Goal: Task Accomplishment & Management: Manage account settings

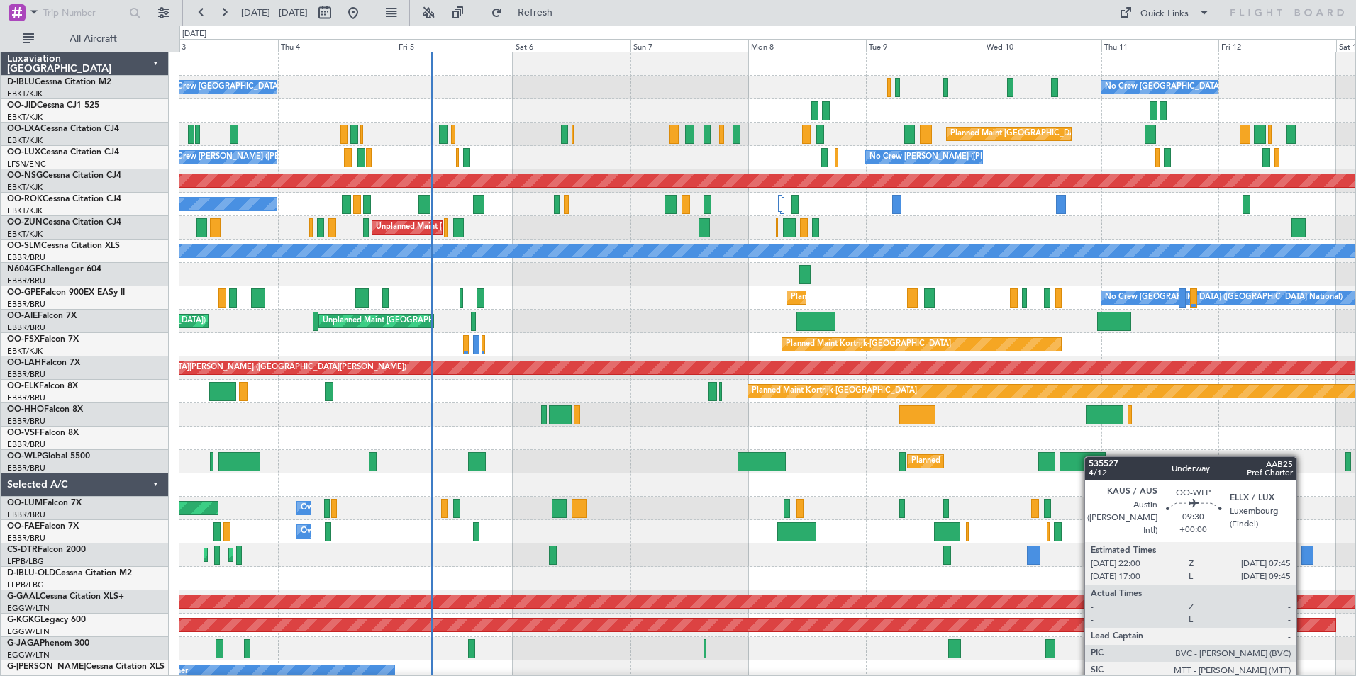
click at [800, 470] on div "Planned Maint Milan (Linate)" at bounding box center [767, 461] width 1176 height 23
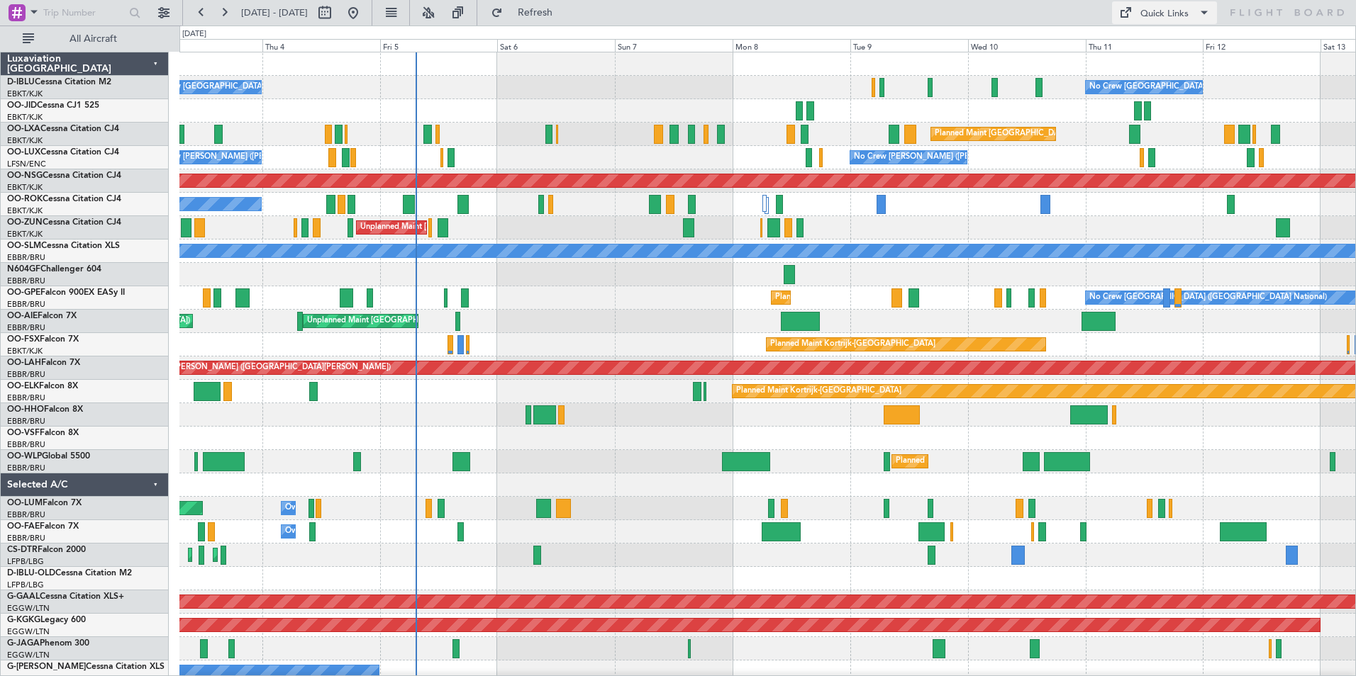
click at [1201, 18] on span at bounding box center [1204, 12] width 17 height 17
click at [1201, 38] on button "Trip Builder" at bounding box center [1165, 47] width 106 height 34
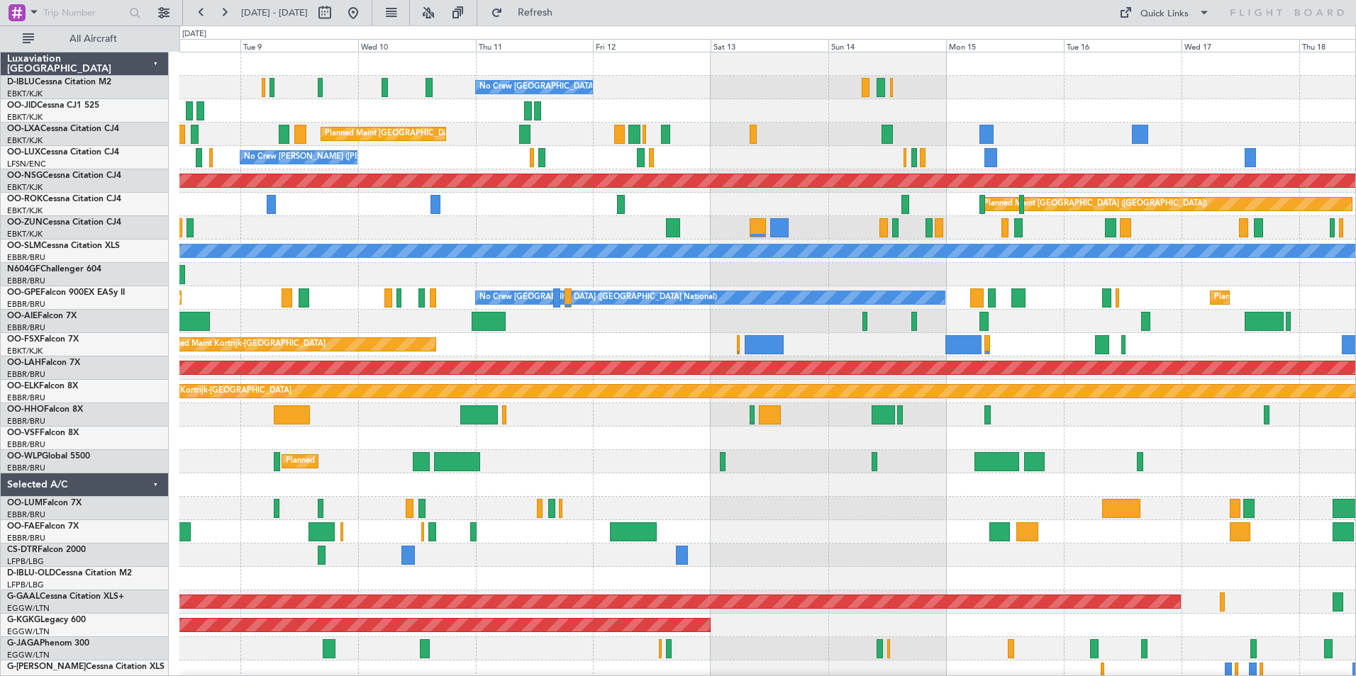
click at [553, 442] on div at bounding box center [767, 438] width 1176 height 23
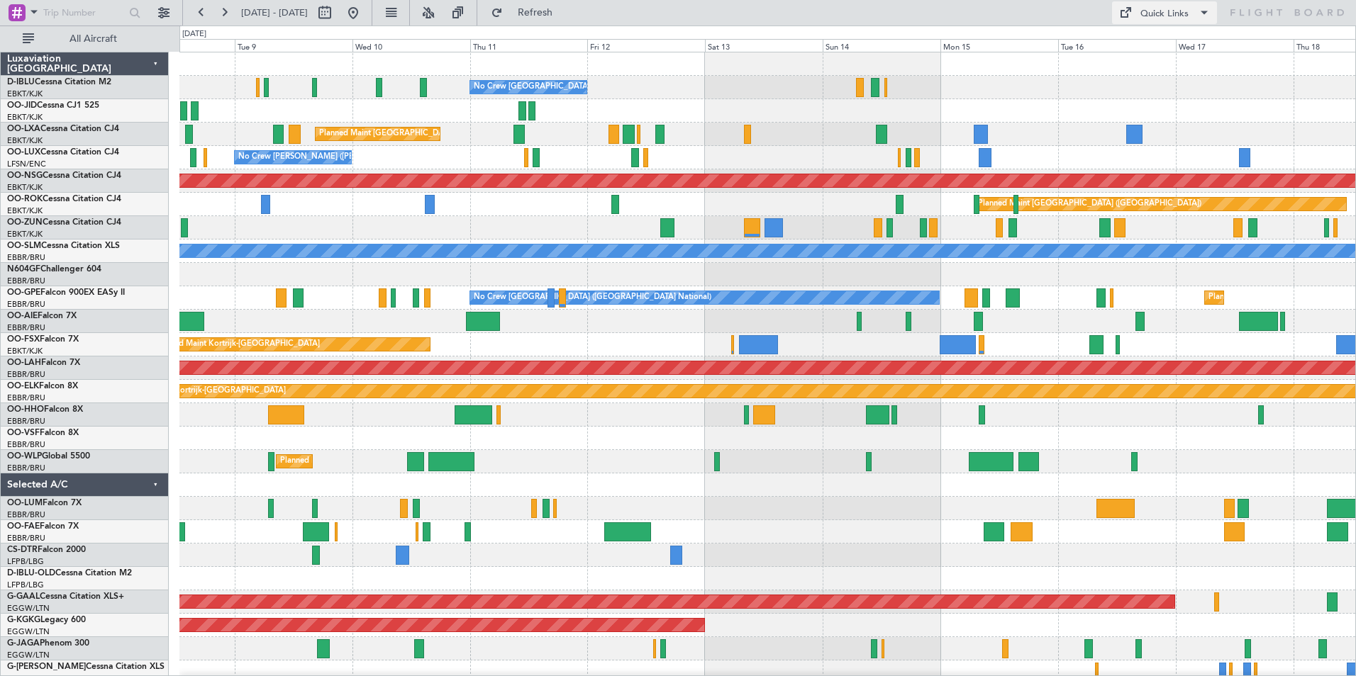
click at [1180, 11] on div "Quick Links" at bounding box center [1164, 14] width 48 height 14
click at [1180, 41] on button "Trip Builder" at bounding box center [1165, 47] width 106 height 34
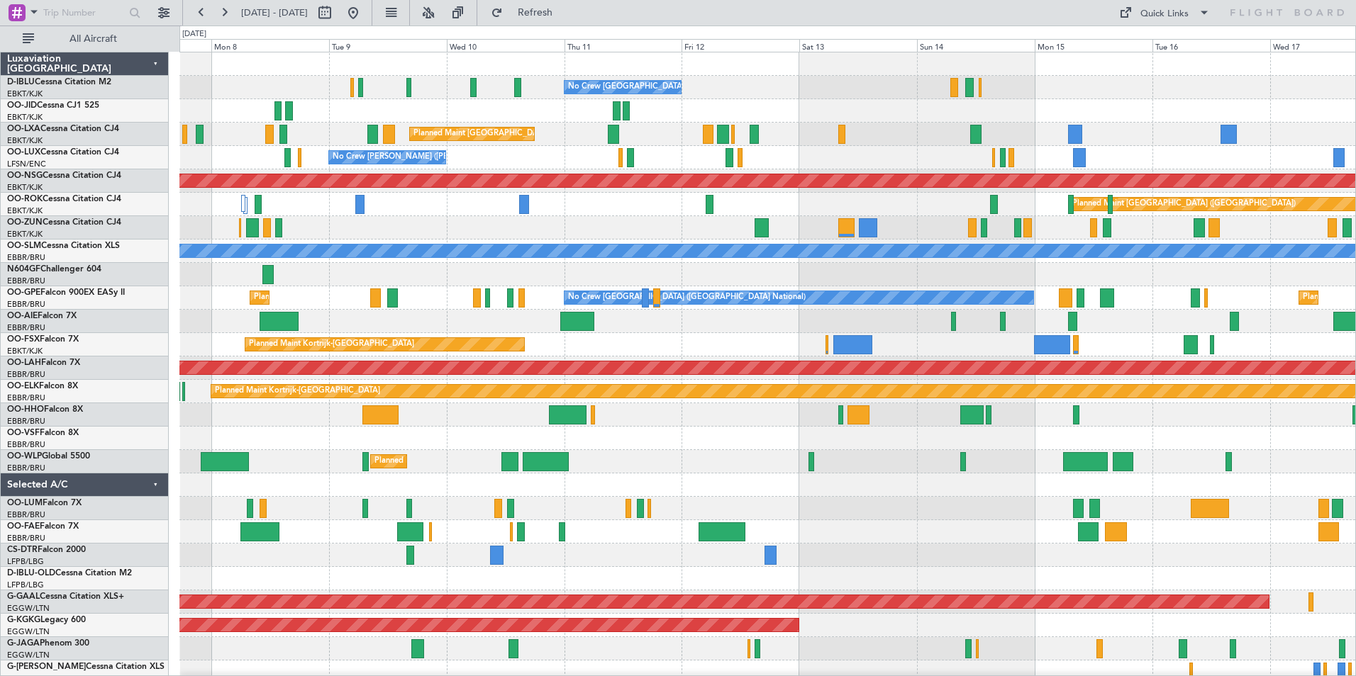
click at [960, 508] on div "No Crew [GEOGRAPHIC_DATA] ([GEOGRAPHIC_DATA] National) Planned Maint [GEOGRAPHI…" at bounding box center [767, 531] width 1176 height 959
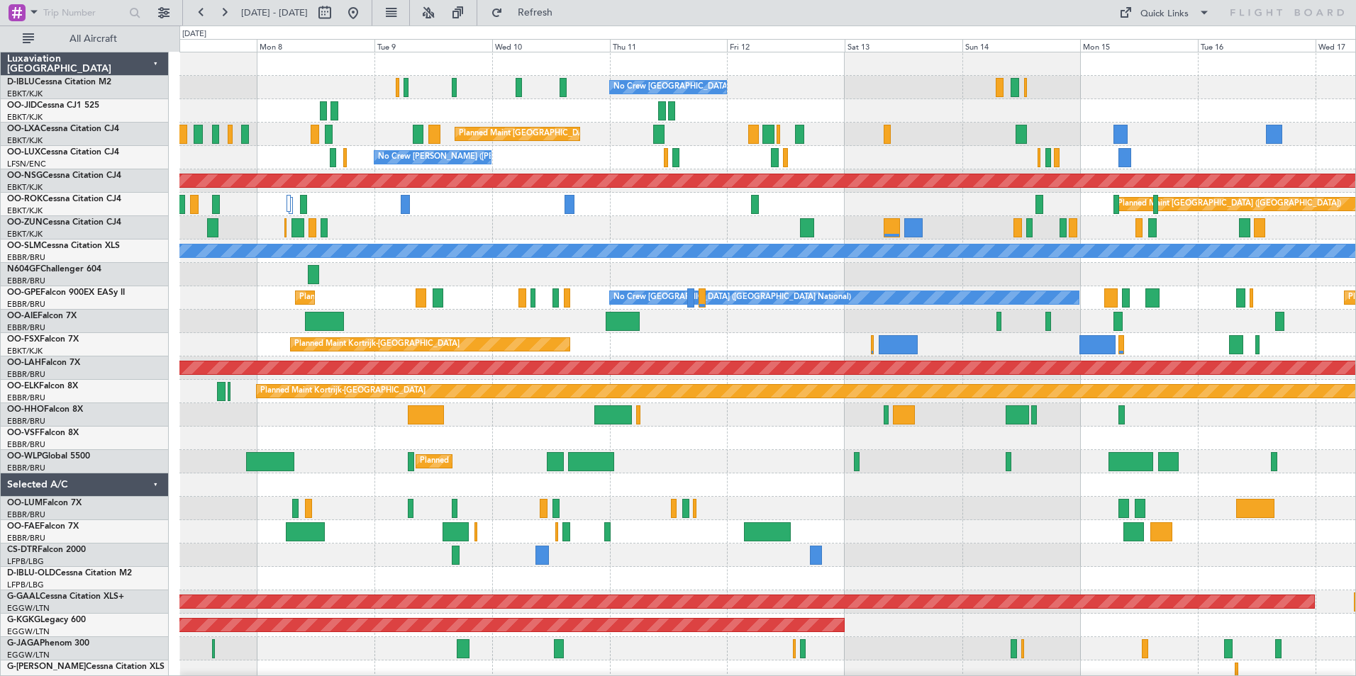
click at [745, 473] on div "Planned Maint Milan (Linate)" at bounding box center [767, 461] width 1176 height 23
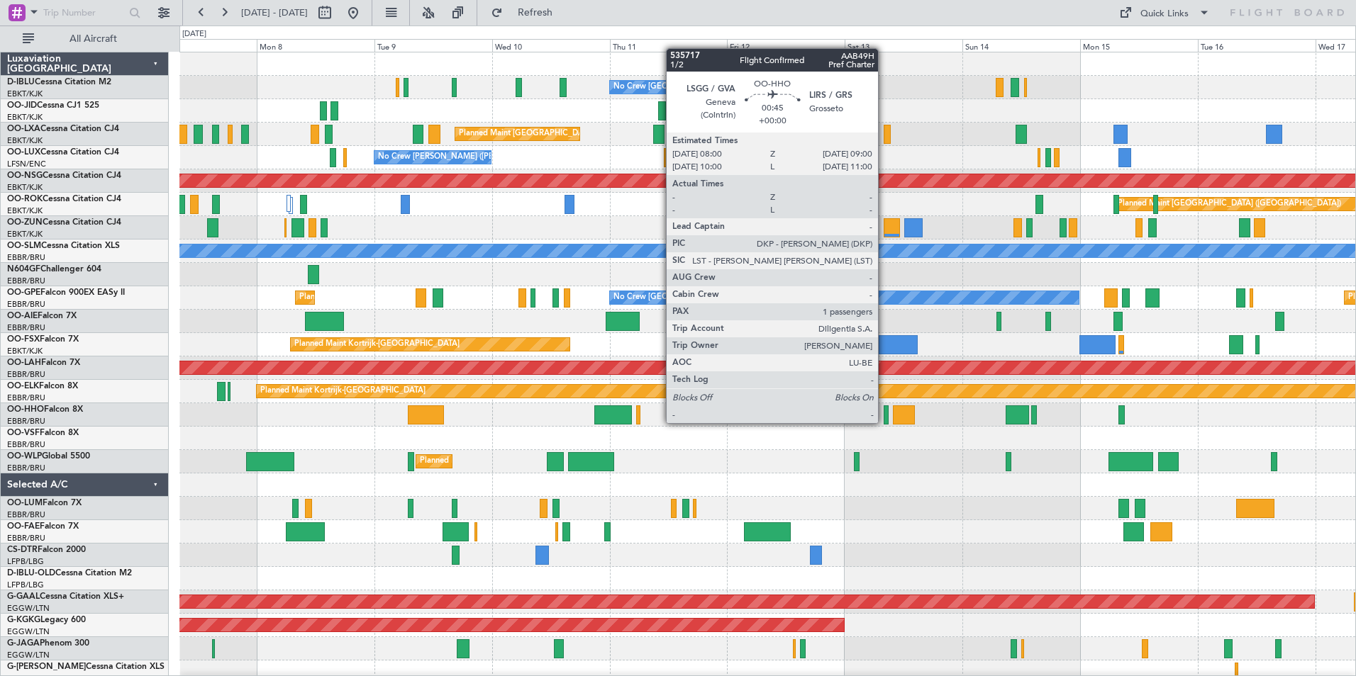
click at [884, 422] on div at bounding box center [886, 415] width 5 height 19
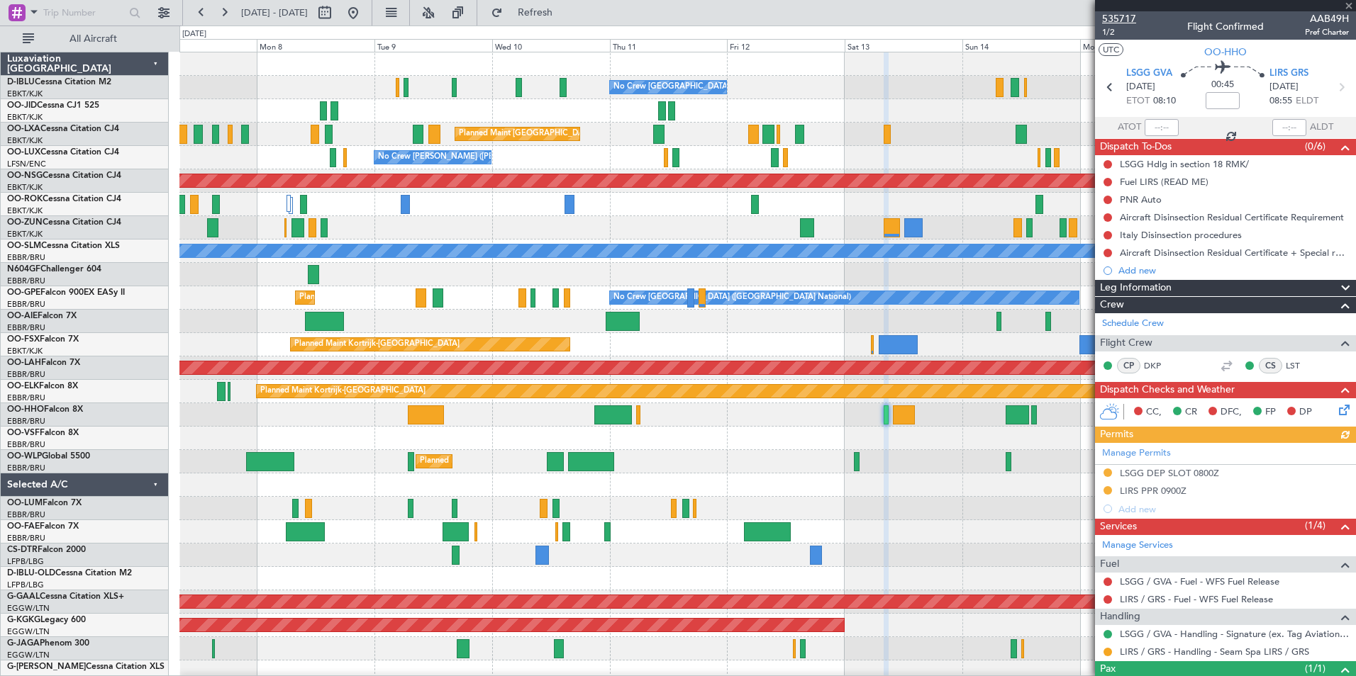
click at [1123, 19] on span "535717" at bounding box center [1119, 18] width 34 height 15
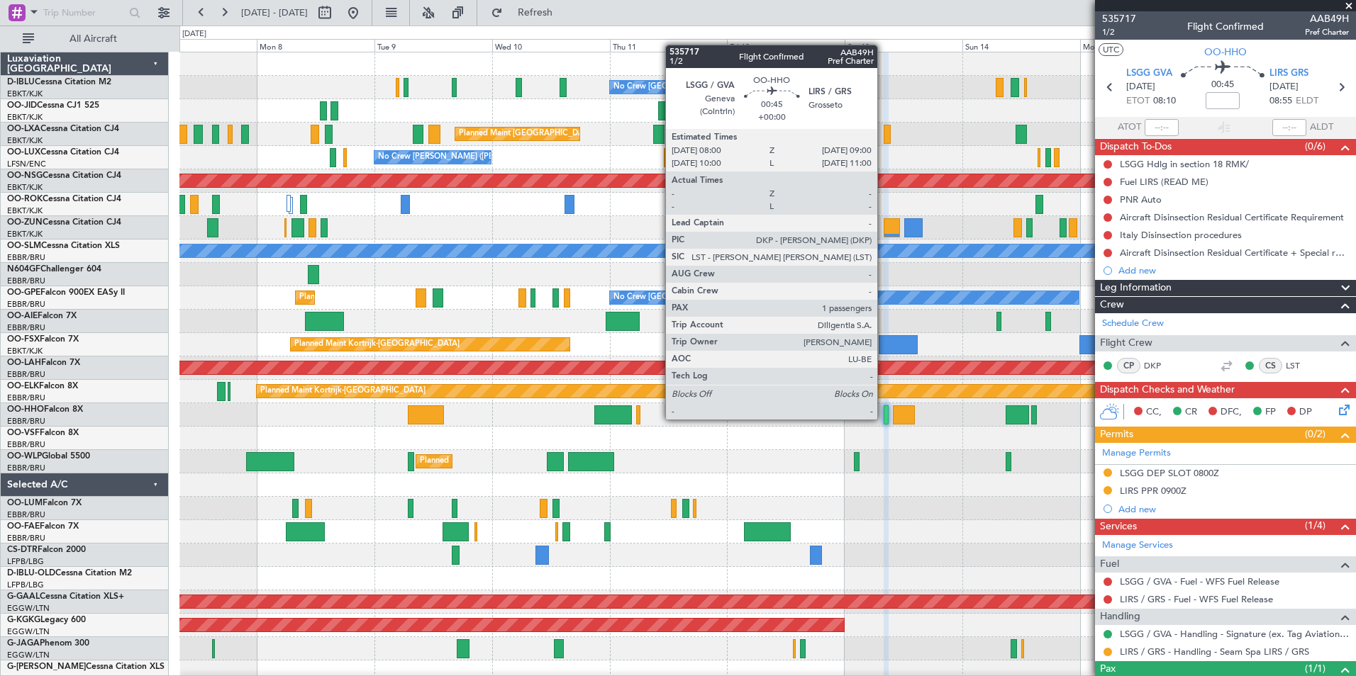
click at [884, 418] on div at bounding box center [886, 415] width 5 height 19
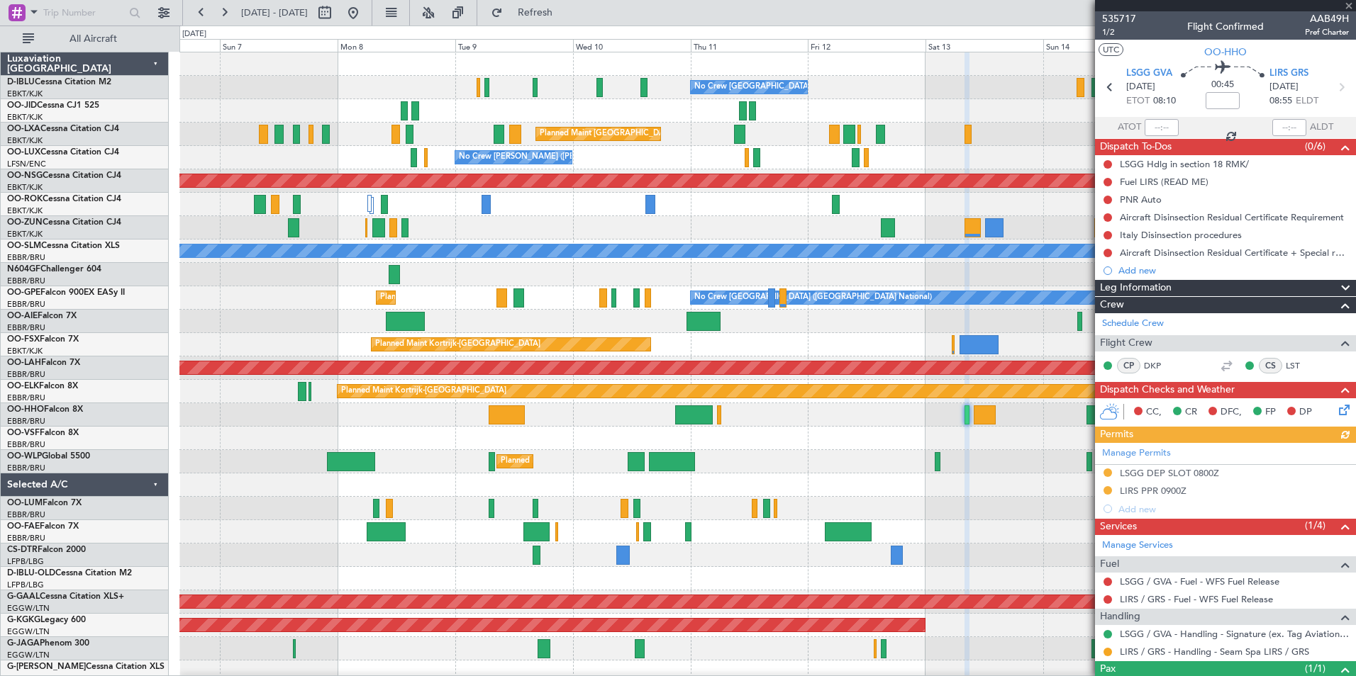
click at [994, 457] on div "No Crew Brussels (Brussels National) Planned Maint Brussels (Brussels National)…" at bounding box center [767, 520] width 1176 height 936
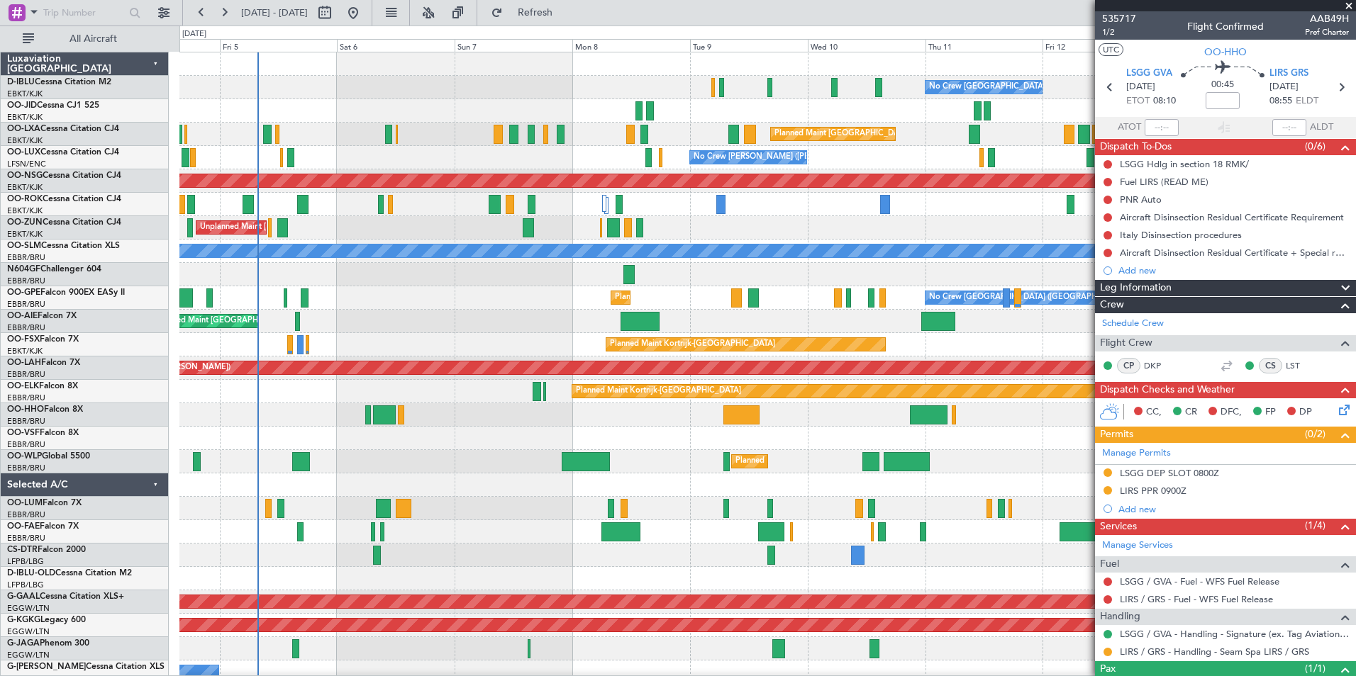
click at [999, 451] on div "No Crew Brussels (Brussels National) No Crew Brussels (Brussels National) AOG M…" at bounding box center [767, 520] width 1176 height 936
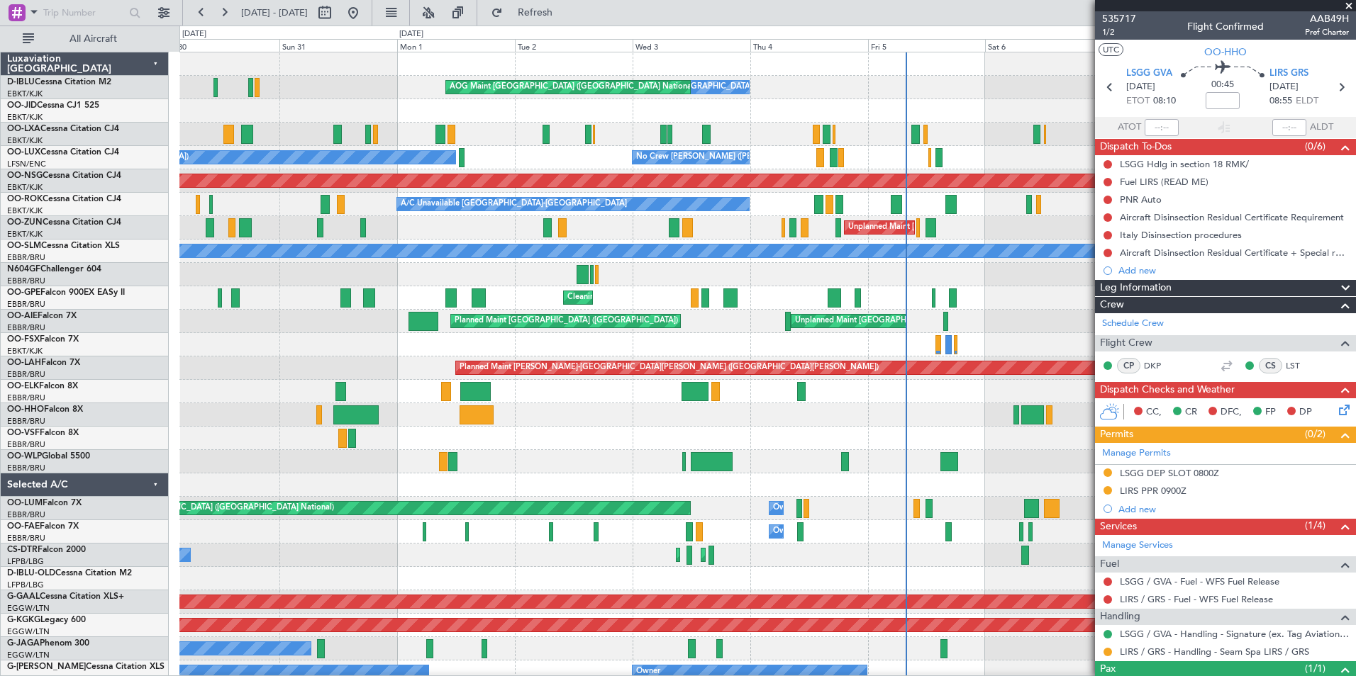
click at [1054, 445] on div at bounding box center [767, 438] width 1176 height 23
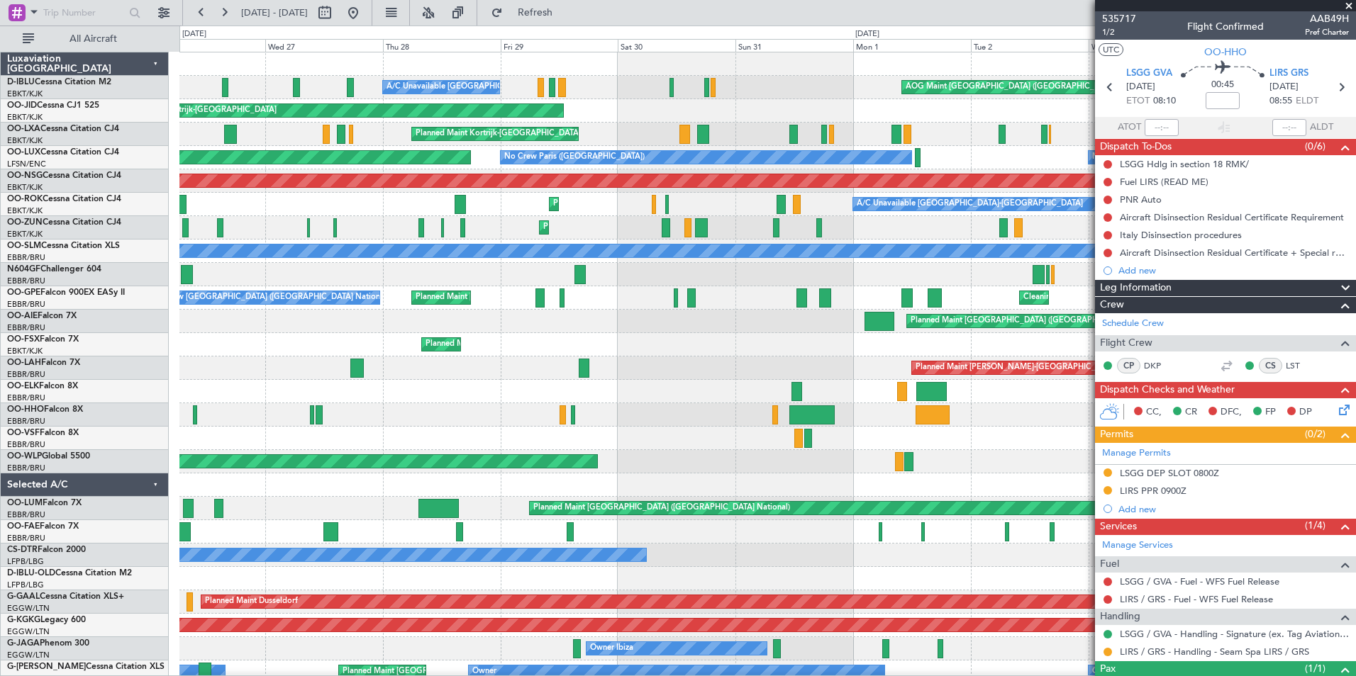
click at [730, 430] on div at bounding box center [767, 438] width 1176 height 23
click at [879, 421] on div at bounding box center [767, 414] width 1176 height 23
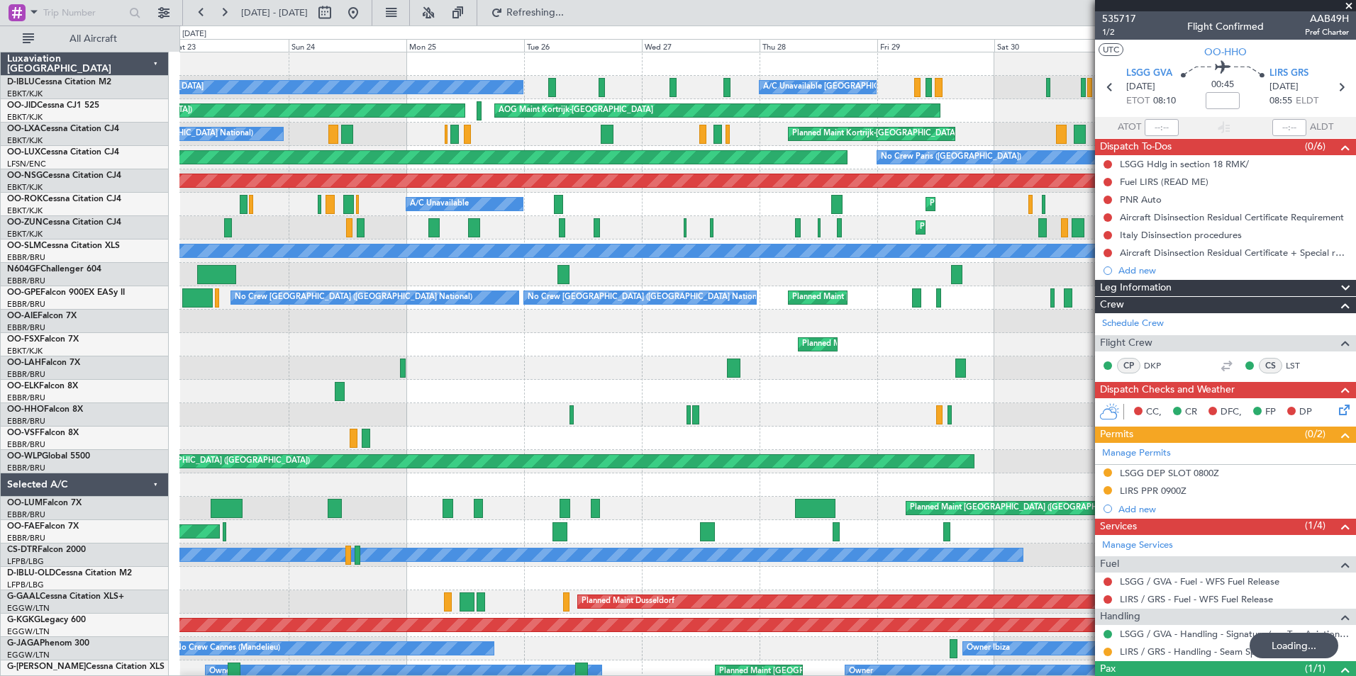
click at [962, 417] on div at bounding box center [767, 414] width 1176 height 23
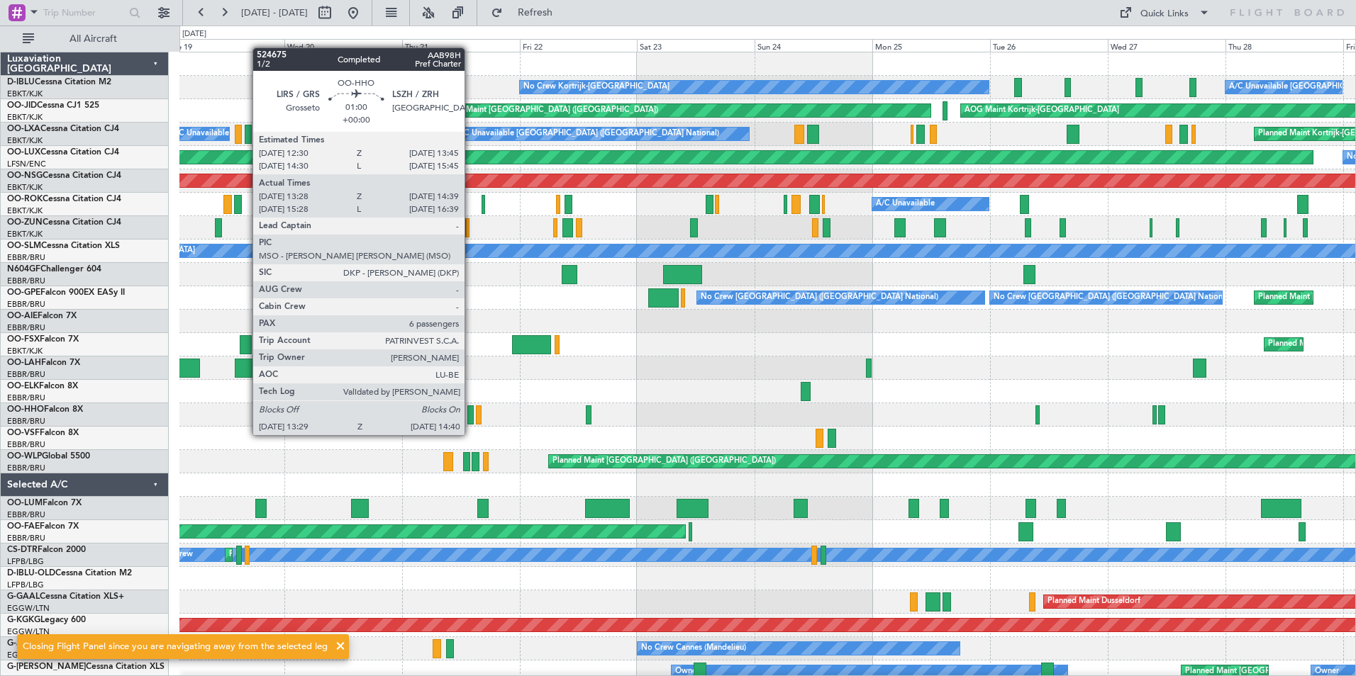
click at [471, 421] on div at bounding box center [470, 415] width 6 height 19
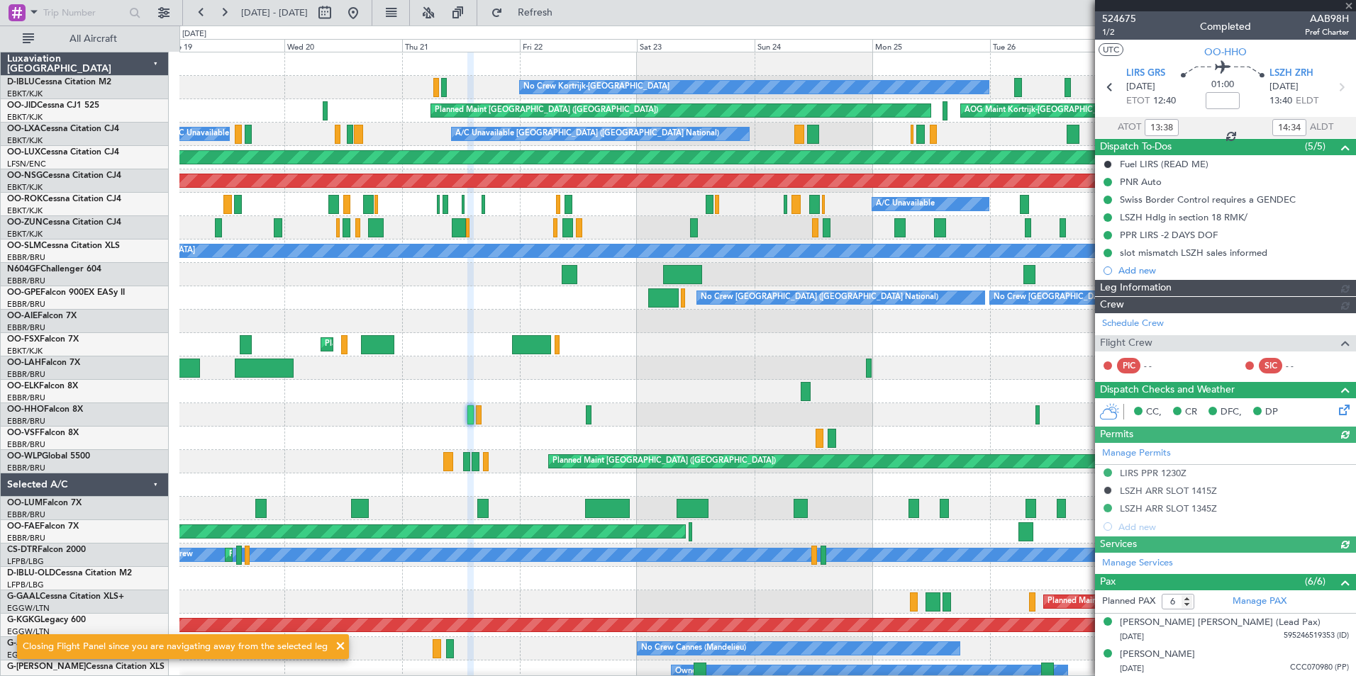
click at [1135, 21] on div "524675 1/2 Completed AAB98H Pref Charter" at bounding box center [1225, 25] width 261 height 28
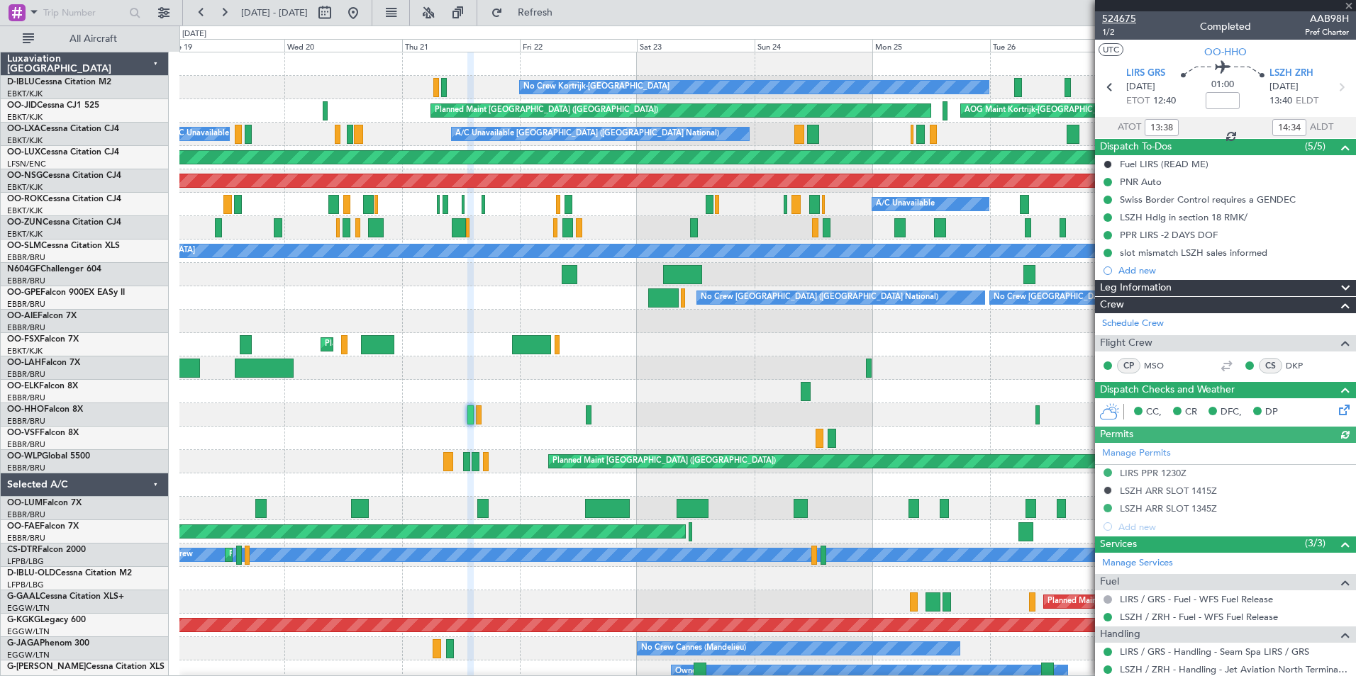
click at [1127, 18] on span "524675" at bounding box center [1119, 18] width 34 height 15
click at [1349, 10] on span at bounding box center [1349, 6] width 14 height 13
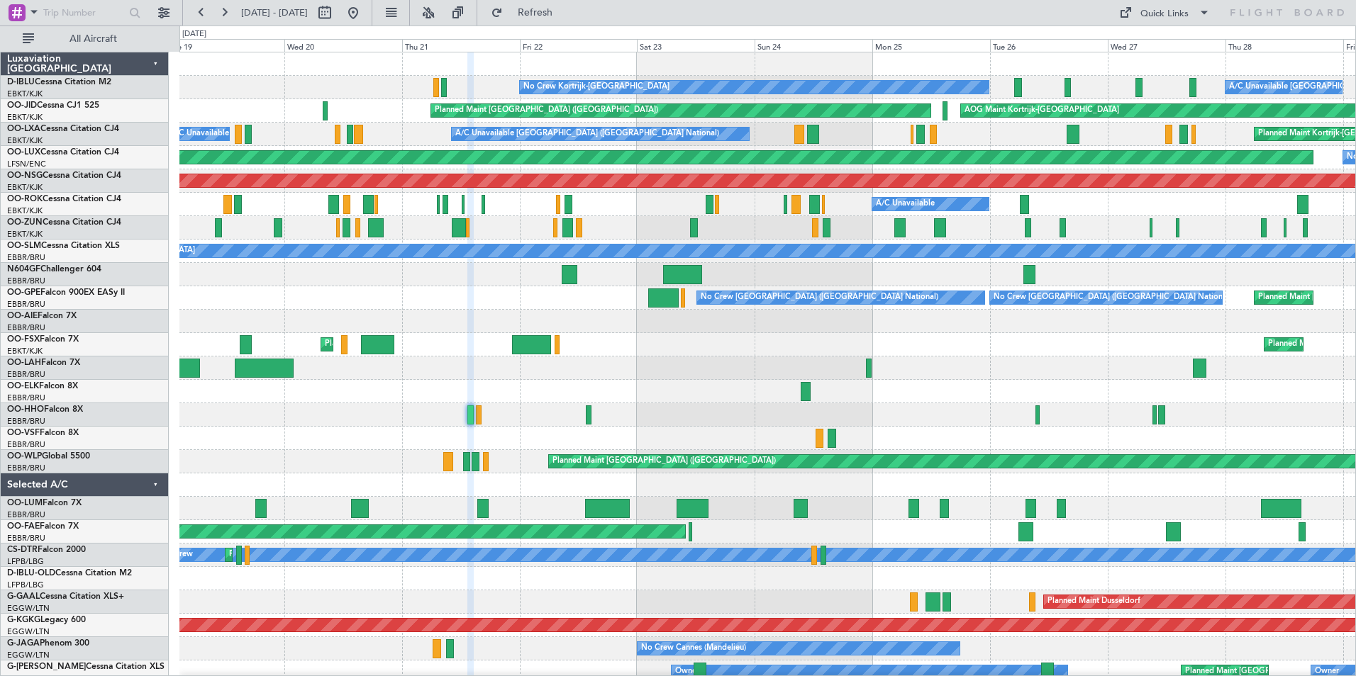
type input "0"
click at [1175, 9] on div "Quick Links" at bounding box center [1164, 14] width 48 height 14
click at [1174, 30] on button "Trip Builder" at bounding box center [1165, 47] width 106 height 34
click at [518, 335] on div "A/C Unavailable Kortrijk-Wevelgem No Crew Kortrijk-Wevelgem AOG Maint Kortrijk-…" at bounding box center [767, 520] width 1176 height 936
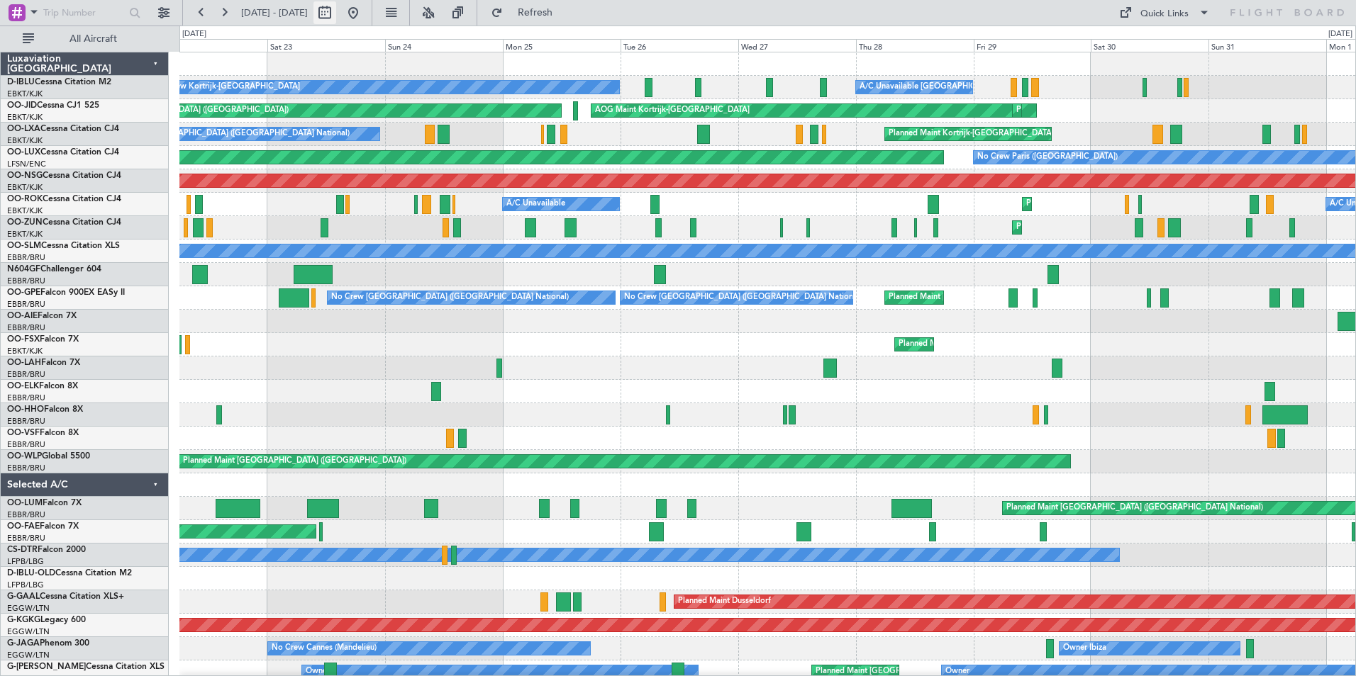
click at [336, 16] on button at bounding box center [324, 12] width 23 height 23
select select "8"
select select "2025"
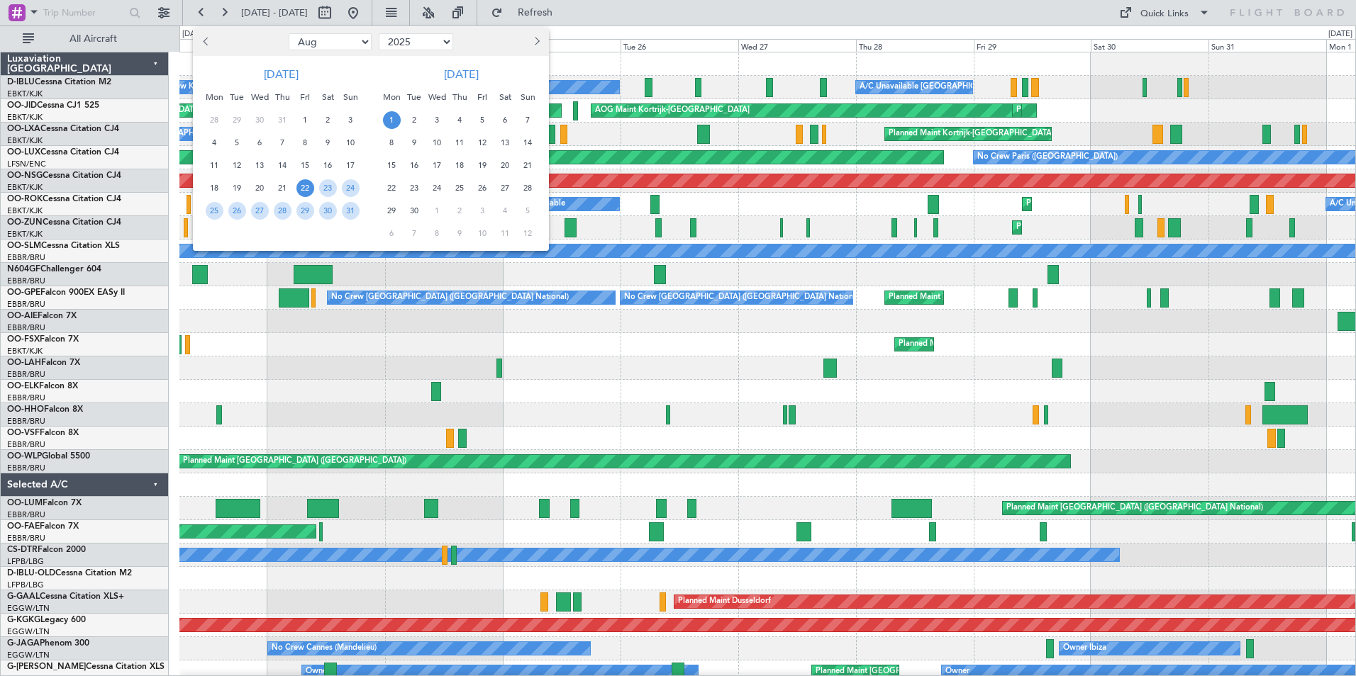
click at [332, 35] on select "Jan Feb Mar Apr May Jun Jul Aug Sep Oct Nov Dec" at bounding box center [330, 41] width 83 height 17
select select "10"
click at [289, 33] on select "Jan Feb Mar Apr May Jun Jul Aug Sep Oct Nov Dec" at bounding box center [330, 41] width 83 height 17
click at [306, 140] on span "10" at bounding box center [305, 143] width 18 height 18
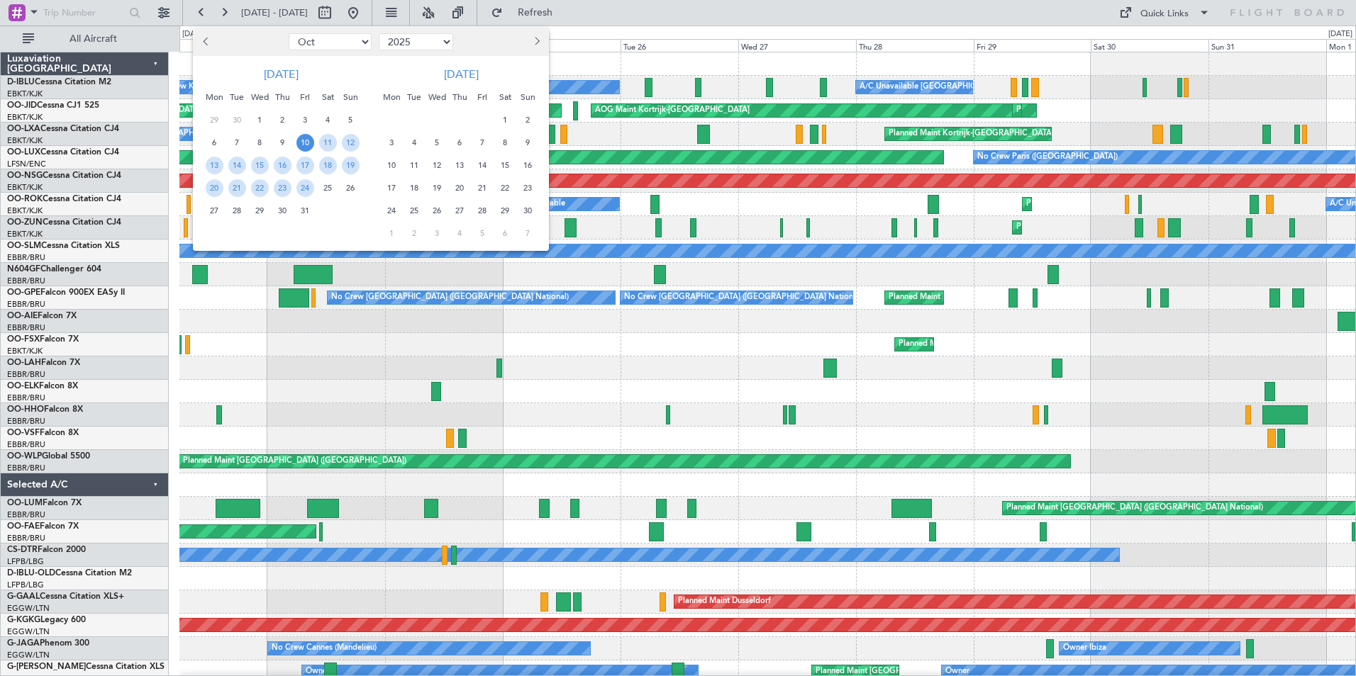
click at [308, 187] on span "24" at bounding box center [305, 188] width 18 height 18
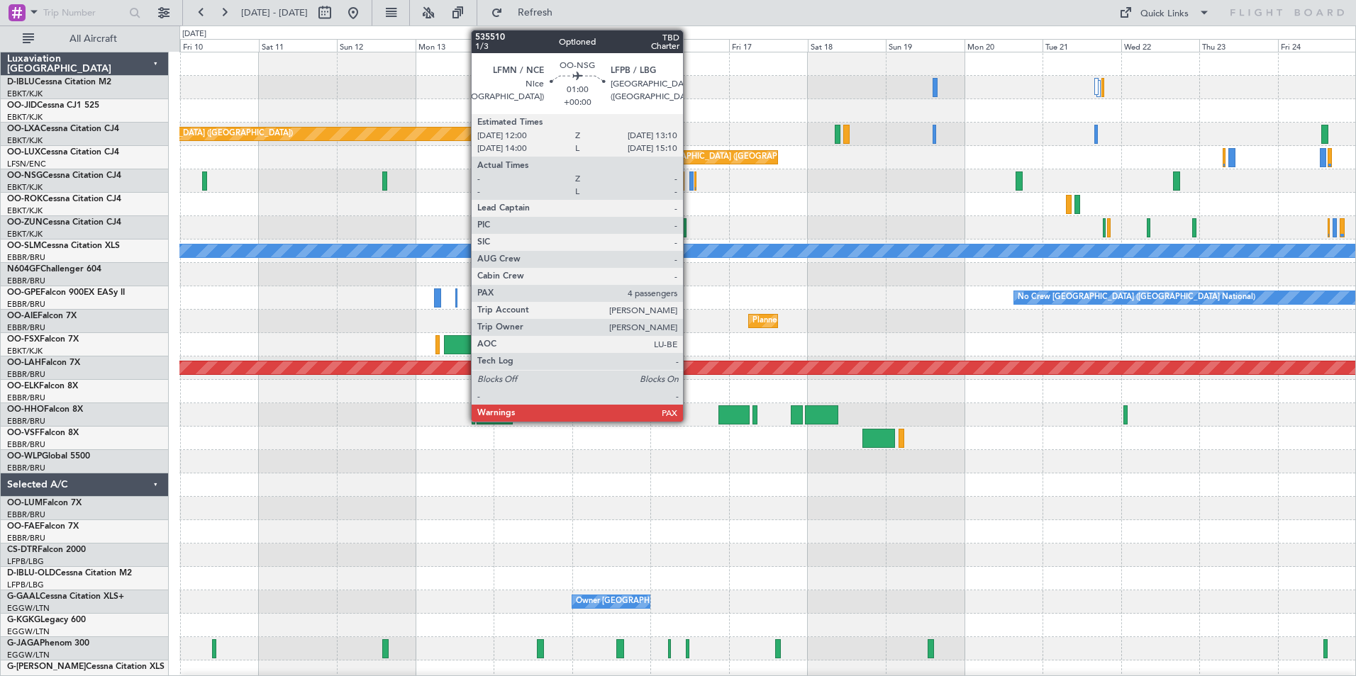
click at [689, 185] on div at bounding box center [691, 181] width 4 height 19
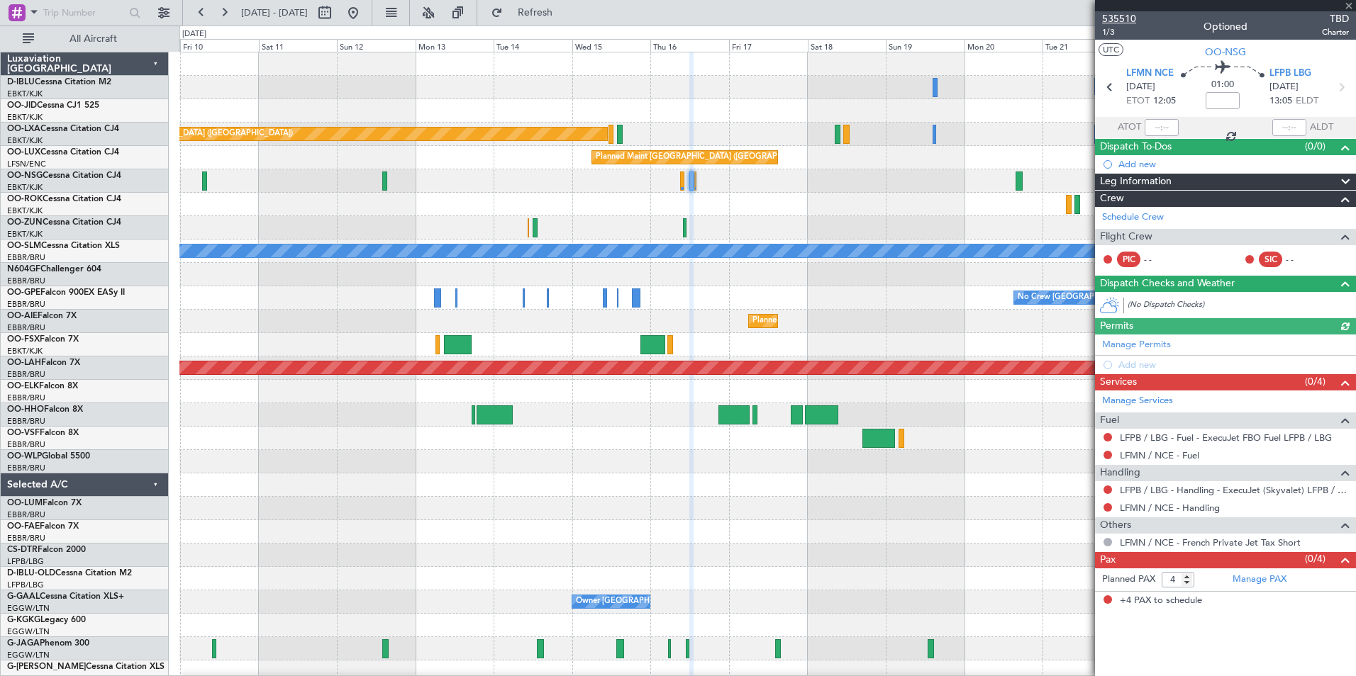
click at [1118, 21] on span "535510" at bounding box center [1119, 18] width 34 height 15
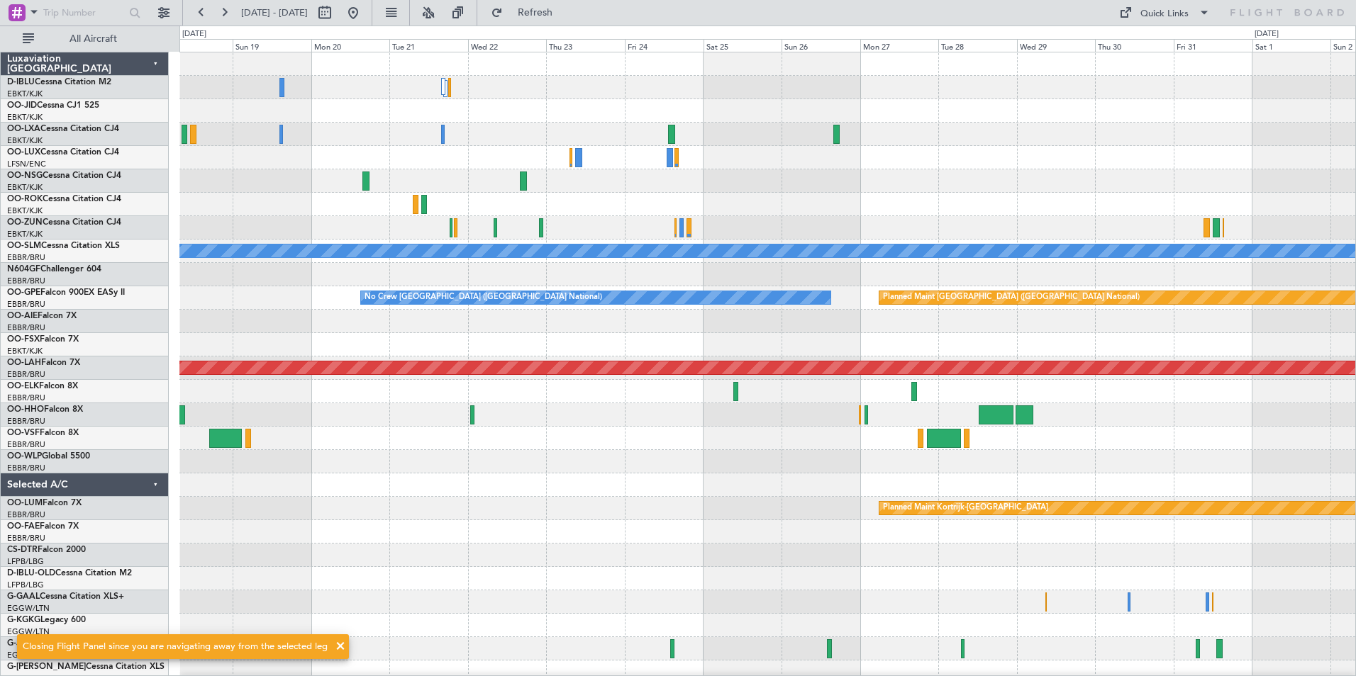
click at [387, 484] on div "Planned Maint Paris (Le Bourget) Planned Maint Brussels (Brussels National) A/C…" at bounding box center [767, 496] width 1176 height 889
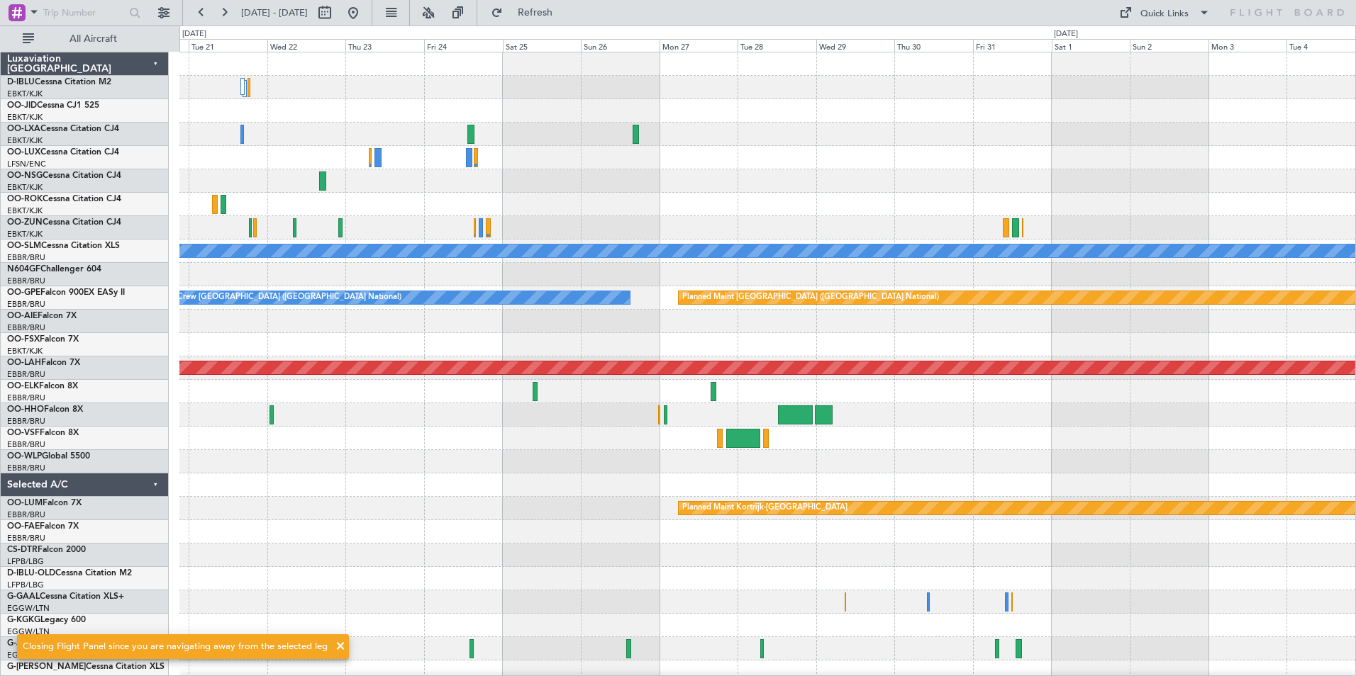
click at [547, 481] on div "Planned Maint Brussels (Brussels National) A/C Unavailable Monchengladbach No C…" at bounding box center [767, 496] width 1176 height 889
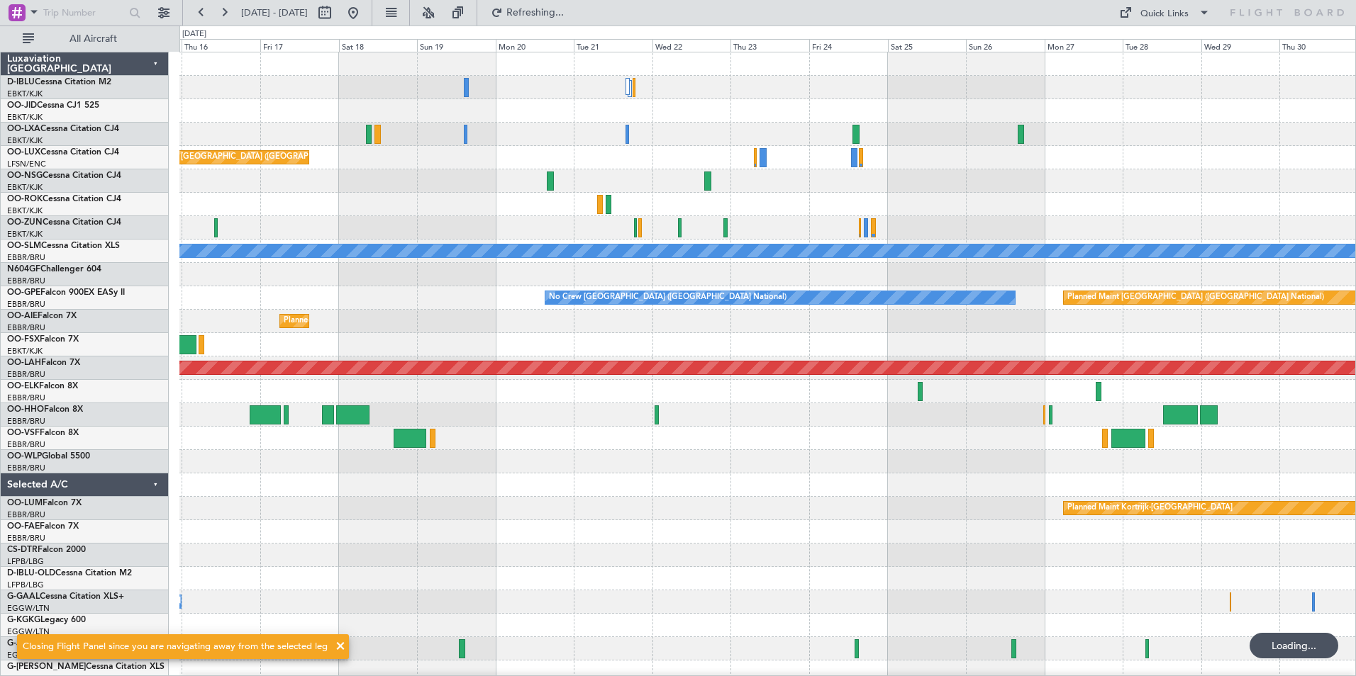
click at [1020, 445] on div at bounding box center [767, 438] width 1176 height 23
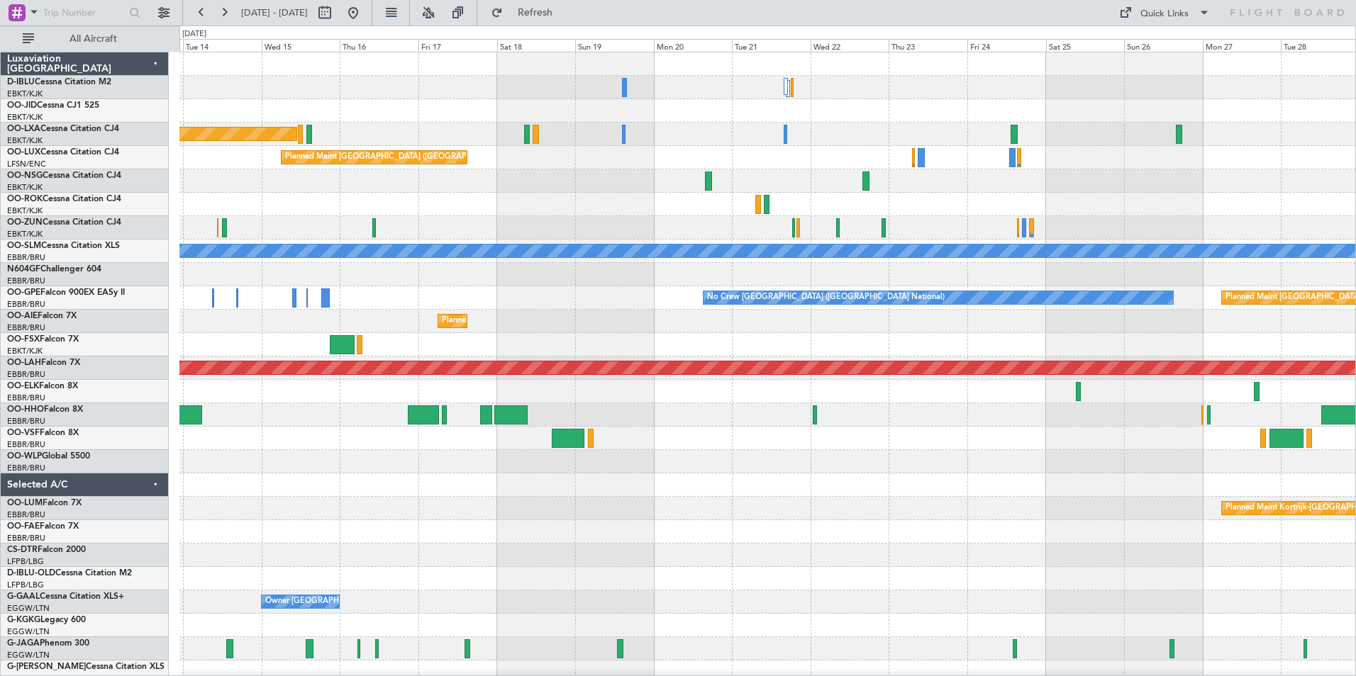
click at [673, 453] on div "Planned Maint Paris (Le Bourget) Planned Maint Brussels (Brussels National) A/C…" at bounding box center [767, 496] width 1176 height 889
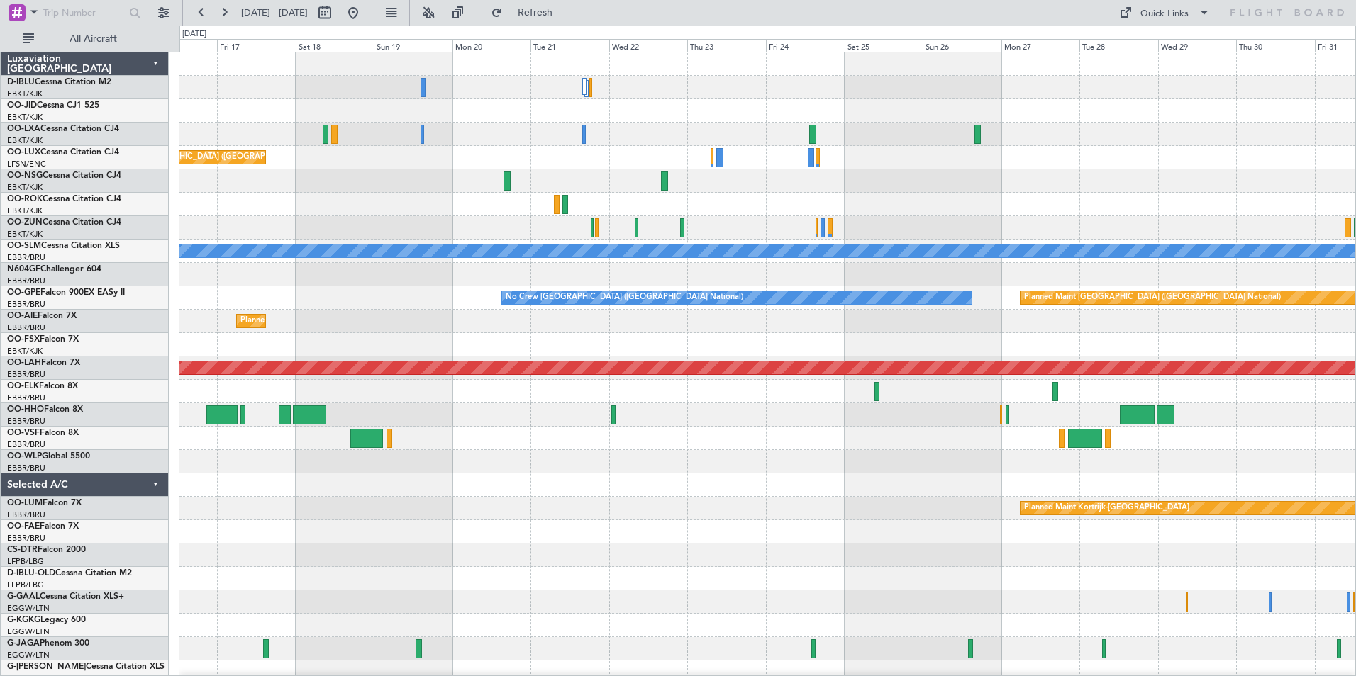
click at [687, 447] on div at bounding box center [767, 438] width 1176 height 23
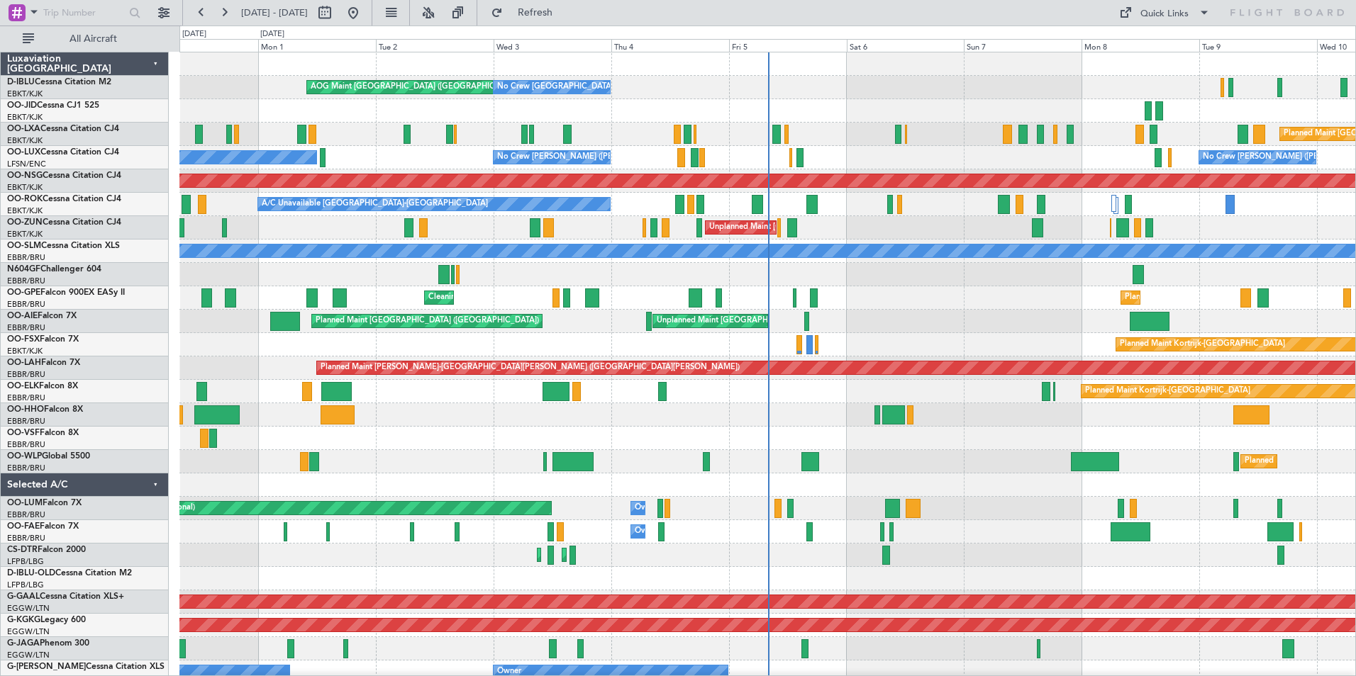
click at [577, 569] on div "AOG Maint [GEOGRAPHIC_DATA] ([GEOGRAPHIC_DATA] National) No Crew [GEOGRAPHIC_DA…" at bounding box center [767, 531] width 1176 height 959
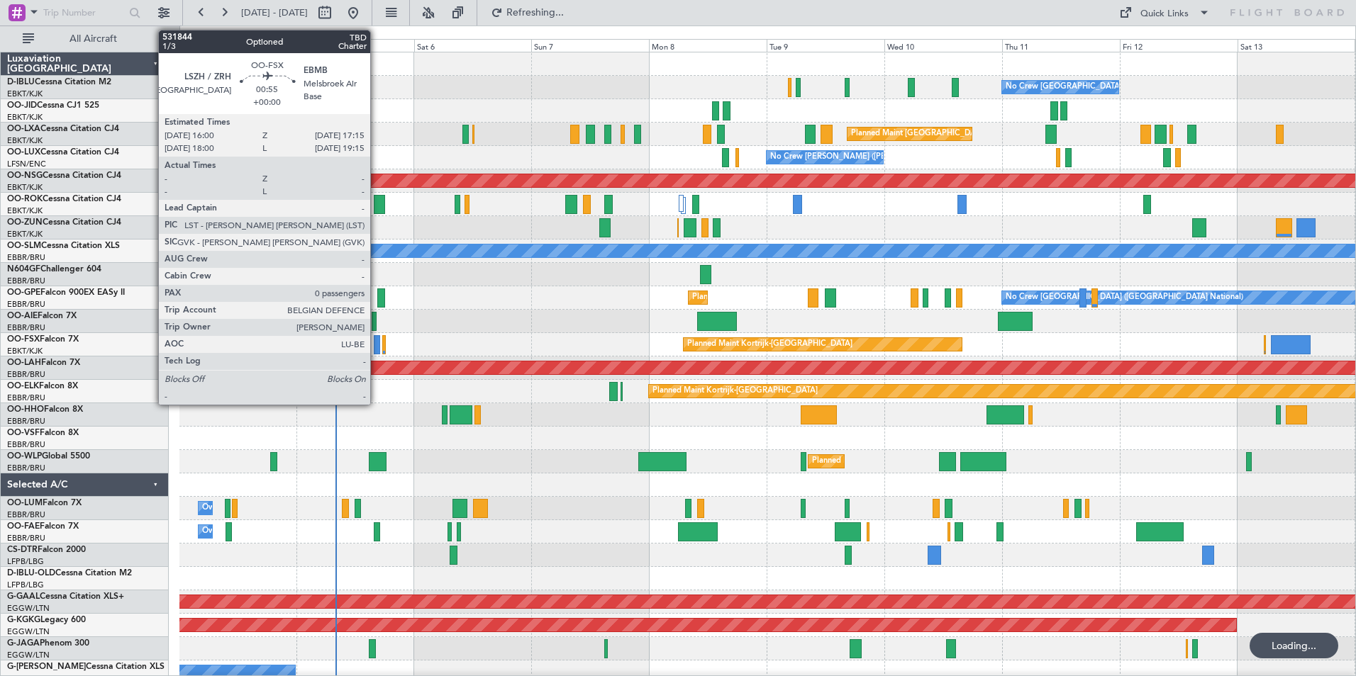
click at [377, 349] on div at bounding box center [377, 344] width 6 height 19
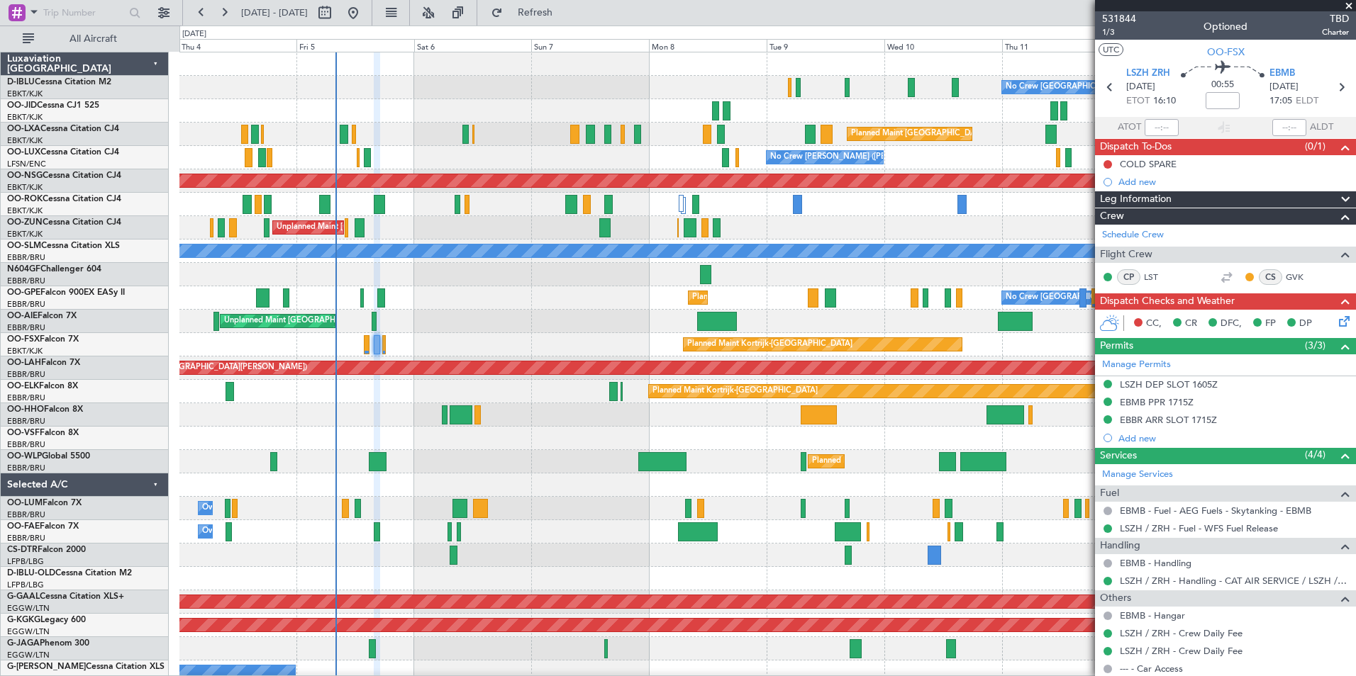
click at [555, 459] on div "No Crew [GEOGRAPHIC_DATA] ([GEOGRAPHIC_DATA] National) No Crew [GEOGRAPHIC_DATA…" at bounding box center [767, 520] width 1176 height 936
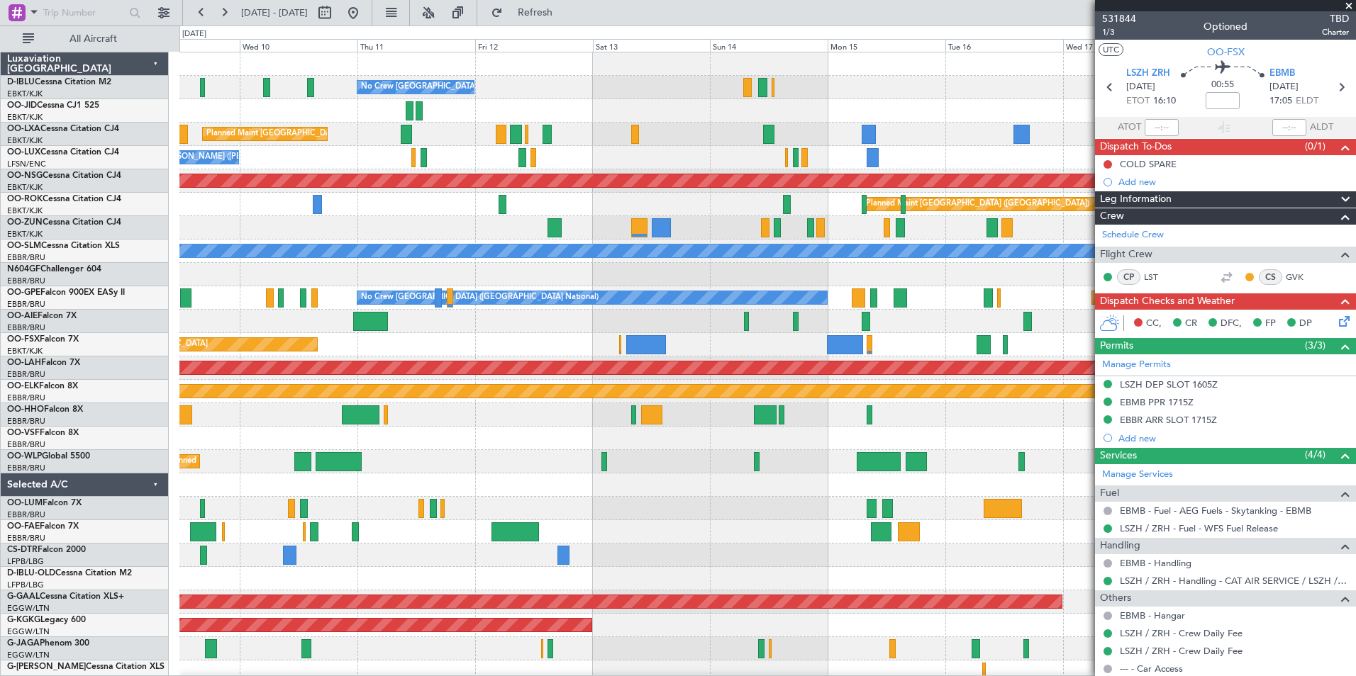
click at [551, 496] on div "No Crew [GEOGRAPHIC_DATA] ([GEOGRAPHIC_DATA] National) Planned Maint [GEOGRAPHI…" at bounding box center [767, 520] width 1176 height 936
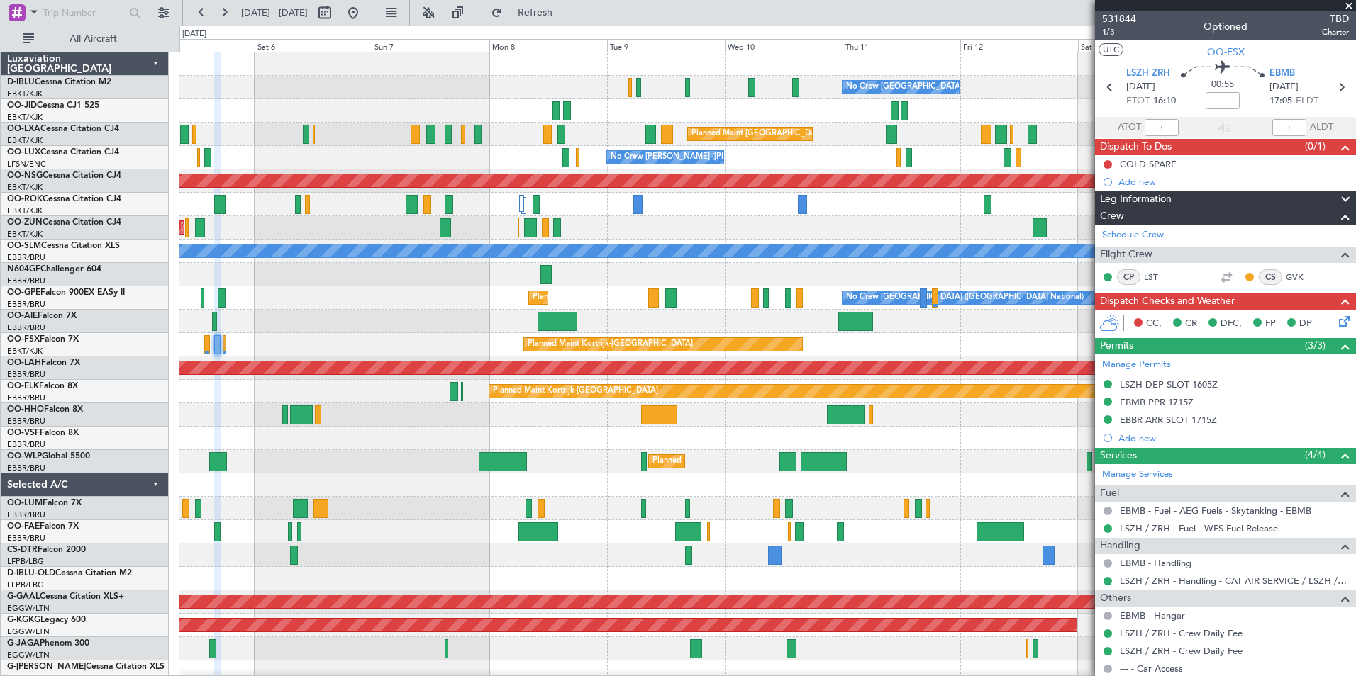
click at [1076, 360] on div "No Crew [GEOGRAPHIC_DATA] ([GEOGRAPHIC_DATA] National) No Crew [GEOGRAPHIC_DATA…" at bounding box center [767, 531] width 1176 height 959
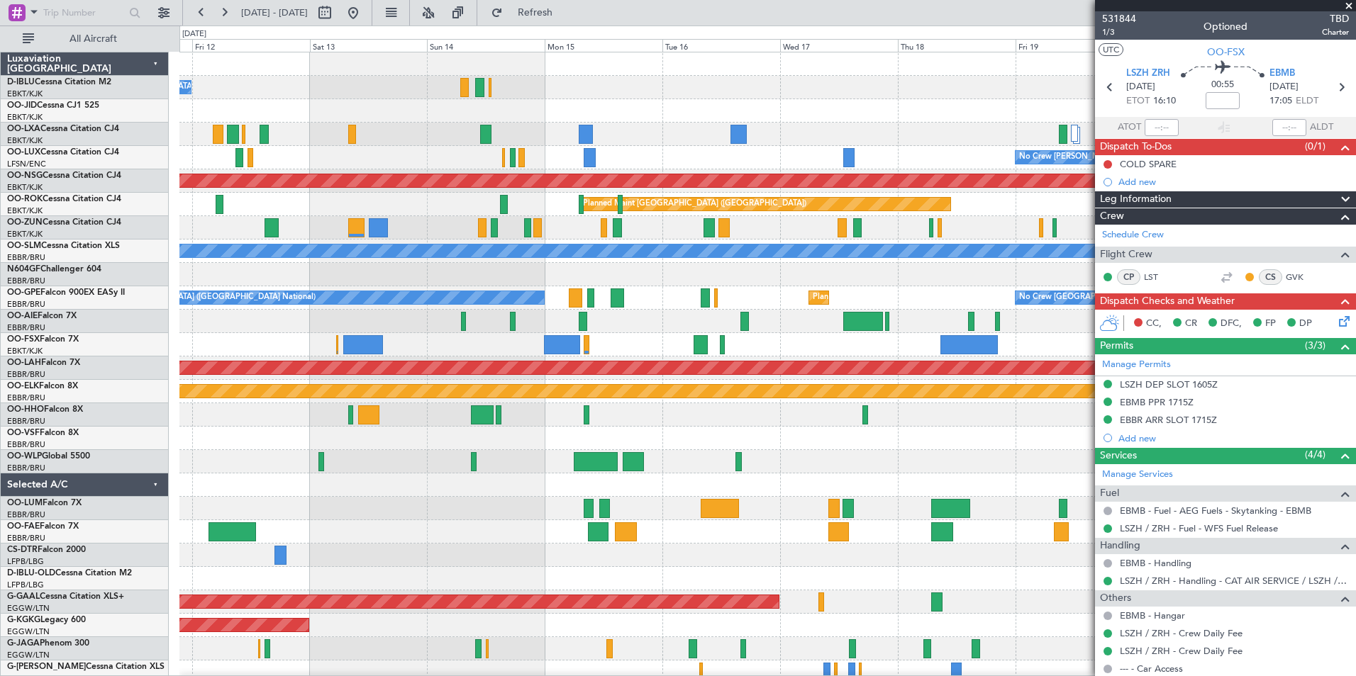
click at [243, 510] on div "No Crew Brussels (Brussels National) Planned Maint Brussels (Brussels National)…" at bounding box center [767, 531] width 1176 height 959
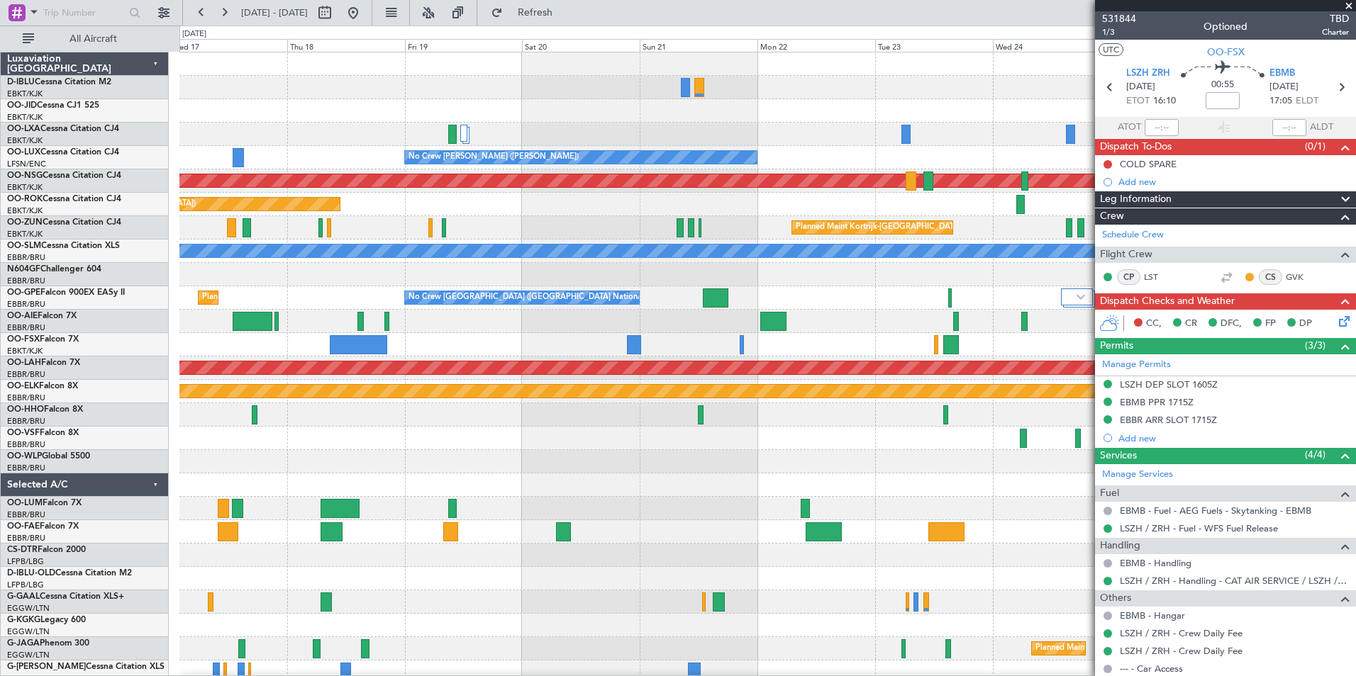
click at [199, 547] on div "A/C Unavailable Brussels (Brussels National) A/C Unavailable Kortrijk-Wevelgem …" at bounding box center [767, 531] width 1176 height 959
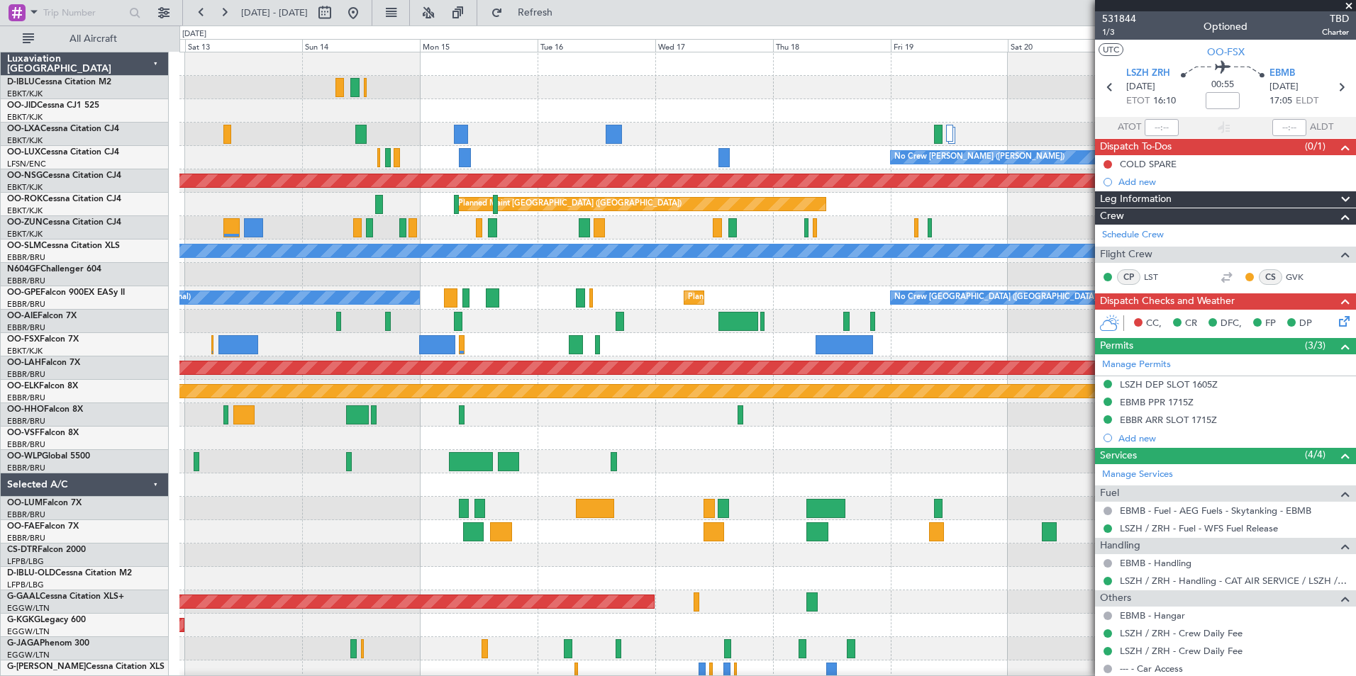
click at [933, 444] on div "No Crew Brussels (Brussels National) Planned Maint Brussels (Brussels National)…" at bounding box center [767, 520] width 1176 height 936
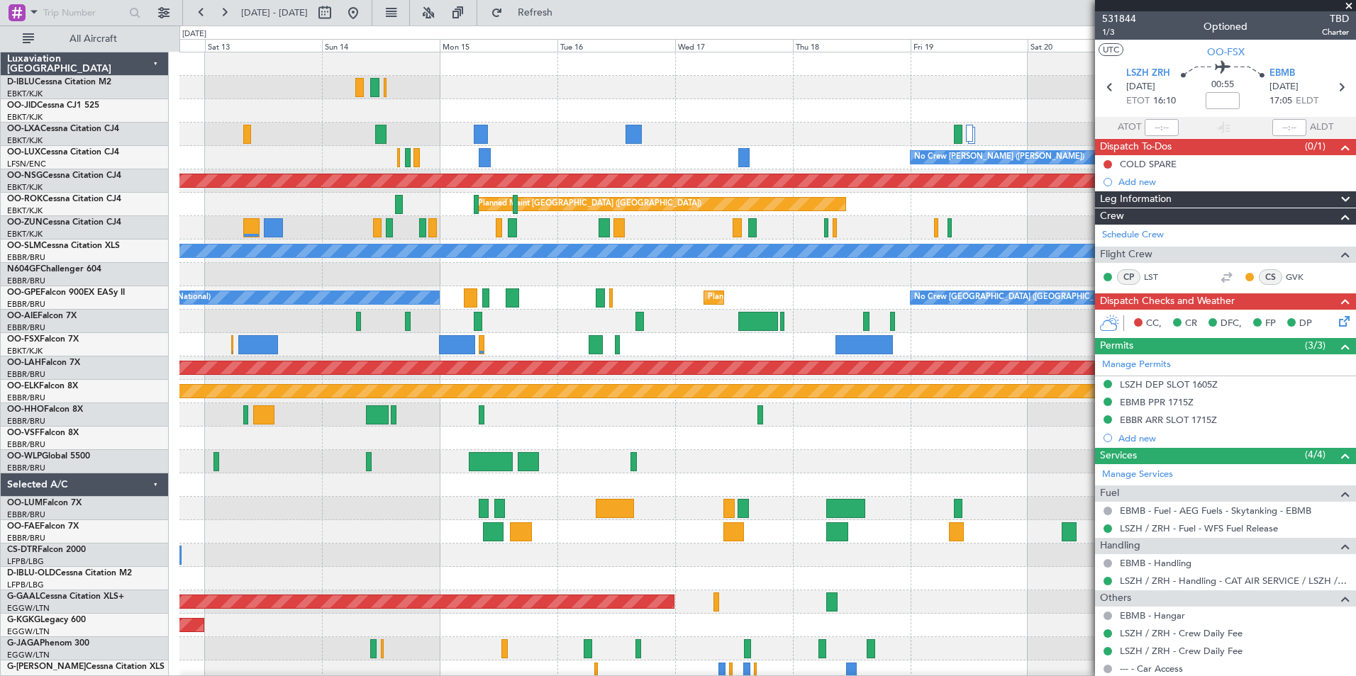
click at [1116, 447] on fb-app "17 Sep 2025 - 27 Sep 2025 Refresh Quick Links All Aircraft No Crew Brussels (Br…" at bounding box center [678, 344] width 1356 height 666
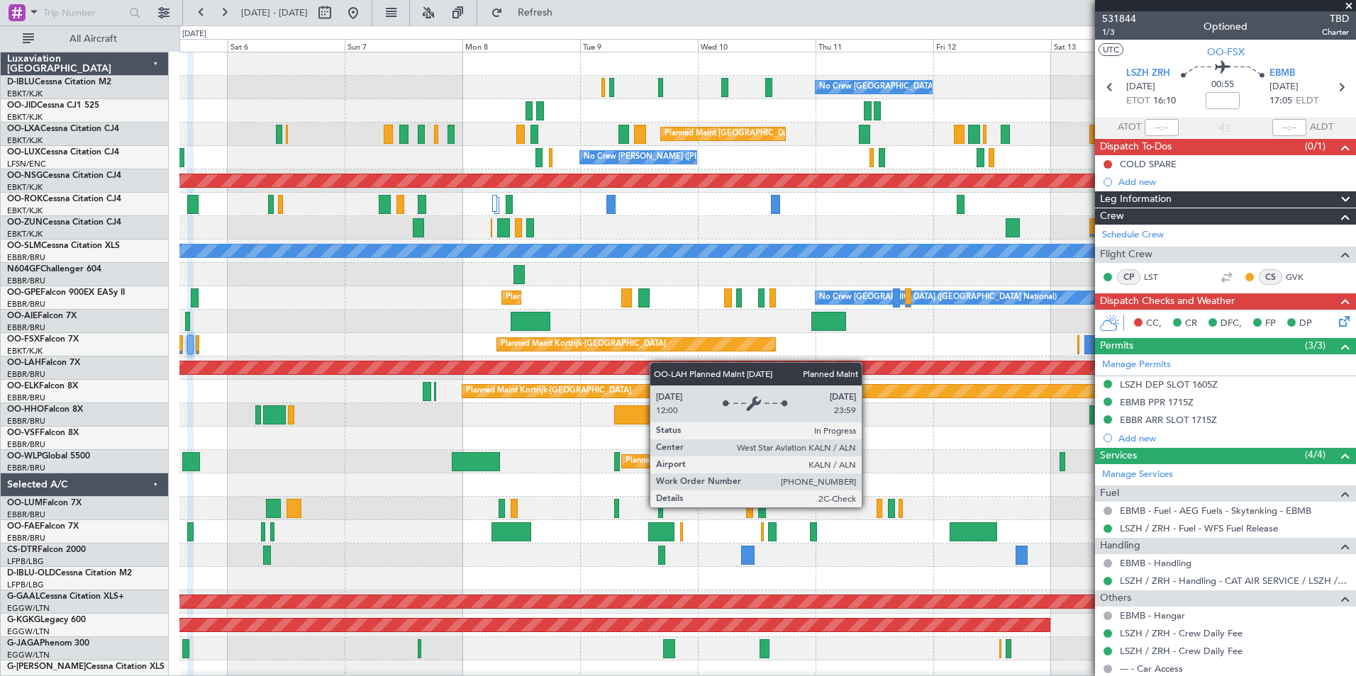
click at [905, 369] on div "No Crew [GEOGRAPHIC_DATA] ([GEOGRAPHIC_DATA] National) No Crew [GEOGRAPHIC_DATA…" at bounding box center [767, 531] width 1176 height 959
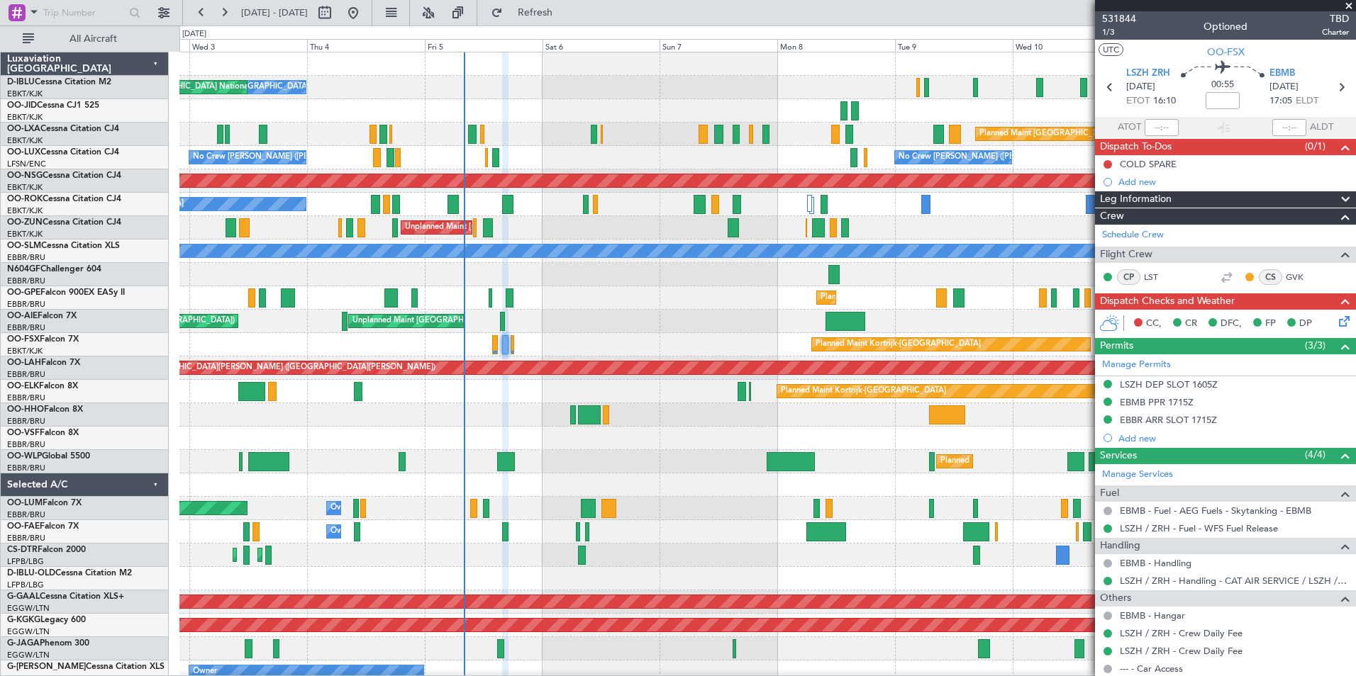
click at [1013, 303] on div "No Crew Brussels (Brussels National) Planned Maint Brussels (Brussels National)…" at bounding box center [767, 297] width 1176 height 23
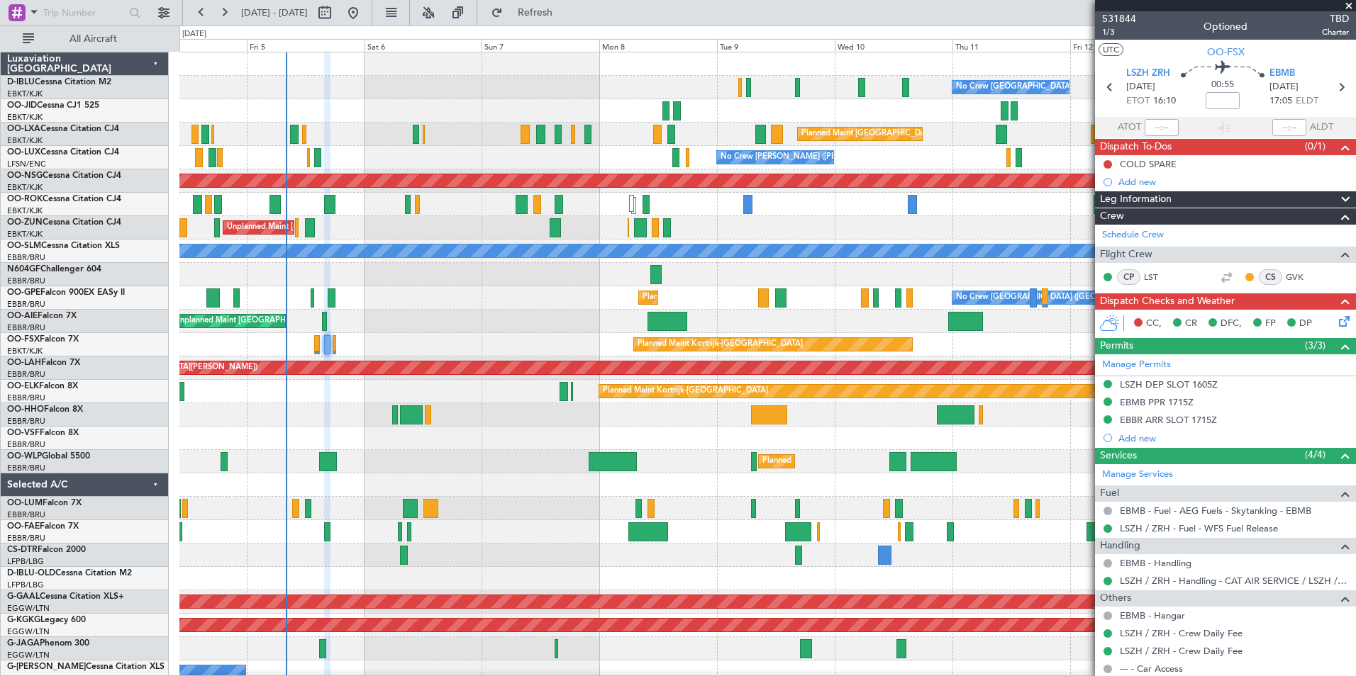
click at [525, 486] on div at bounding box center [767, 485] width 1176 height 23
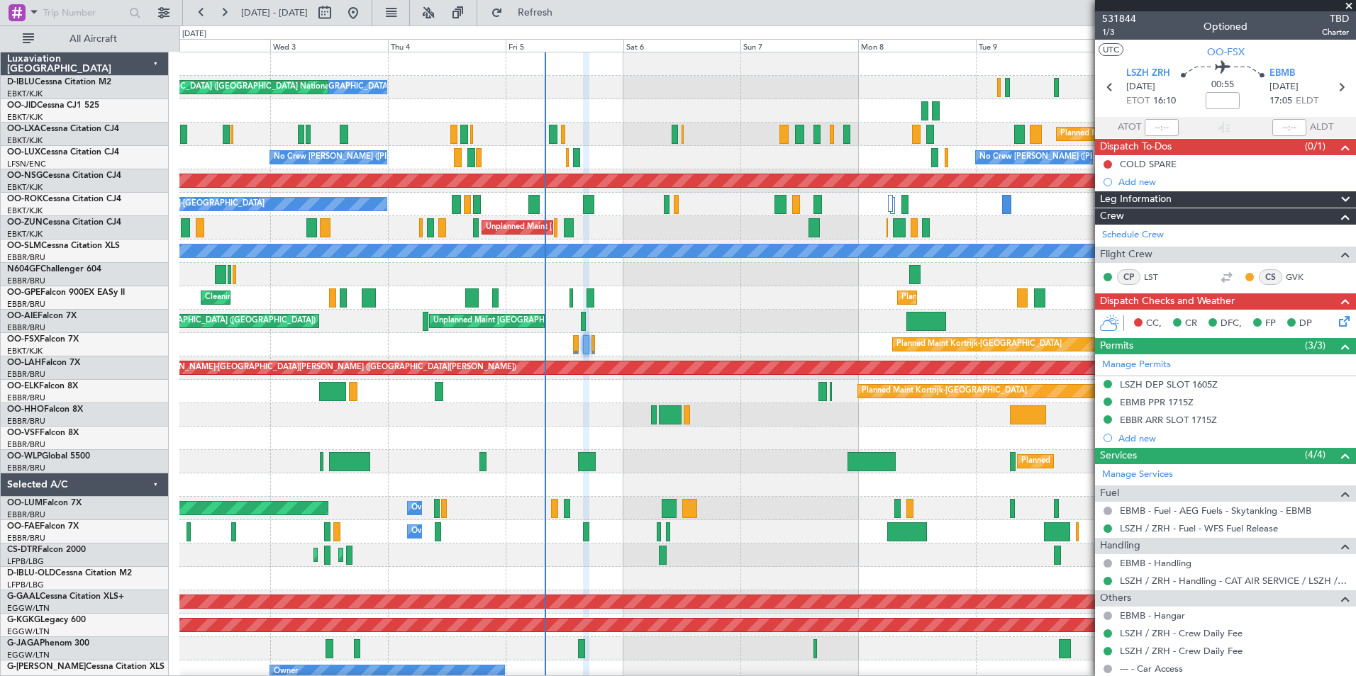
click at [740, 498] on div "No Crew Brussels (Brussels National) No Crew Brussels (Brussels National) AOG M…" at bounding box center [767, 520] width 1176 height 936
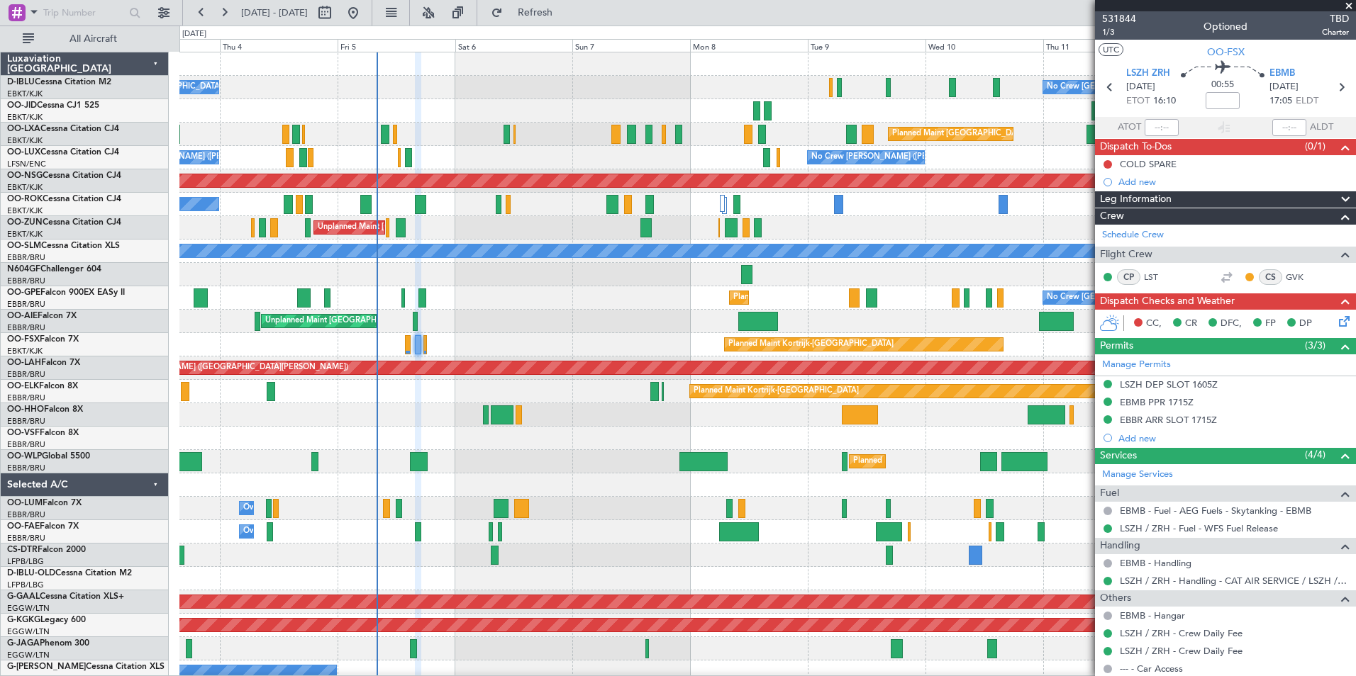
click at [586, 471] on div "No Crew Brussels (Brussels National) No Crew Brussels (Brussels National) AOG M…" at bounding box center [767, 531] width 1176 height 959
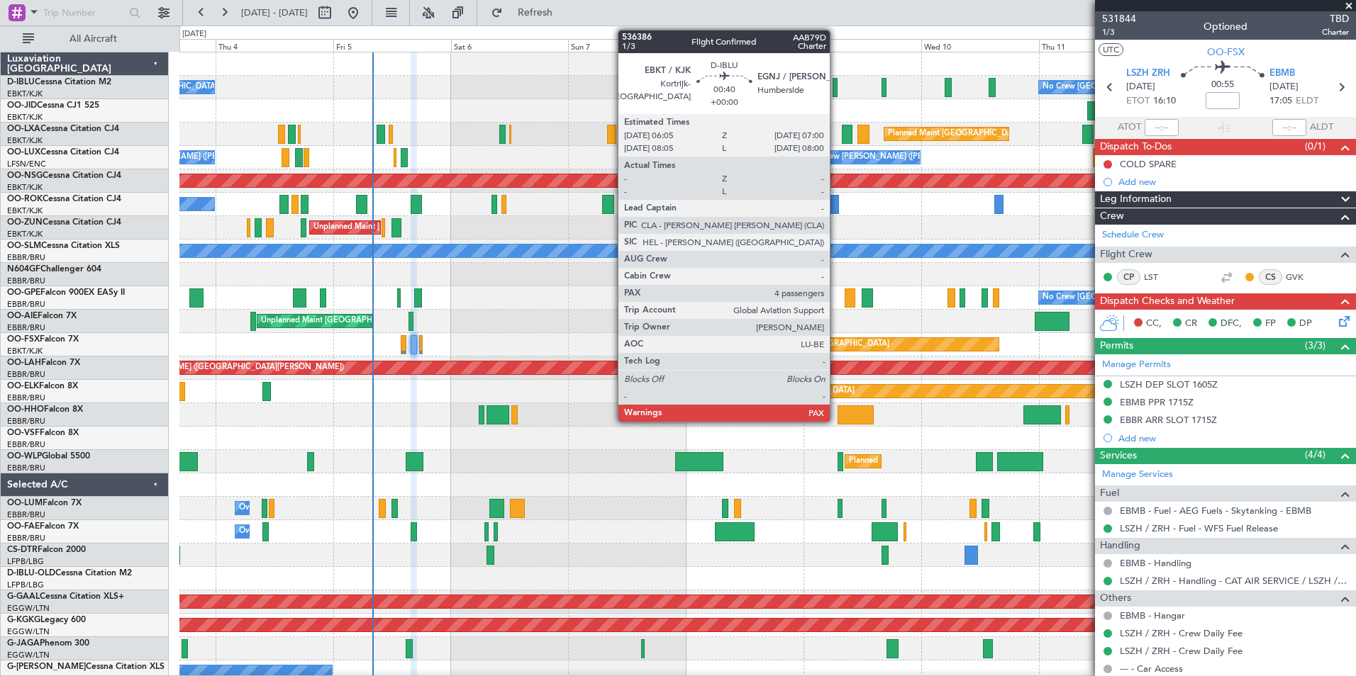
click at [836, 94] on div at bounding box center [834, 87] width 5 height 19
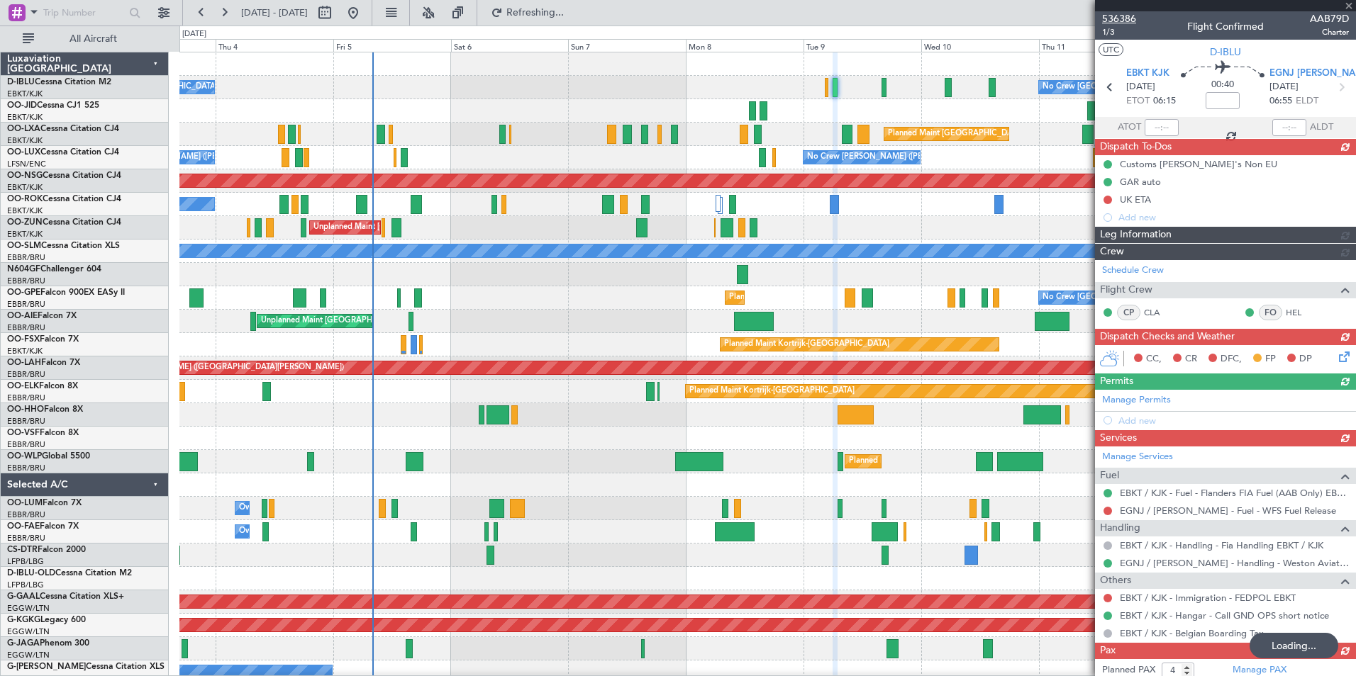
click at [1122, 13] on span "536386" at bounding box center [1119, 18] width 34 height 15
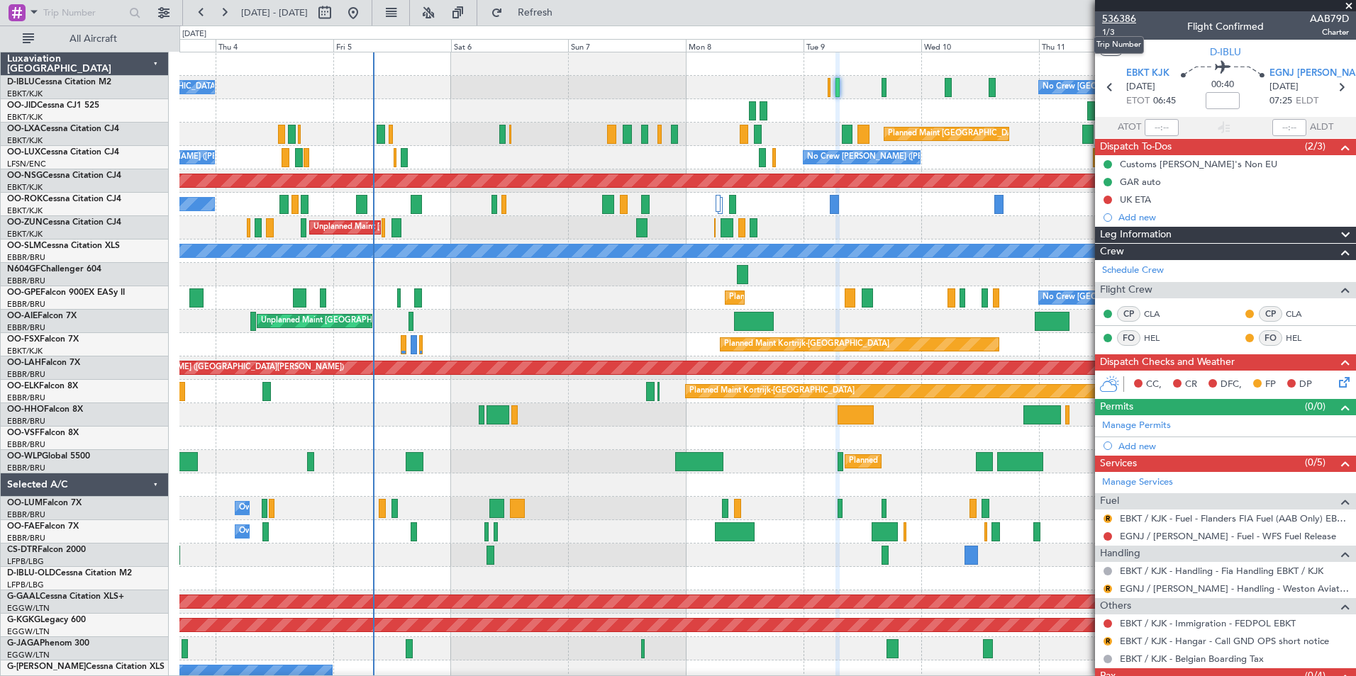
click at [1120, 15] on span "536386" at bounding box center [1119, 18] width 34 height 15
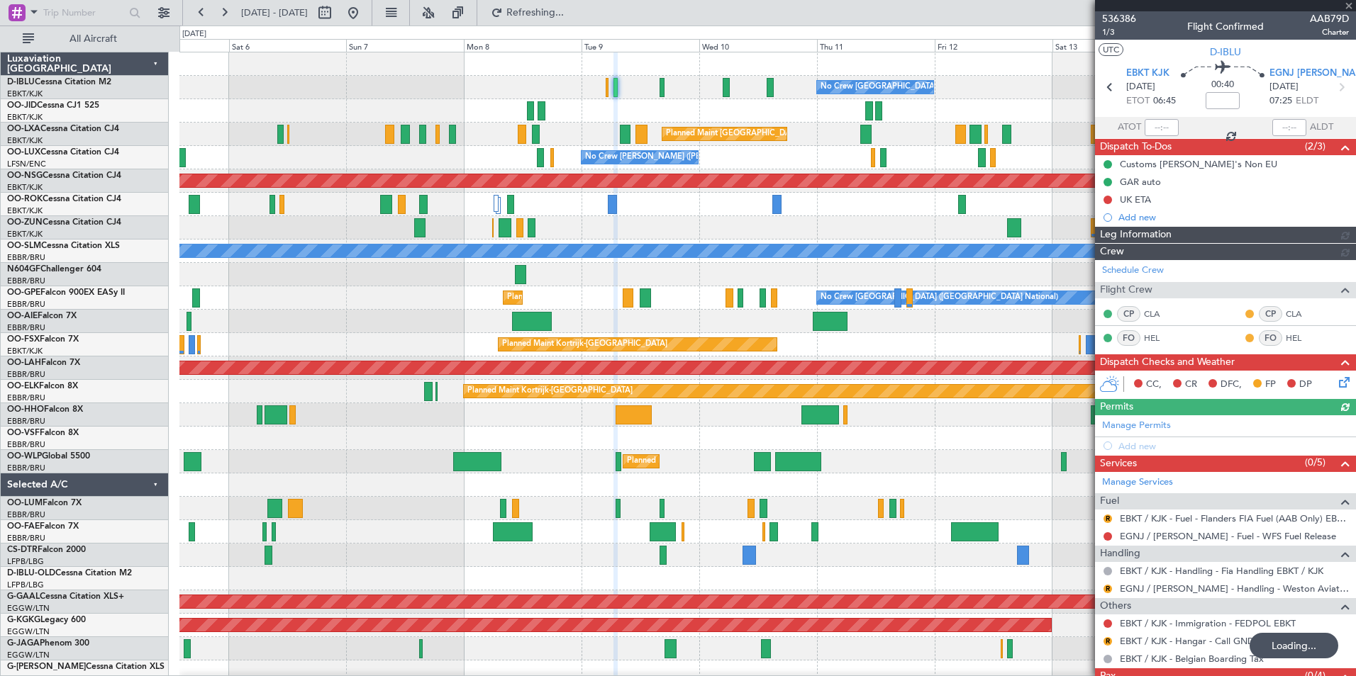
click at [715, 455] on div "No Crew Brussels (Brussels National) No Crew Brussels (Brussels National) AOG M…" at bounding box center [767, 531] width 1176 height 959
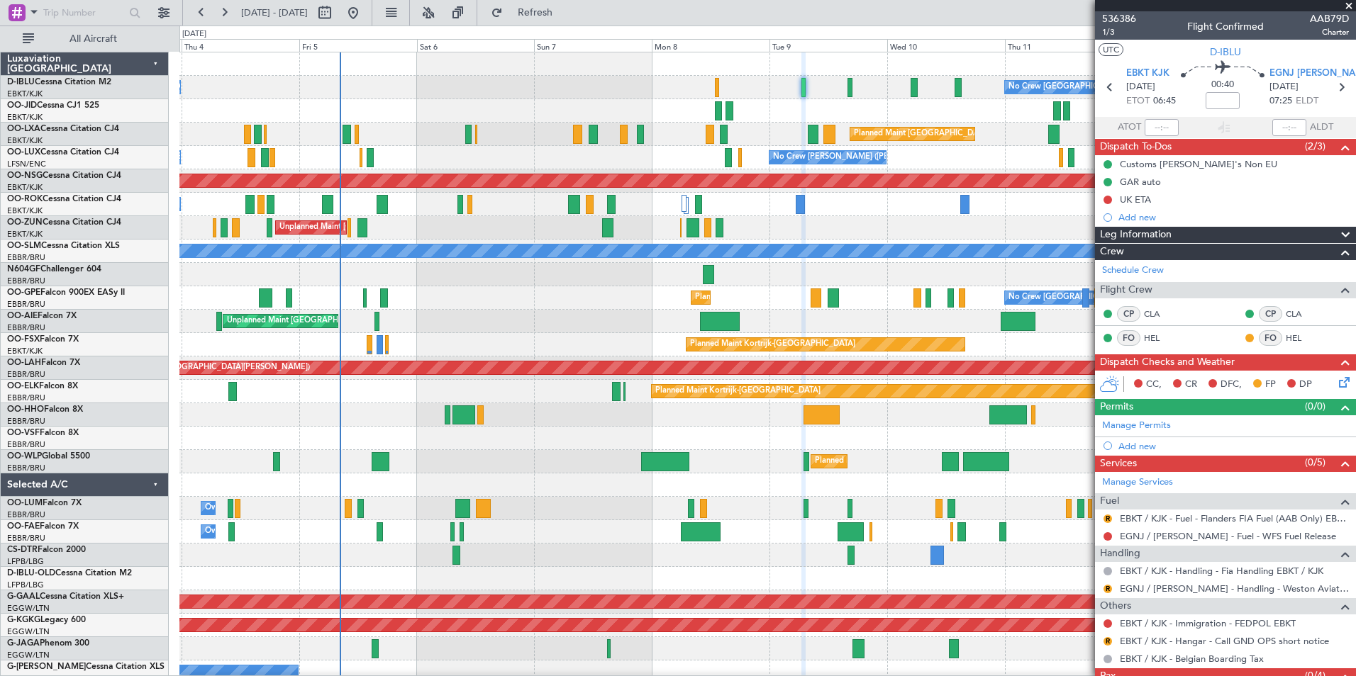
click at [748, 430] on div at bounding box center [767, 438] width 1176 height 23
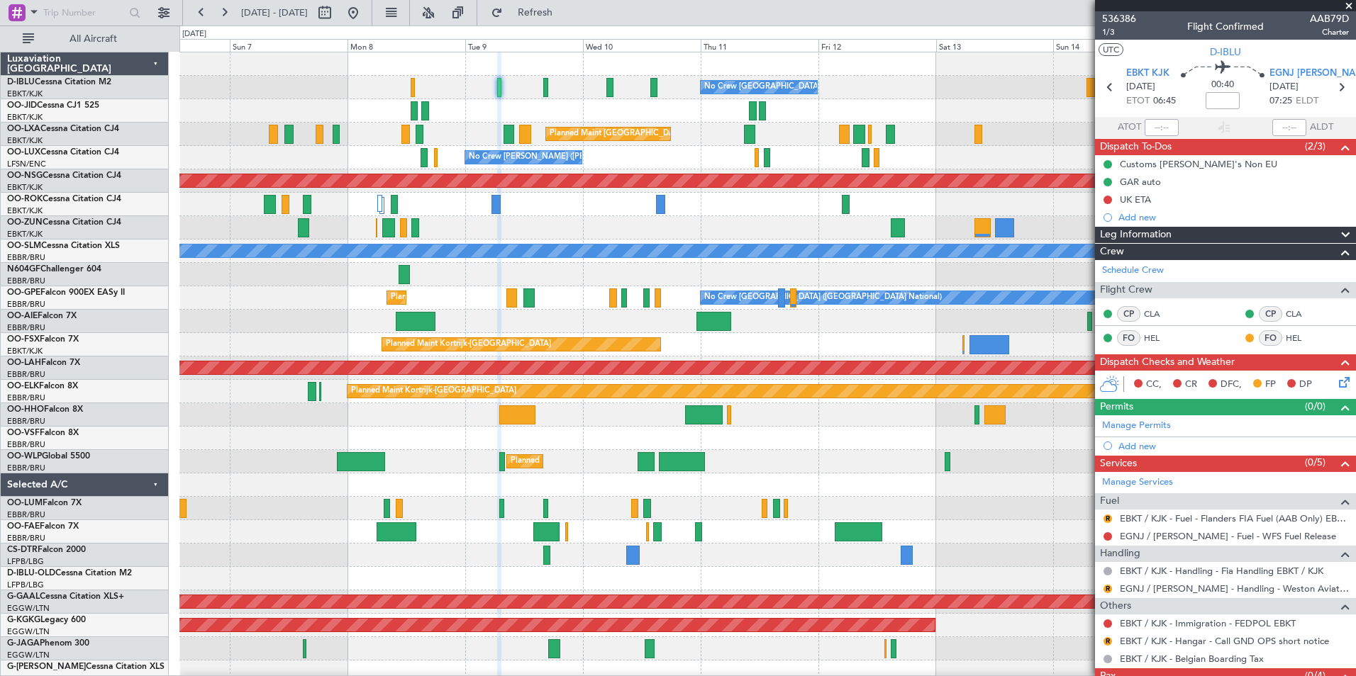
click at [644, 449] on div "No Crew Brussels (Brussels National) Planned Maint Brussels (Brussels National)…" at bounding box center [767, 520] width 1176 height 936
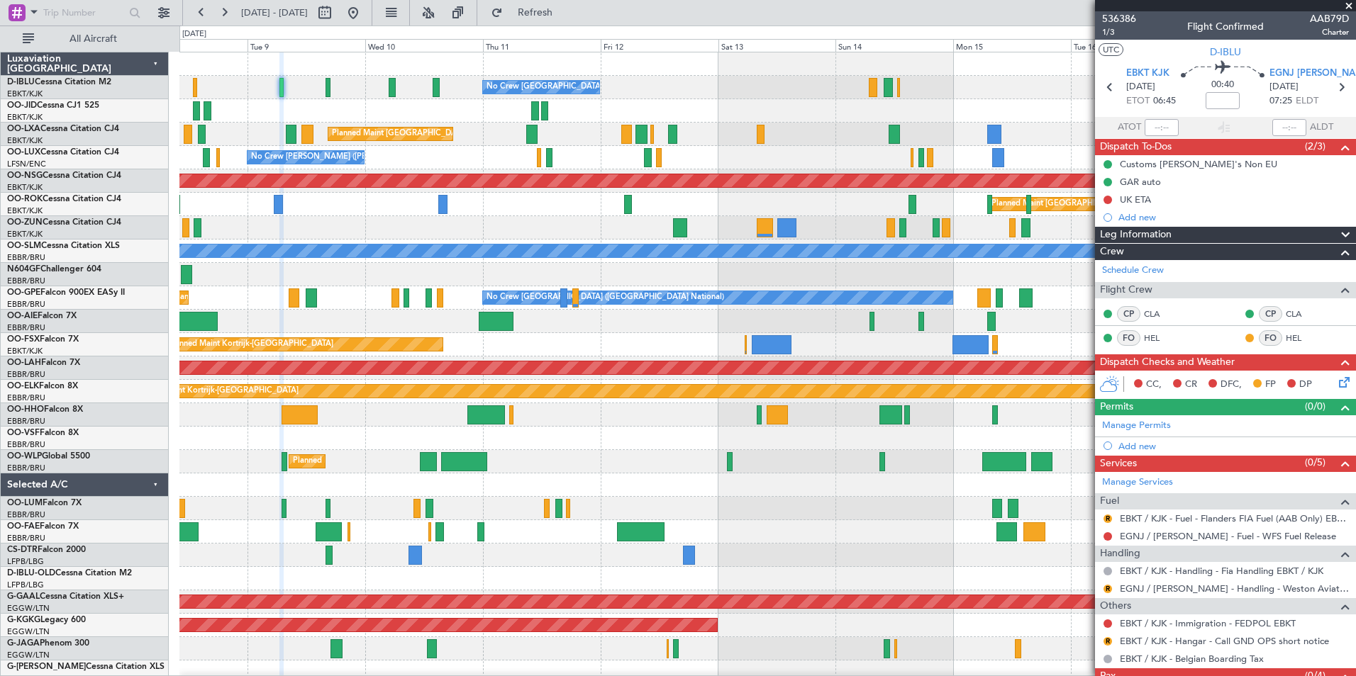
click at [707, 475] on div "No Crew Brussels (Brussels National) Planned Maint Brussels (Brussels National)…" at bounding box center [767, 520] width 1176 height 936
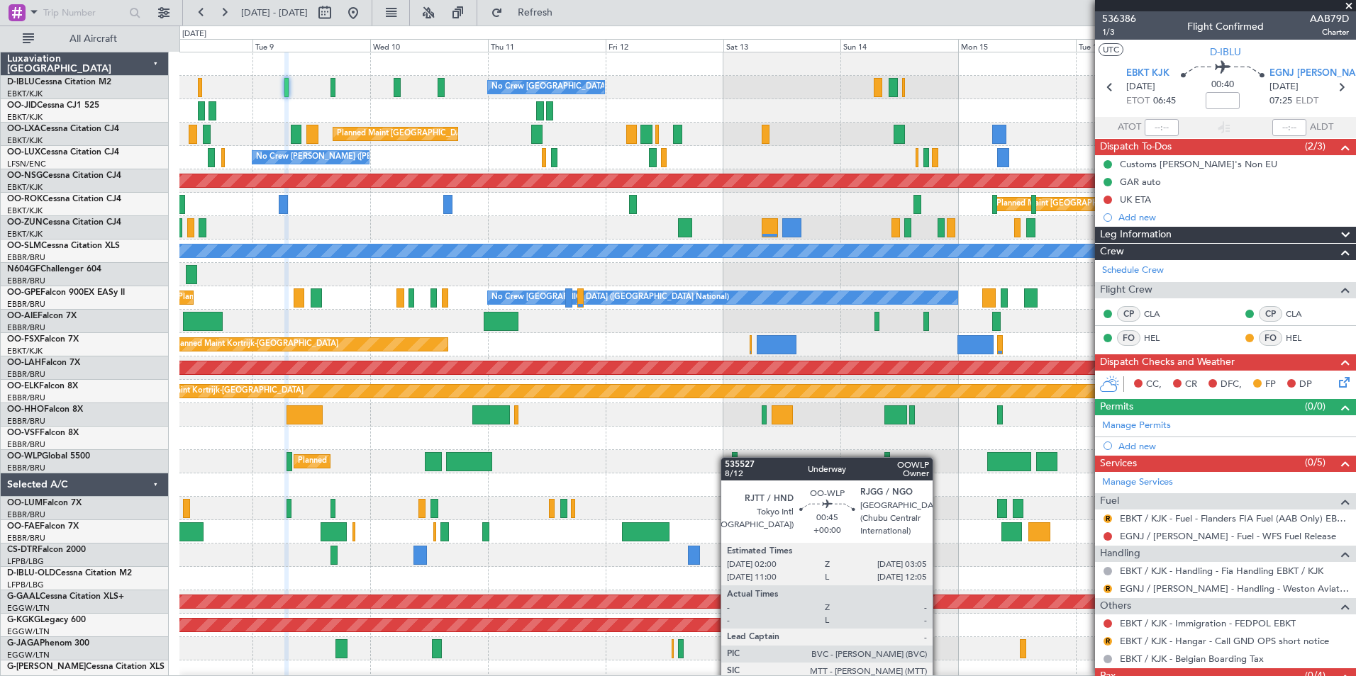
click at [1050, 479] on div "No Crew Brussels (Brussels National) Planned Maint Brussels (Brussels National)…" at bounding box center [767, 531] width 1176 height 959
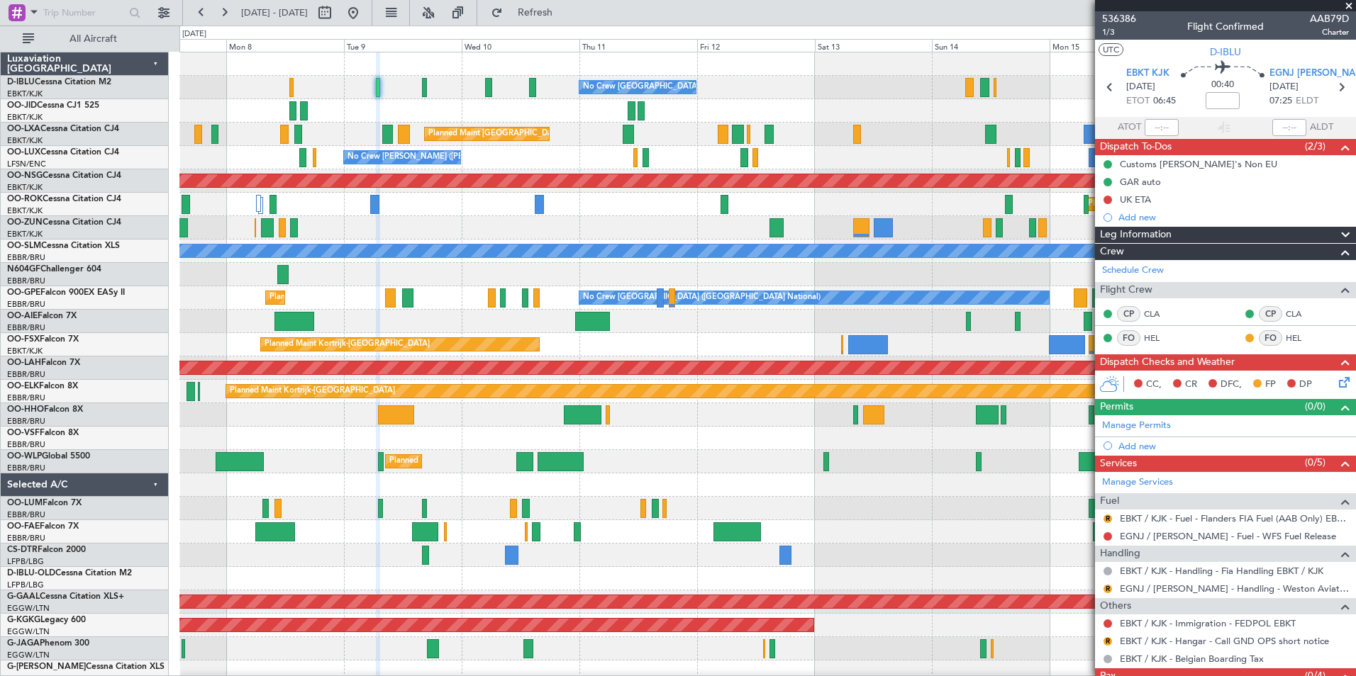
click at [499, 464] on div "No Crew Brussels (Brussels National) Planned Maint Brussels (Brussels National)…" at bounding box center [767, 520] width 1176 height 936
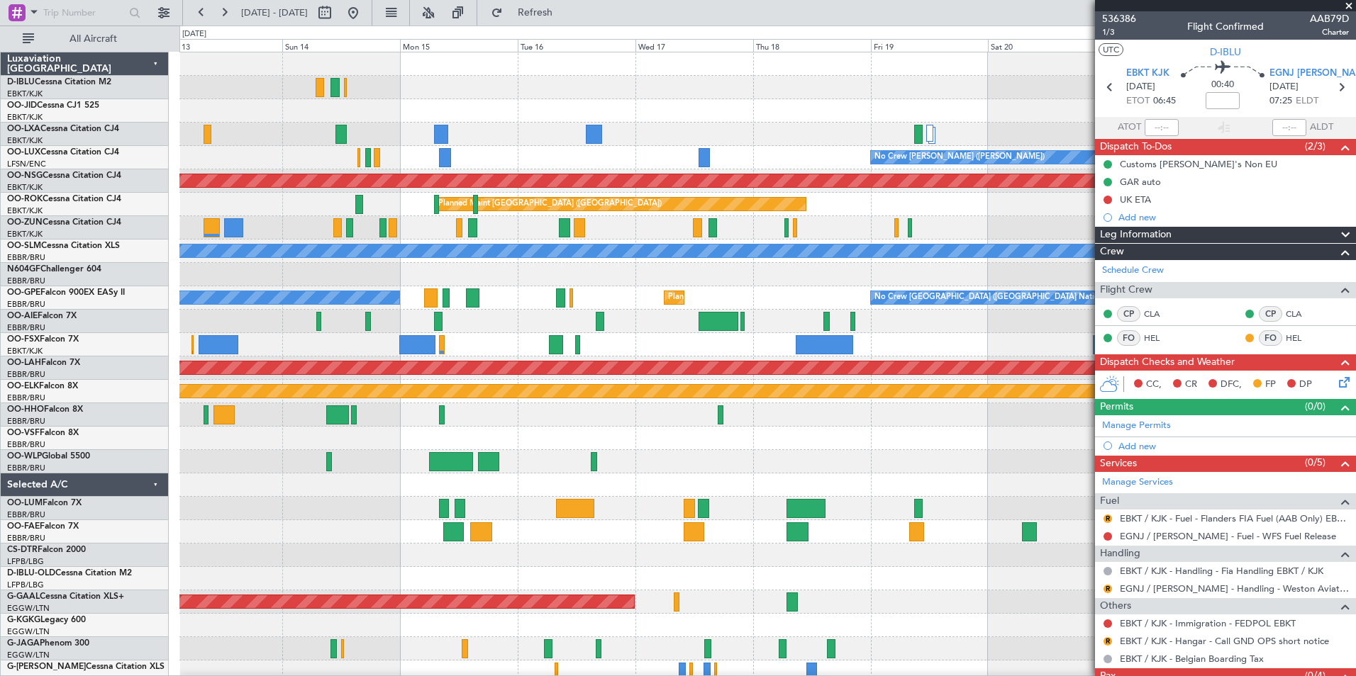
click at [635, 447] on div "No Crew Brussels (Brussels National) Planned Maint Brussels (Brussels National)…" at bounding box center [767, 531] width 1176 height 959
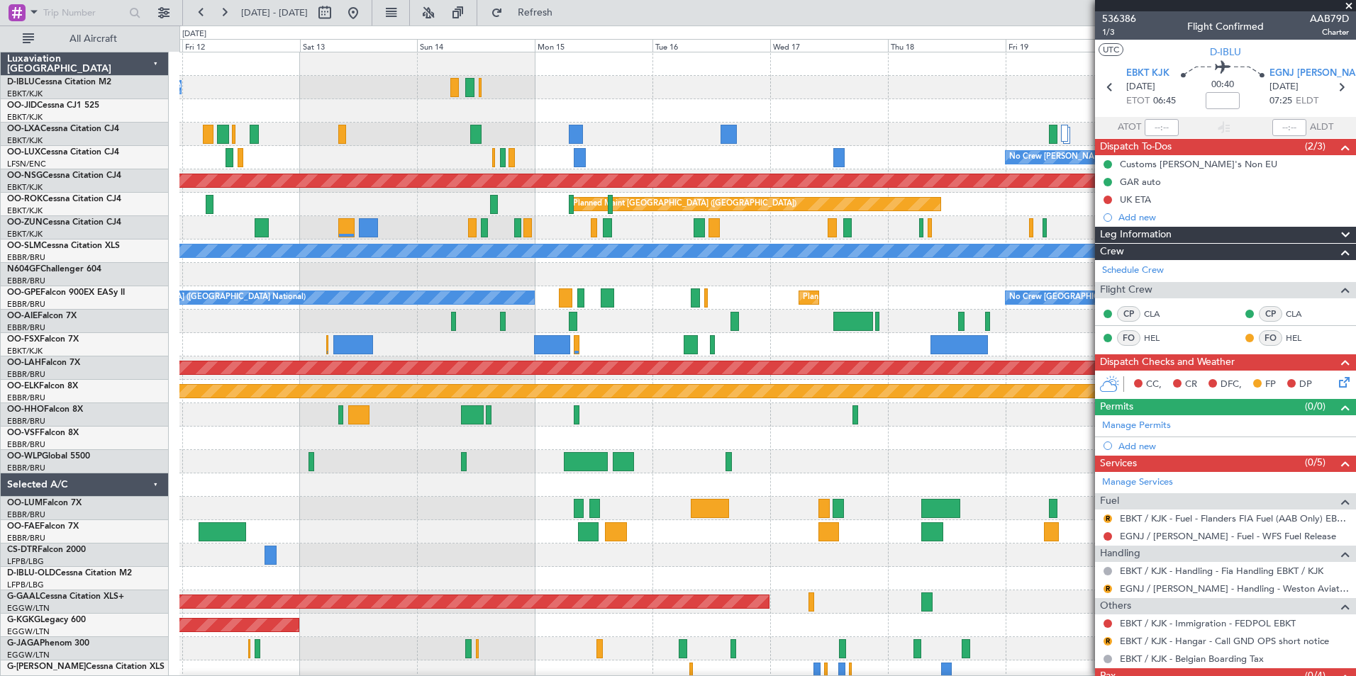
click at [881, 456] on div "No Crew Brussels (Brussels National) Planned Maint Brussels (Brussels National)…" at bounding box center [767, 520] width 1176 height 936
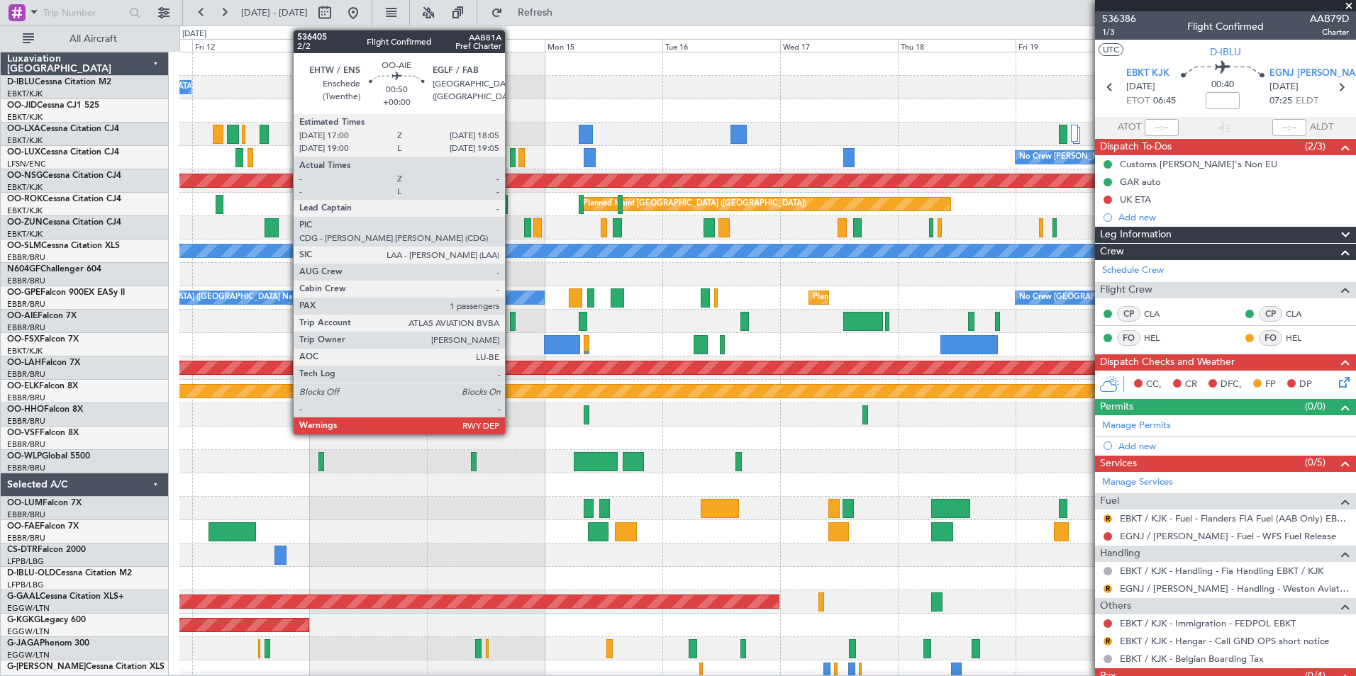
click at [511, 318] on div at bounding box center [513, 321] width 6 height 19
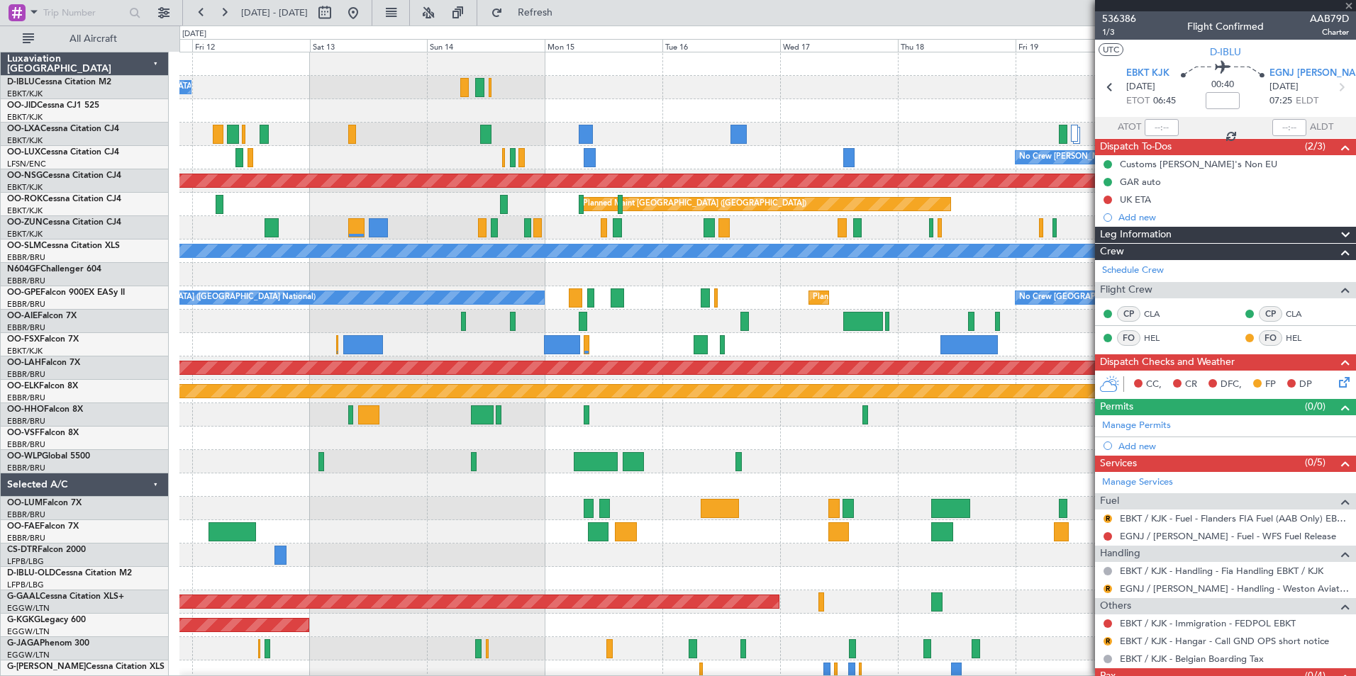
type input "1"
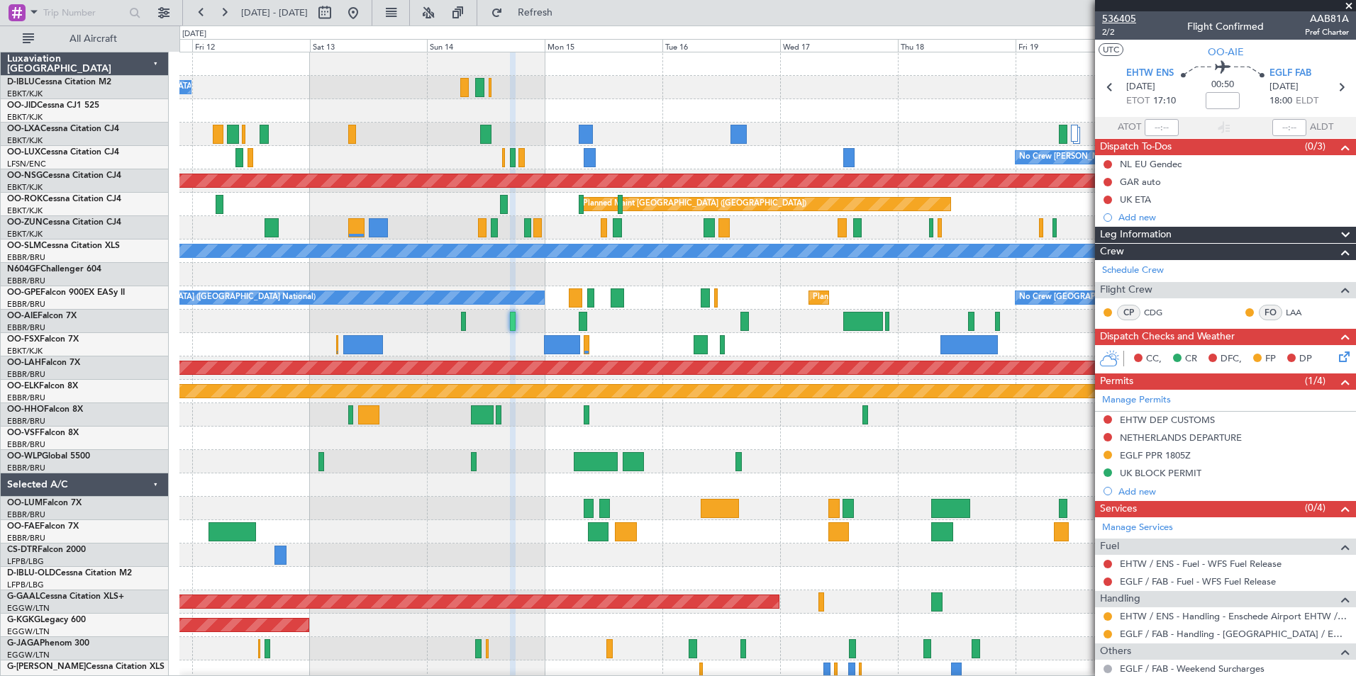
click at [1120, 12] on span "536405" at bounding box center [1119, 18] width 34 height 15
click at [1144, 272] on link "Schedule Crew" at bounding box center [1133, 271] width 62 height 14
click at [1128, 272] on link "Schedule Crew" at bounding box center [1133, 271] width 62 height 14
click at [1160, 272] on link "Schedule Crew" at bounding box center [1133, 271] width 62 height 14
click at [1137, 267] on link "Schedule Crew" at bounding box center [1133, 271] width 62 height 14
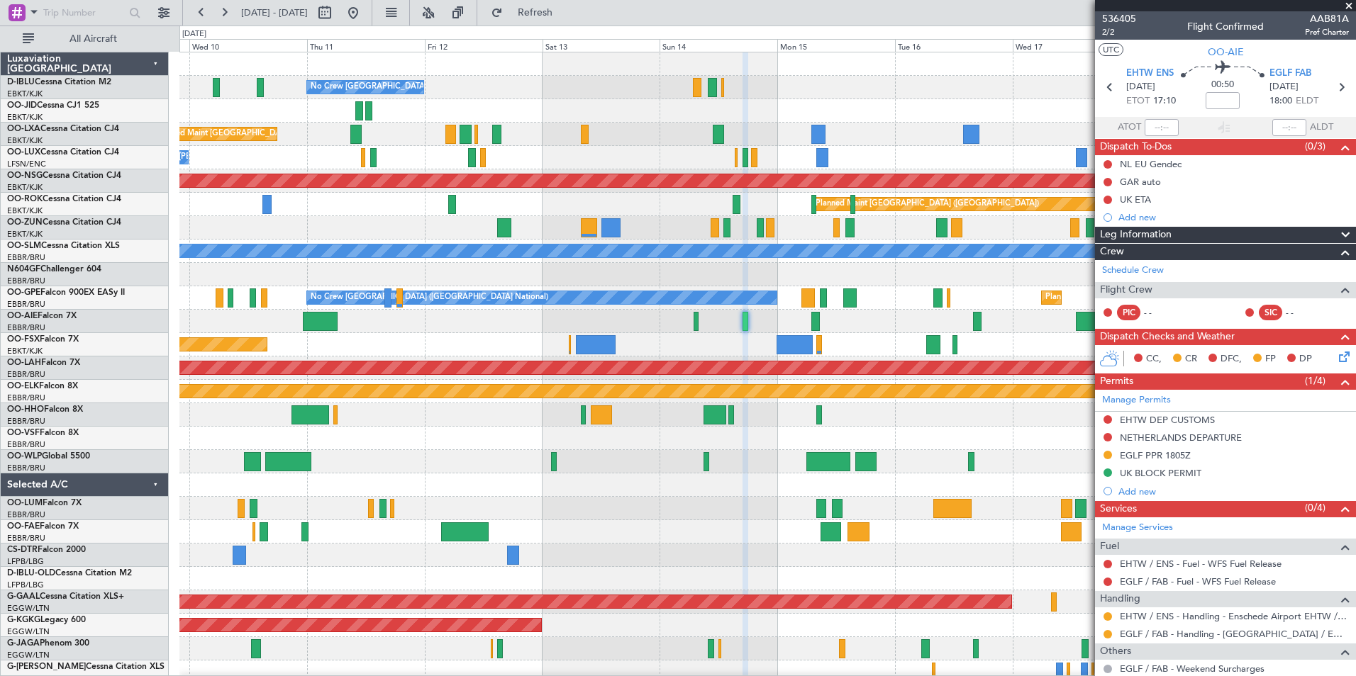
click at [680, 119] on div at bounding box center [767, 110] width 1176 height 23
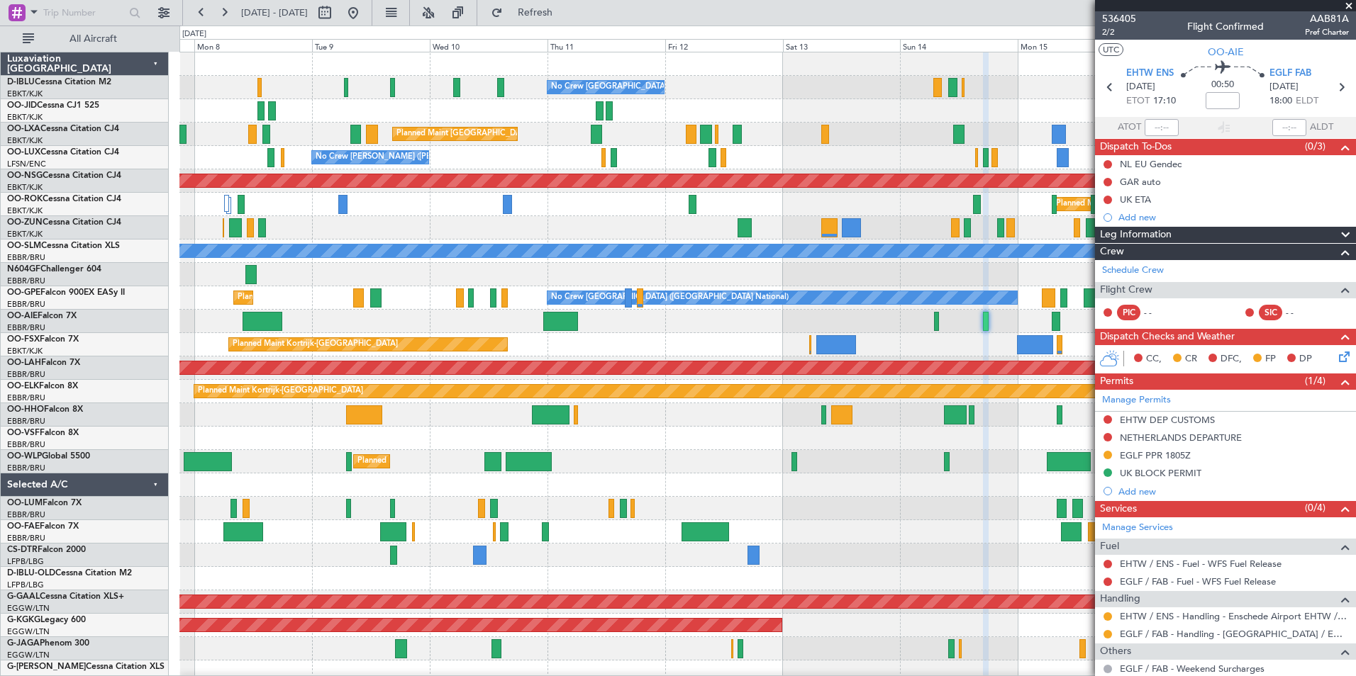
click at [795, 127] on div "No Crew Brussels (Brussels National) Planned Maint Brussels (Brussels National)…" at bounding box center [767, 520] width 1176 height 936
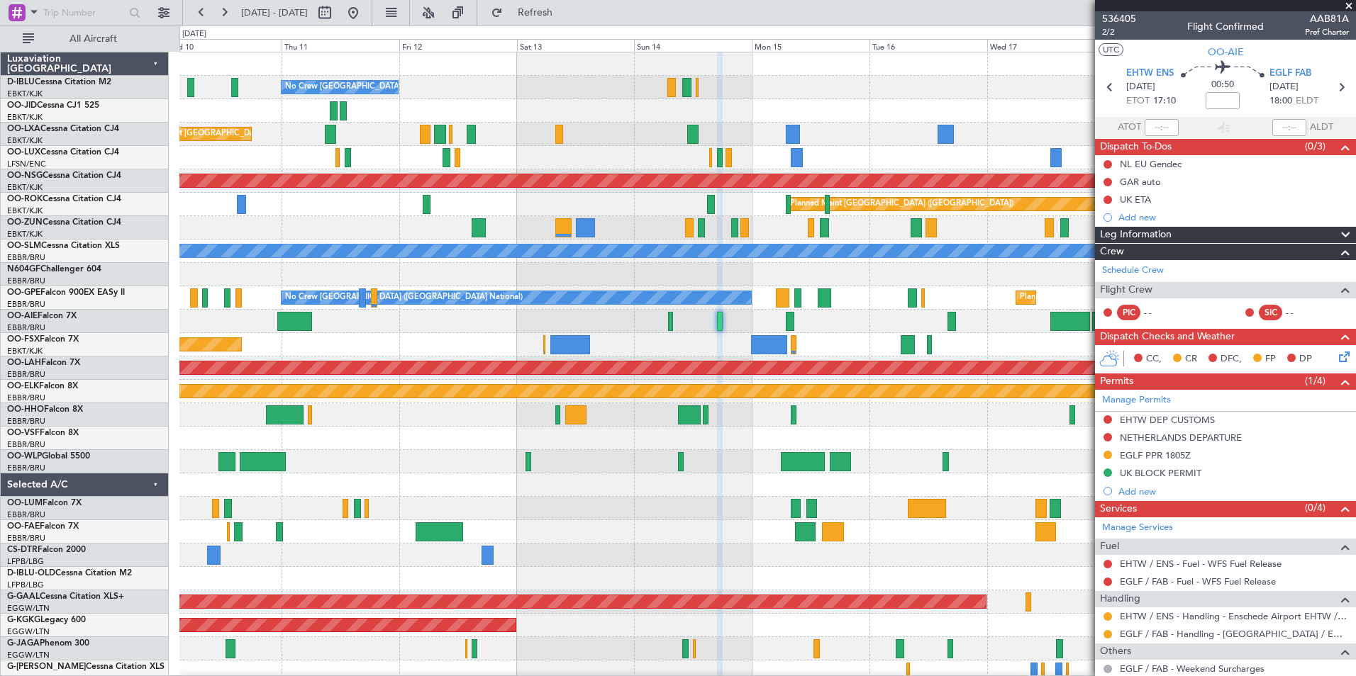
click at [540, 509] on div at bounding box center [767, 508] width 1176 height 23
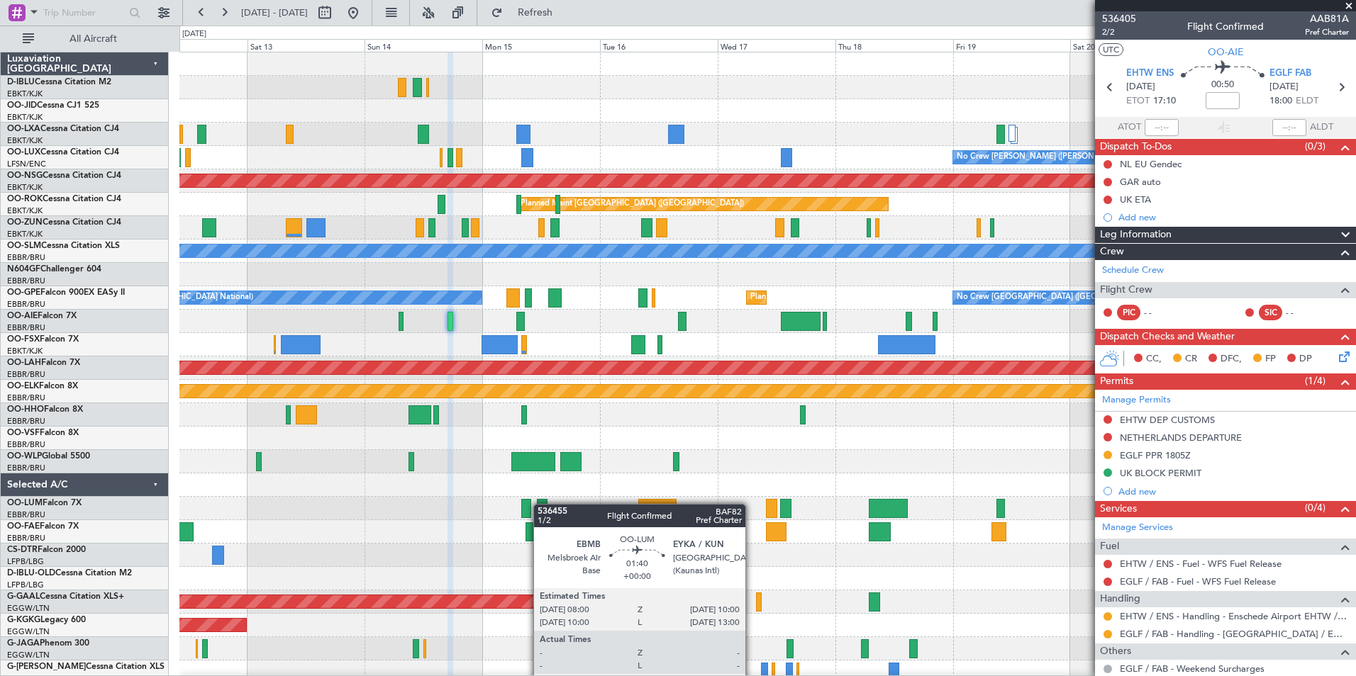
click at [531, 504] on div "No Crew Brussels (Brussels National) Planned Maint Brussels (Brussels National)…" at bounding box center [767, 520] width 1176 height 936
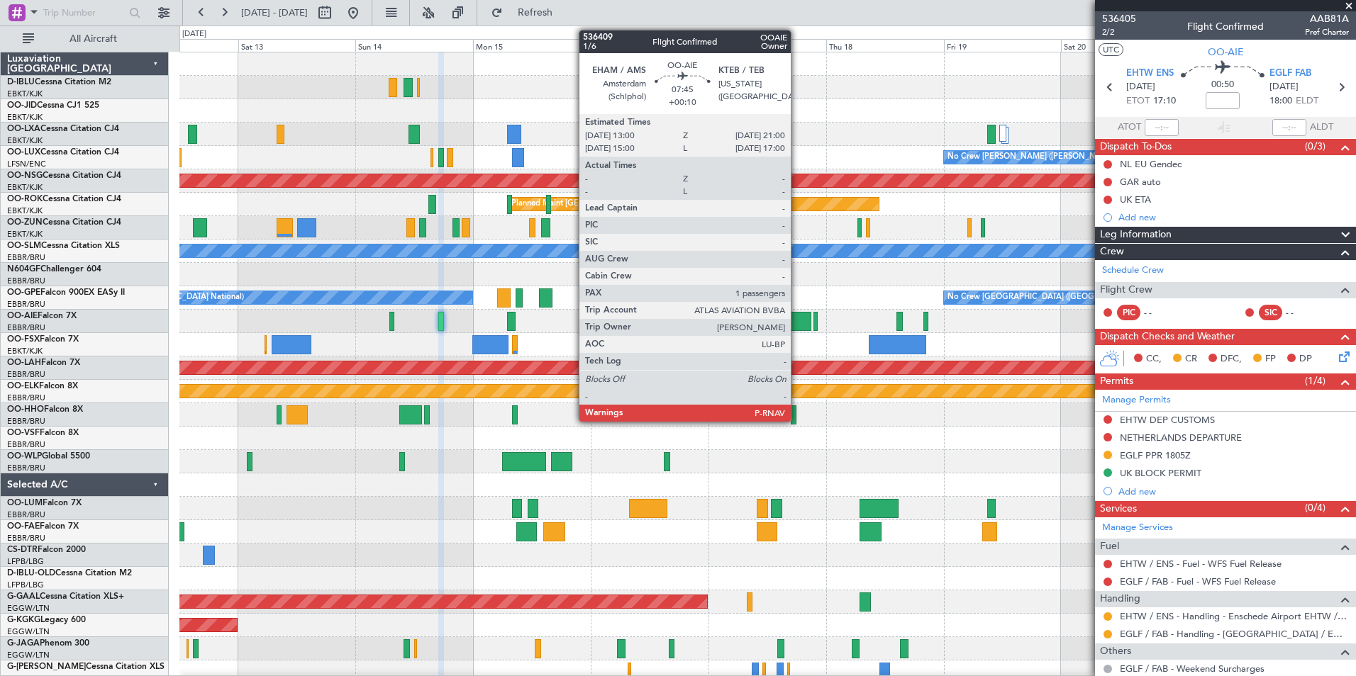
click at [797, 328] on div at bounding box center [792, 321] width 40 height 19
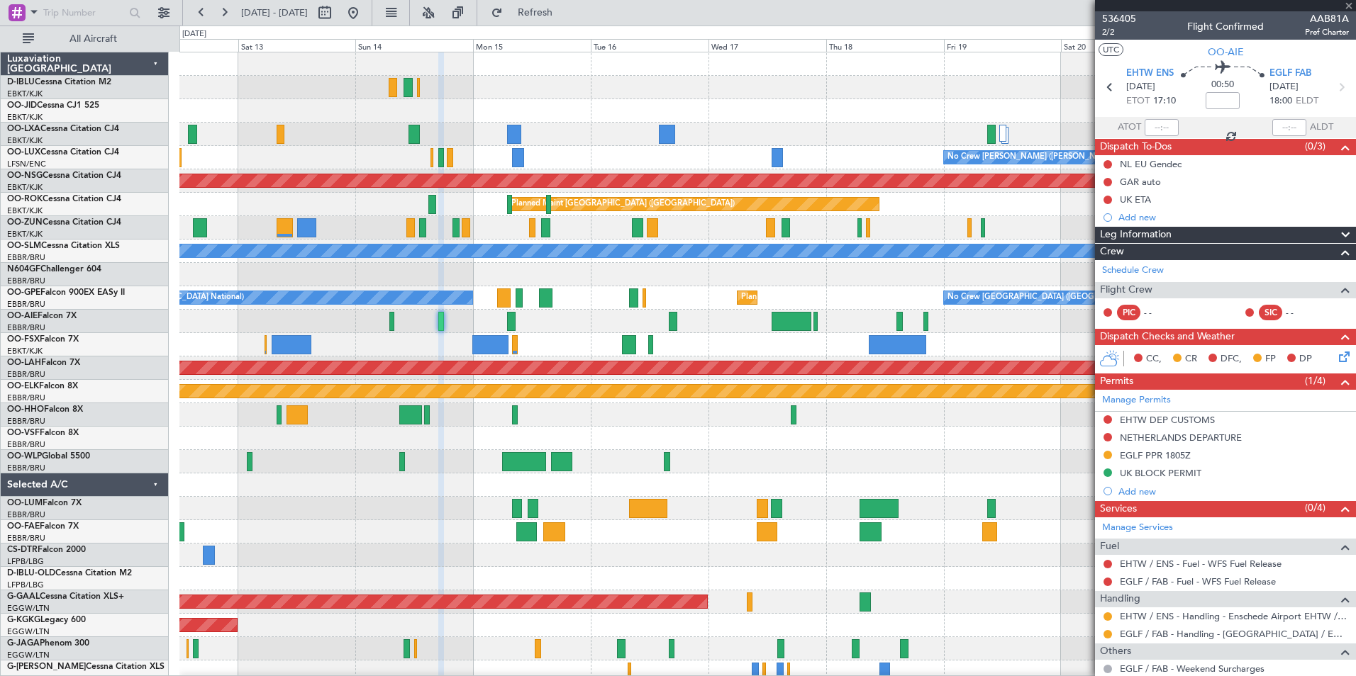
type input "+00:10"
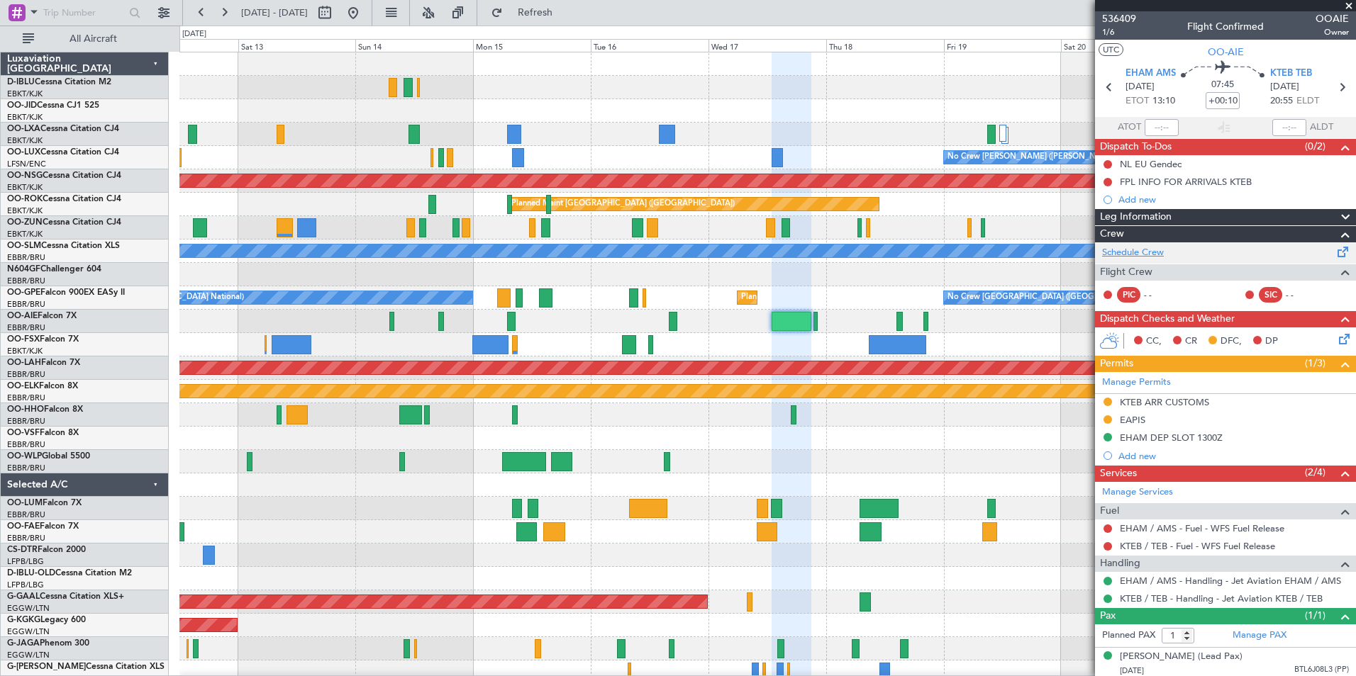
click at [1142, 247] on link "Schedule Crew" at bounding box center [1133, 253] width 62 height 14
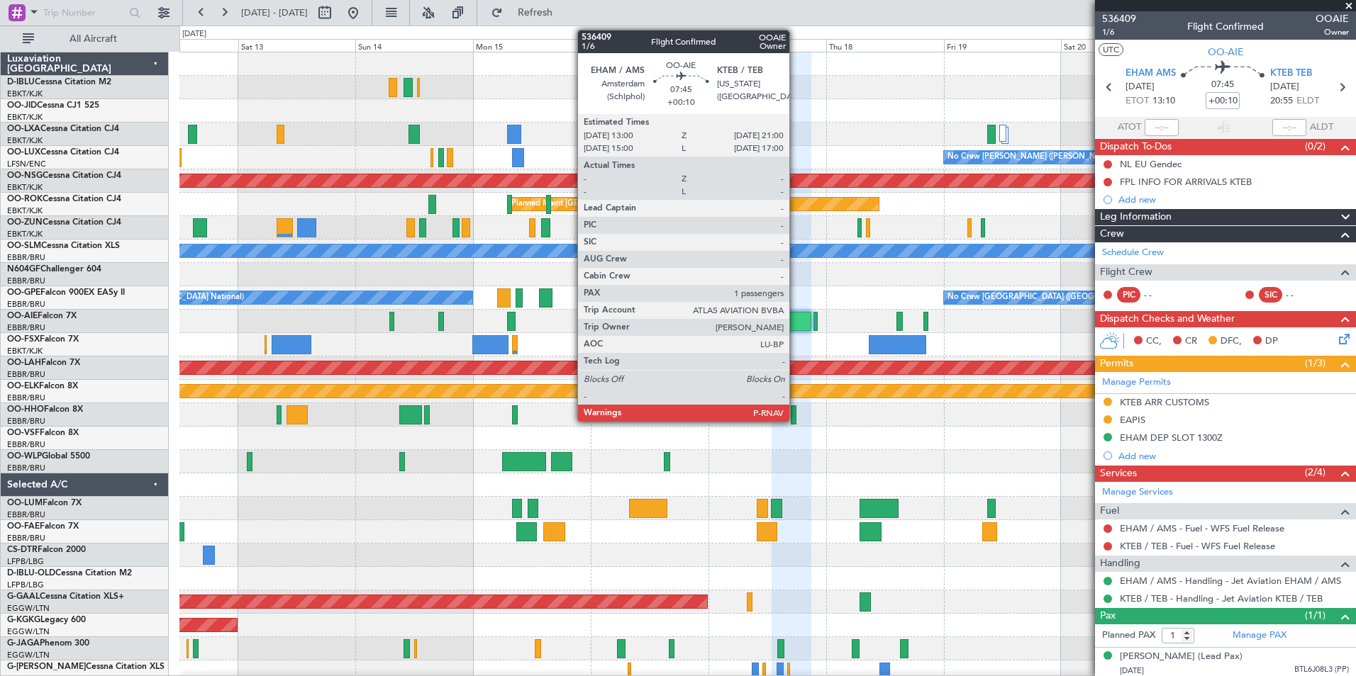
click at [796, 324] on div at bounding box center [792, 321] width 40 height 19
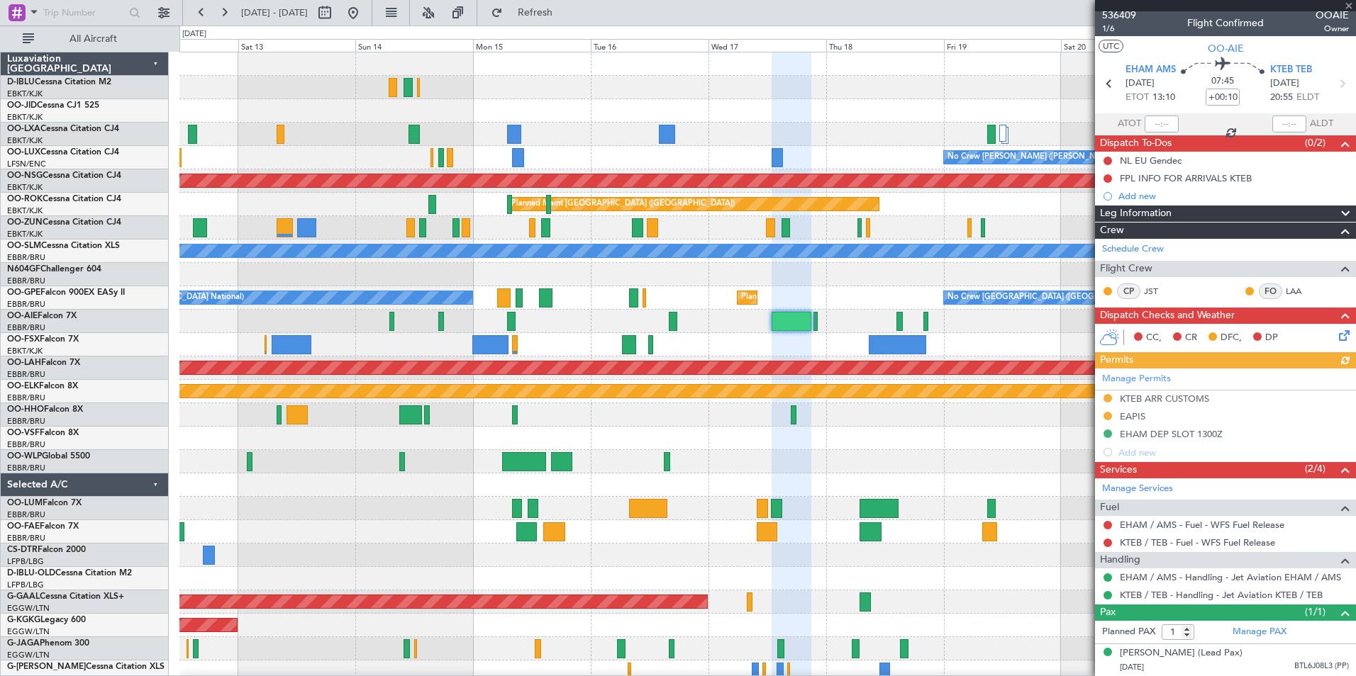
scroll to position [17, 0]
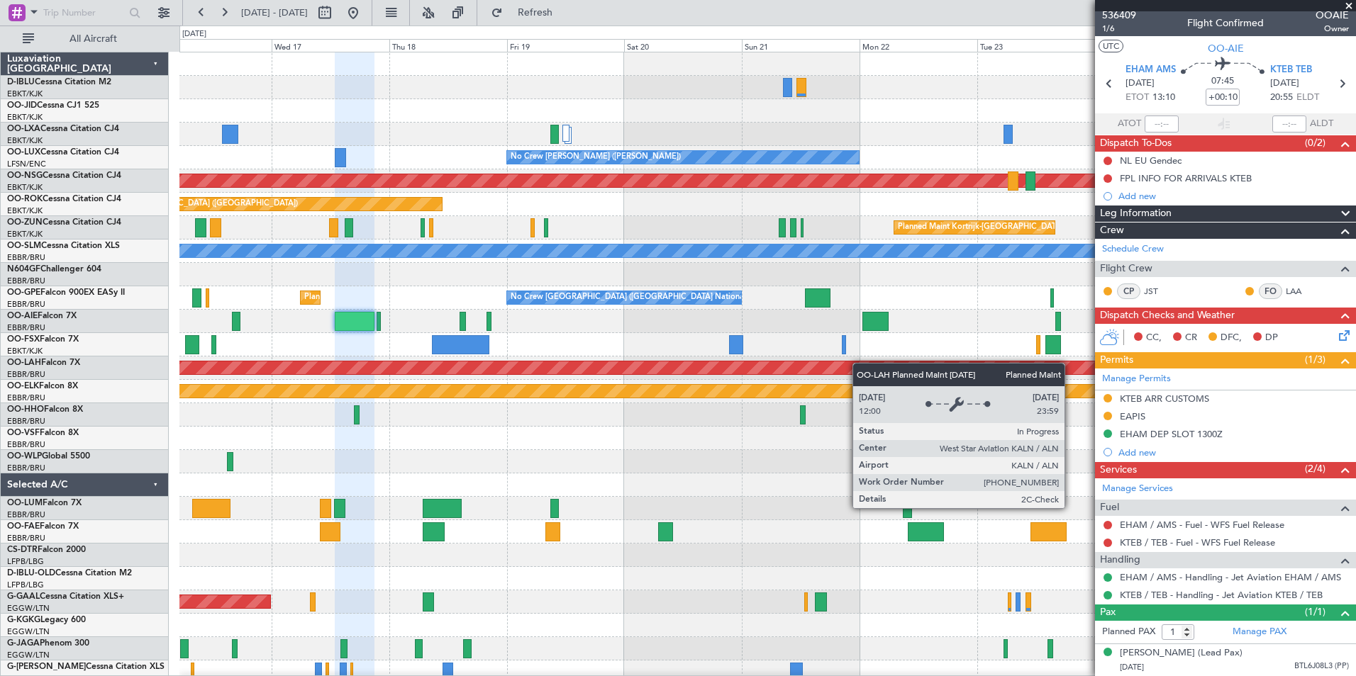
click at [500, 372] on div "A/C Unavailable Brussels (Brussels National) A/C Unavailable Kortrijk-Wevelgem …" at bounding box center [767, 520] width 1176 height 936
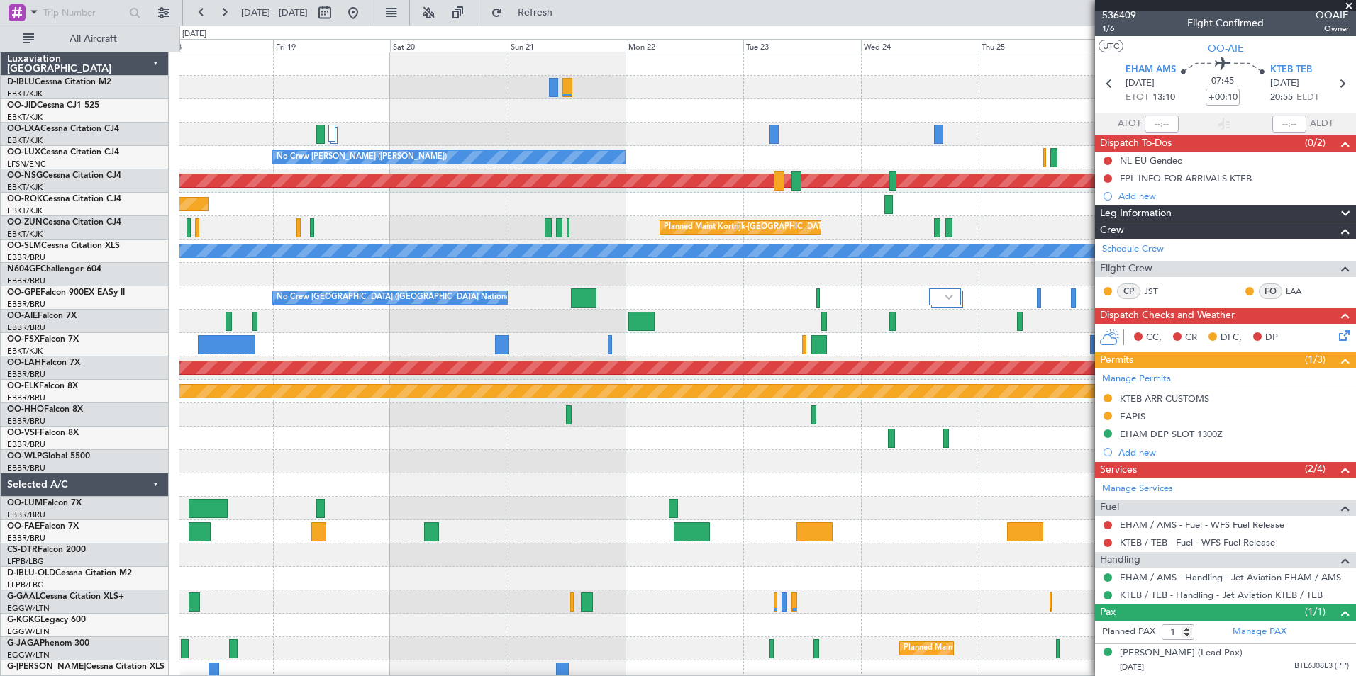
click at [837, 335] on div "A/C Unavailable Brussels (Brussels National) A/C Unavailable Kortrijk-Wevelgem …" at bounding box center [767, 520] width 1176 height 936
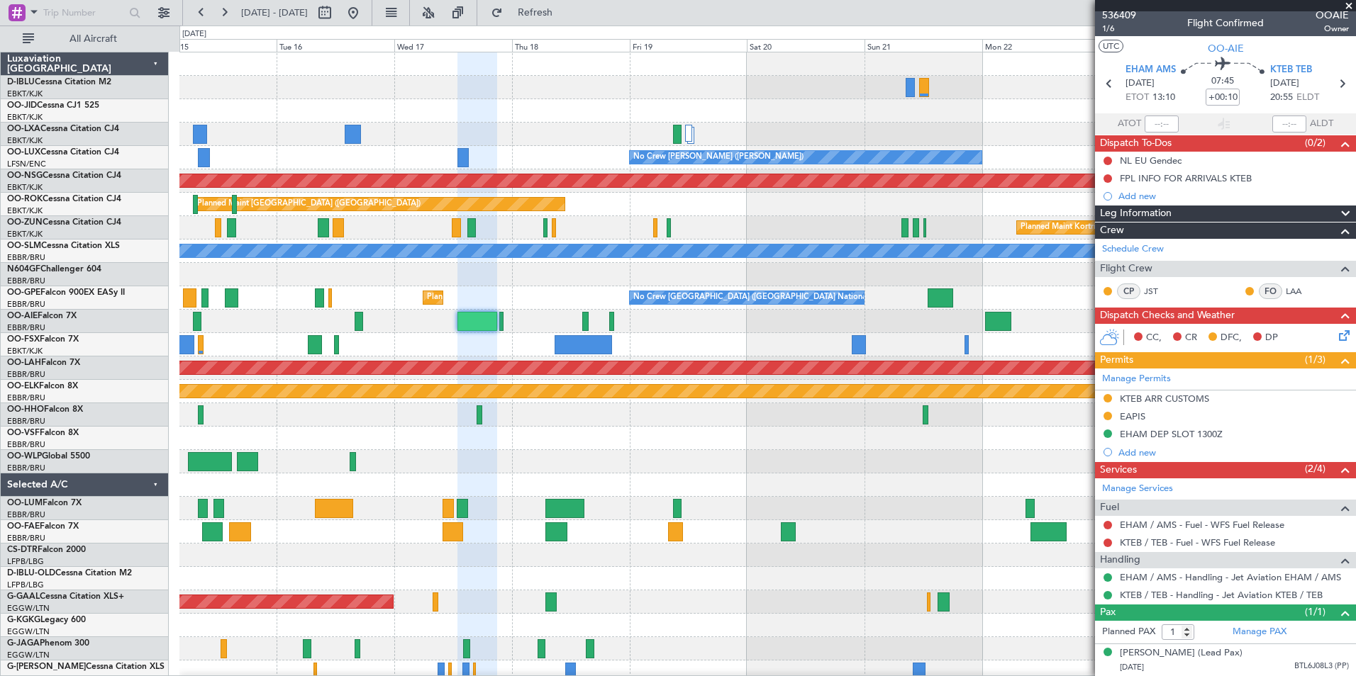
click at [1252, 313] on fb-app "18 Sep 2025 - 28 Sep 2025 Refresh Quick Links All Aircraft A/C Unavailable Brus…" at bounding box center [678, 344] width 1356 height 666
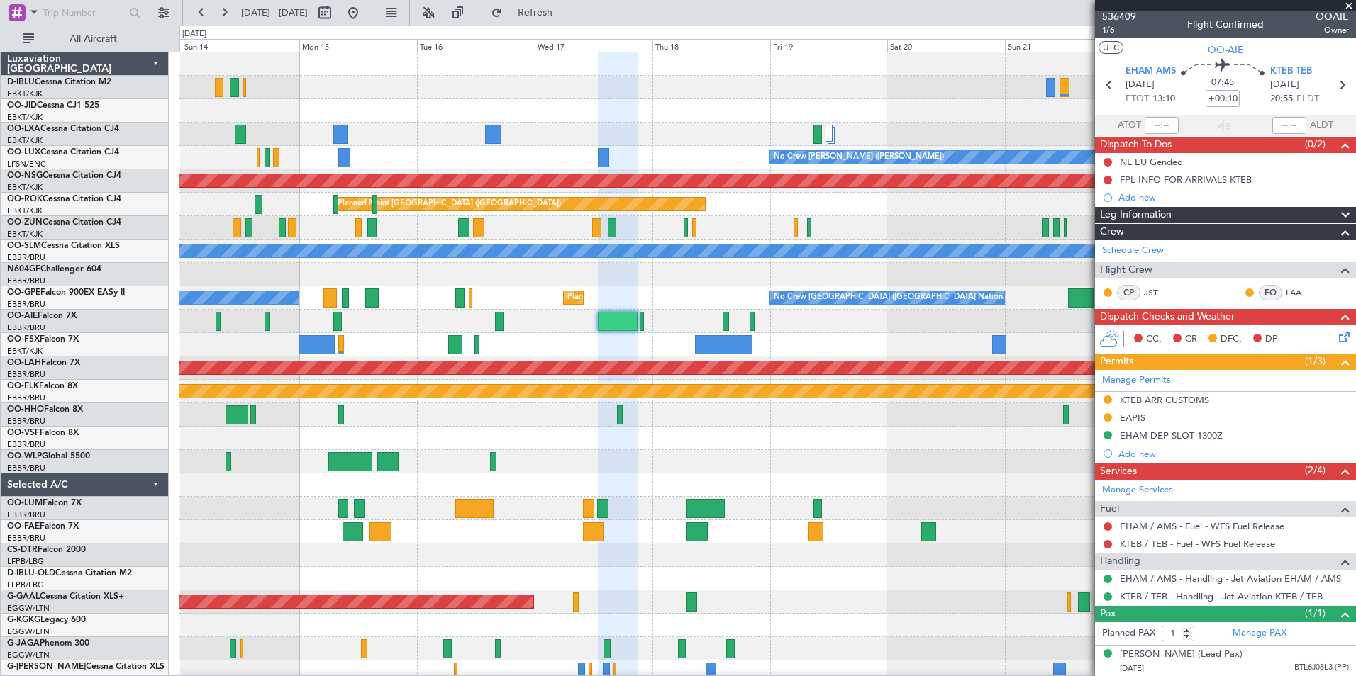
scroll to position [0, 0]
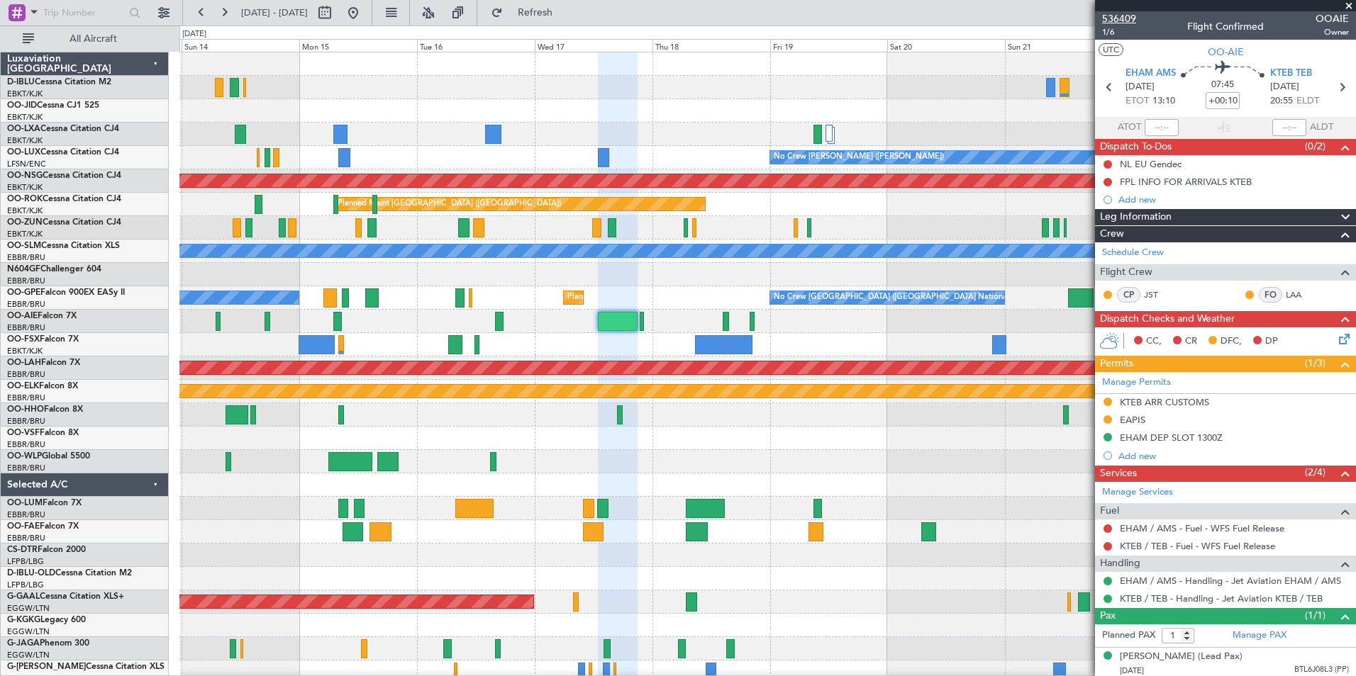
click at [1116, 18] on span "536409" at bounding box center [1119, 18] width 34 height 15
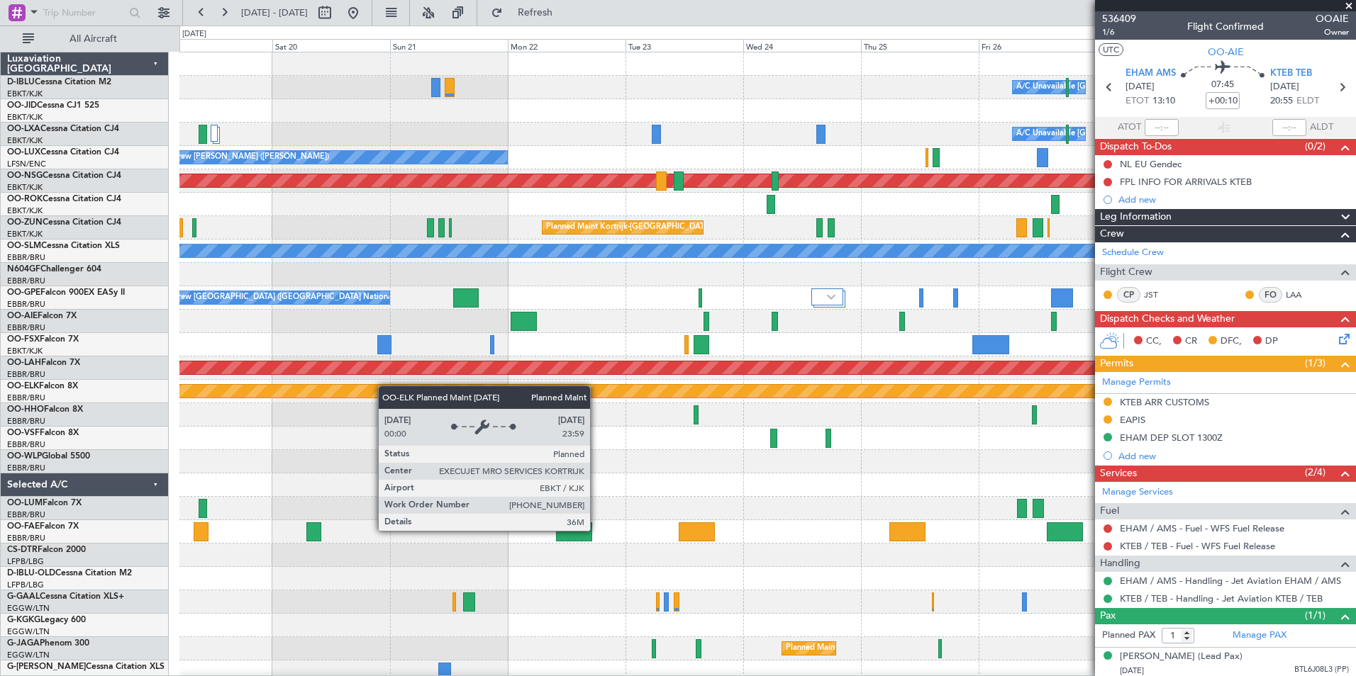
click at [333, 386] on div "A/C Unavailable Brussels (Brussels National) A/C Unavailable Kortrijk-Wevelgem …" at bounding box center [767, 520] width 1176 height 936
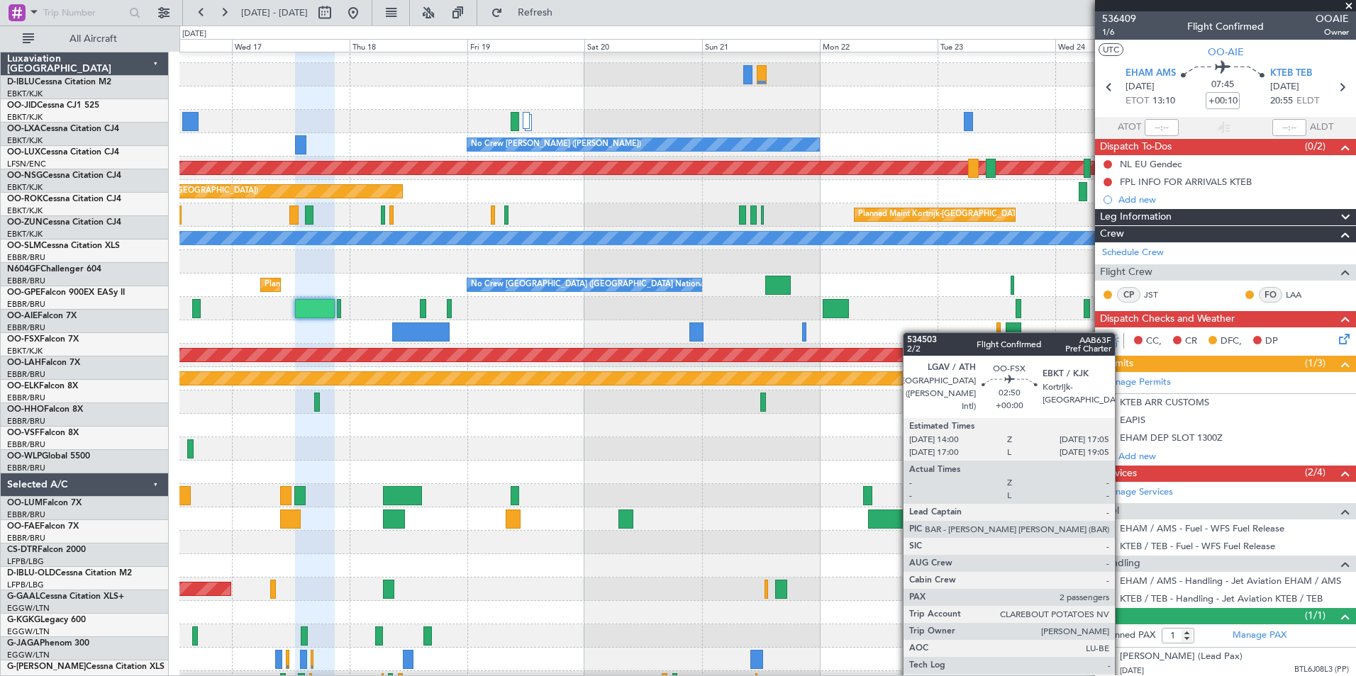
scroll to position [28, 0]
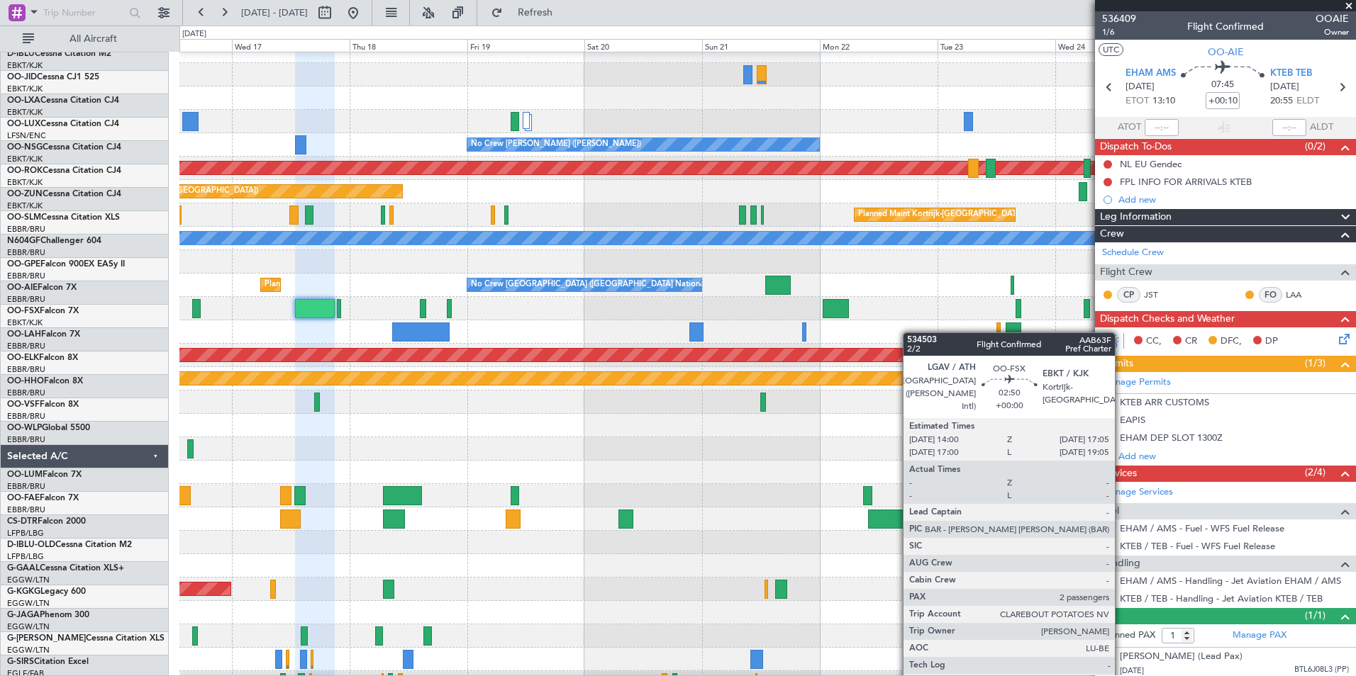
click at [1237, 317] on fb-app "19 Sep 2025 - 29 Sep 2025 Refresh Quick Links All Aircraft A/C Unavailable Brus…" at bounding box center [678, 344] width 1356 height 666
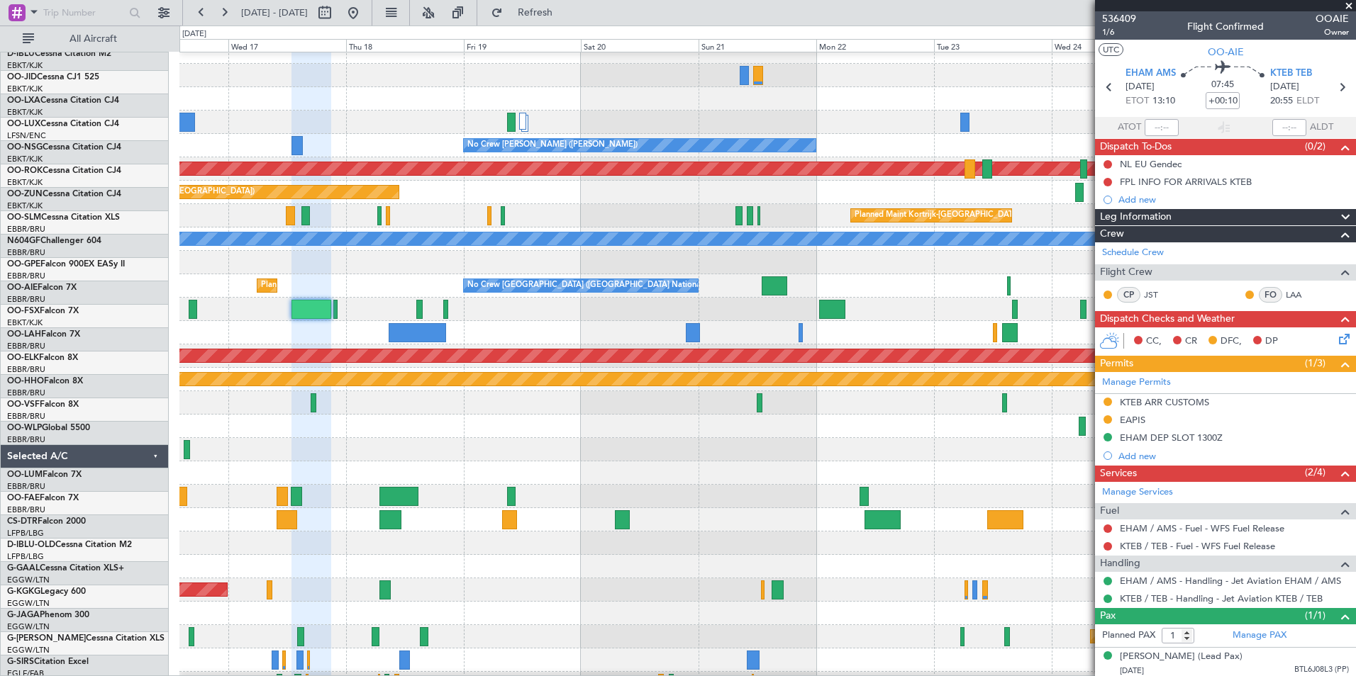
scroll to position [11, 0]
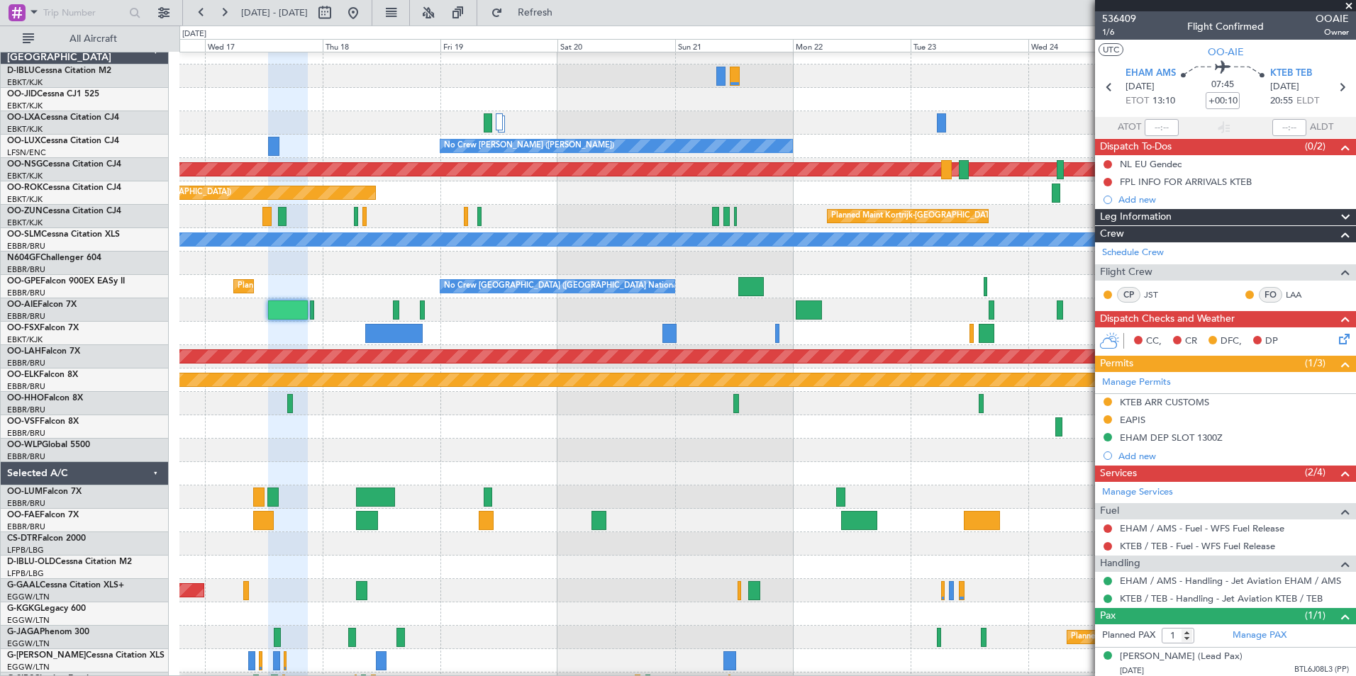
click at [481, 316] on div at bounding box center [767, 310] width 1176 height 23
click at [909, 433] on div "A/C Unavailable Brussels (Brussels National) A/C Unavailable Kortrijk-Wevelgem …" at bounding box center [767, 509] width 1176 height 936
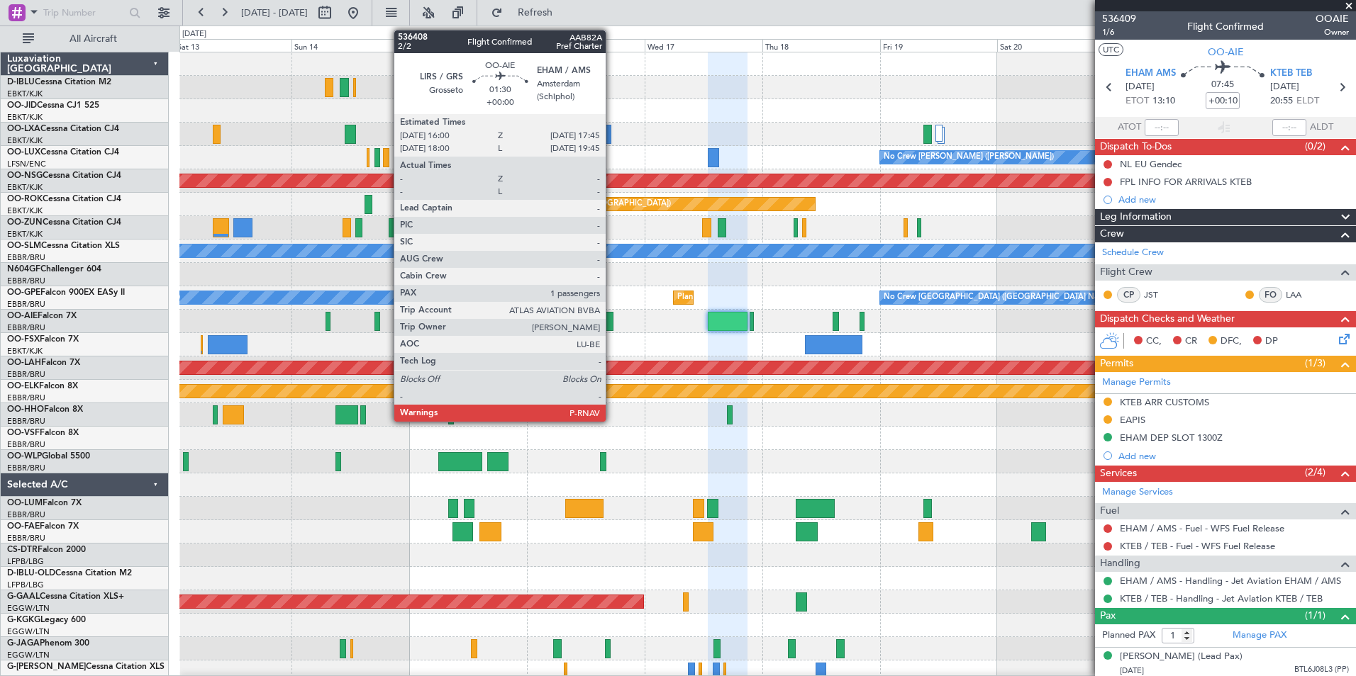
click at [612, 326] on div at bounding box center [609, 321] width 9 height 19
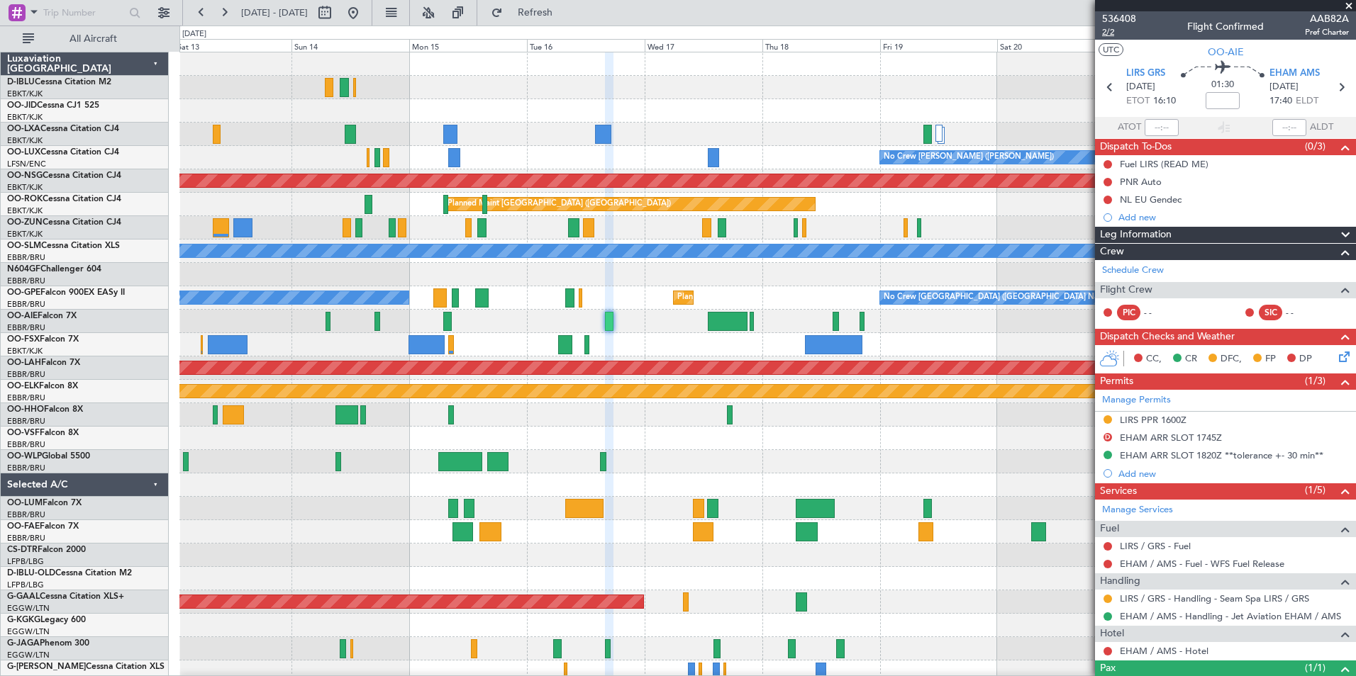
click at [1123, 26] on span "2/2" at bounding box center [1119, 32] width 34 height 12
click at [1118, 13] on span "536408" at bounding box center [1119, 18] width 34 height 15
click at [1120, 20] on span "536408" at bounding box center [1119, 18] width 34 height 15
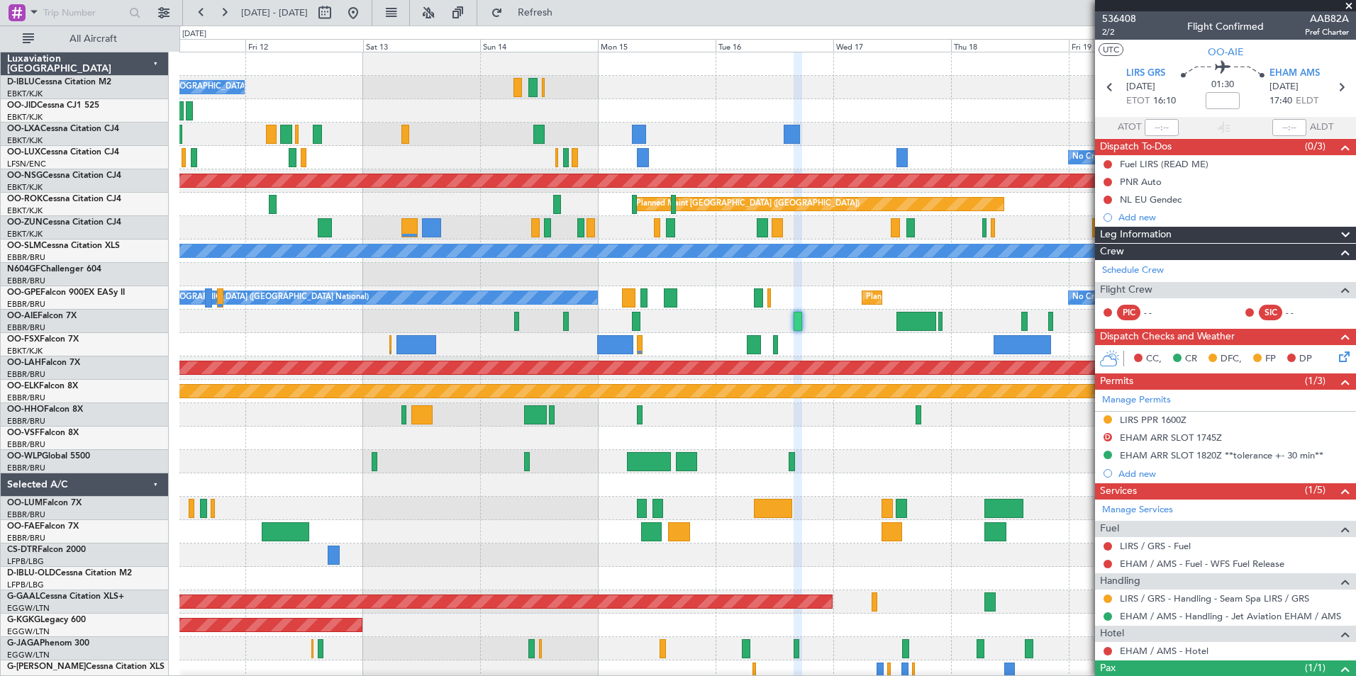
click at [606, 440] on div "No Crew Brussels (Brussels National) Planned Maint Brussels (Brussels National)…" at bounding box center [767, 520] width 1176 height 936
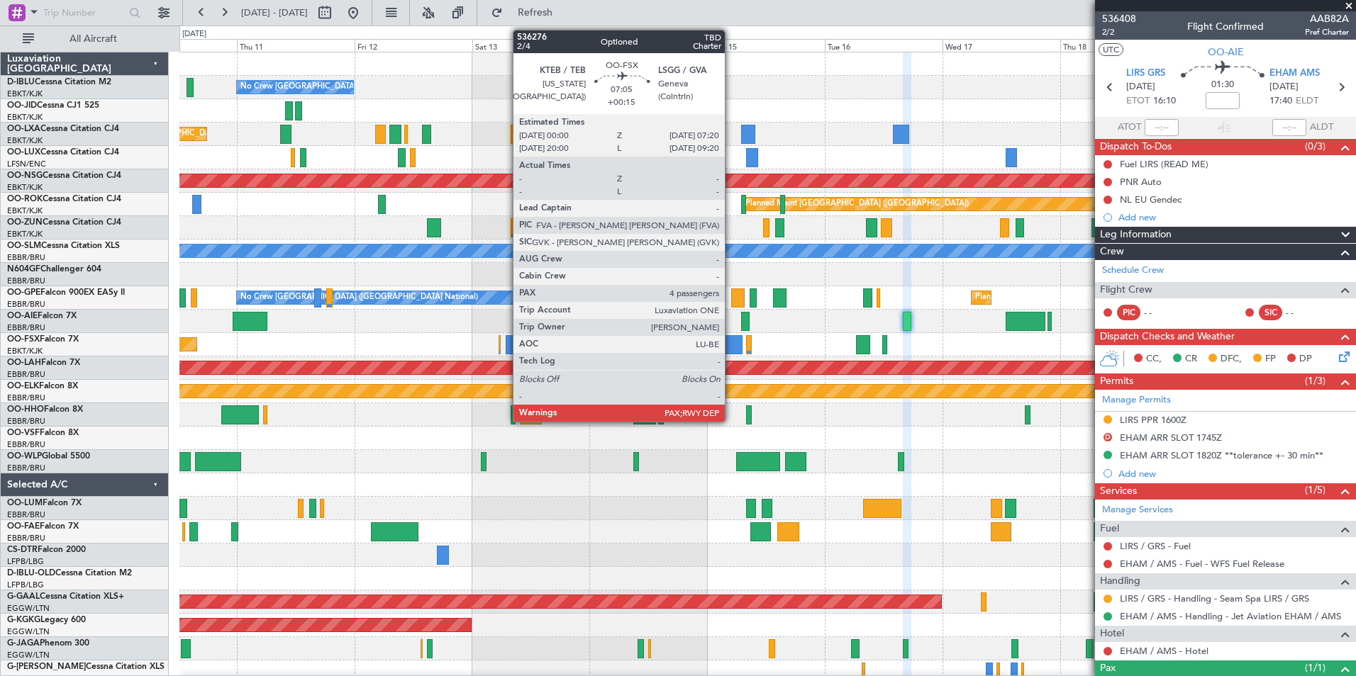
click at [731, 350] on div at bounding box center [724, 344] width 36 height 19
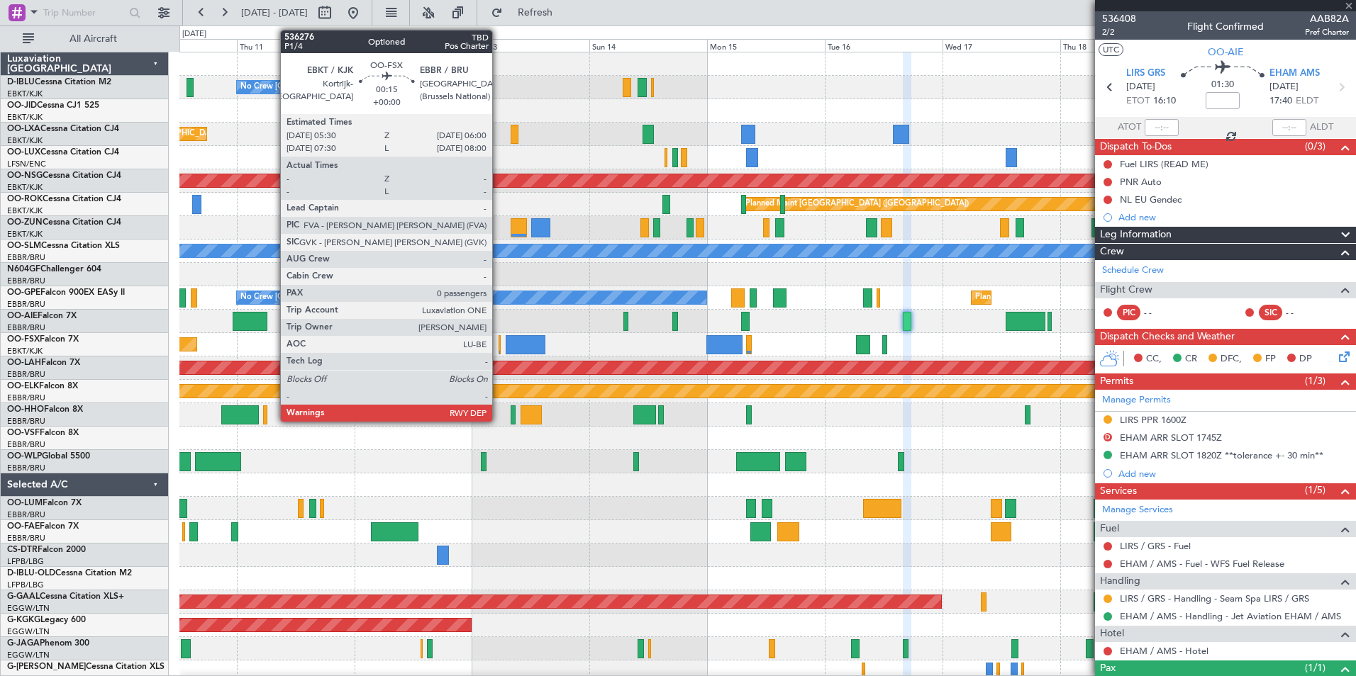
type input "+00:15"
type input "4"
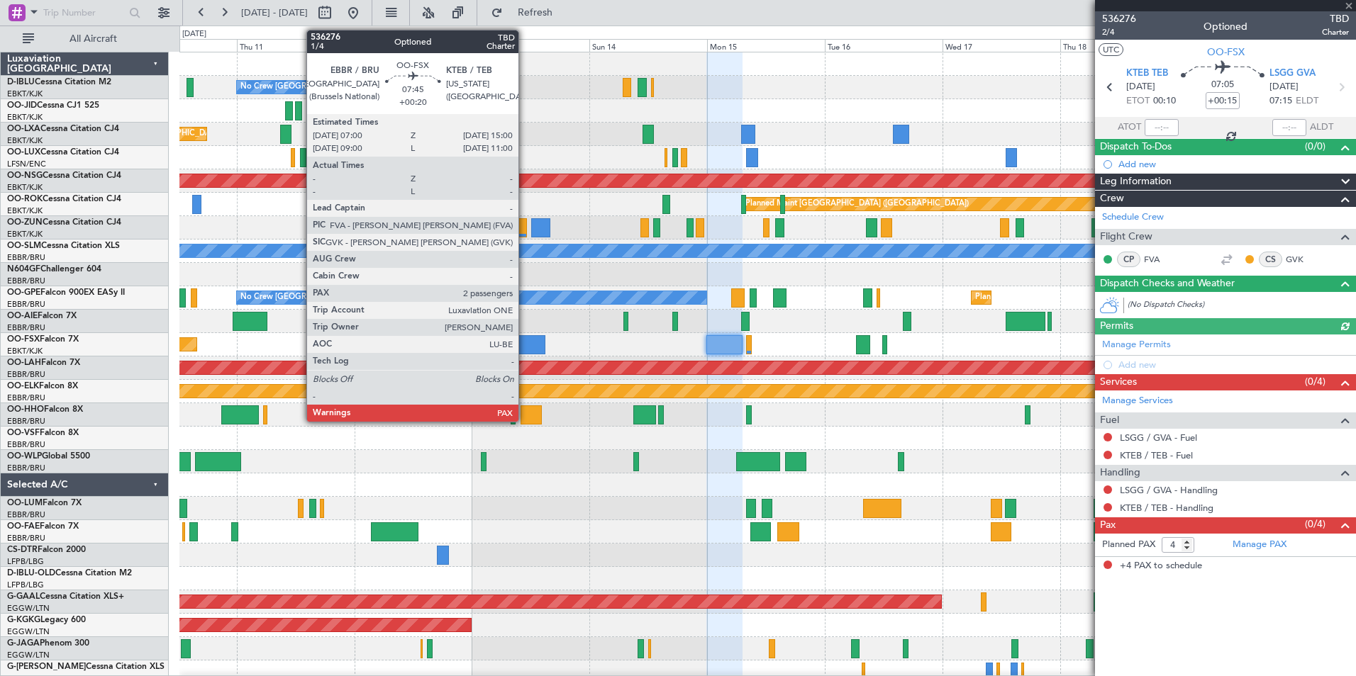
click at [525, 350] on div at bounding box center [526, 344] width 40 height 19
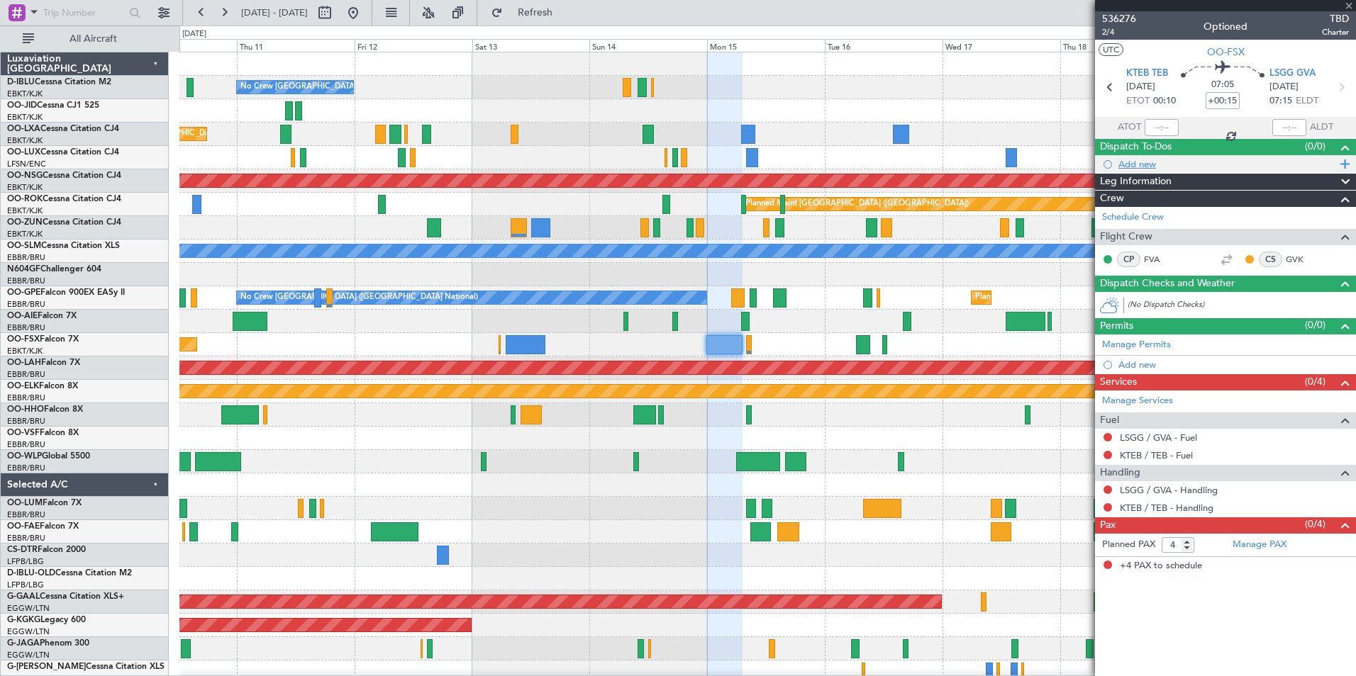
type input "+00:20"
type input "2"
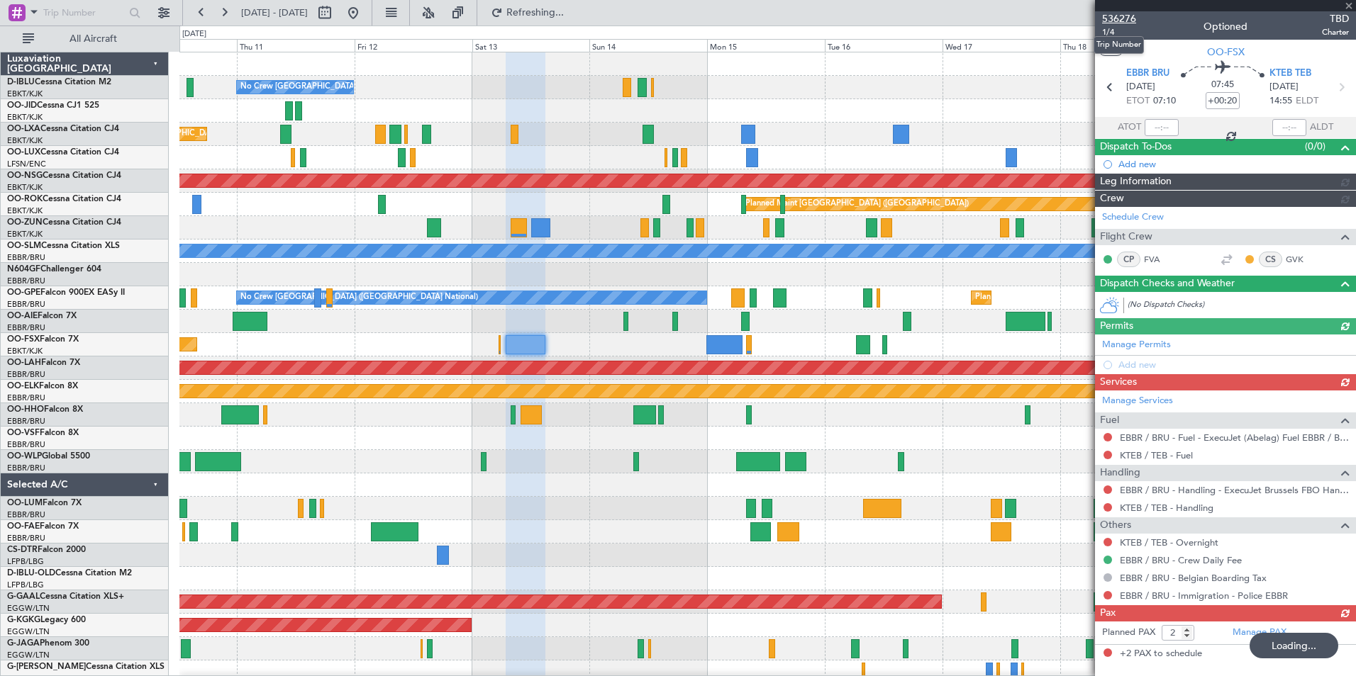
click at [1122, 13] on span "536276" at bounding box center [1119, 18] width 34 height 15
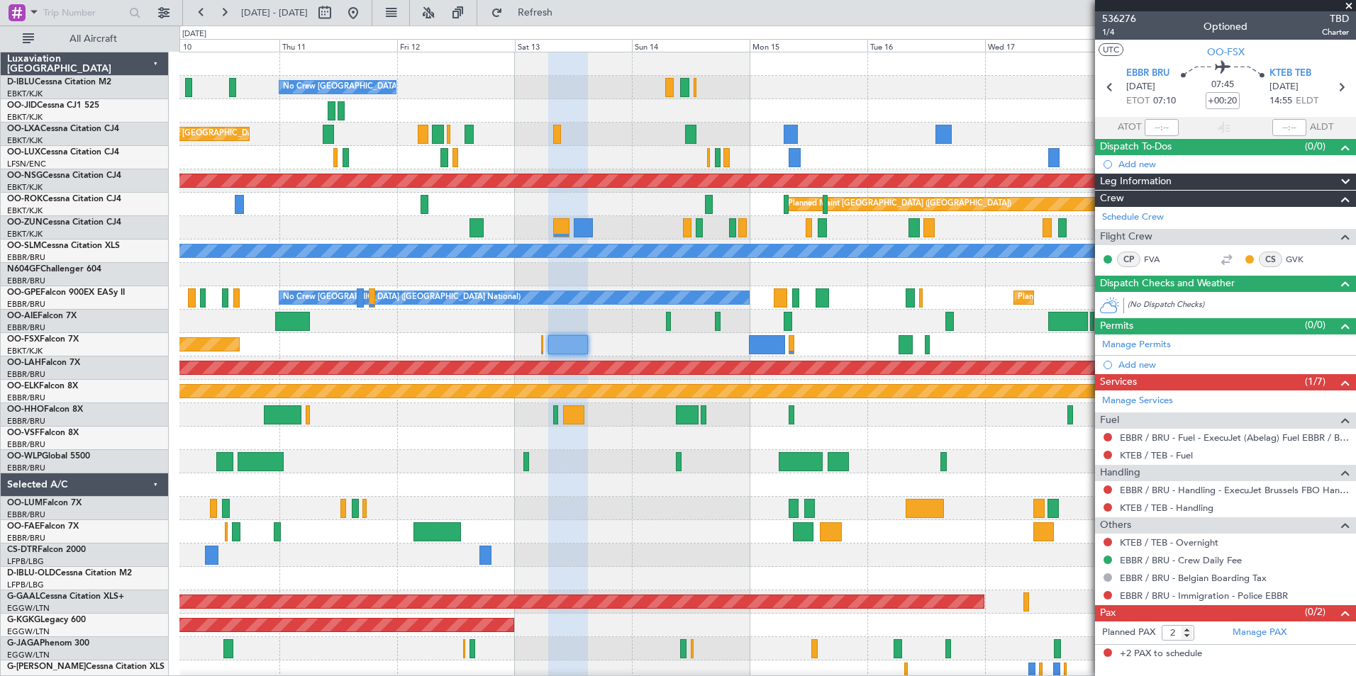
click at [884, 329] on div at bounding box center [767, 321] width 1176 height 23
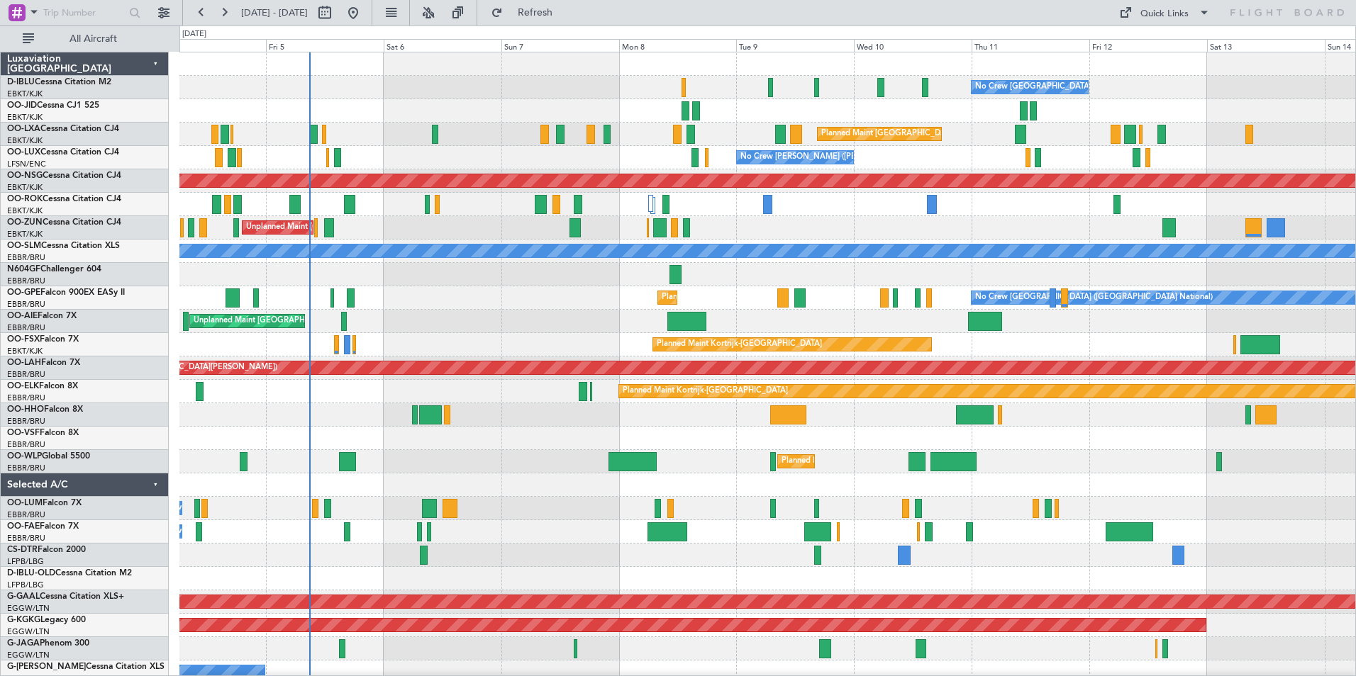
click at [637, 594] on div "No Crew Brussels (Brussels National) No Crew Brussels (Brussels National) AOG M…" at bounding box center [767, 531] width 1176 height 959
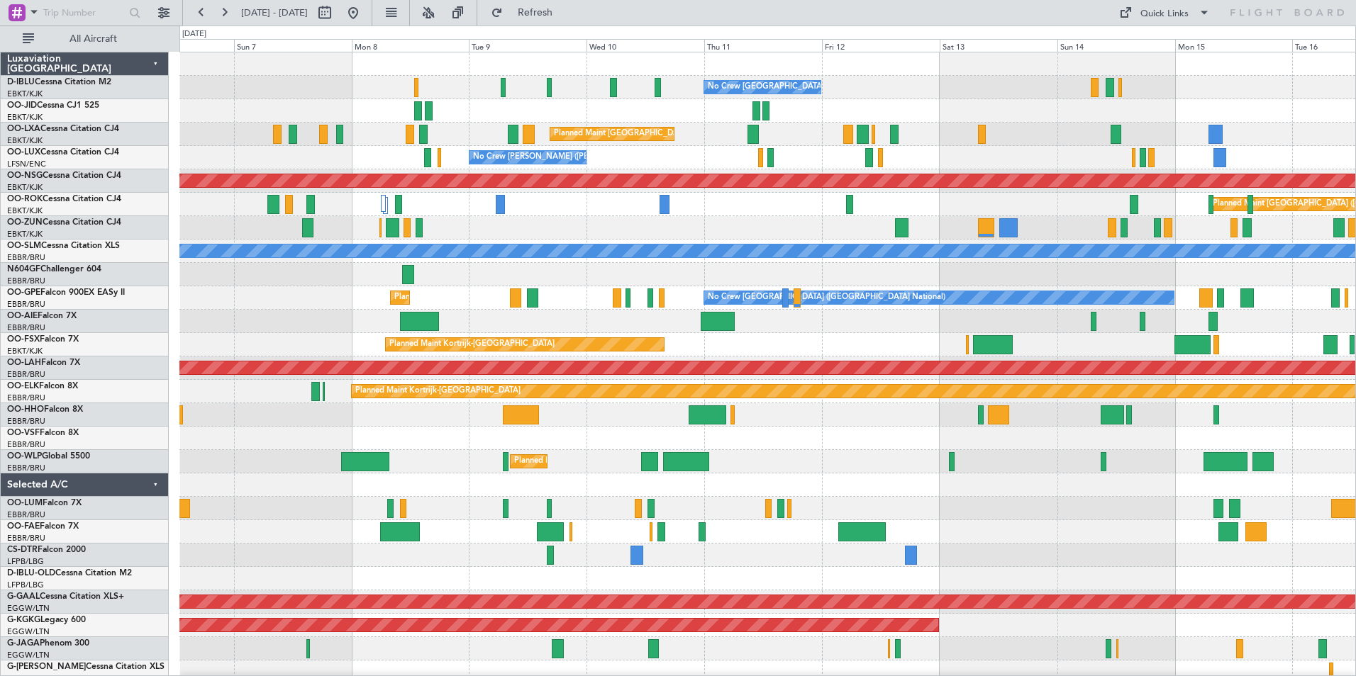
click at [732, 493] on div at bounding box center [767, 485] width 1176 height 23
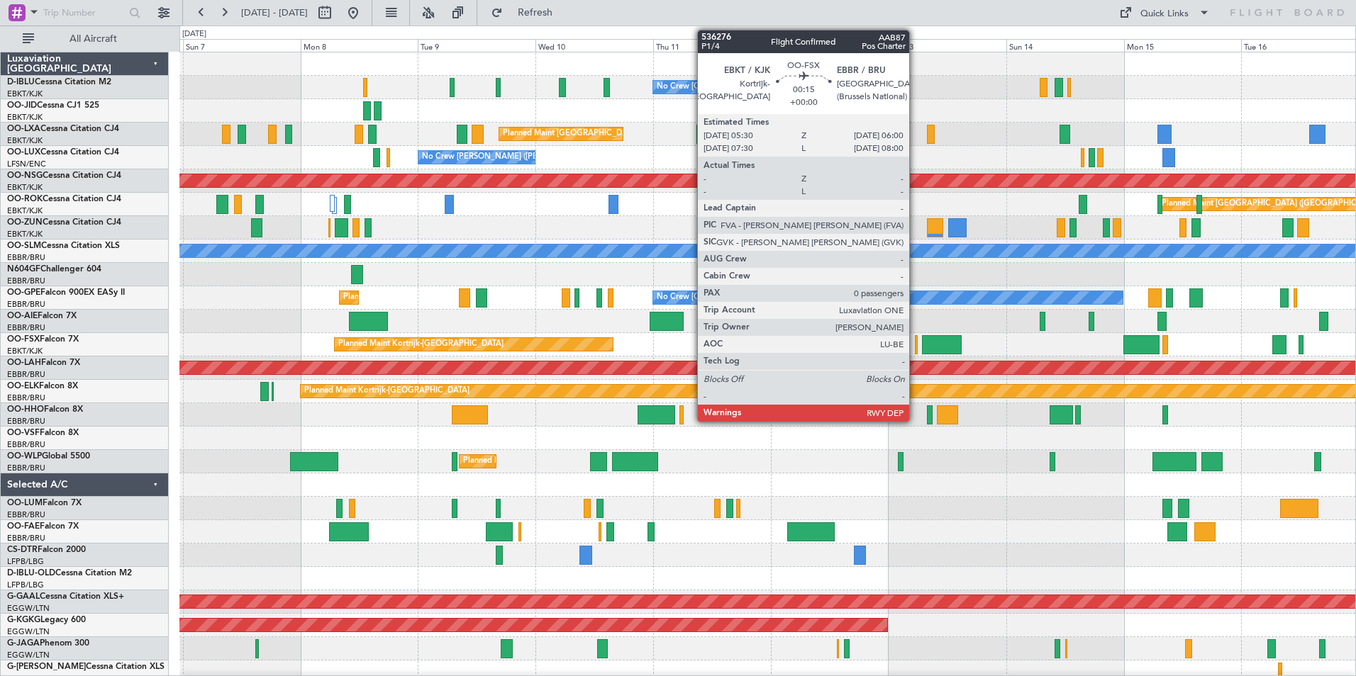
click at [915, 345] on div at bounding box center [916, 344] width 3 height 19
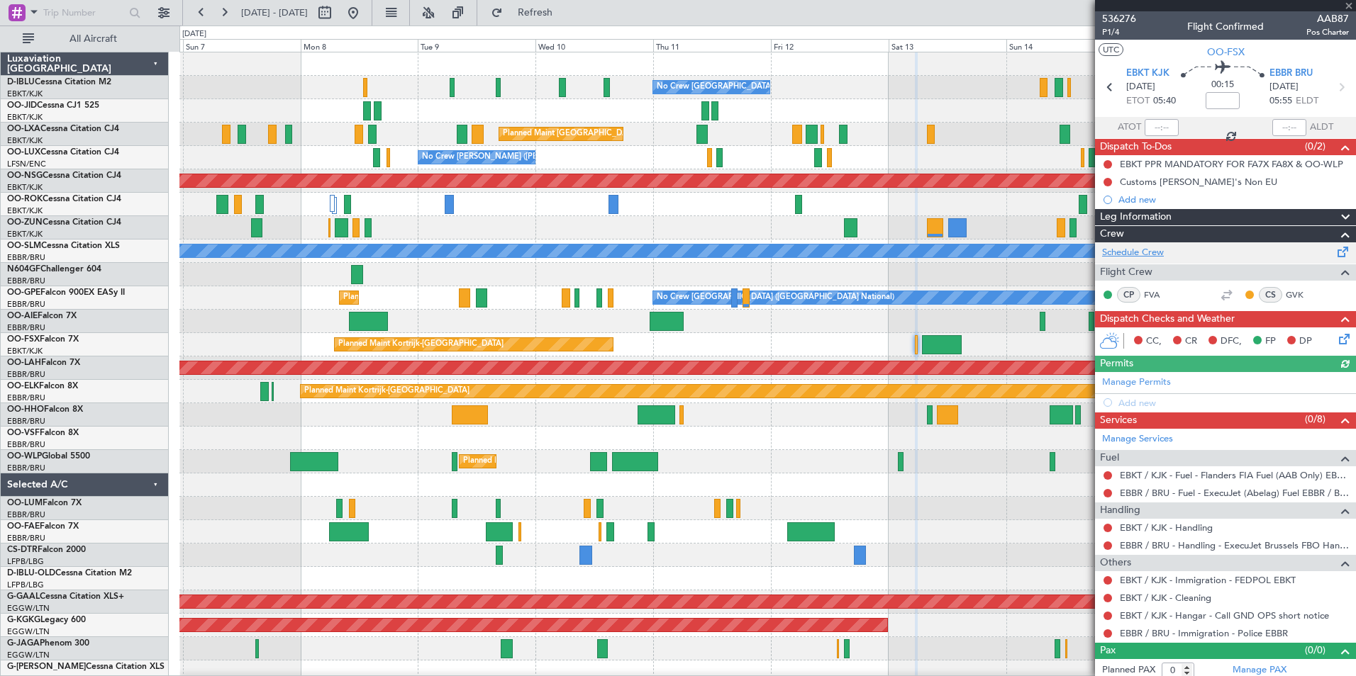
click at [1150, 253] on link "Schedule Crew" at bounding box center [1133, 253] width 62 height 14
click at [1135, 251] on link "Schedule Crew" at bounding box center [1133, 253] width 62 height 14
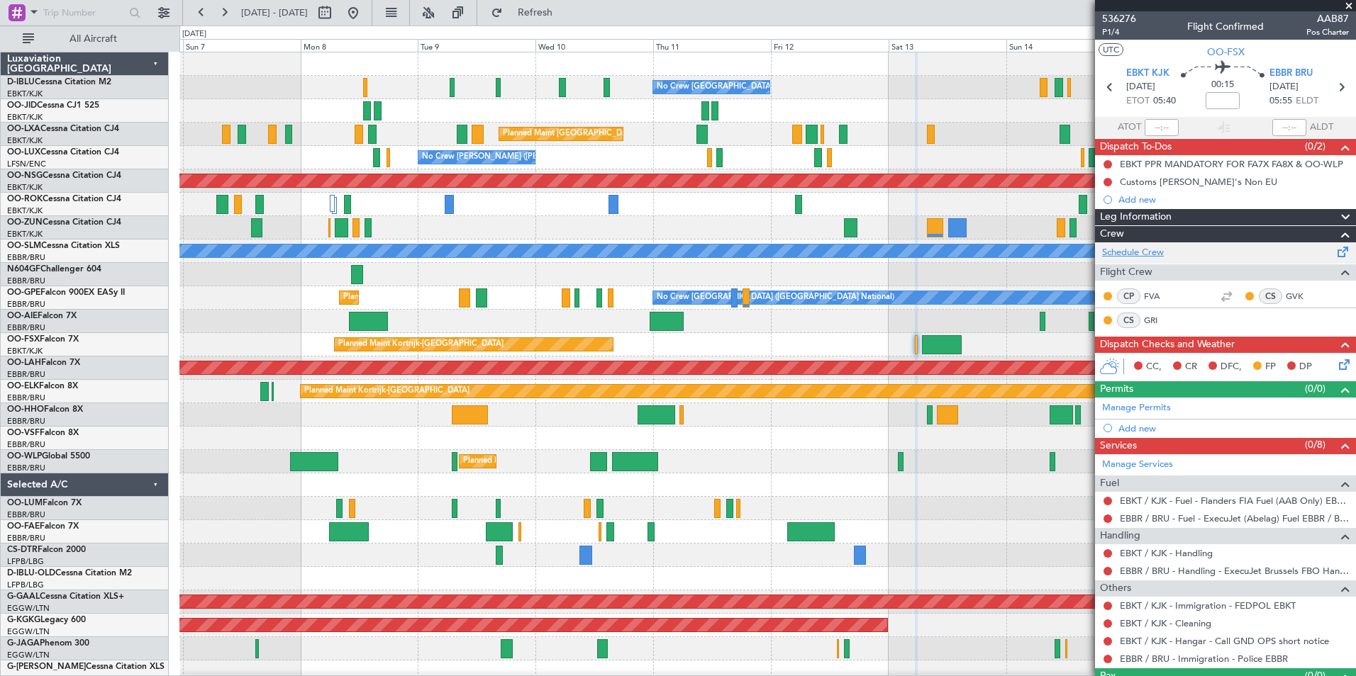
click at [1162, 249] on link "Schedule Crew" at bounding box center [1133, 253] width 62 height 14
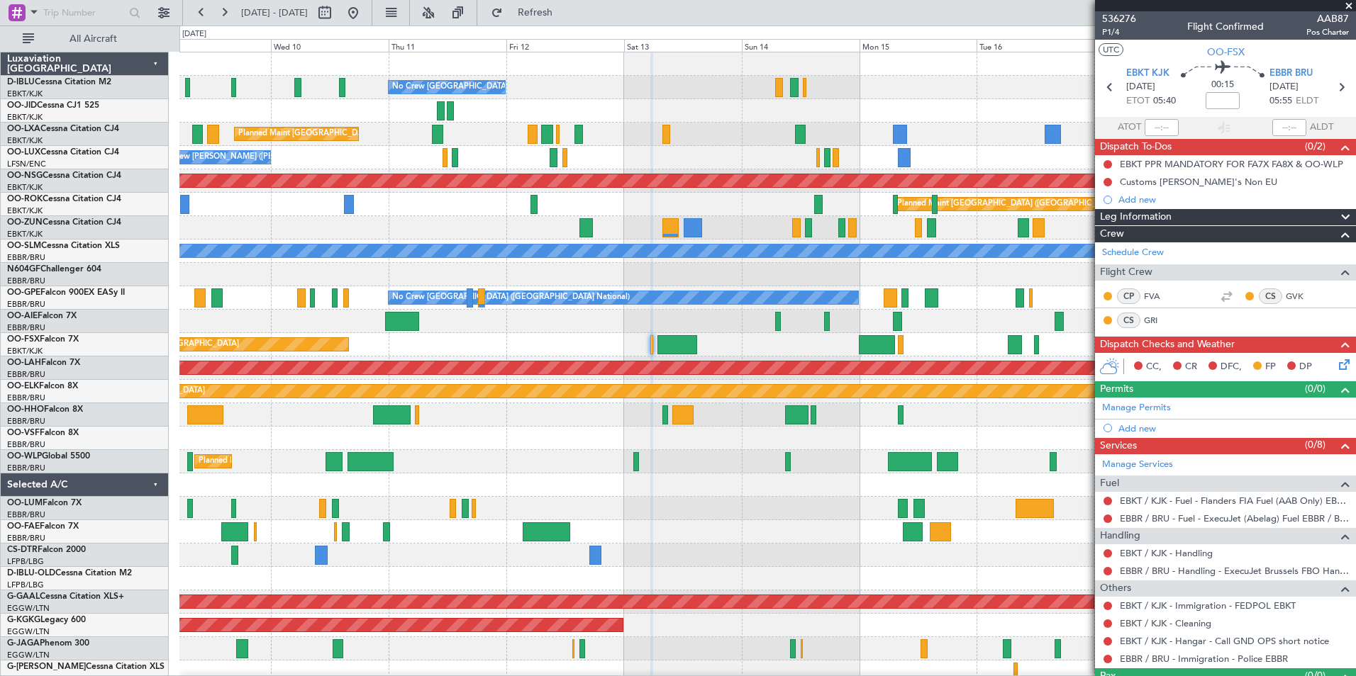
click at [513, 349] on div "No Crew Brussels (Brussels National) Planned Maint Brussels (Brussels National)…" at bounding box center [767, 520] width 1176 height 936
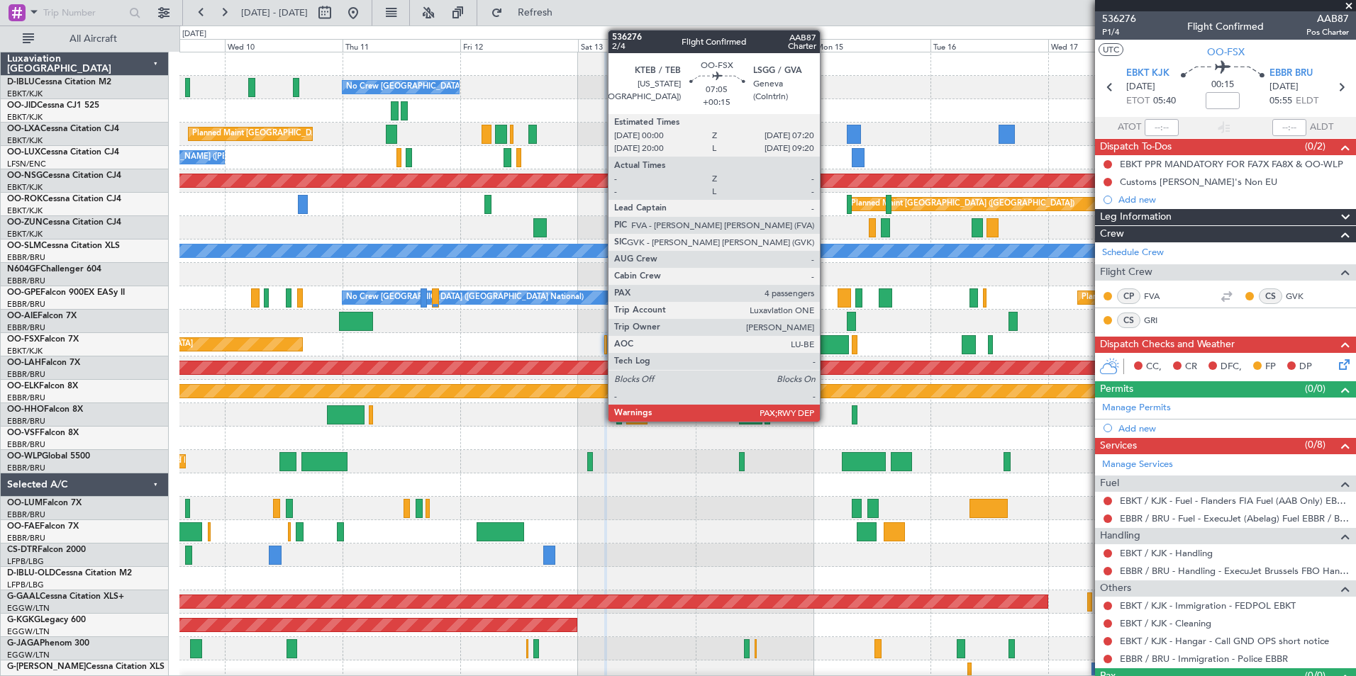
click at [826, 340] on div at bounding box center [831, 344] width 36 height 19
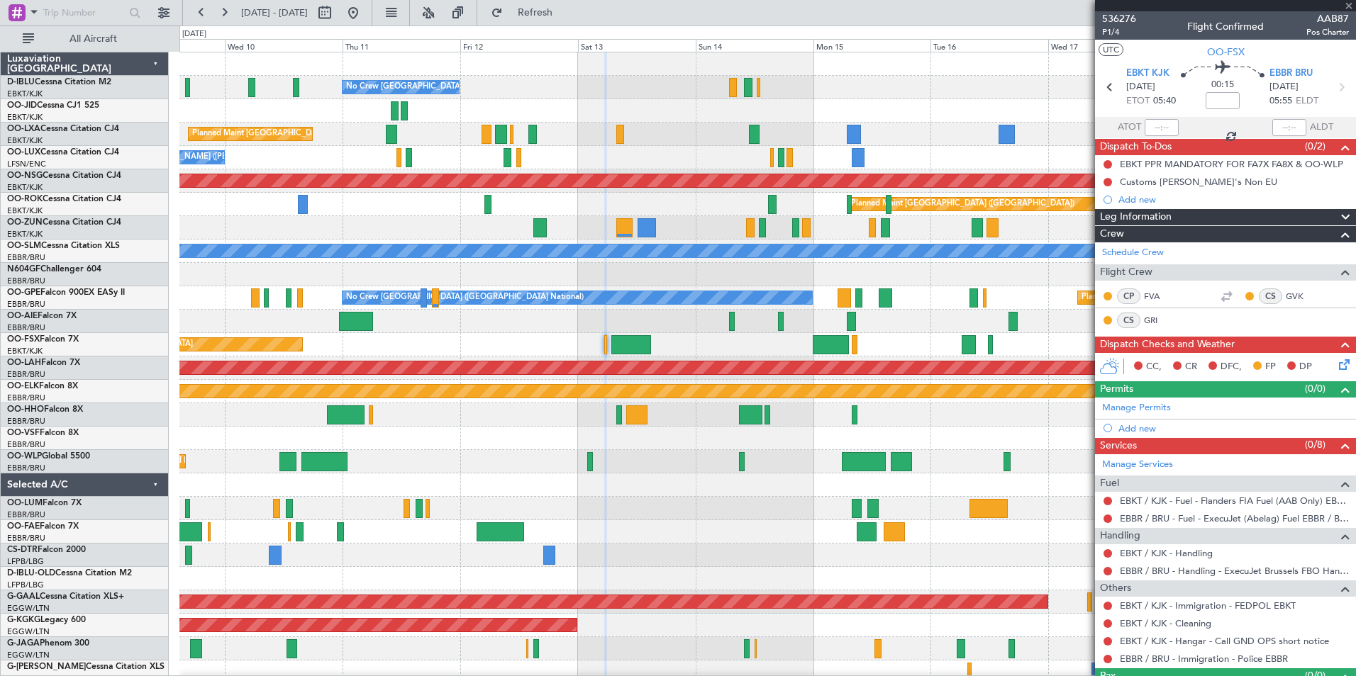
type input "+00:15"
type input "4"
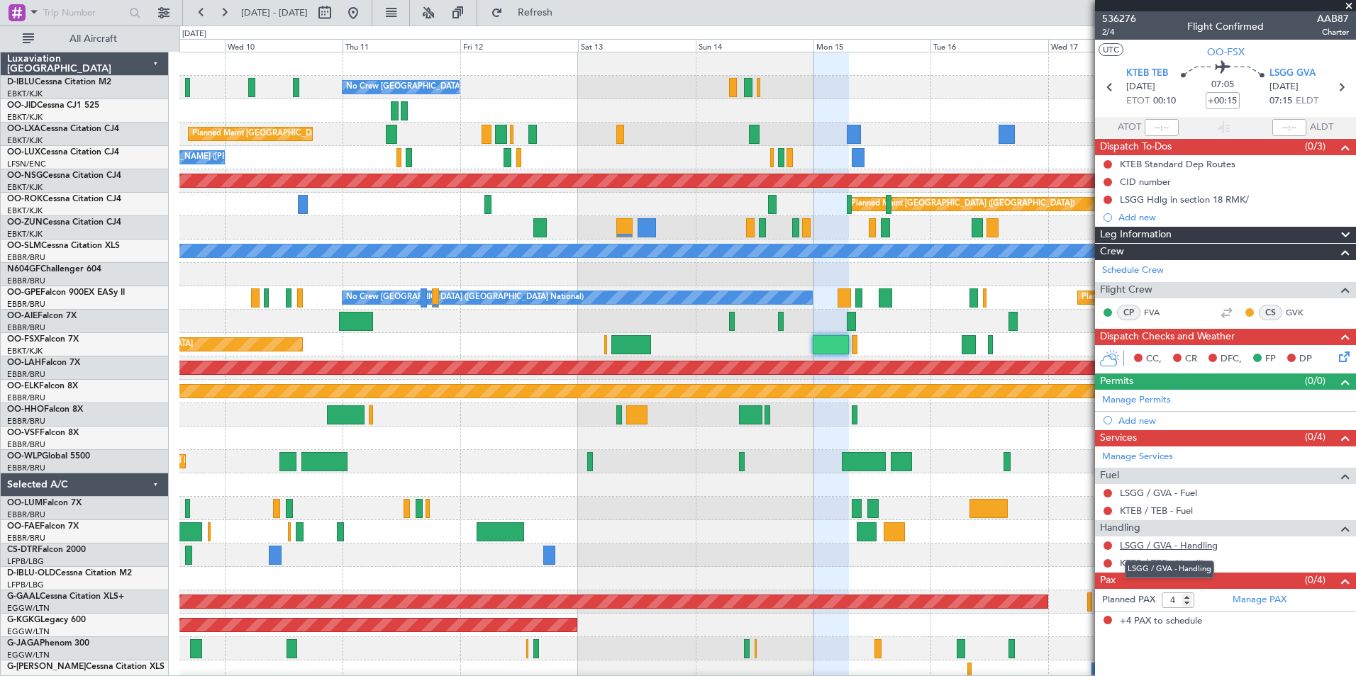
click at [1145, 546] on link "LSGG / GVA - Handling" at bounding box center [1169, 546] width 98 height 12
click at [1170, 564] on link "KTEB / TEB - Handling" at bounding box center [1167, 563] width 94 height 12
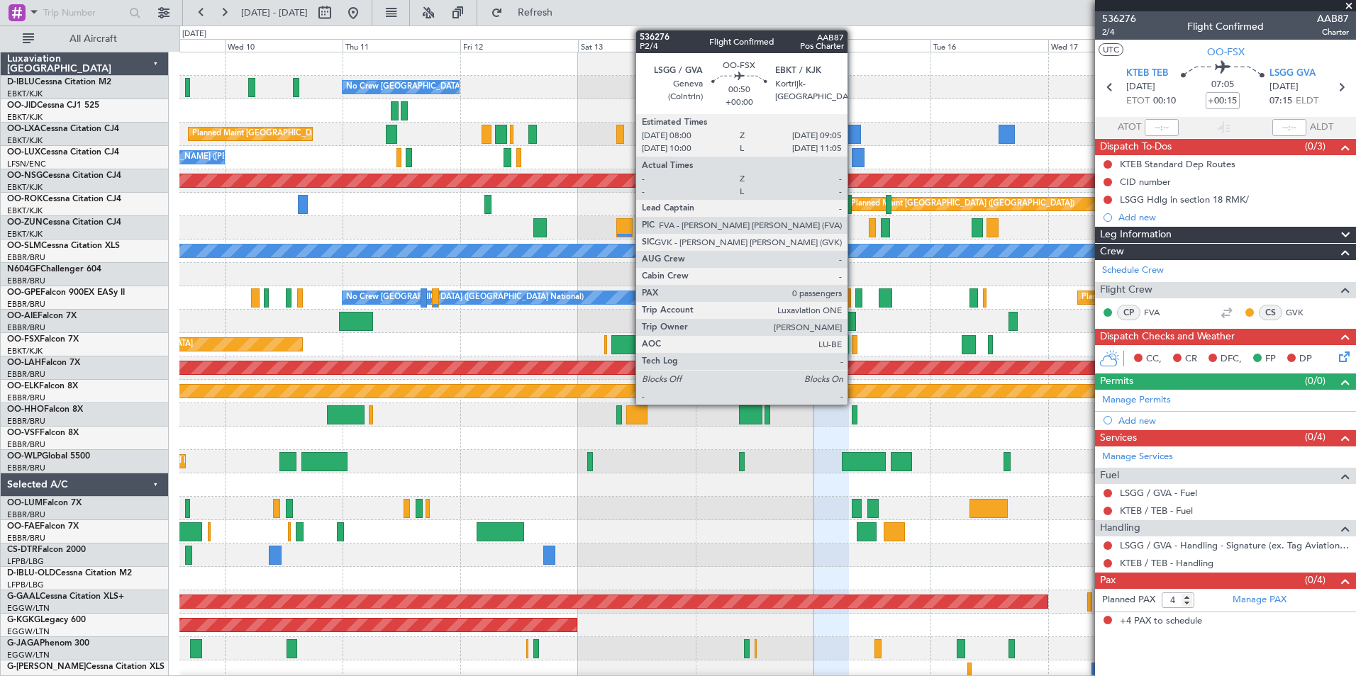
click at [854, 350] on div at bounding box center [855, 344] width 6 height 19
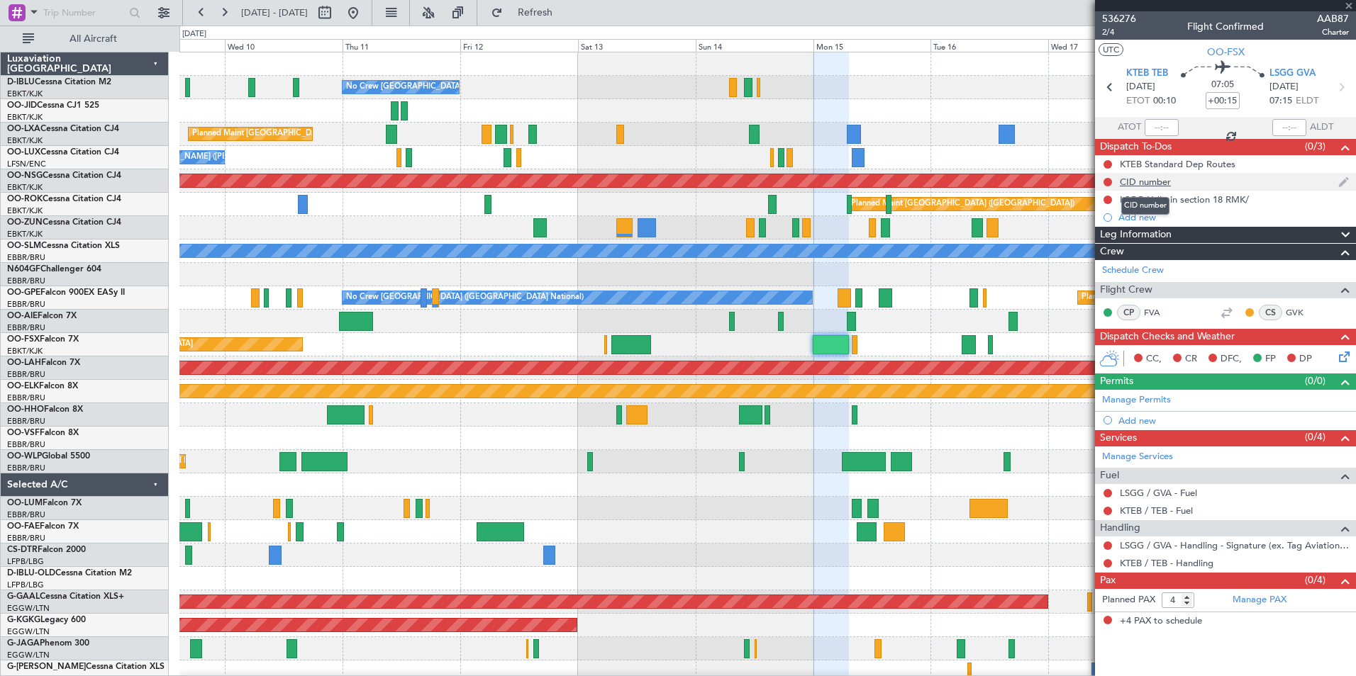
type input "0"
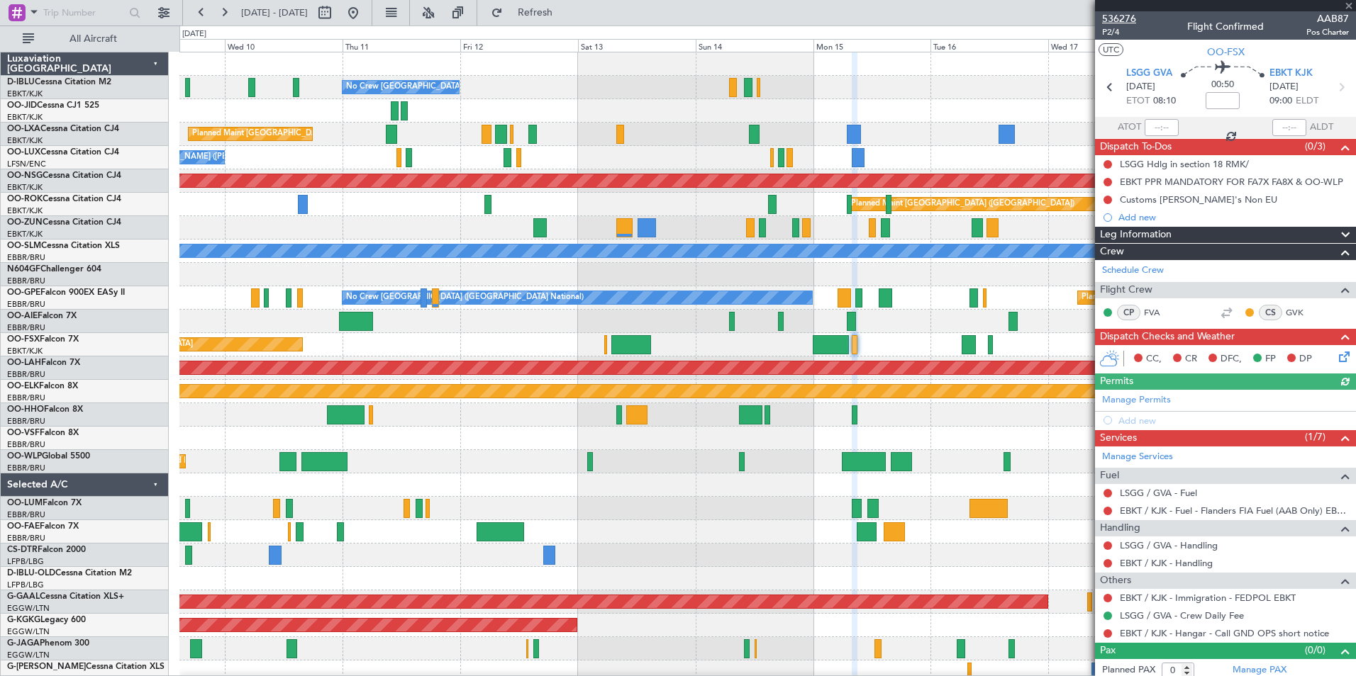
click at [1125, 20] on span "536276" at bounding box center [1119, 18] width 34 height 15
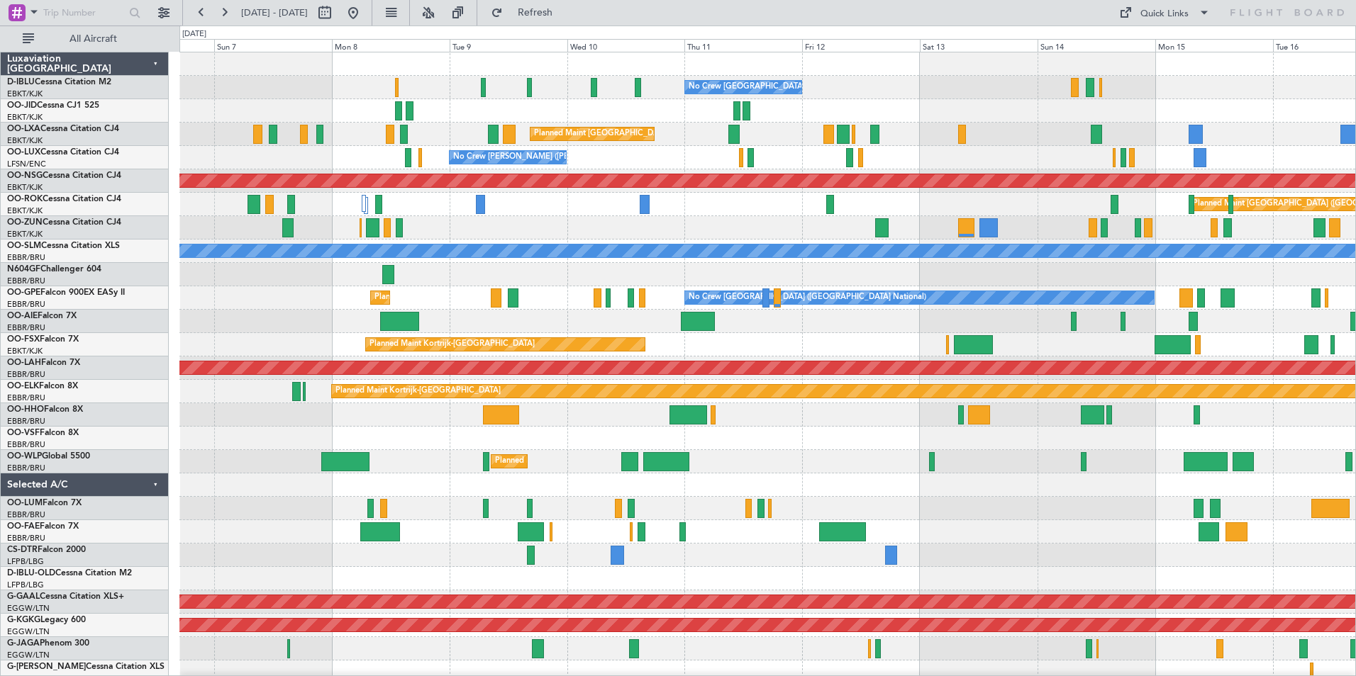
click at [372, 430] on div "No Crew [GEOGRAPHIC_DATA] ([GEOGRAPHIC_DATA] National) Planned Maint [GEOGRAPHI…" at bounding box center [767, 531] width 1176 height 959
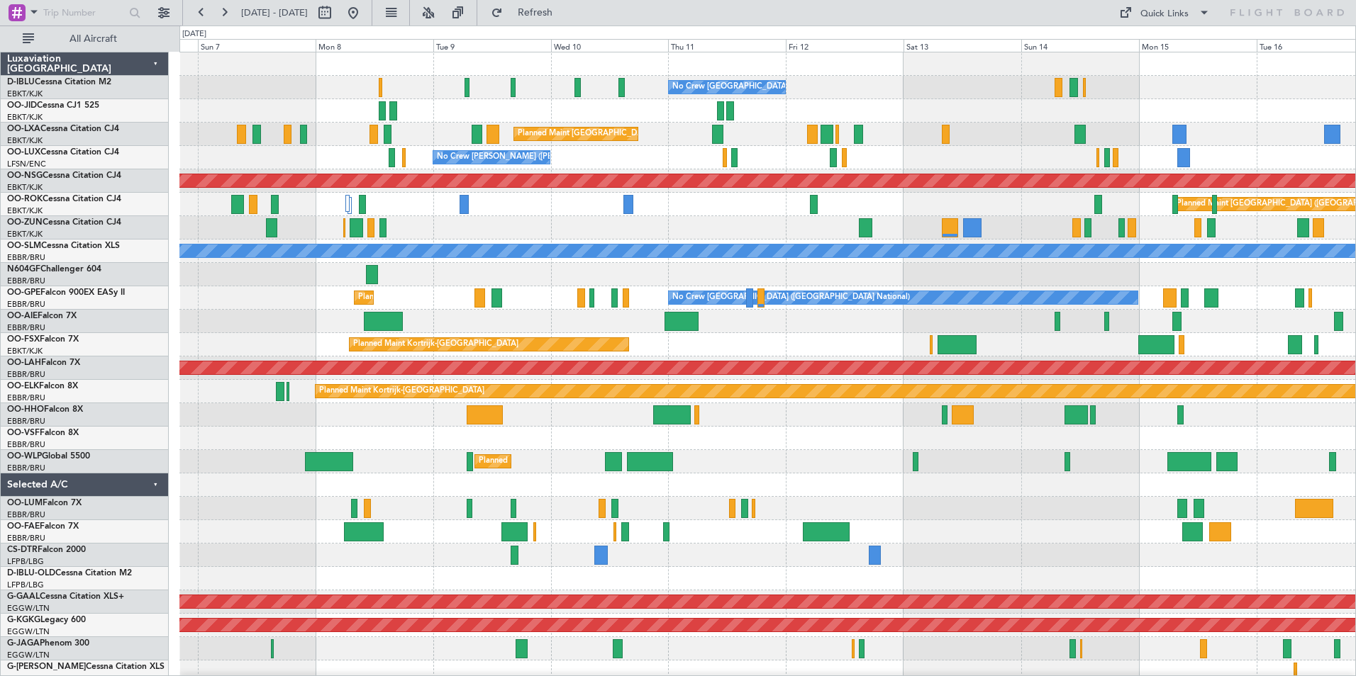
click at [489, 456] on div "No Crew [GEOGRAPHIC_DATA] ([GEOGRAPHIC_DATA] National) Planned Maint [GEOGRAPHI…" at bounding box center [767, 531] width 1176 height 959
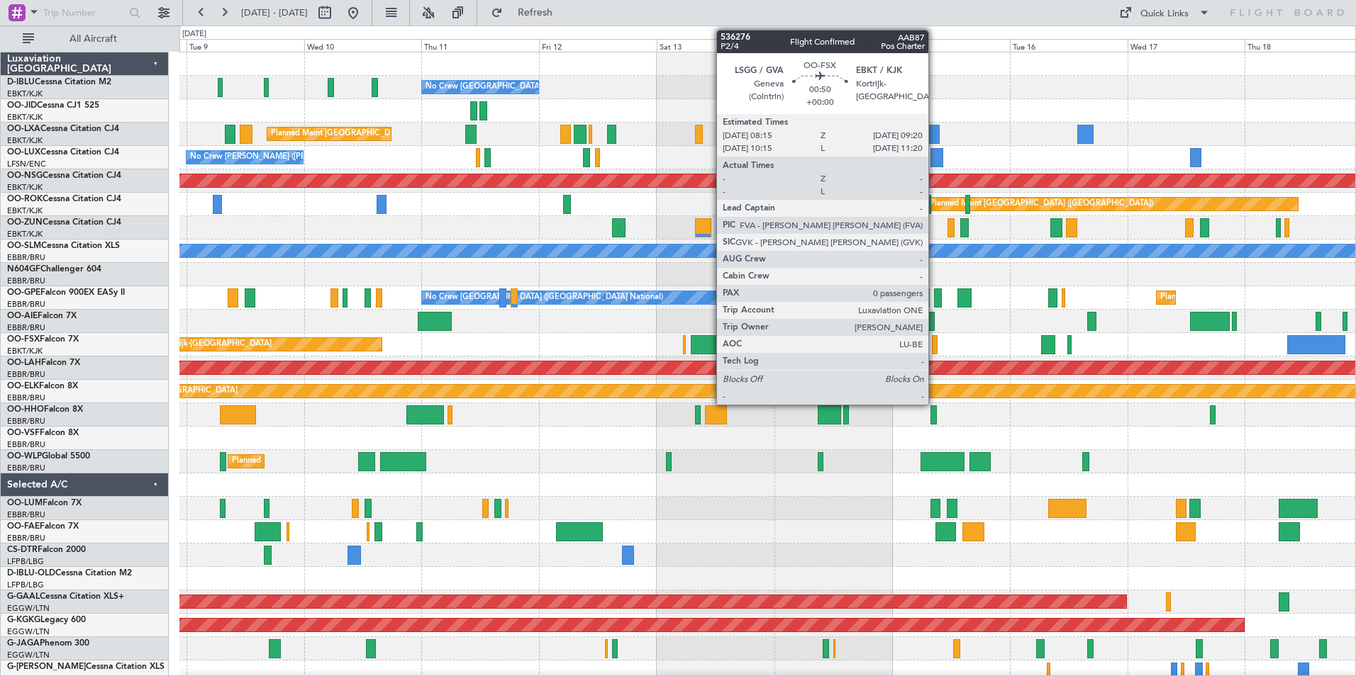
click at [935, 347] on div at bounding box center [935, 344] width 6 height 19
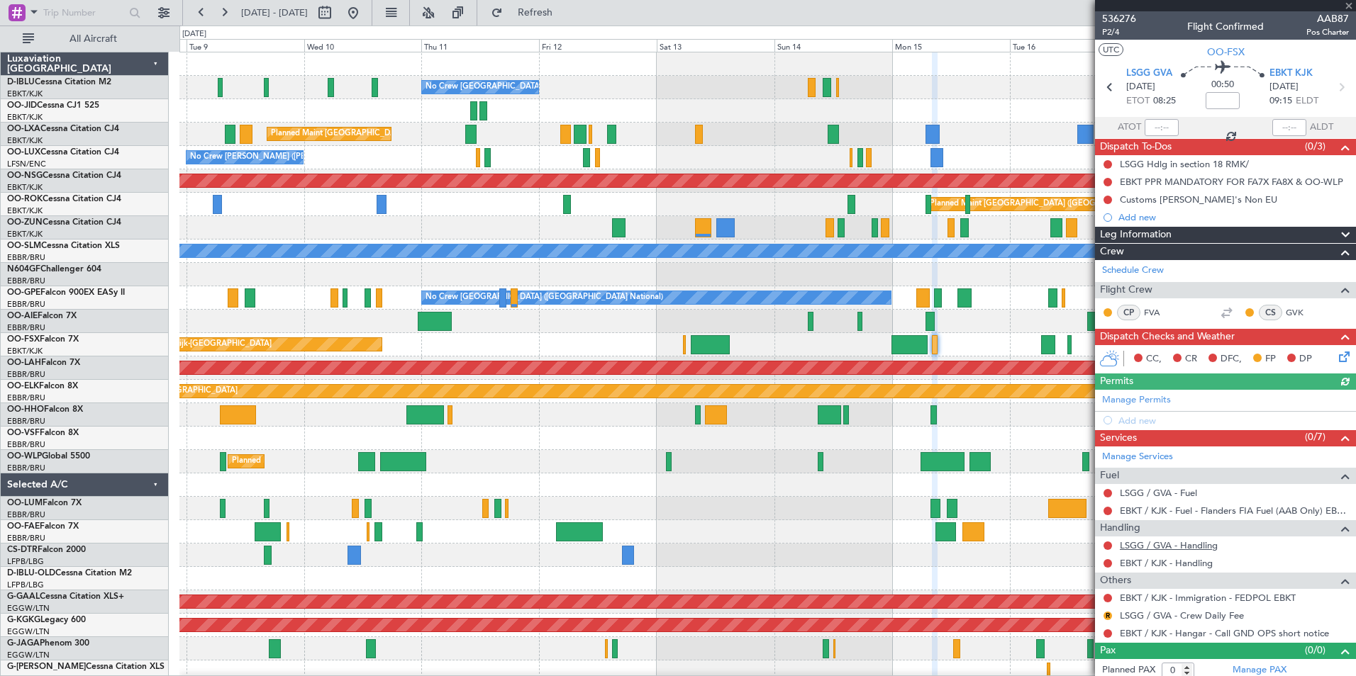
click at [1176, 545] on link "LSGG / GVA - Handling" at bounding box center [1169, 546] width 98 height 12
click at [1146, 562] on link "EBKT / KJK - Handling" at bounding box center [1166, 563] width 93 height 12
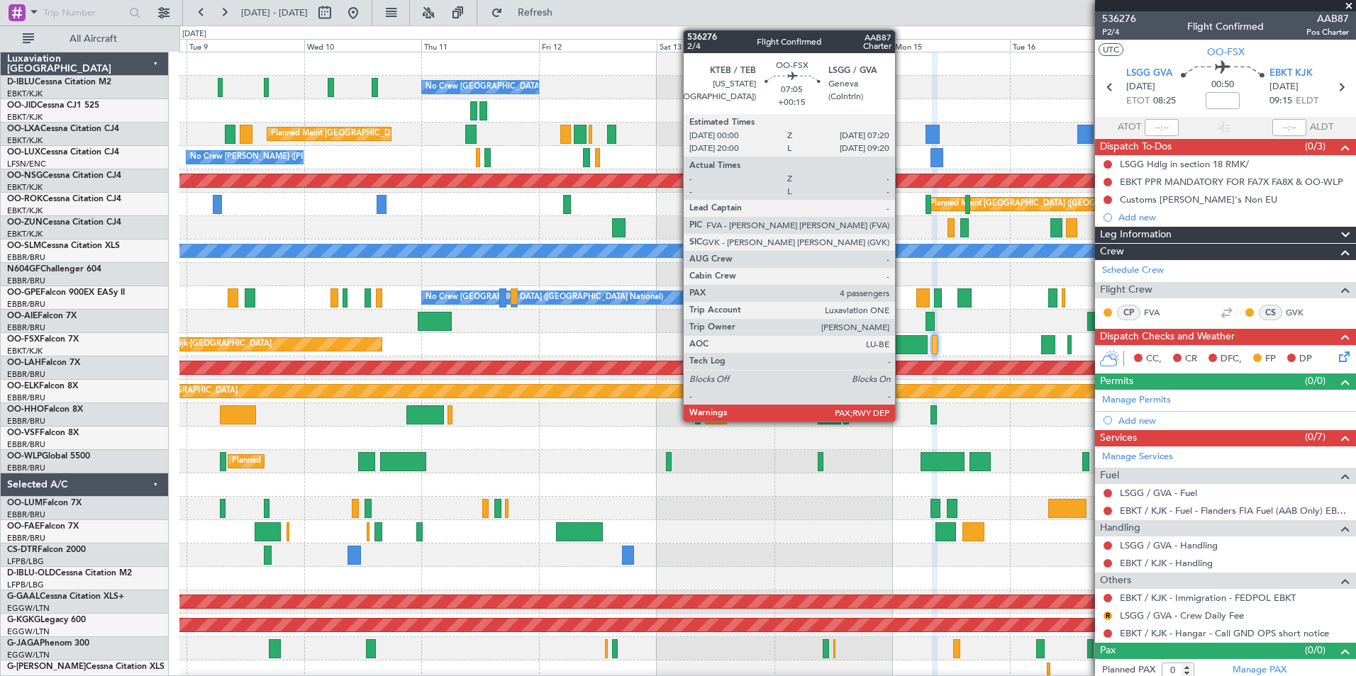
click at [901, 352] on div at bounding box center [909, 344] width 36 height 19
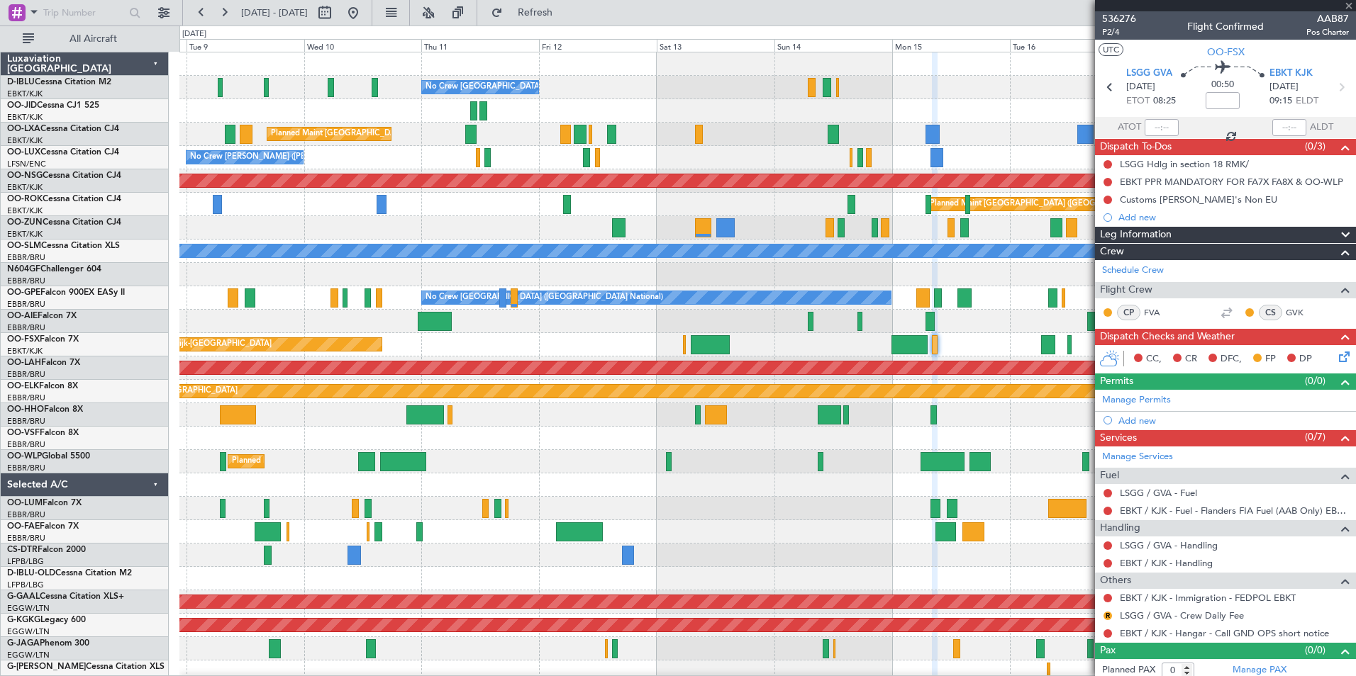
type input "+00:15"
type input "4"
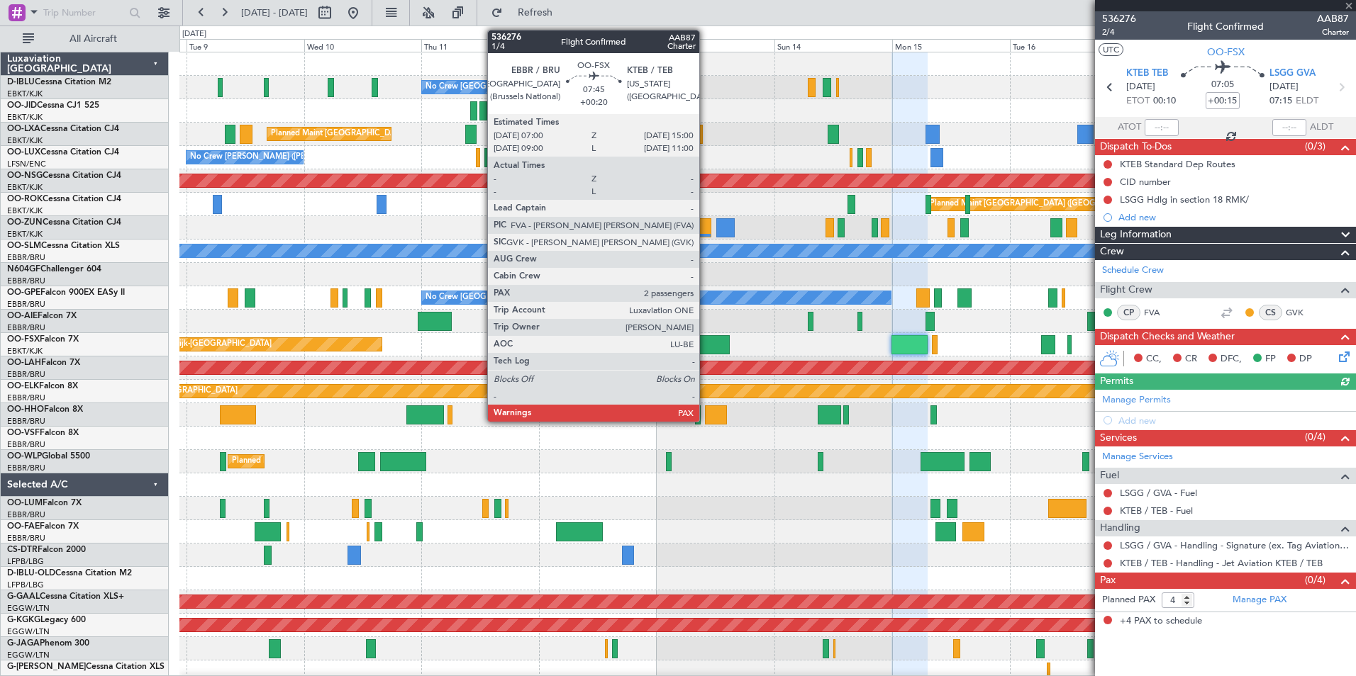
click at [706, 339] on div at bounding box center [711, 344] width 40 height 19
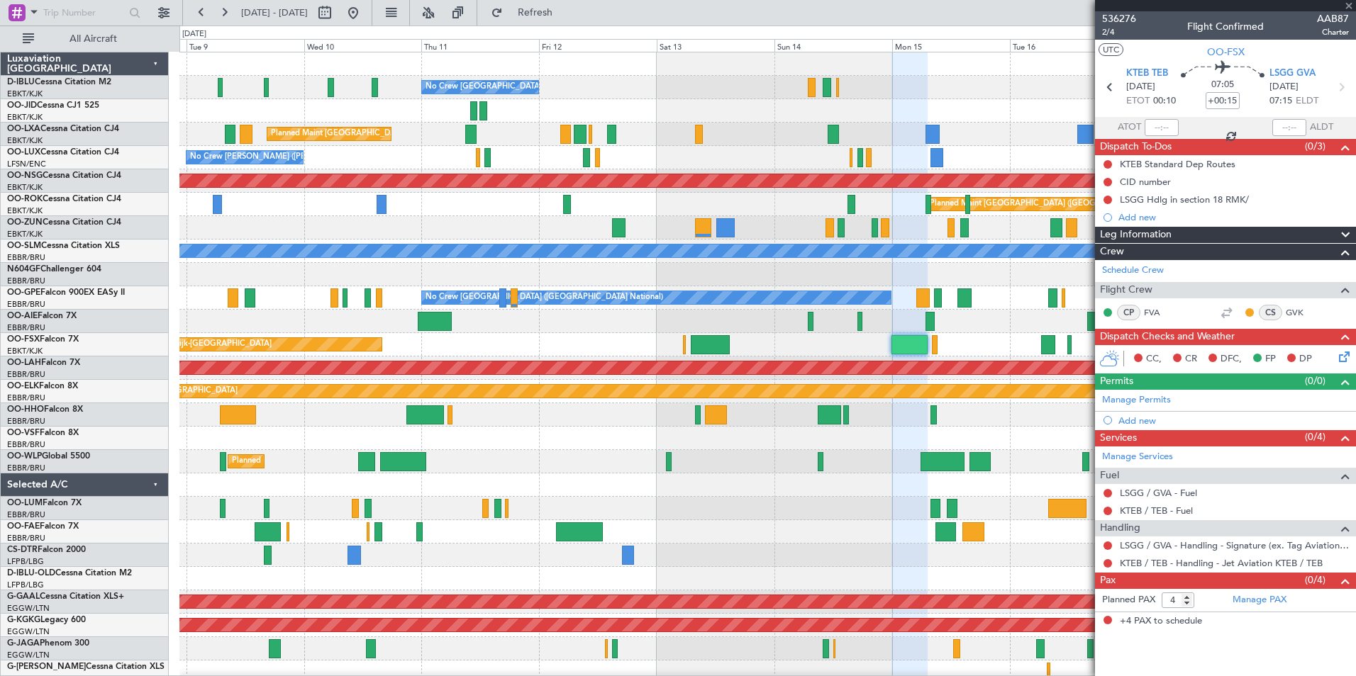
type input "+00:20"
type input "2"
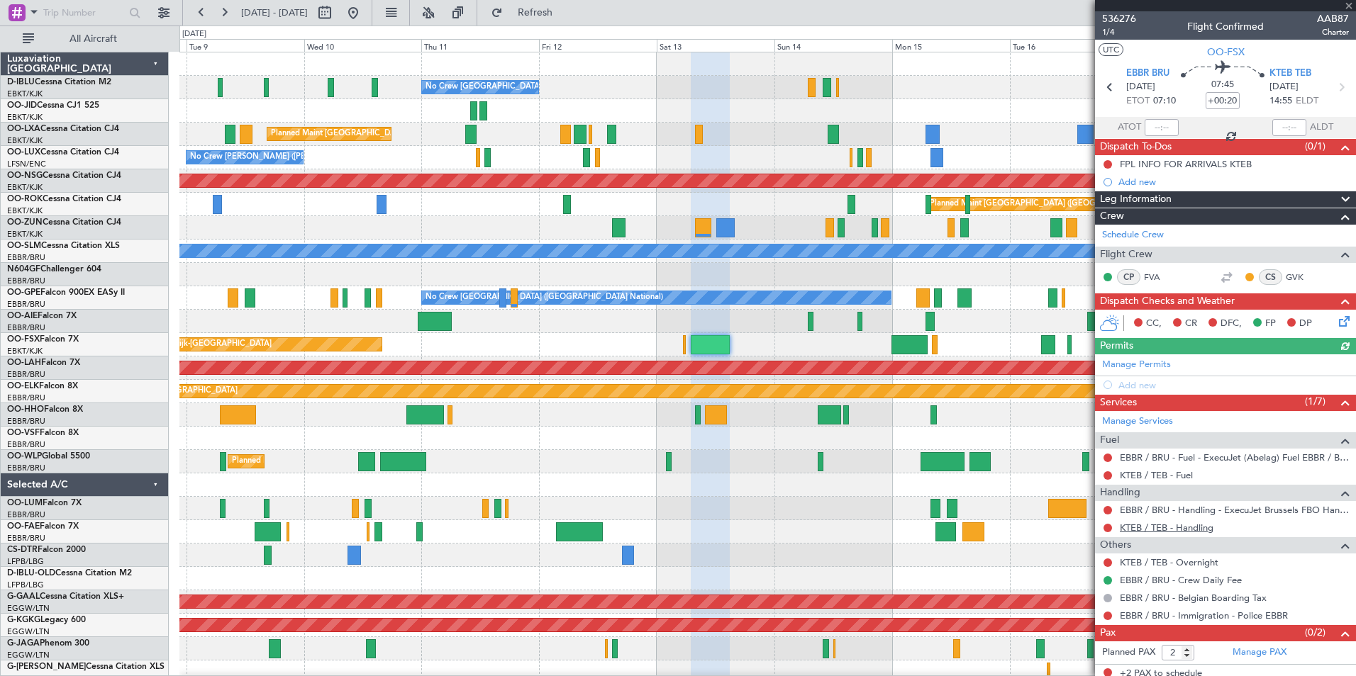
click at [1199, 528] on link "KTEB / TEB - Handling" at bounding box center [1167, 528] width 94 height 12
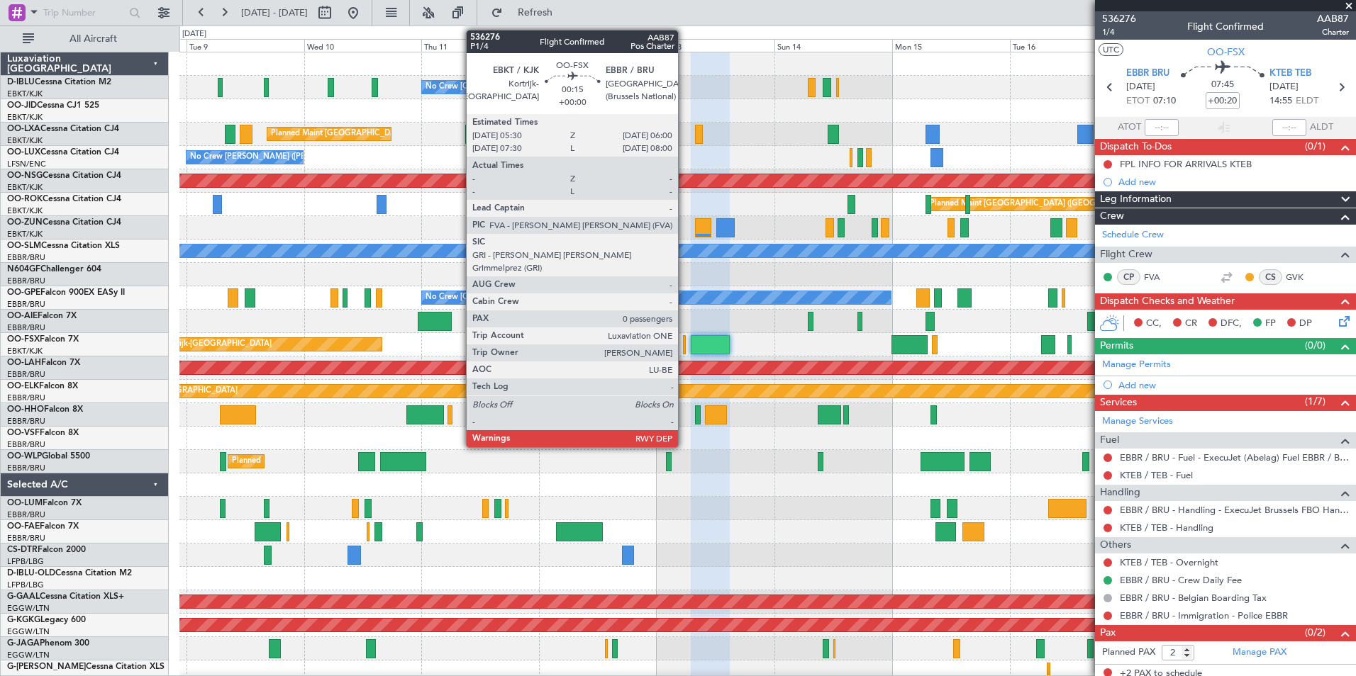
click at [684, 350] on div at bounding box center [684, 344] width 3 height 19
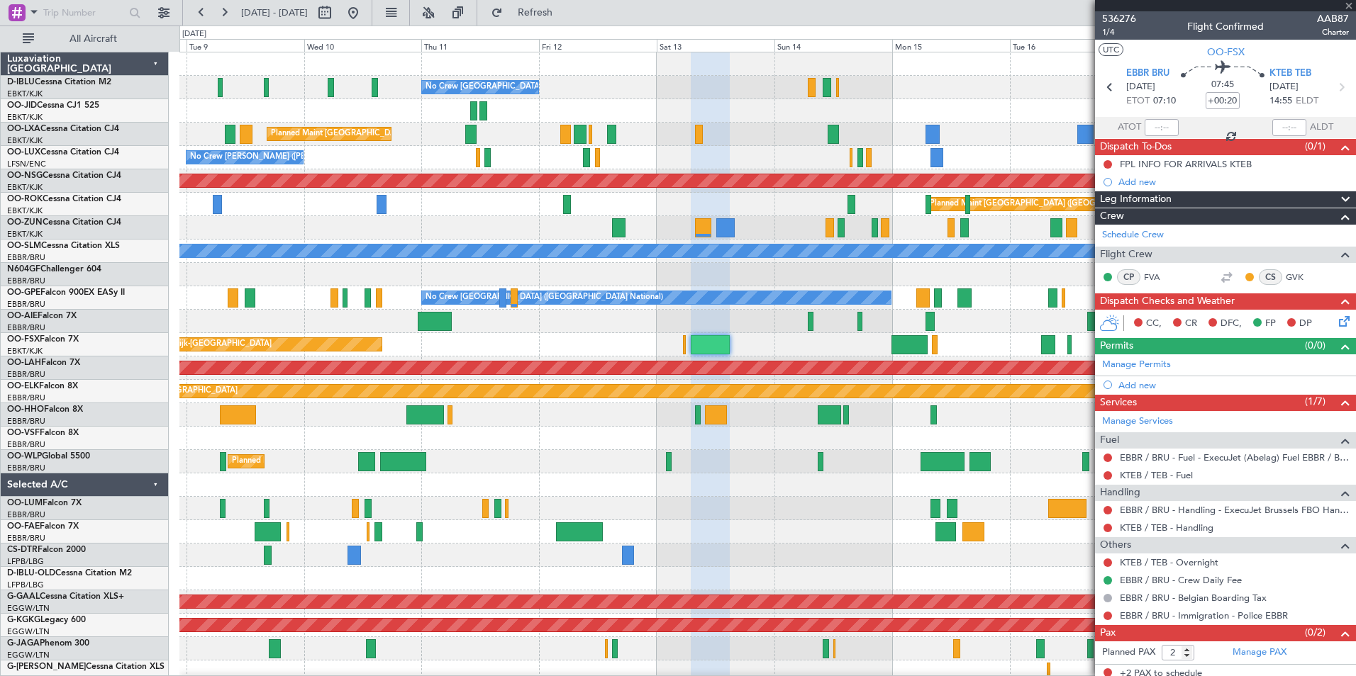
type input "0"
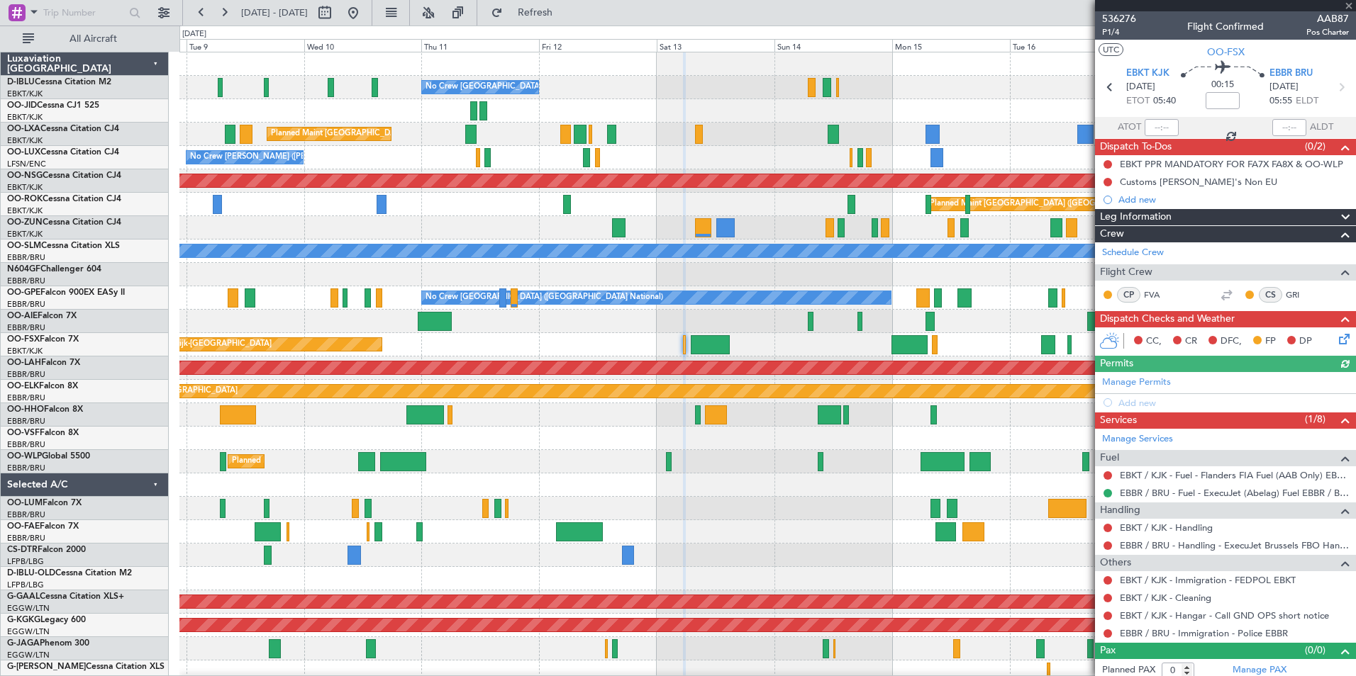
click at [1168, 533] on div "EBKT / KJK - Handling" at bounding box center [1225, 528] width 261 height 18
click at [1162, 526] on link "EBKT / KJK - Handling" at bounding box center [1166, 528] width 93 height 12
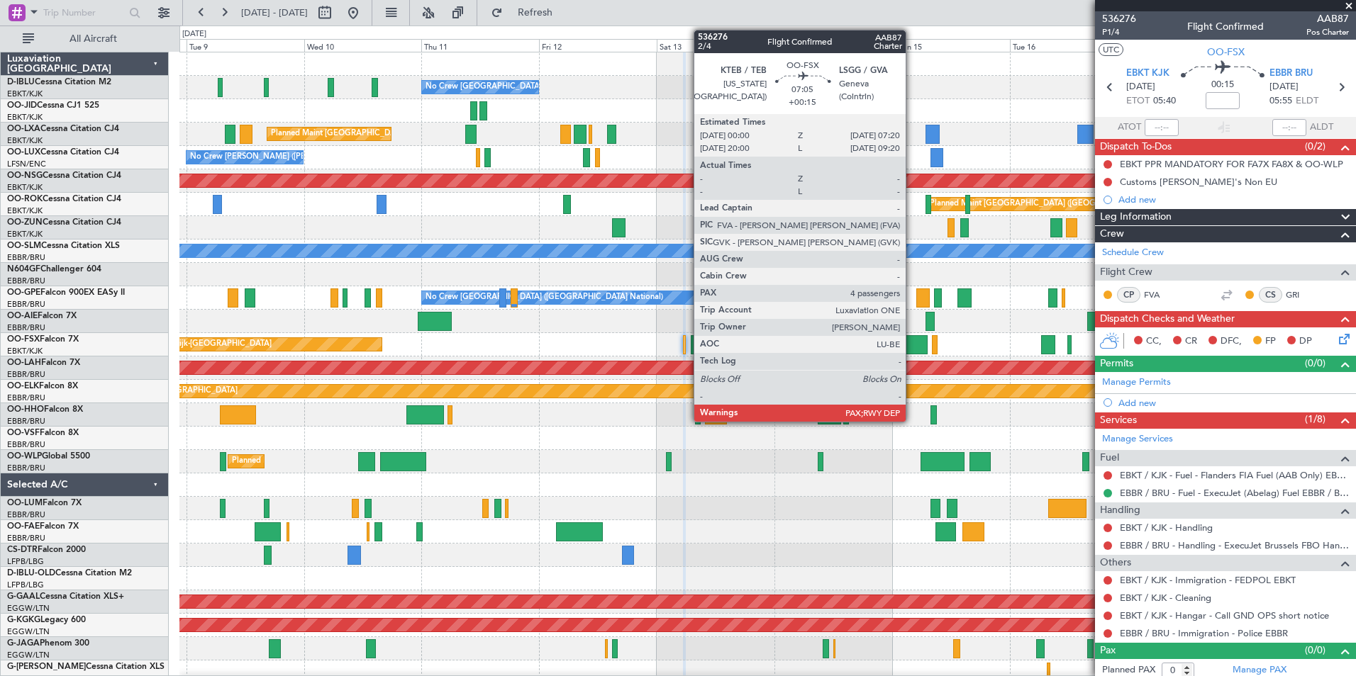
click at [911, 347] on div at bounding box center [909, 344] width 36 height 19
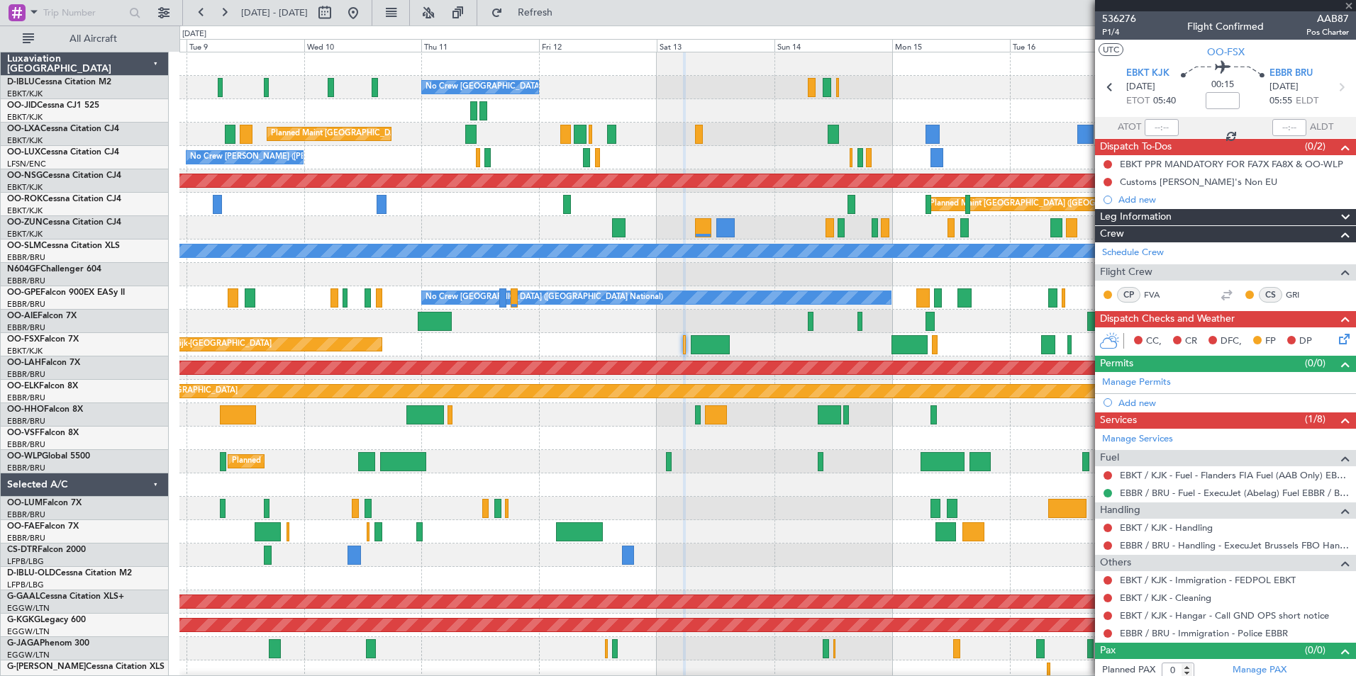
type input "+00:15"
type input "4"
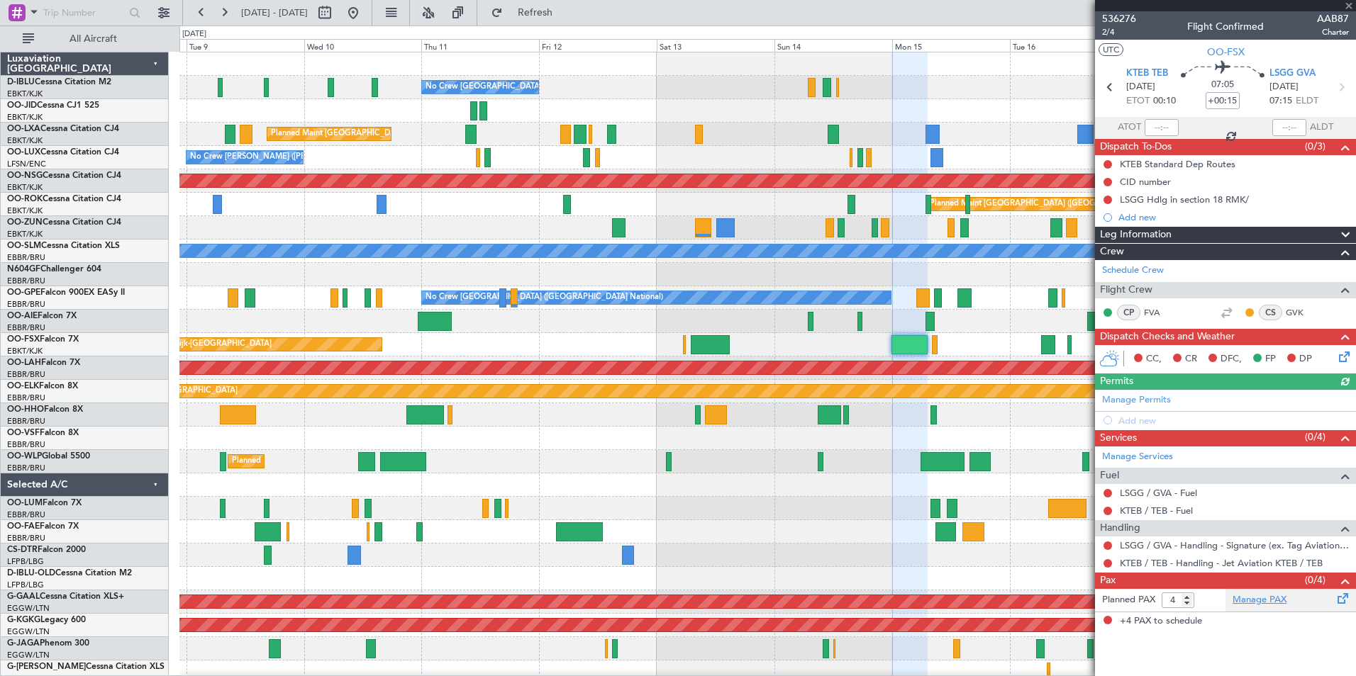
click at [1242, 601] on link "Manage PAX" at bounding box center [1259, 601] width 54 height 14
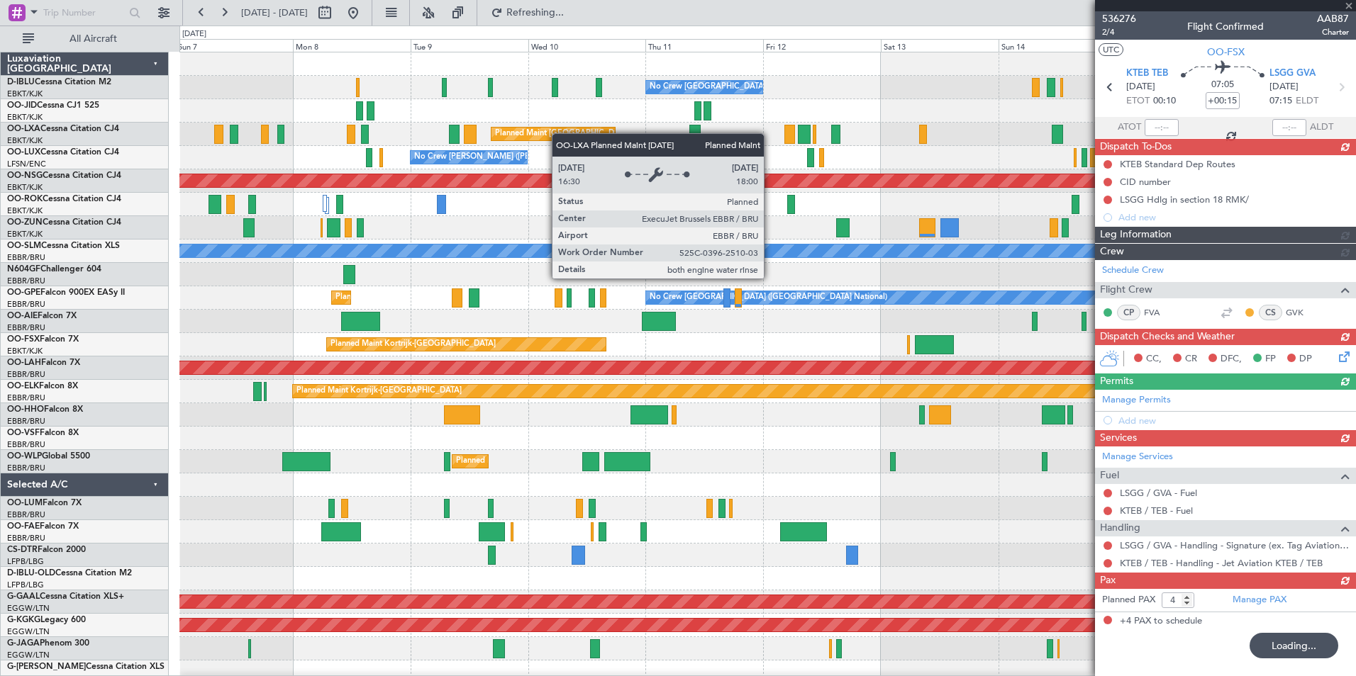
click at [559, 133] on div "No Crew Brussels (Brussels National) Planned Maint Brussels (Brussels National)…" at bounding box center [767, 531] width 1176 height 959
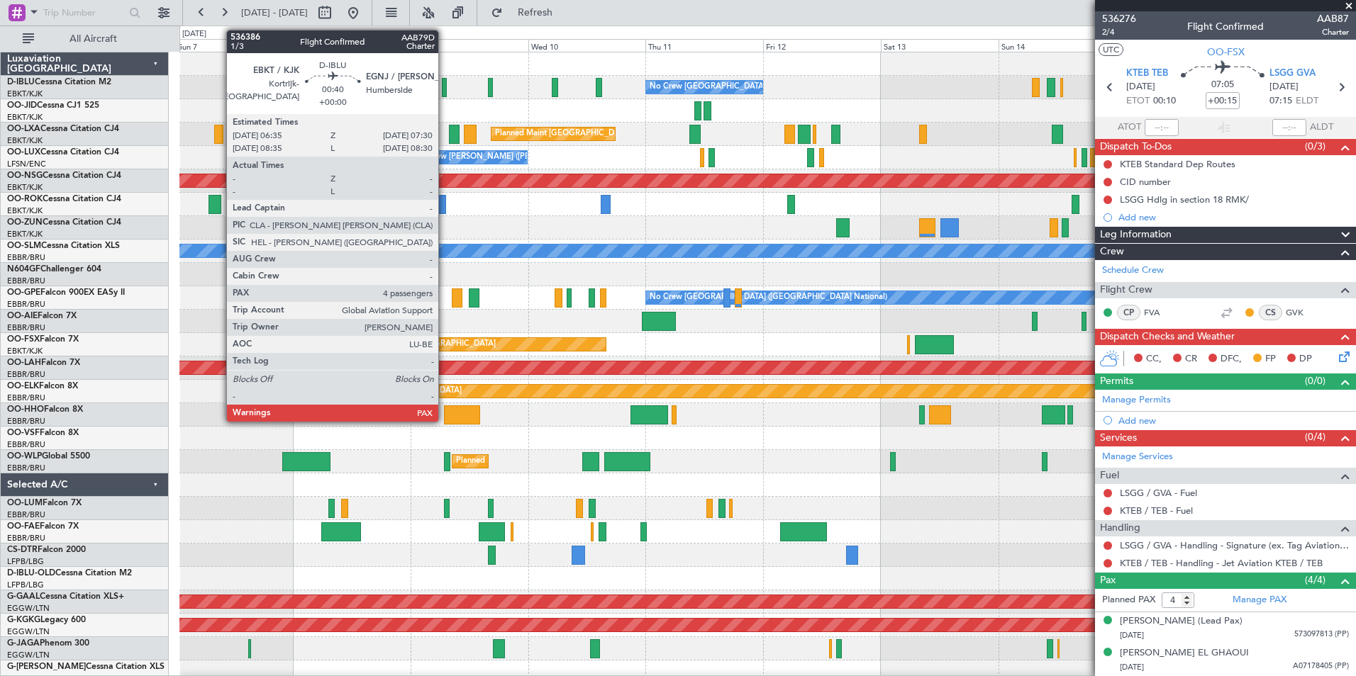
click at [445, 95] on div at bounding box center [444, 87] width 5 height 19
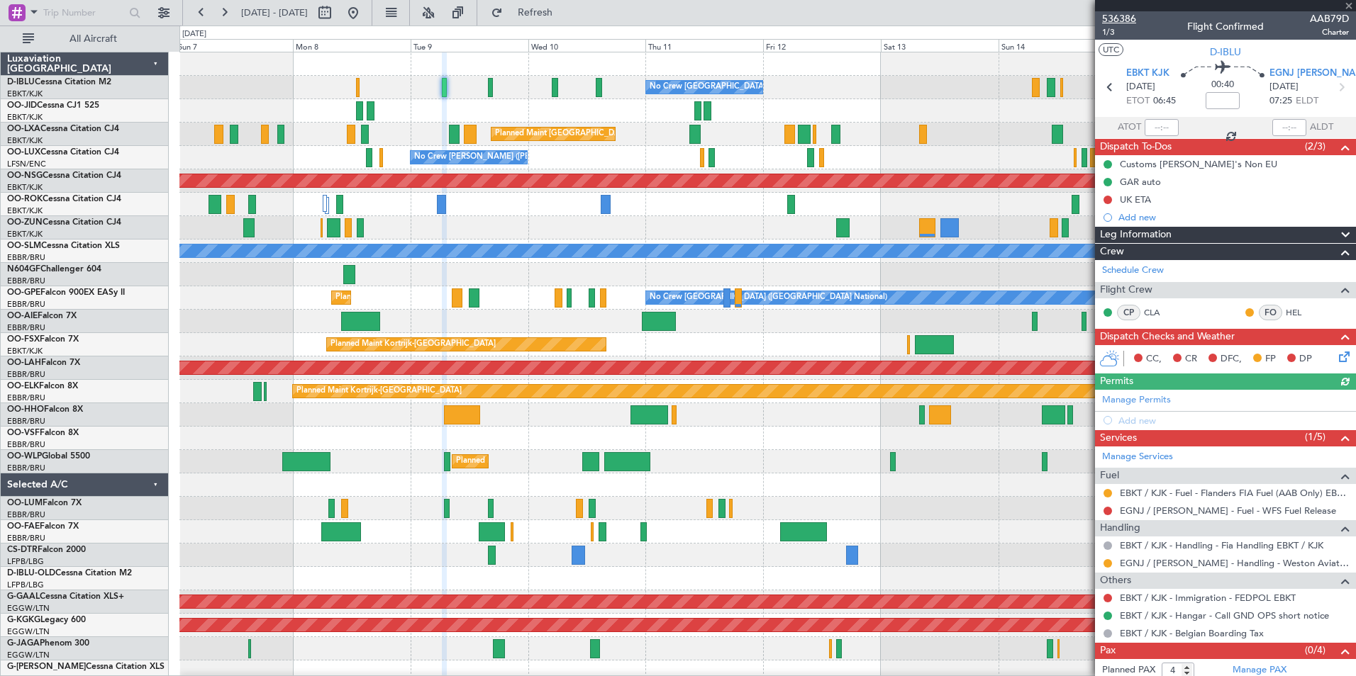
click at [1130, 16] on span "536386" at bounding box center [1119, 18] width 34 height 15
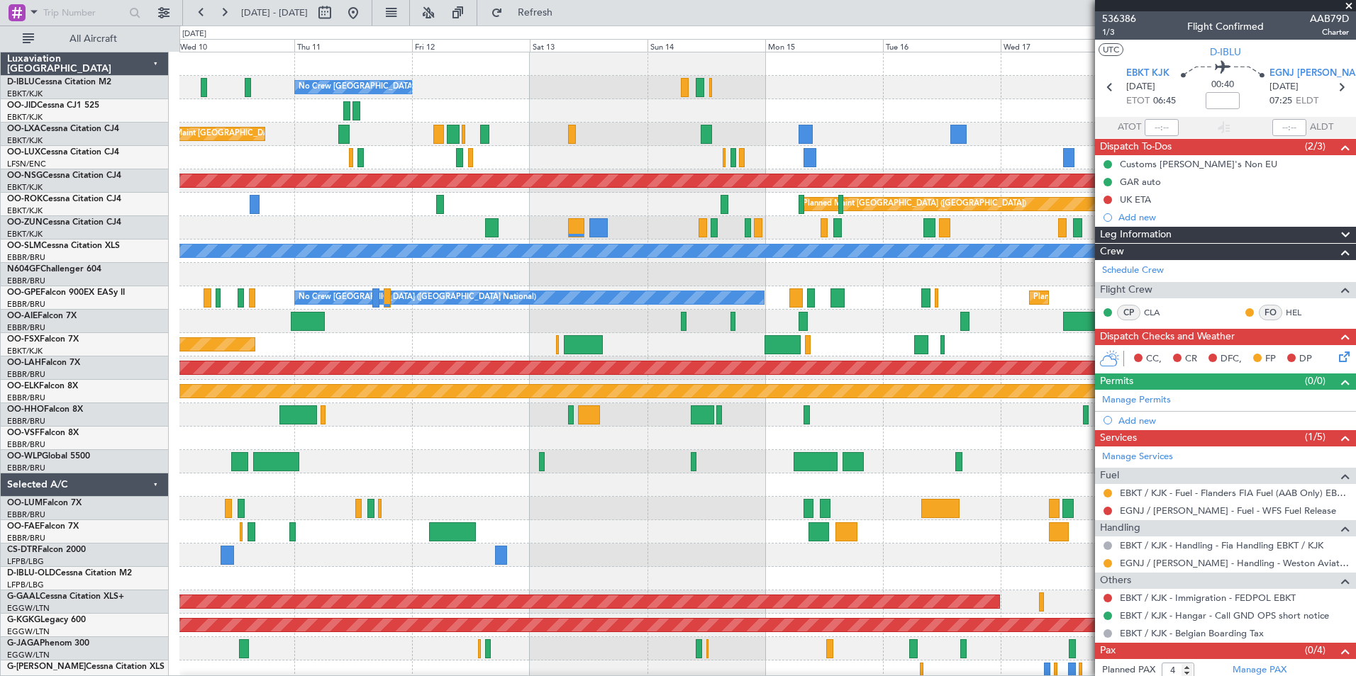
click at [617, 495] on div at bounding box center [767, 485] width 1176 height 23
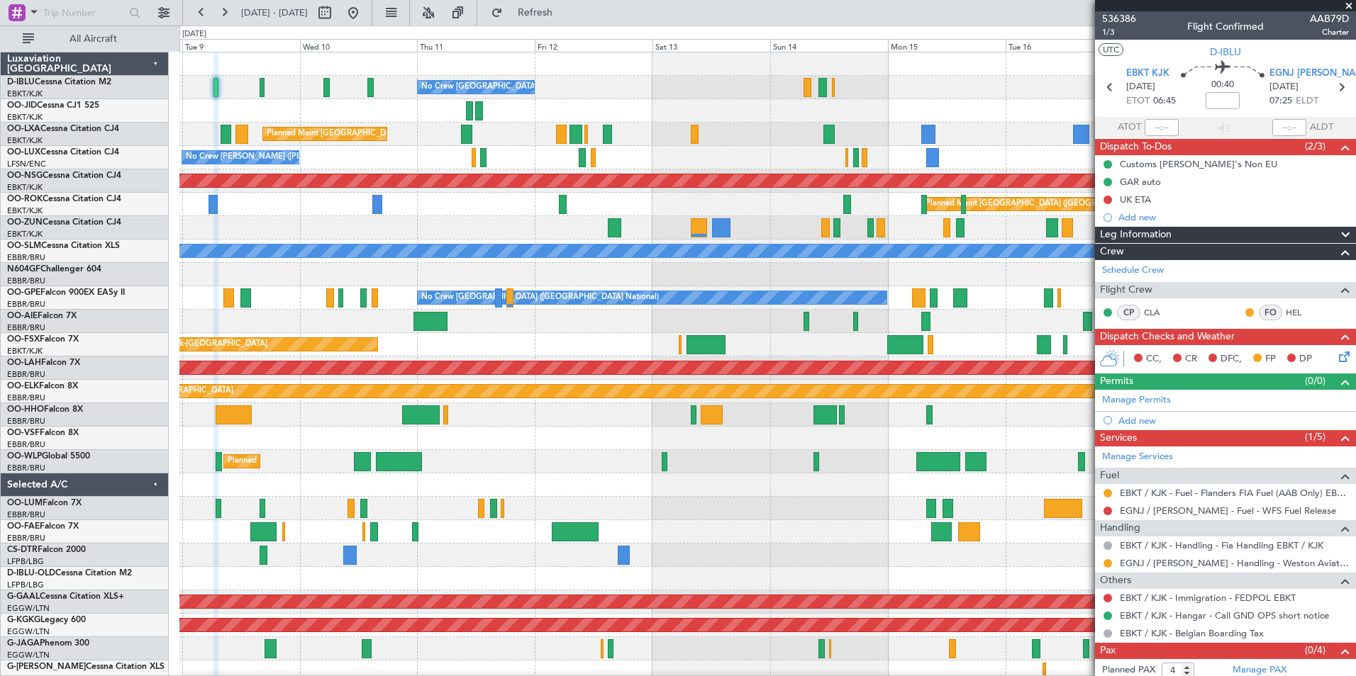
click at [667, 477] on div "No Crew Brussels (Brussels National) Planned Maint Brussels (Brussels National)…" at bounding box center [767, 531] width 1176 height 959
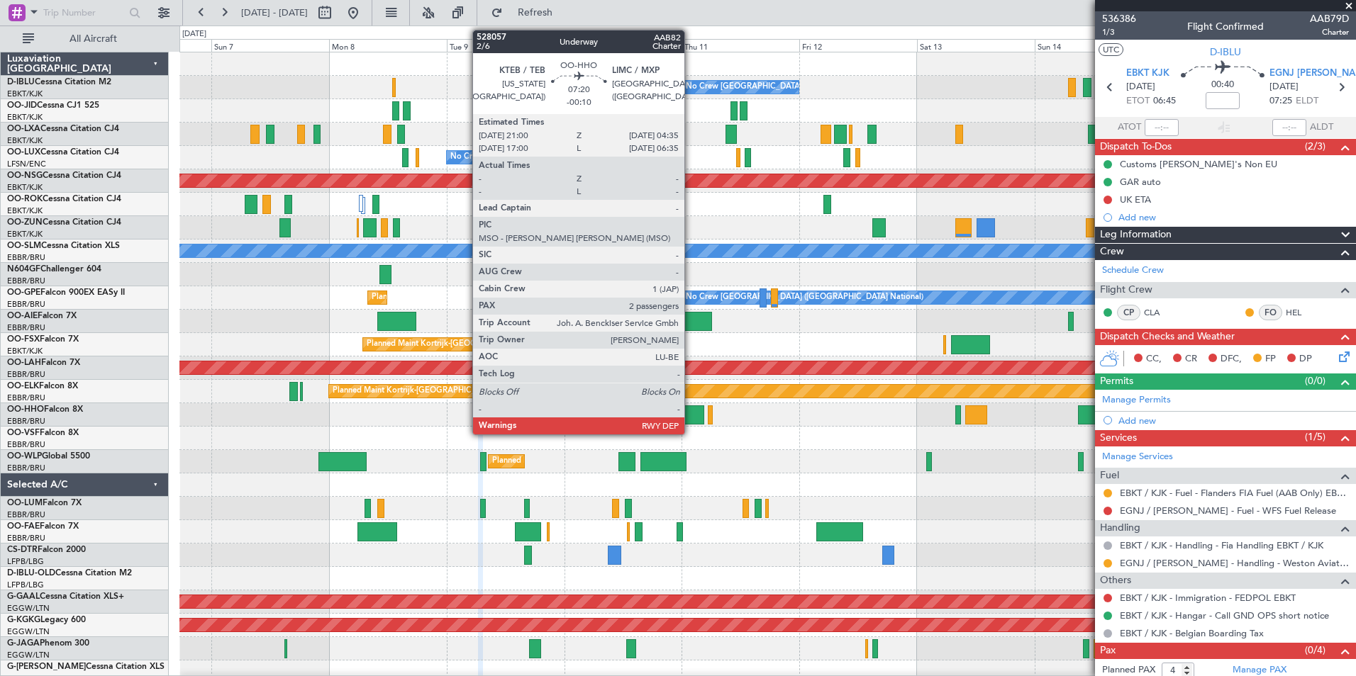
click at [691, 416] on div at bounding box center [686, 415] width 38 height 19
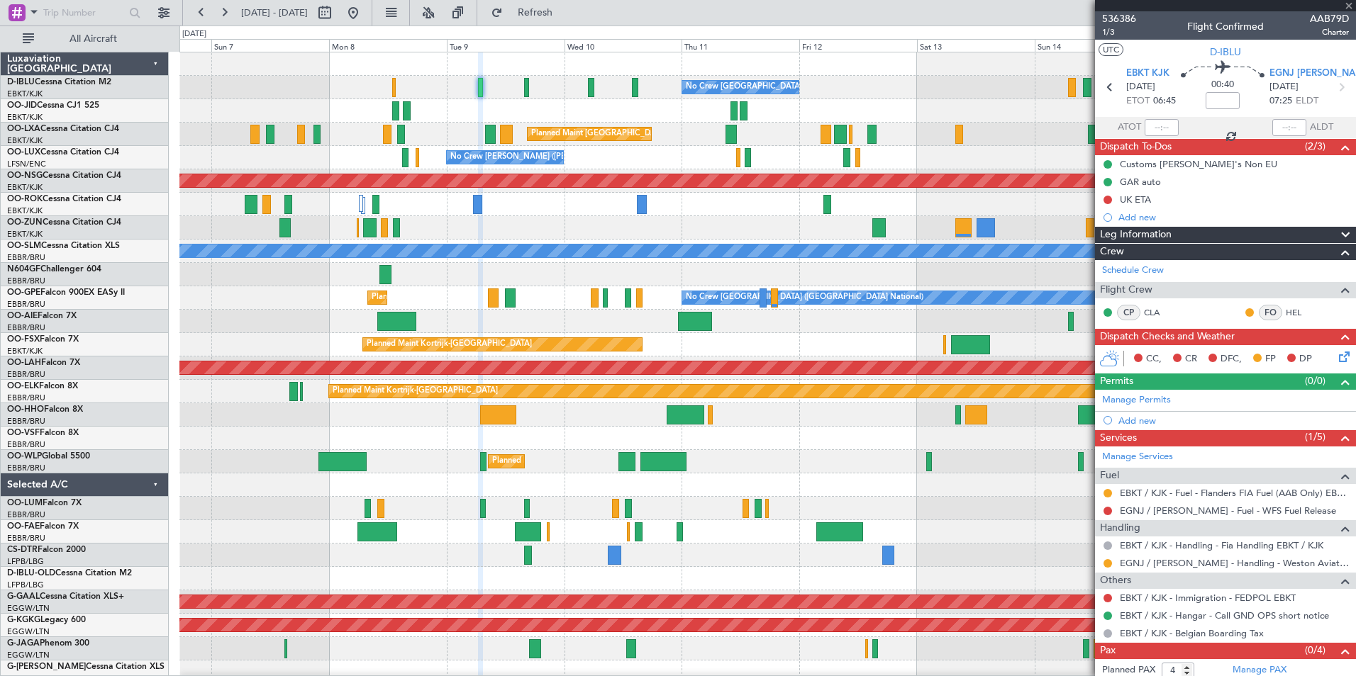
type input "-00:10"
type input "2"
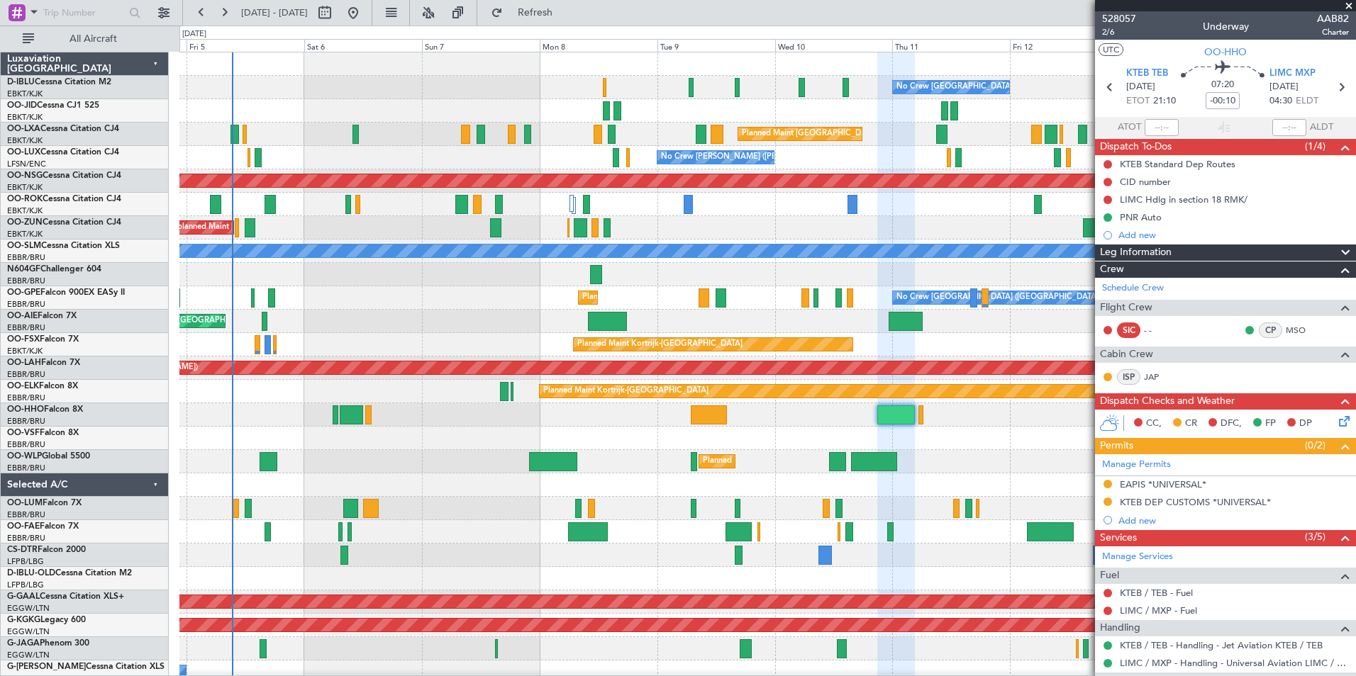
click at [675, 454] on div "Planned Maint Milan (Linate)" at bounding box center [767, 461] width 1176 height 23
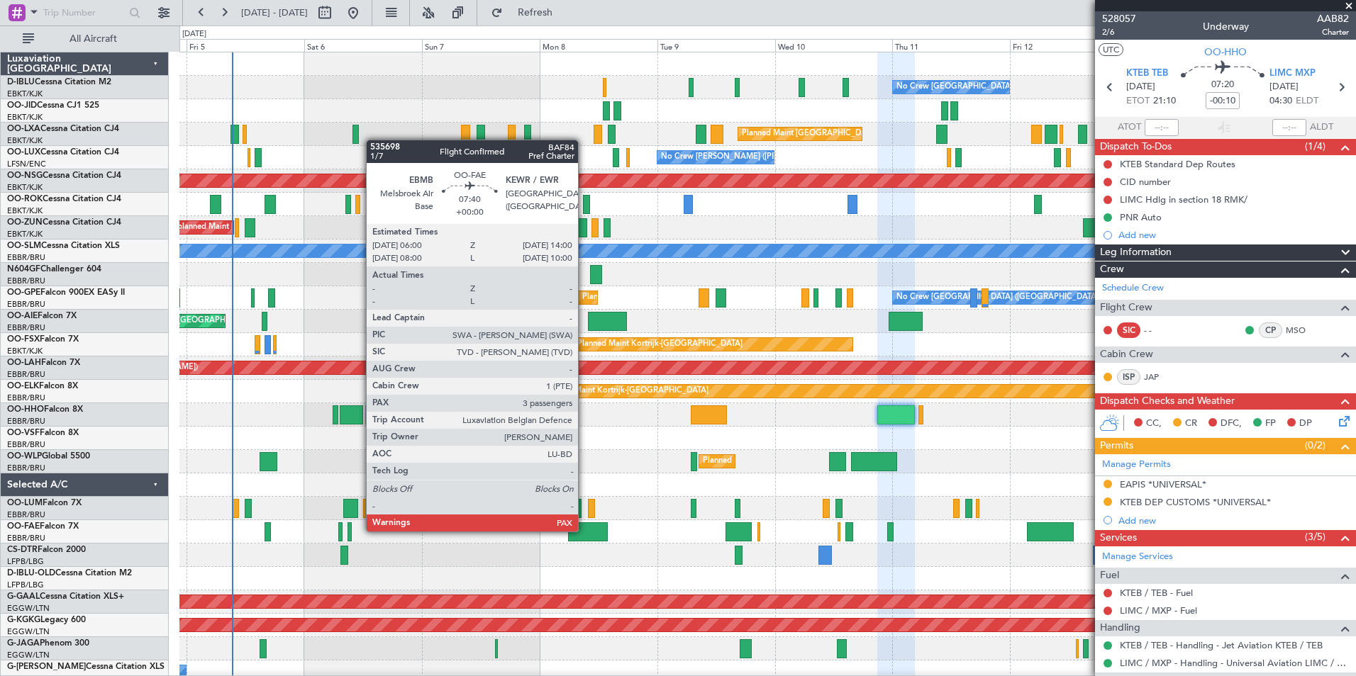
click at [584, 532] on div at bounding box center [588, 532] width 40 height 19
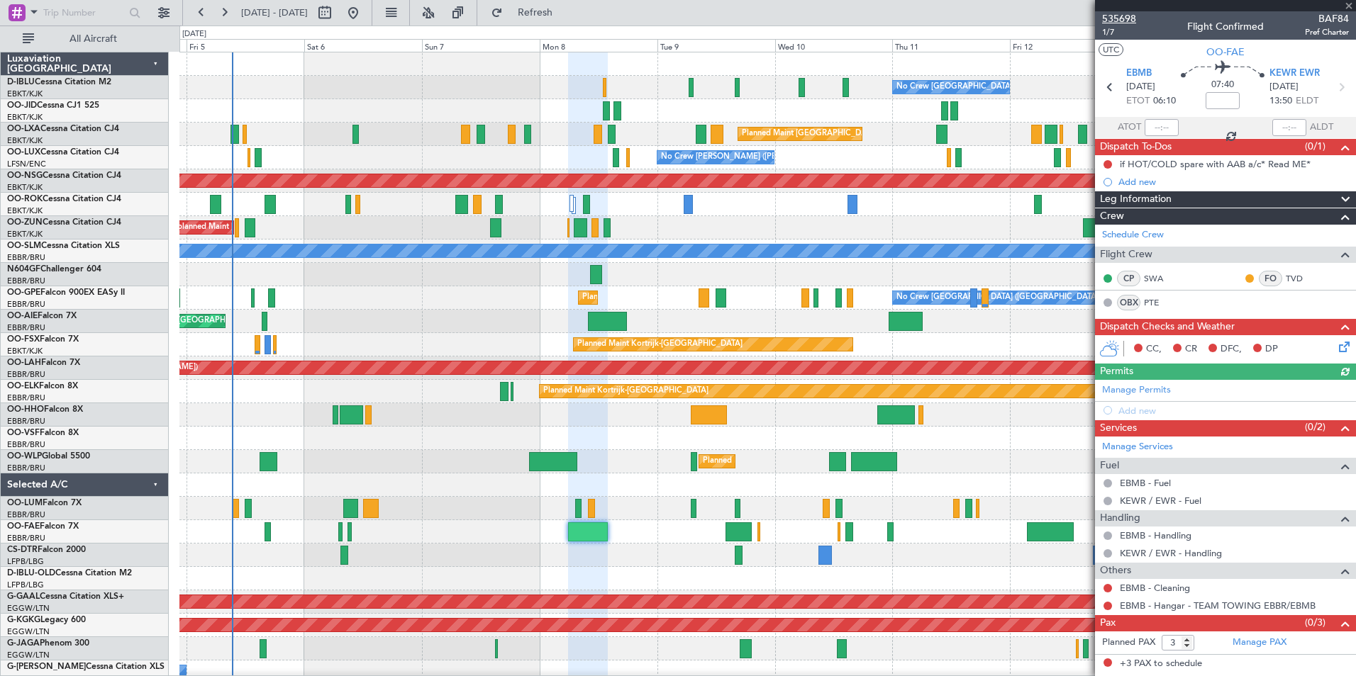
click at [1127, 18] on span "535698" at bounding box center [1119, 18] width 34 height 15
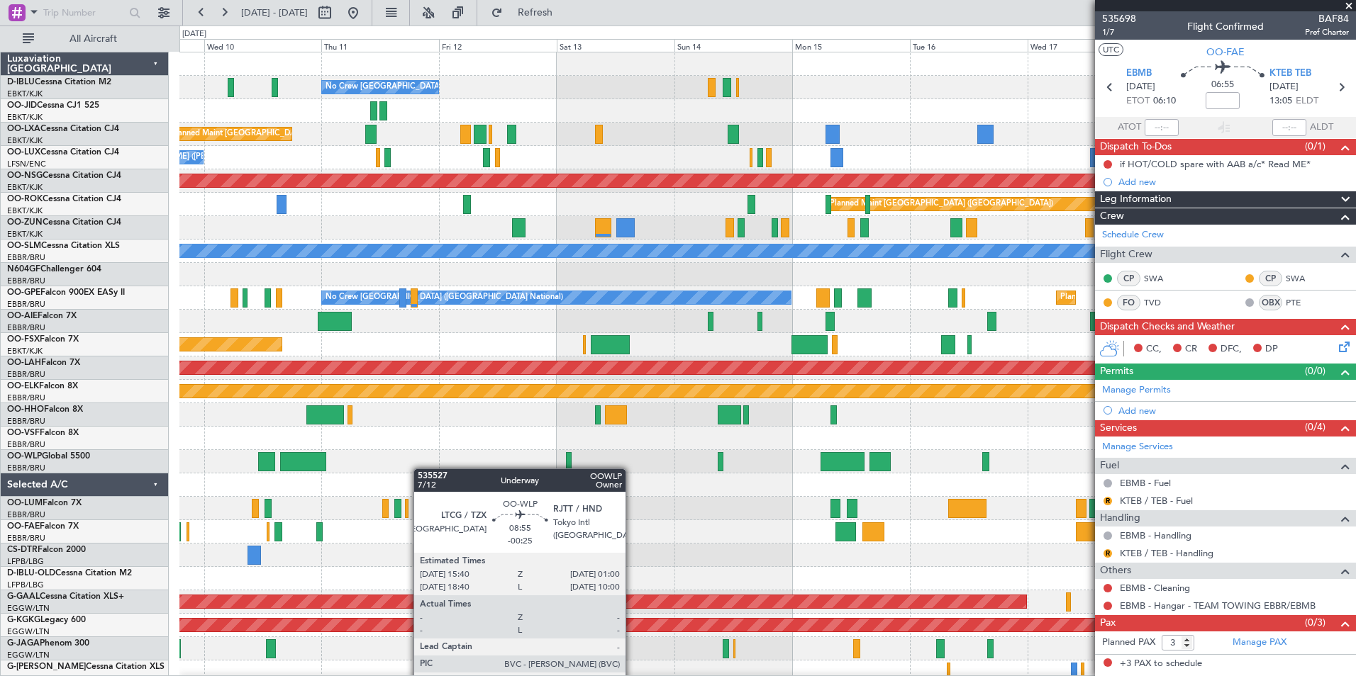
click at [225, 477] on div "No Crew Brussels (Brussels National) Planned Maint Brussels (Brussels National)…" at bounding box center [767, 520] width 1176 height 936
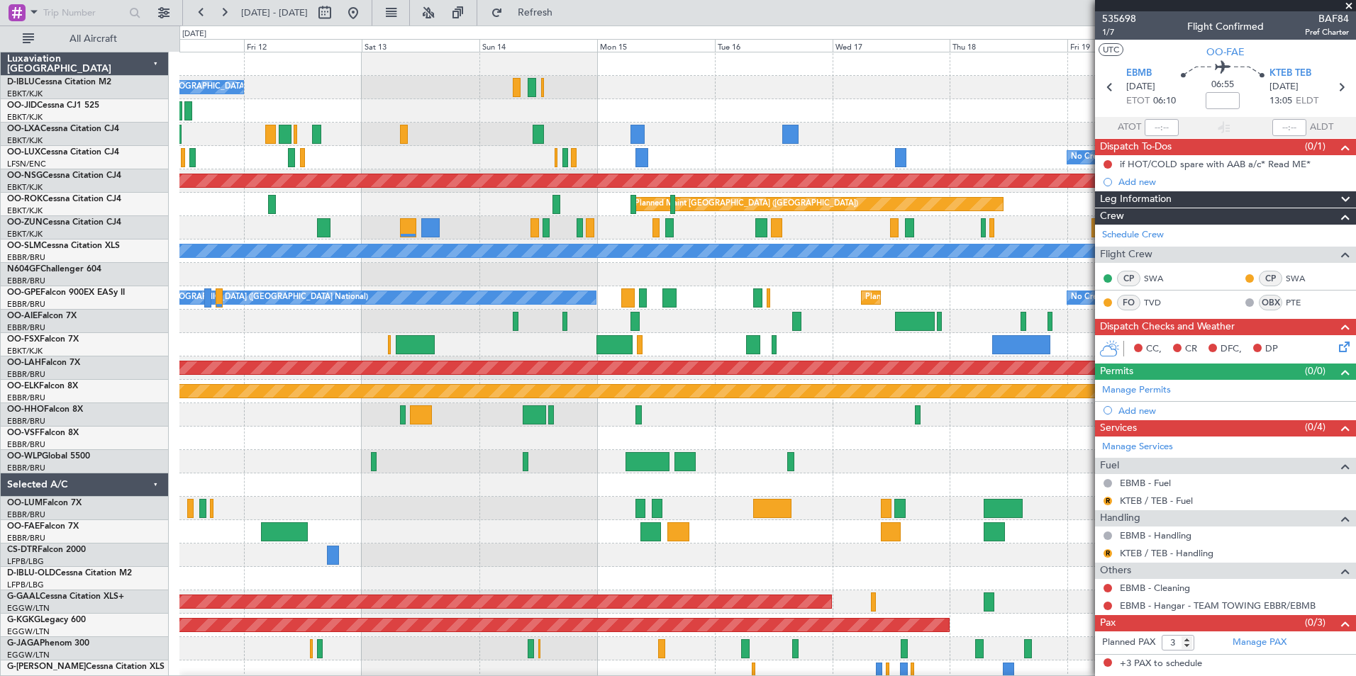
click at [1344, 8] on span at bounding box center [1349, 6] width 14 height 13
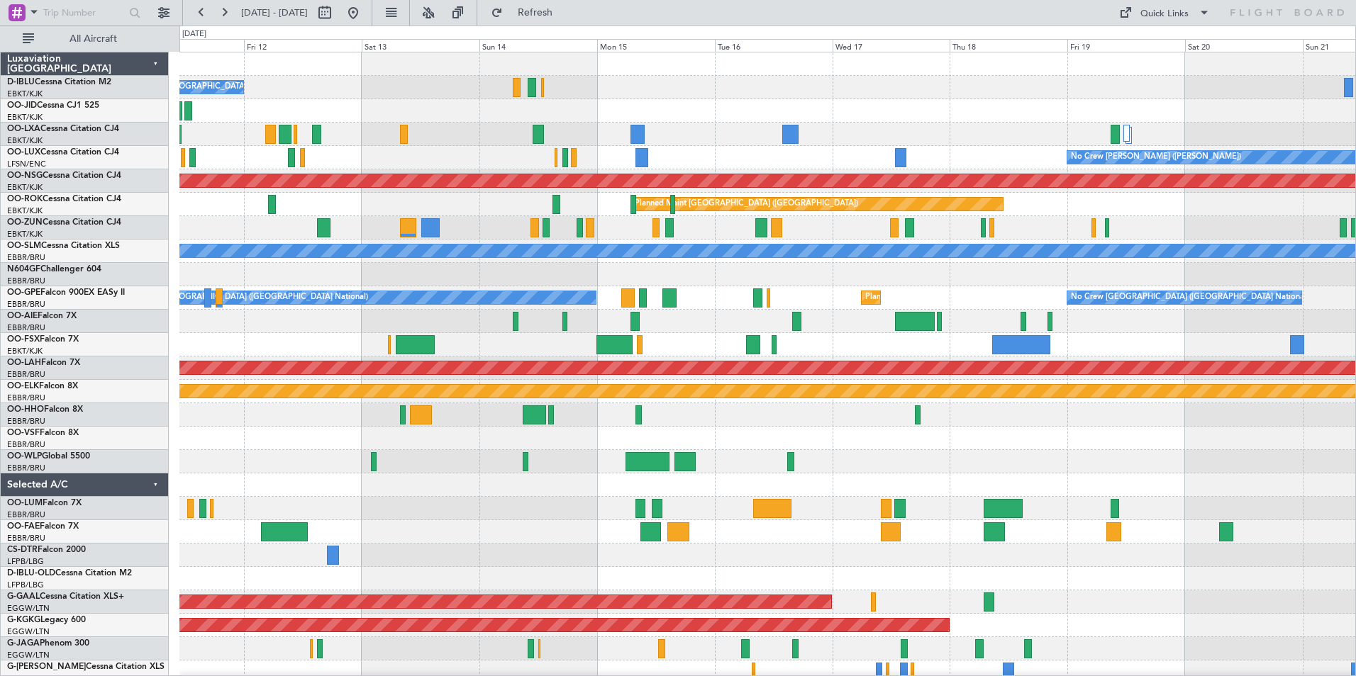
type input "0"
click at [1142, 19] on div "Quick Links" at bounding box center [1164, 14] width 48 height 14
click at [1160, 52] on button "Trip Builder" at bounding box center [1165, 47] width 106 height 34
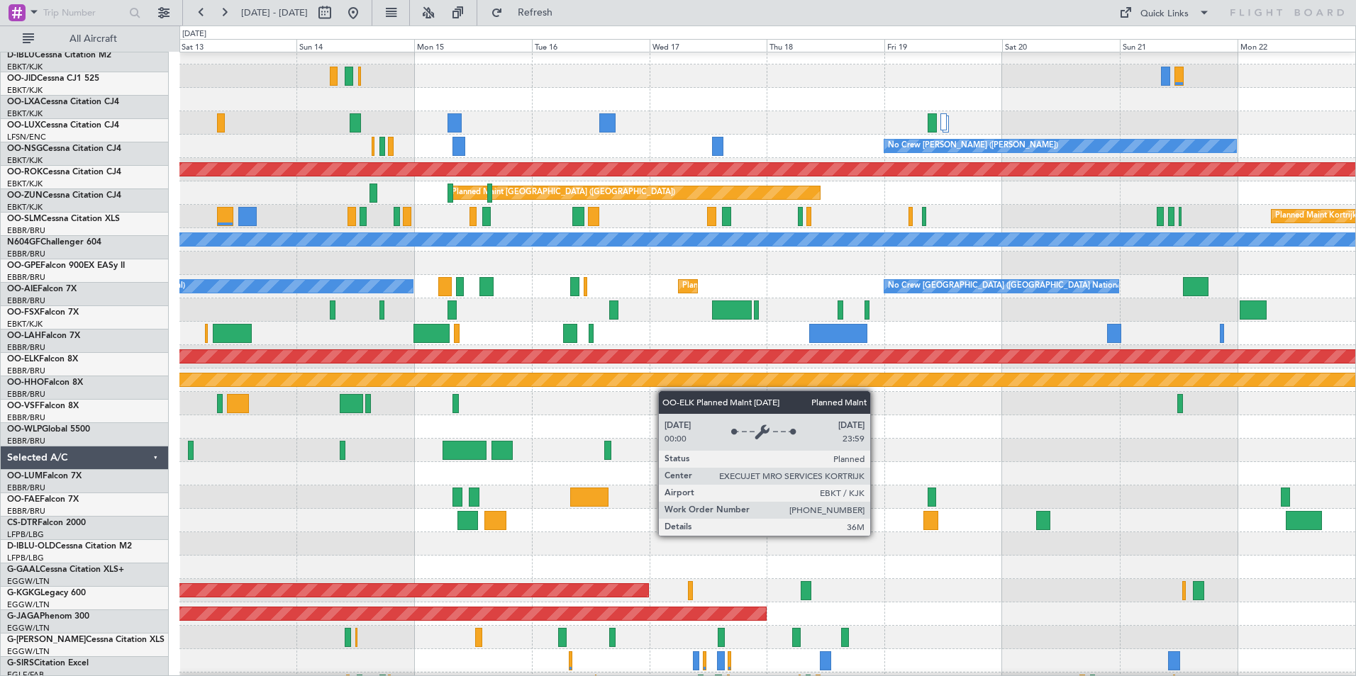
click at [208, 375] on div "Planned Maint Kortrijk-[GEOGRAPHIC_DATA]" at bounding box center [767, 380] width 1176 height 23
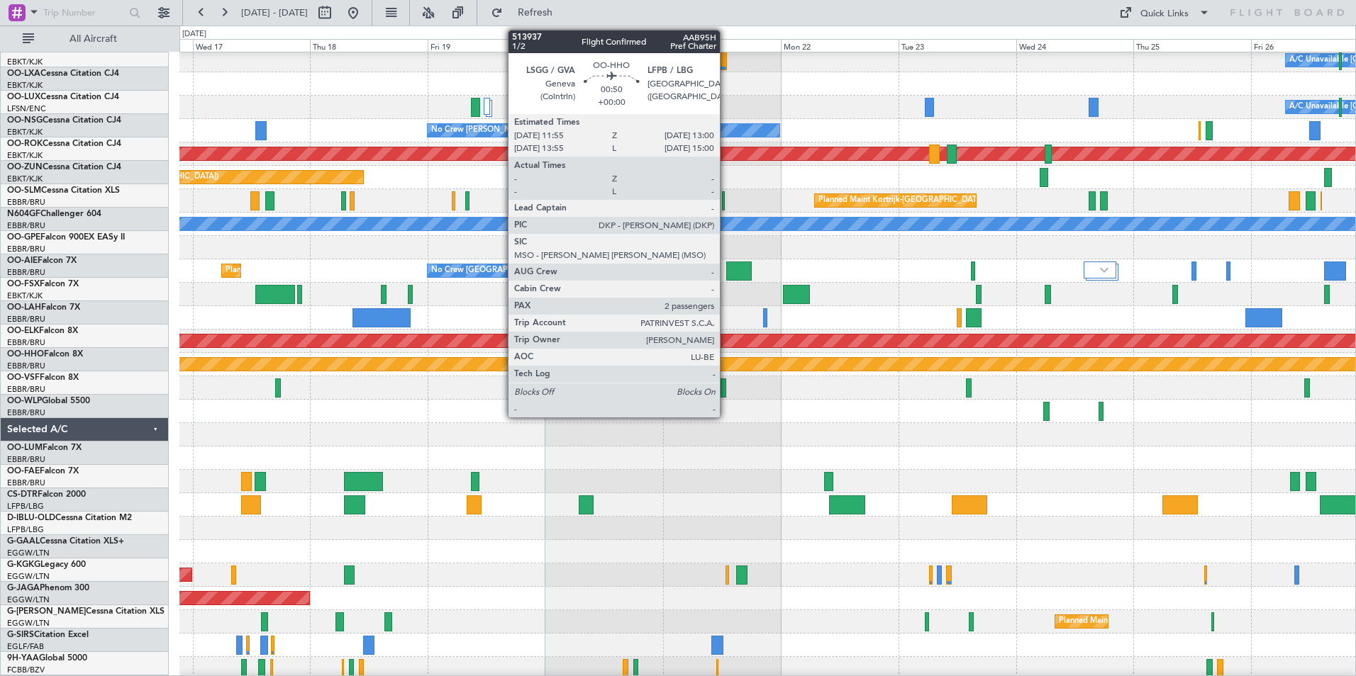
click at [252, 377] on div at bounding box center [767, 388] width 1176 height 23
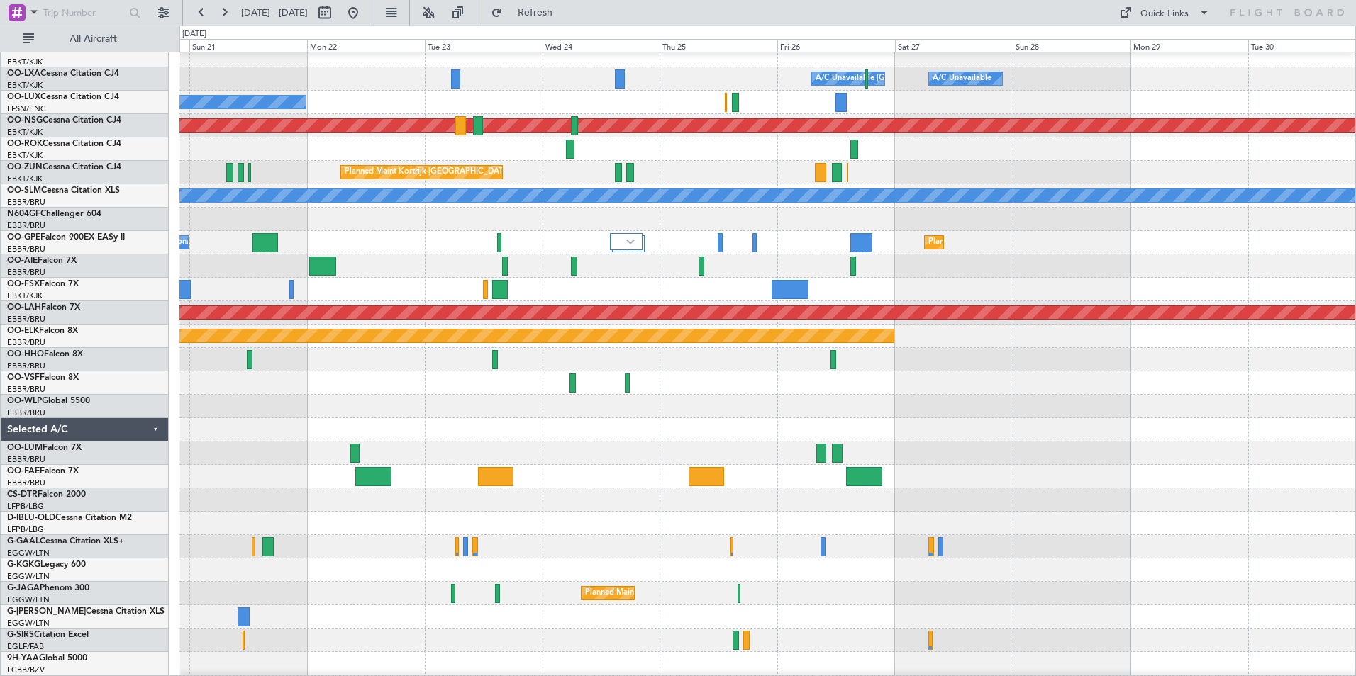
click at [21, 391] on div "A/C Unavailable Brussels (Brussels National) A/C Unavailable Kortrijk-Wevelgem …" at bounding box center [678, 351] width 1356 height 651
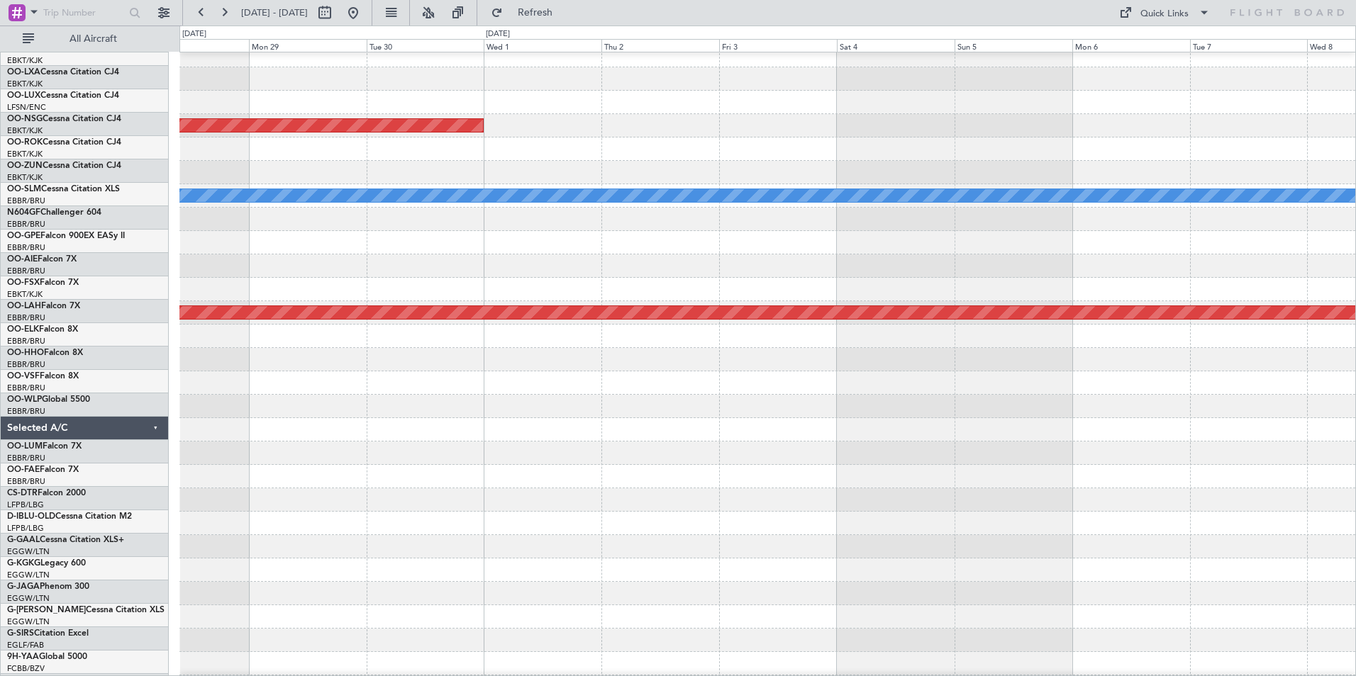
click at [80, 413] on div "A/C Unavailable Brussels (Brussels National) A/C Unavailable Kortrijk-Wevelgem …" at bounding box center [678, 351] width 1356 height 651
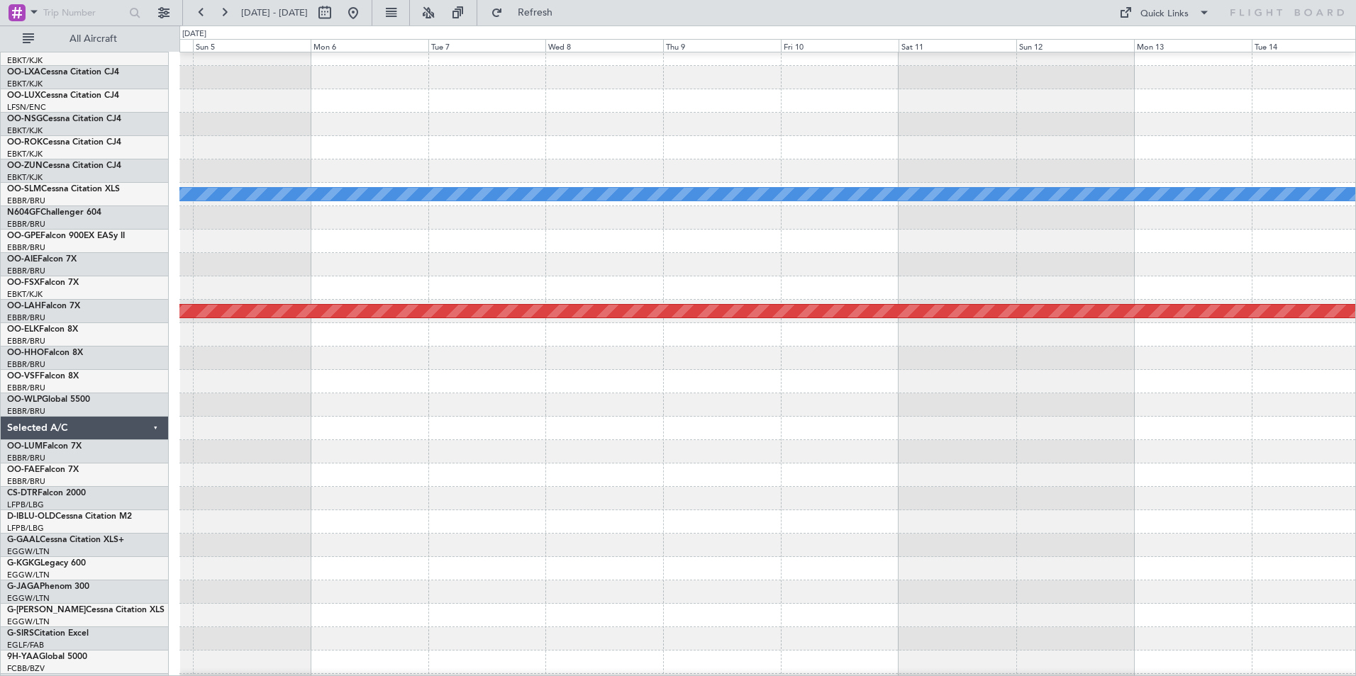
click at [338, 408] on div at bounding box center [767, 405] width 1176 height 23
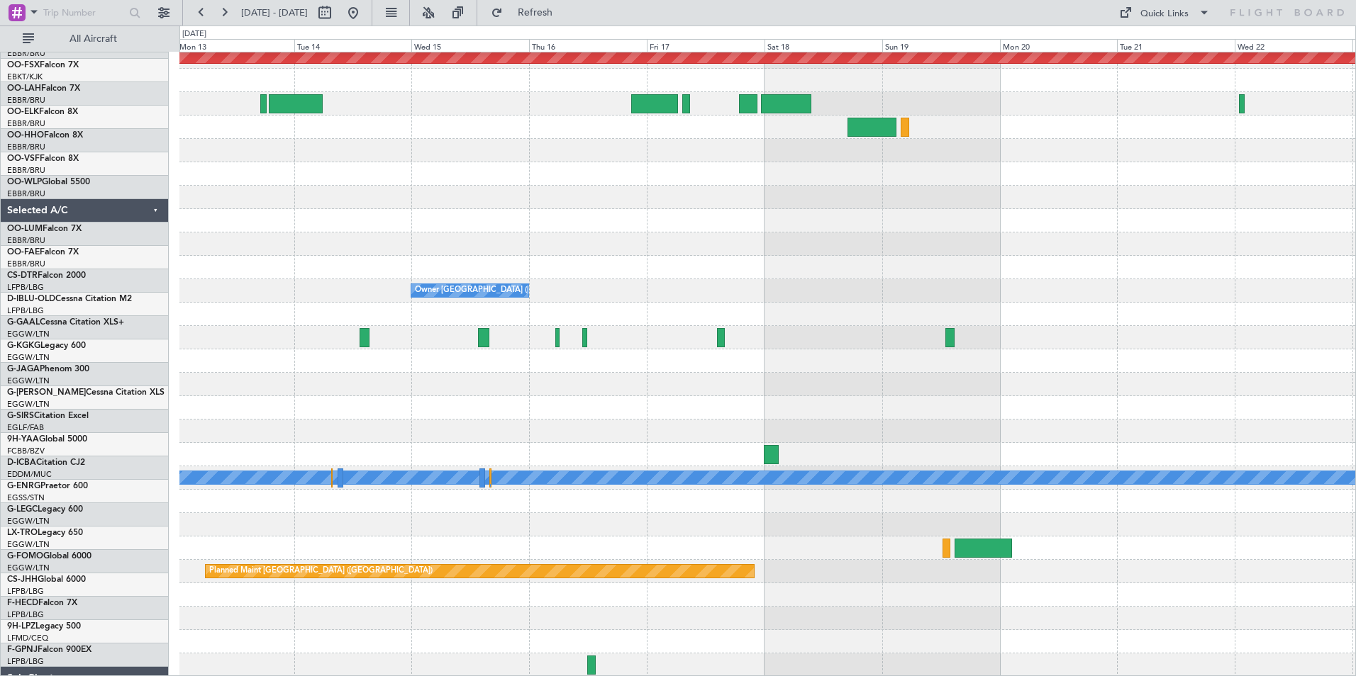
scroll to position [311, 0]
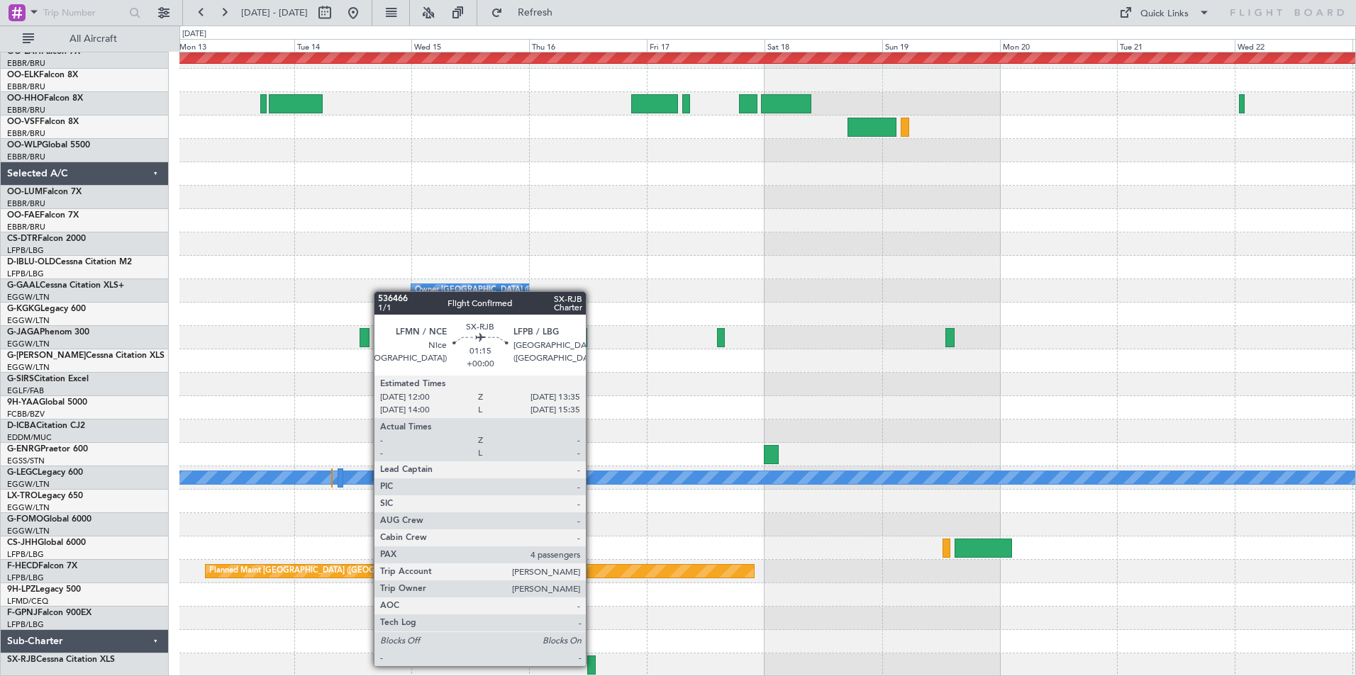
click at [592, 665] on div at bounding box center [591, 665] width 8 height 19
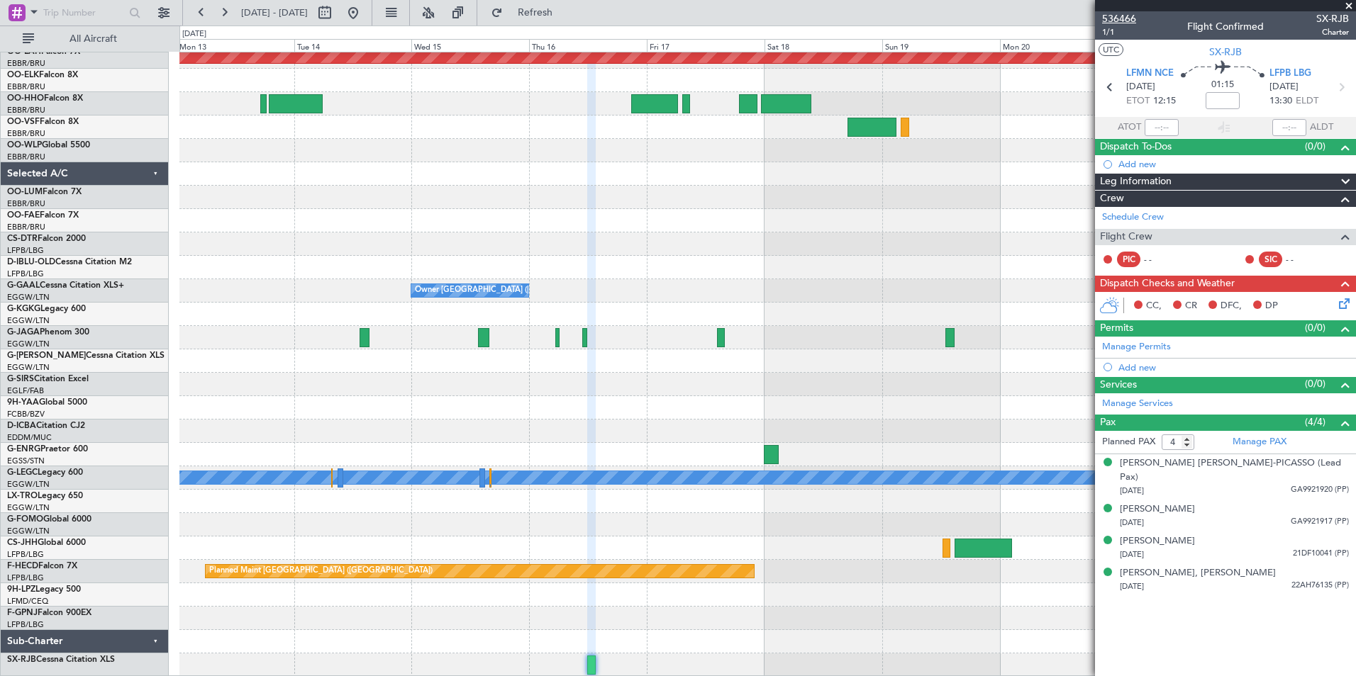
click at [1121, 19] on span "536466" at bounding box center [1119, 18] width 34 height 15
click at [1148, 467] on div "Bernard Paul Robert RUIZ-PICASSO (Lead Pax)" at bounding box center [1234, 471] width 229 height 28
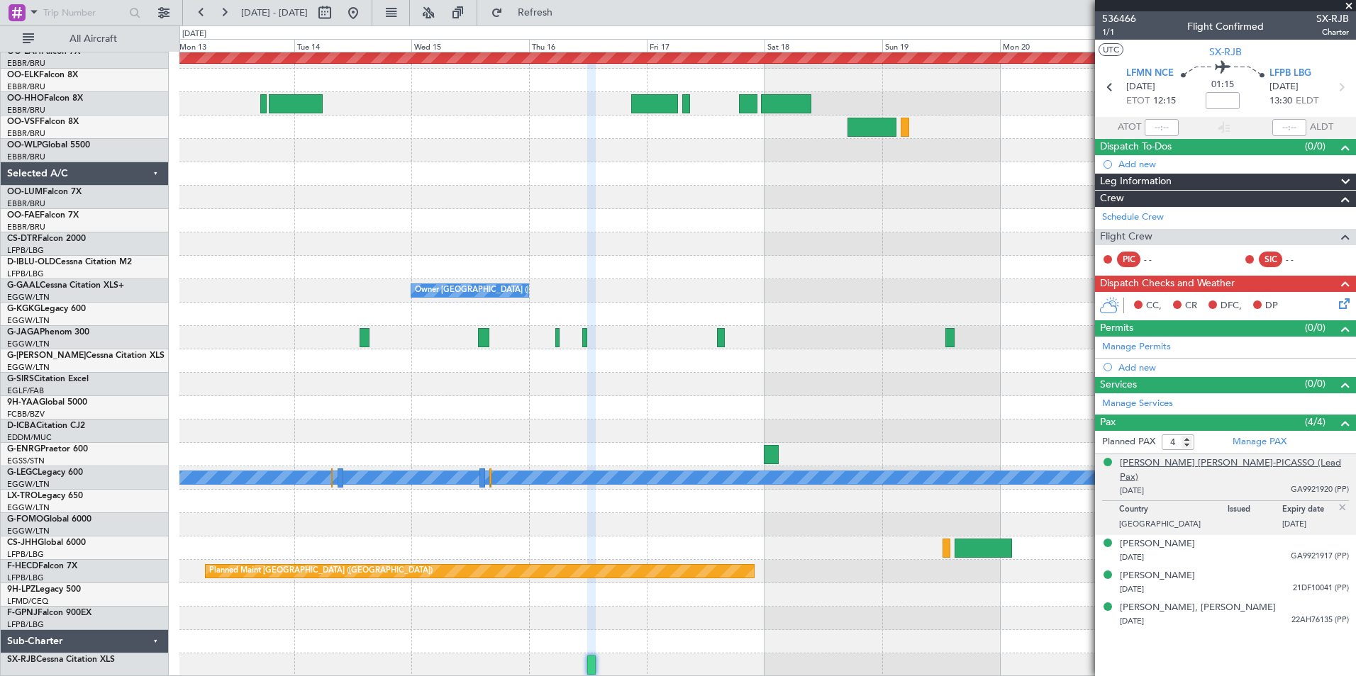
click at [1149, 468] on div "Bernard Paul Robert RUIZ-PICASSO (Lead Pax)" at bounding box center [1234, 471] width 229 height 28
click at [1164, 535] on li "Almine RECHNER 25/03/1952 GA9921917 (PP)" at bounding box center [1225, 551] width 261 height 32
click at [1169, 538] on div "Almine RECHNER" at bounding box center [1157, 545] width 75 height 14
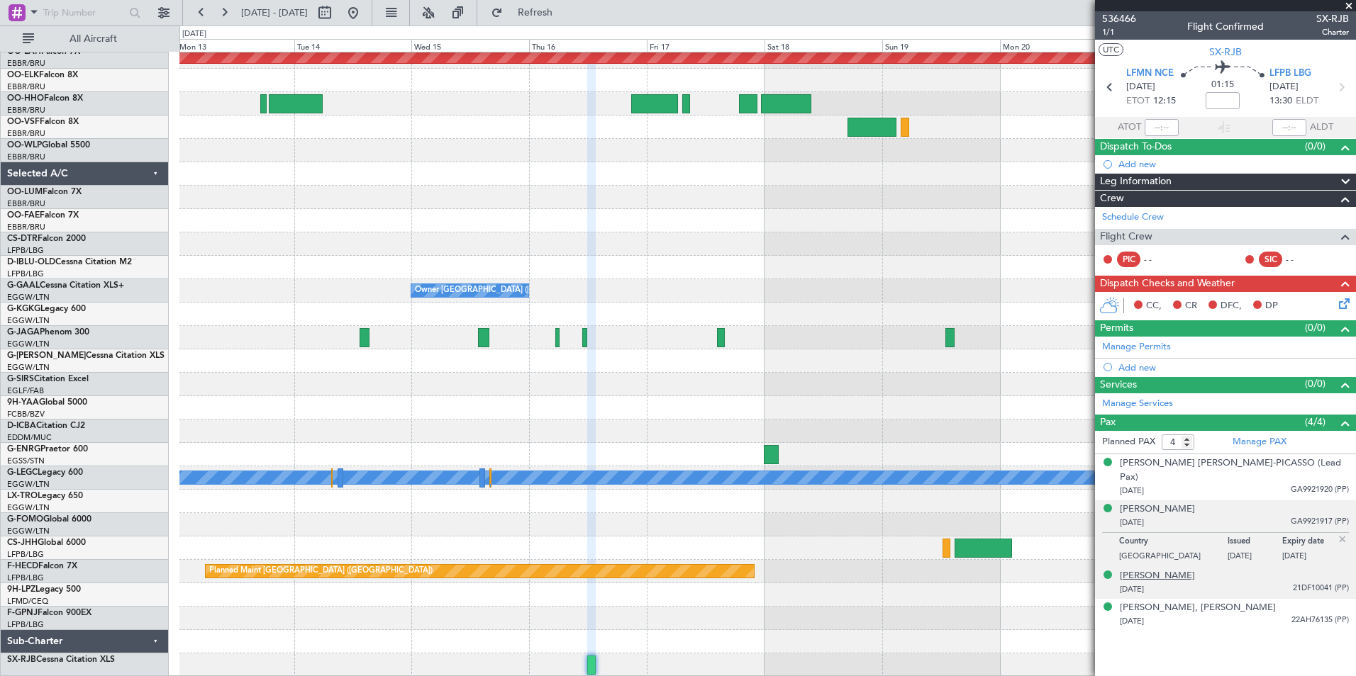
click at [1173, 569] on div "Cédric Kachel" at bounding box center [1157, 576] width 75 height 14
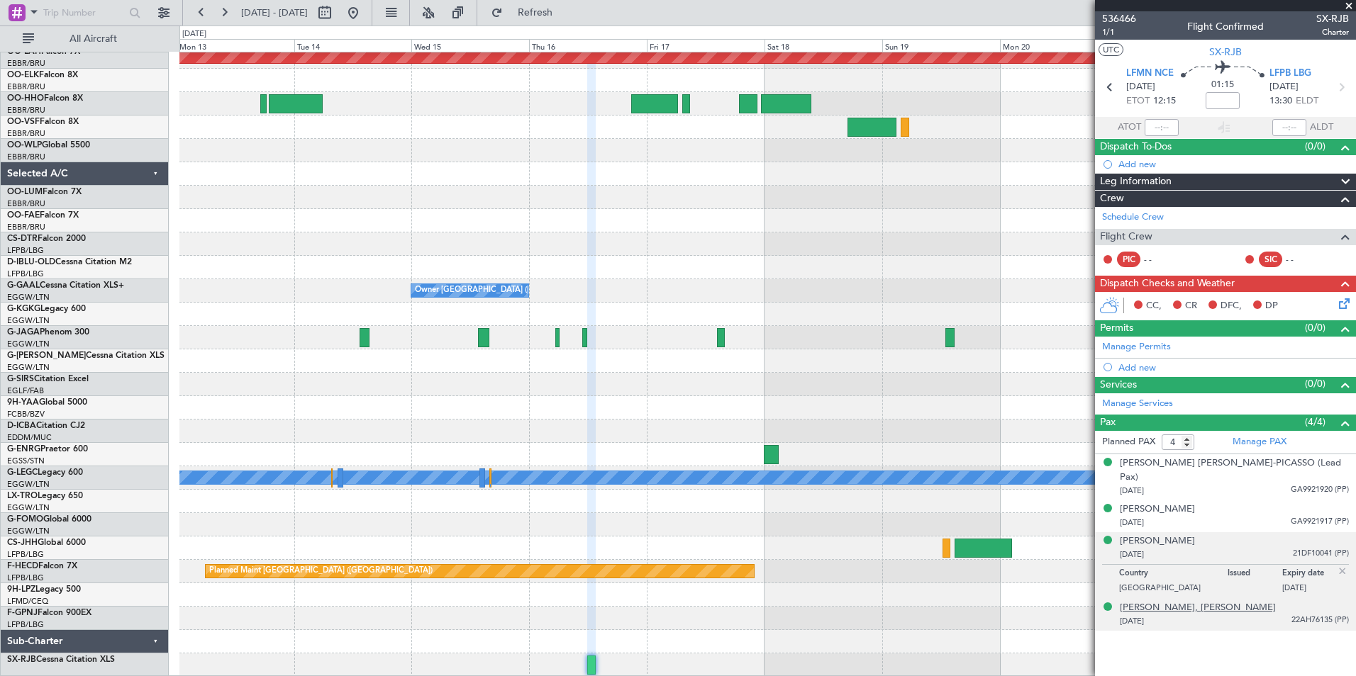
click at [1193, 601] on div "Richard, Robert, Henri Adam" at bounding box center [1198, 608] width 156 height 14
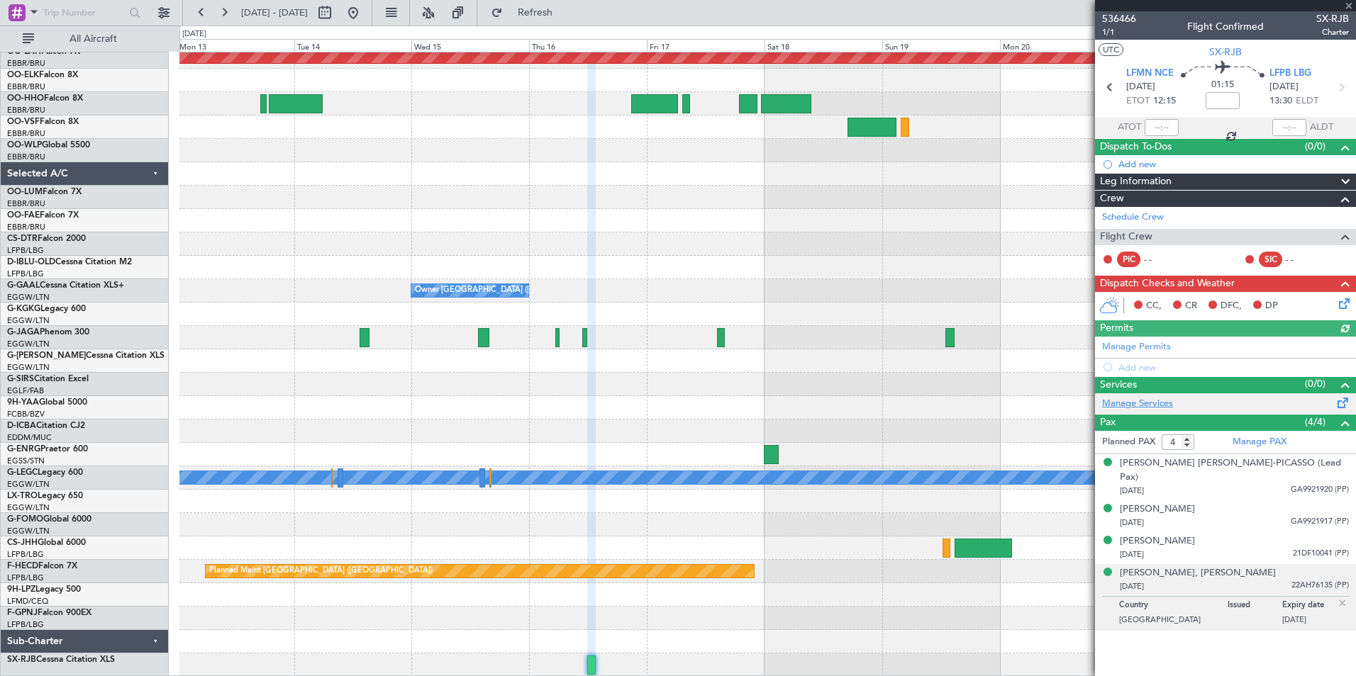
click at [1141, 400] on link "Manage Services" at bounding box center [1137, 404] width 71 height 14
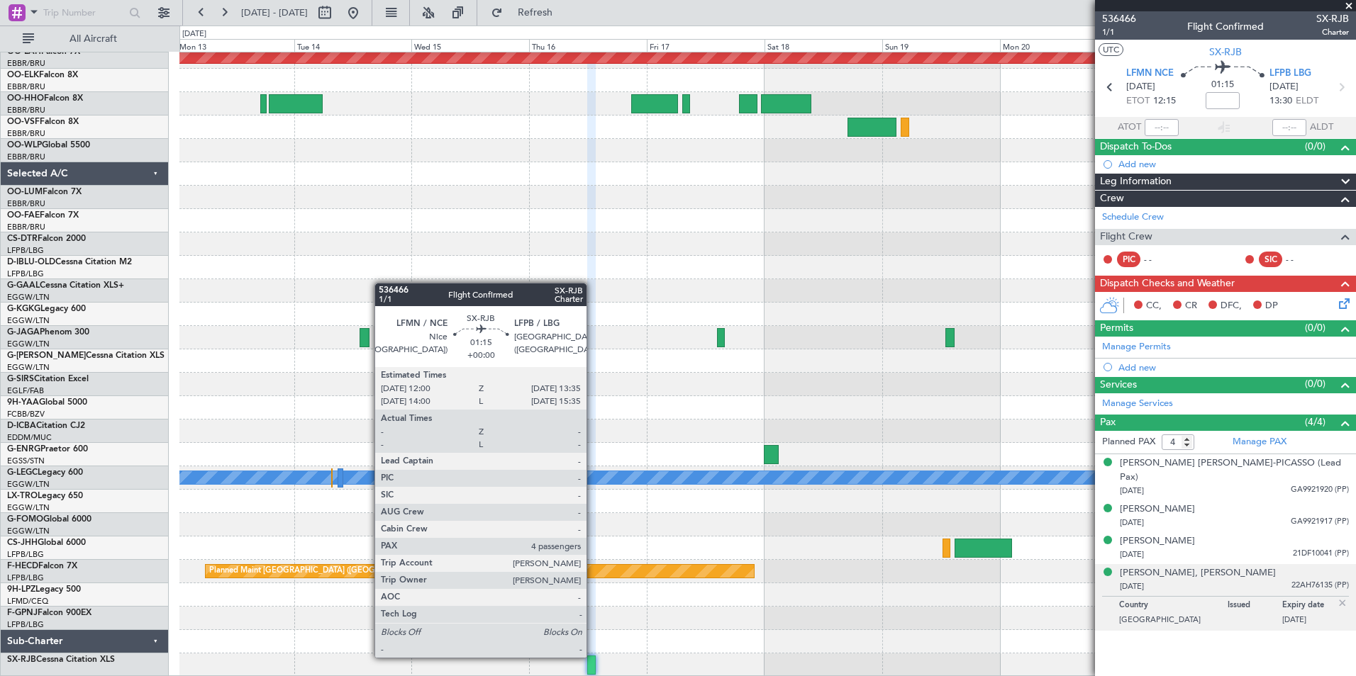
click at [593, 657] on div at bounding box center [591, 665] width 8 height 19
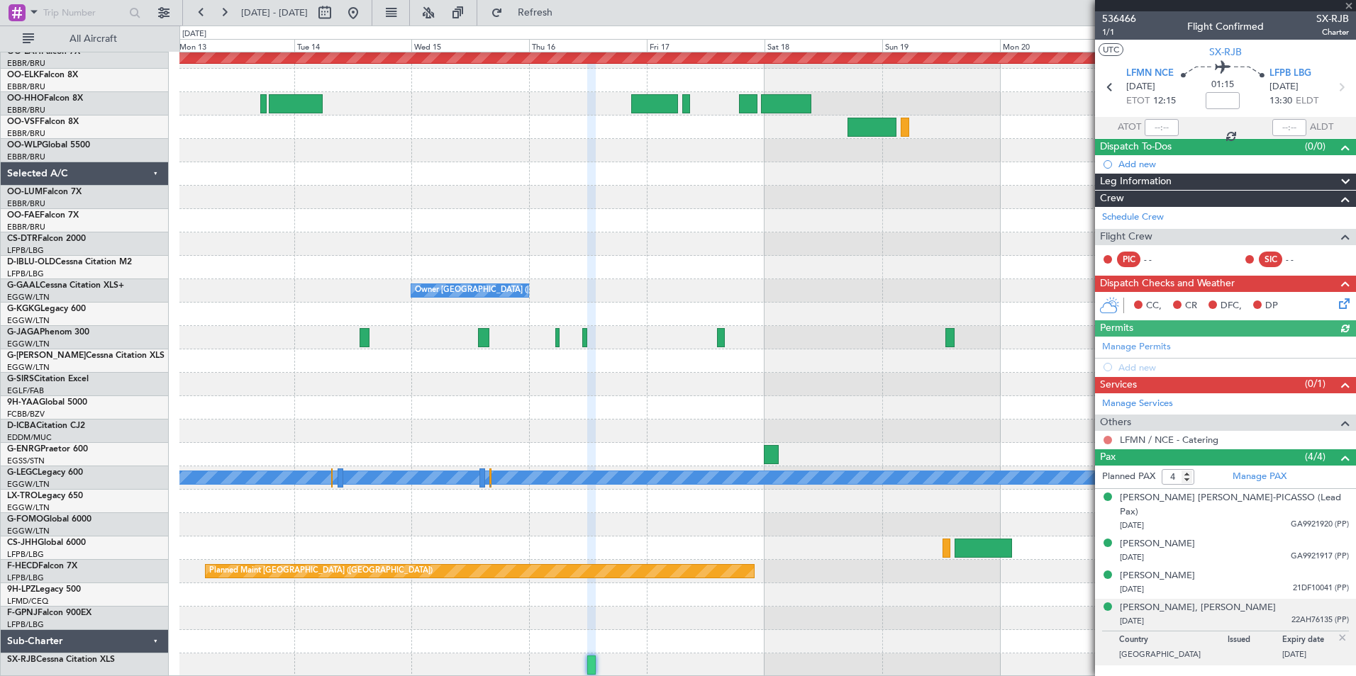
click at [1109, 437] on button at bounding box center [1107, 440] width 9 height 9
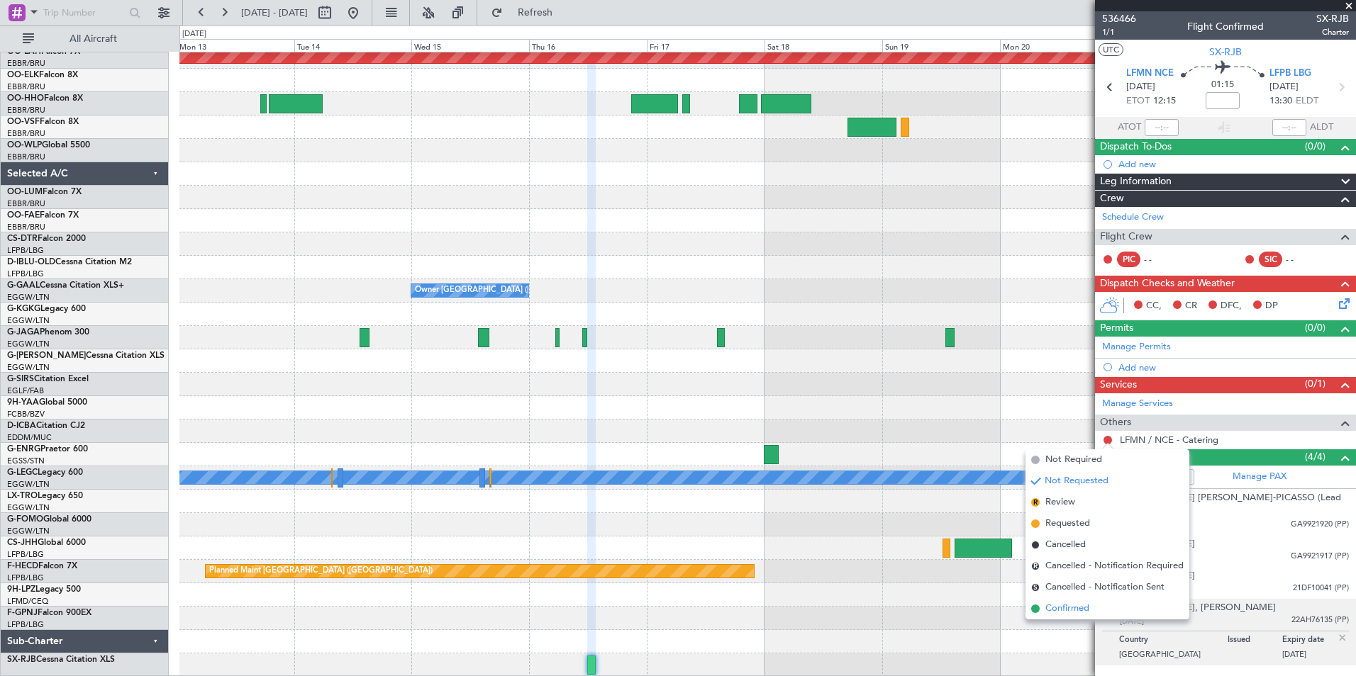
click at [1093, 608] on li "Confirmed" at bounding box center [1107, 608] width 164 height 21
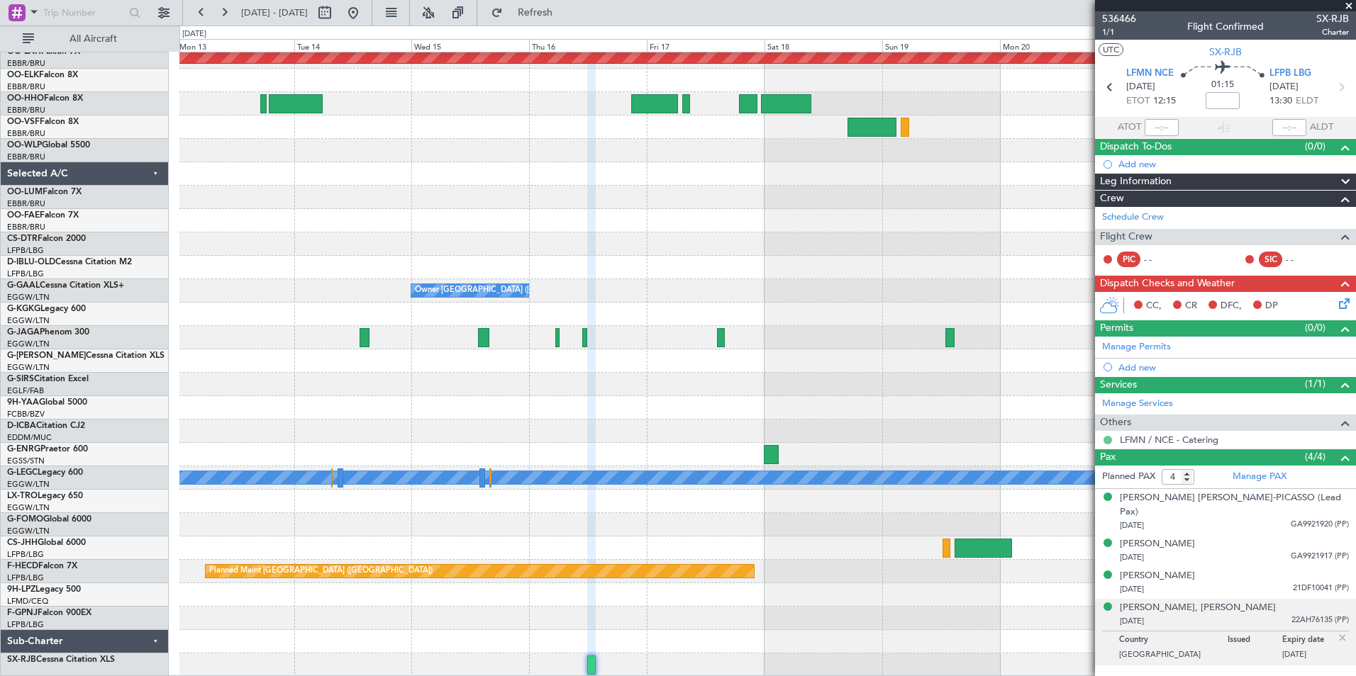
click at [1106, 441] on button at bounding box center [1107, 440] width 9 height 9
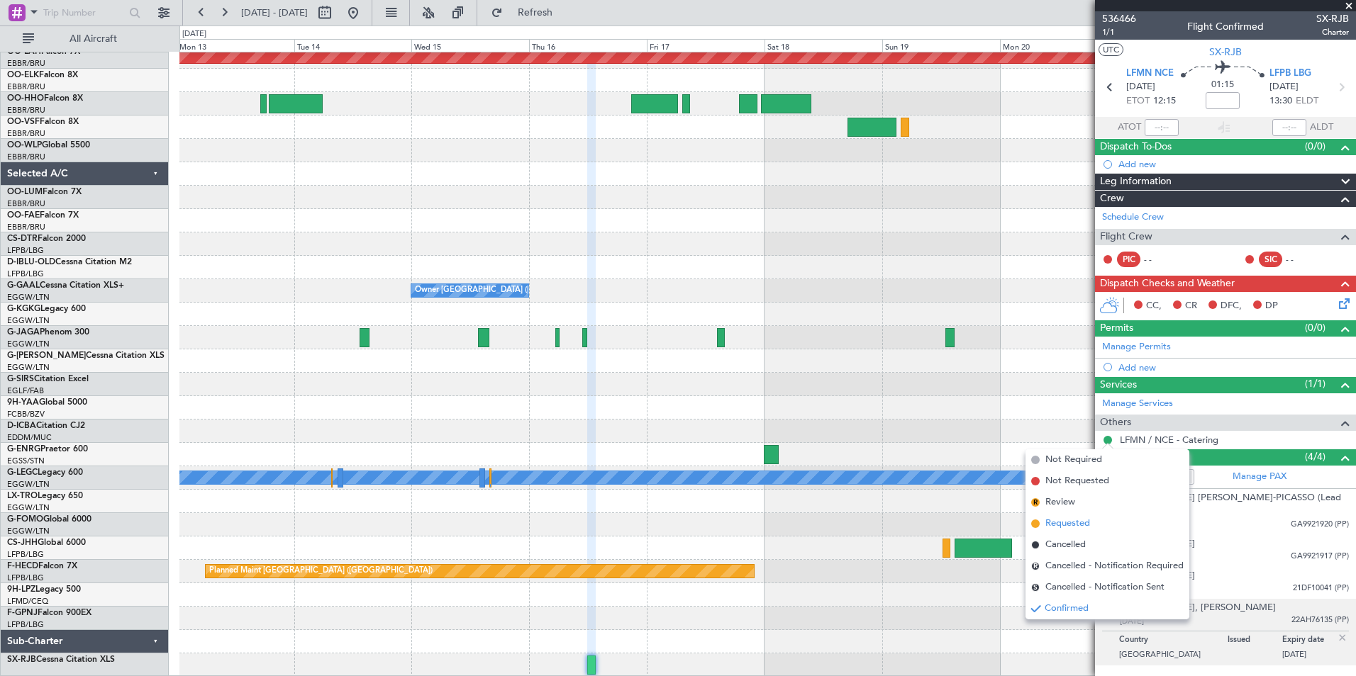
click at [1066, 528] on span "Requested" at bounding box center [1067, 524] width 45 height 14
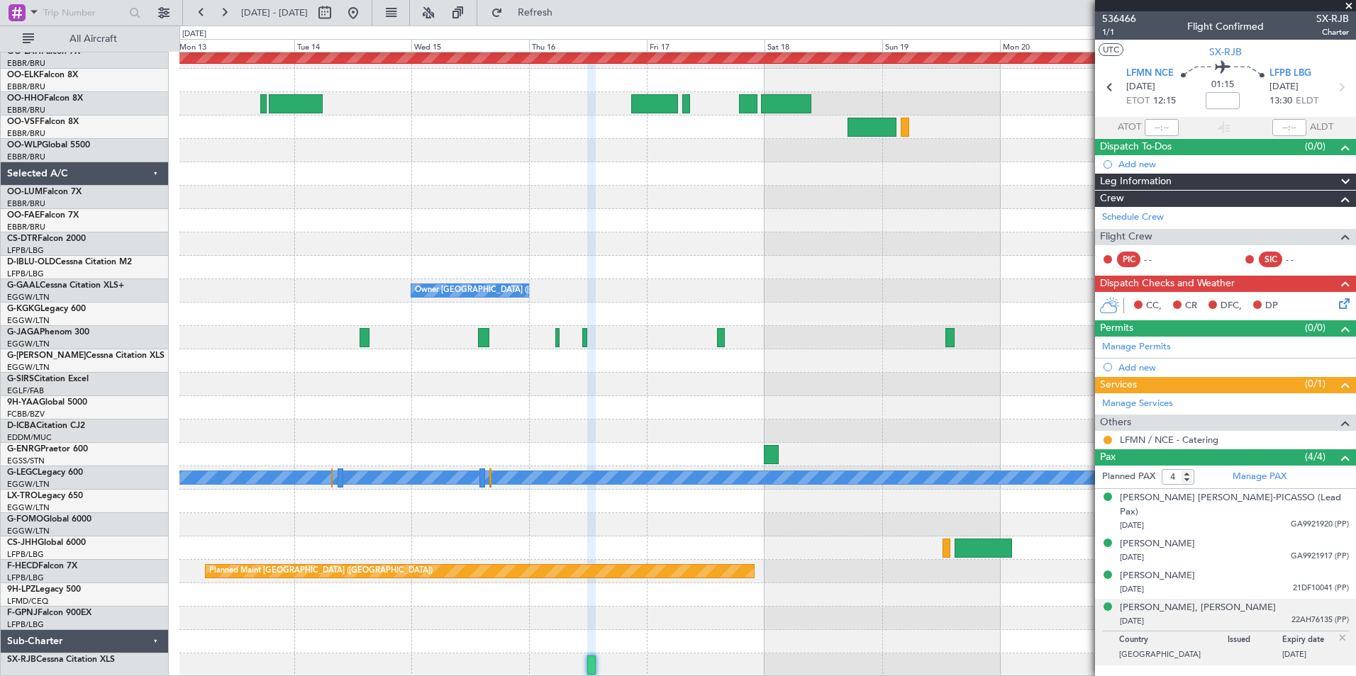
scroll to position [0, 0]
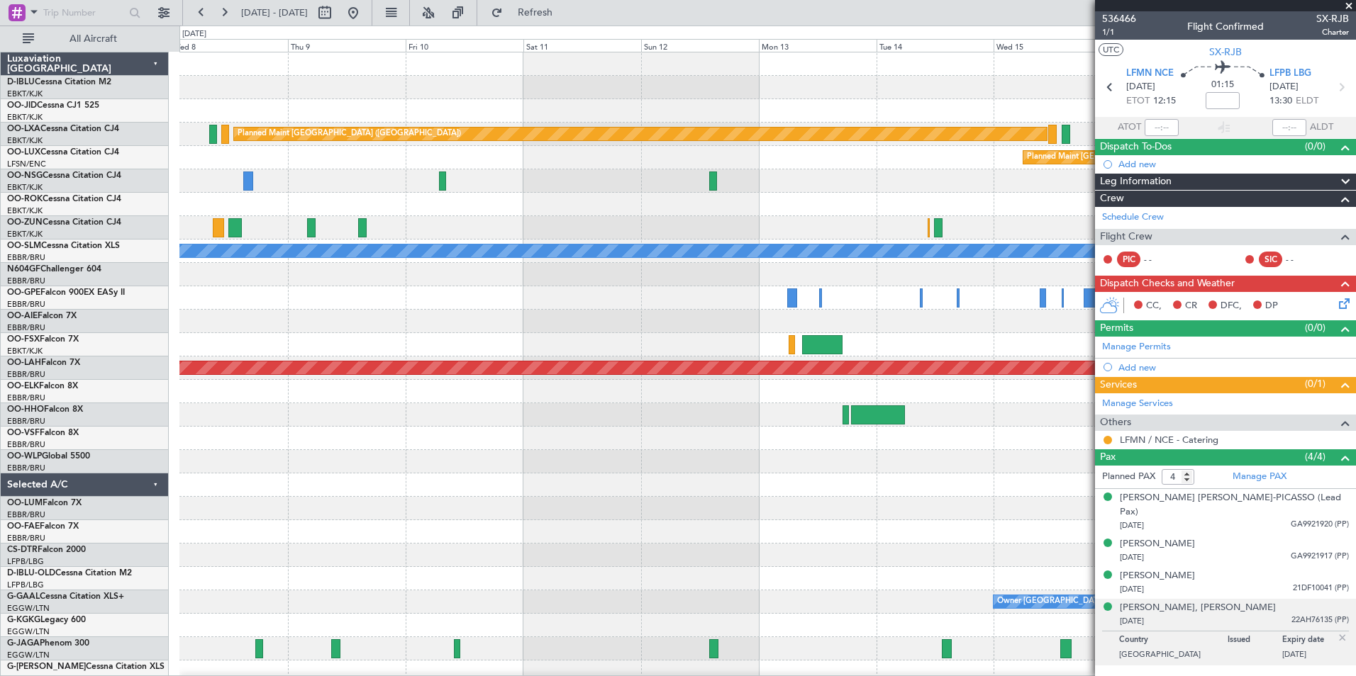
click at [981, 271] on div "Planned Maint Paris (Le Bourget) Planned Maint Brussels (Brussels National) A/C…" at bounding box center [767, 520] width 1176 height 936
click at [1037, 396] on div "Planned Maint Paris (Le Bourget) Planned Maint Brussels (Brussels National) A/C…" at bounding box center [767, 520] width 1176 height 936
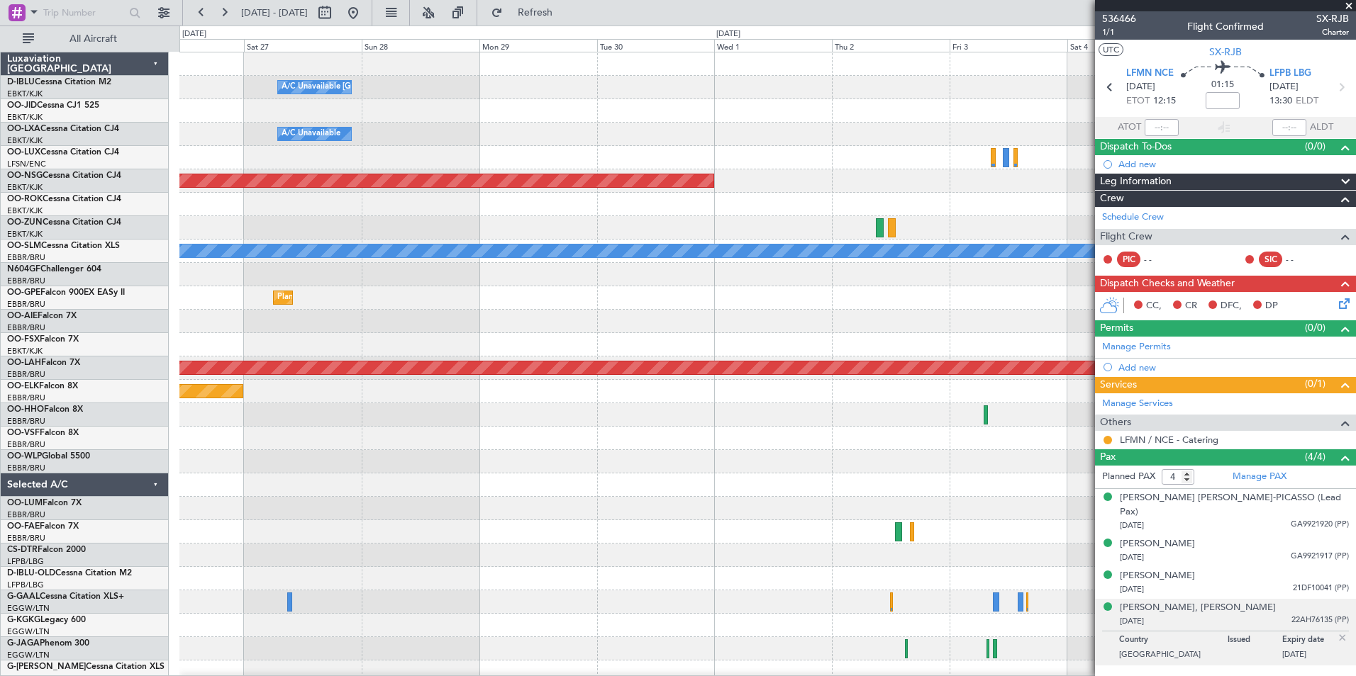
click at [976, 485] on div "A/C Unavailable Kortrijk-Wevelgem A/C Unavailable Planned Maint Paris (Le Bourg…" at bounding box center [767, 520] width 1176 height 936
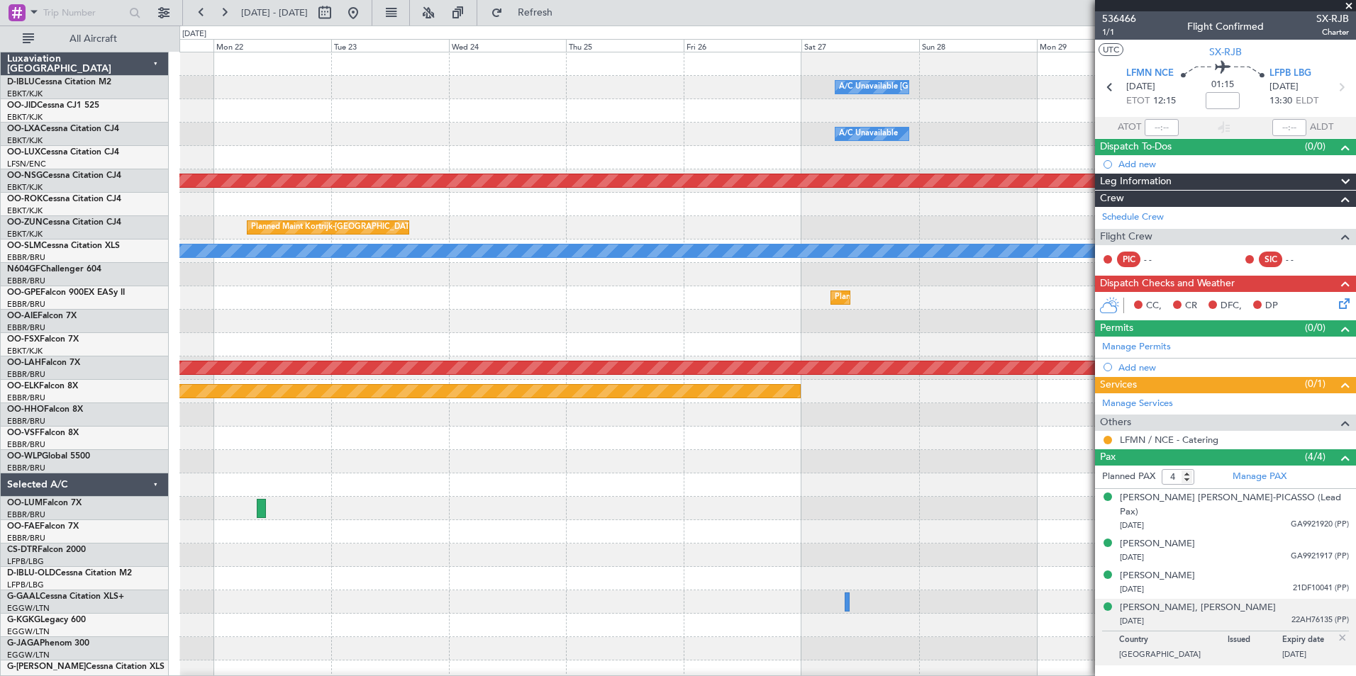
click at [1065, 518] on div "A/C Unavailable Kortrijk-Wevelgem A/C Unavailable Planned Maint Paris (Le Bourg…" at bounding box center [767, 520] width 1176 height 936
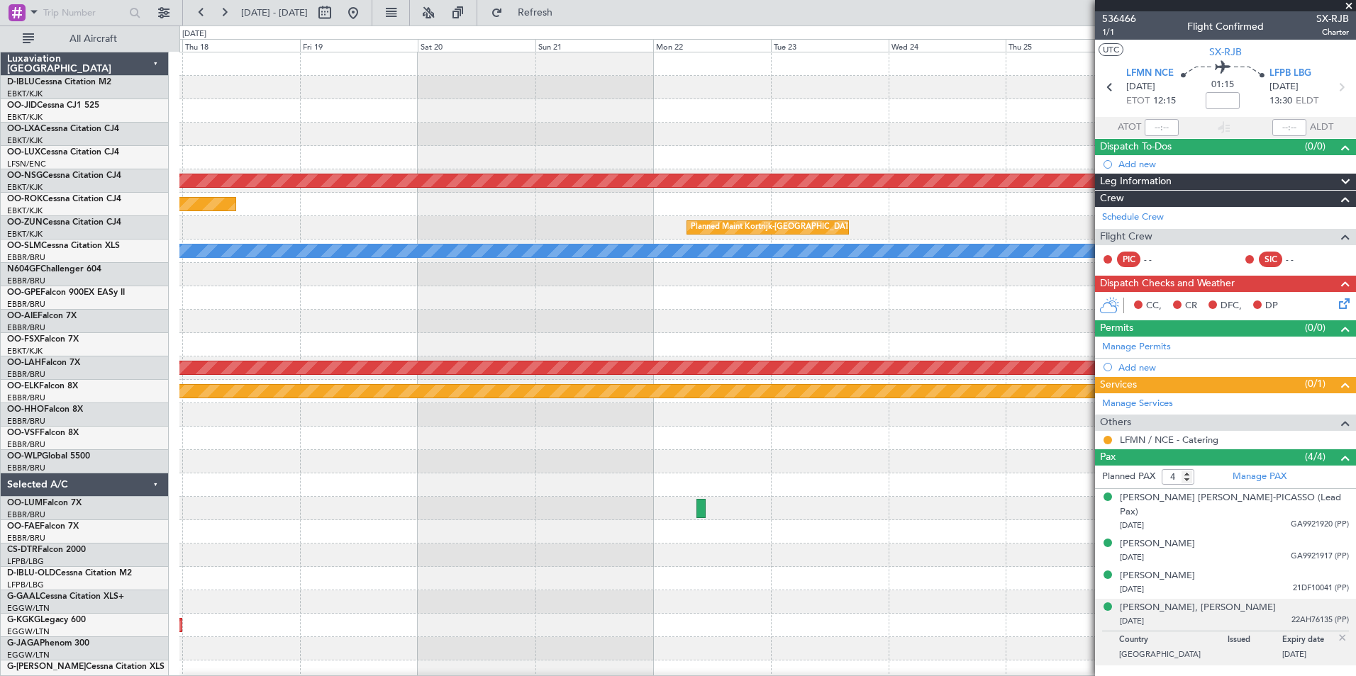
click at [828, 479] on div "A/C Unavailable Kortrijk-Wevelgem A/C Unavailable Planned Maint Paris (Le Bourg…" at bounding box center [767, 520] width 1176 height 936
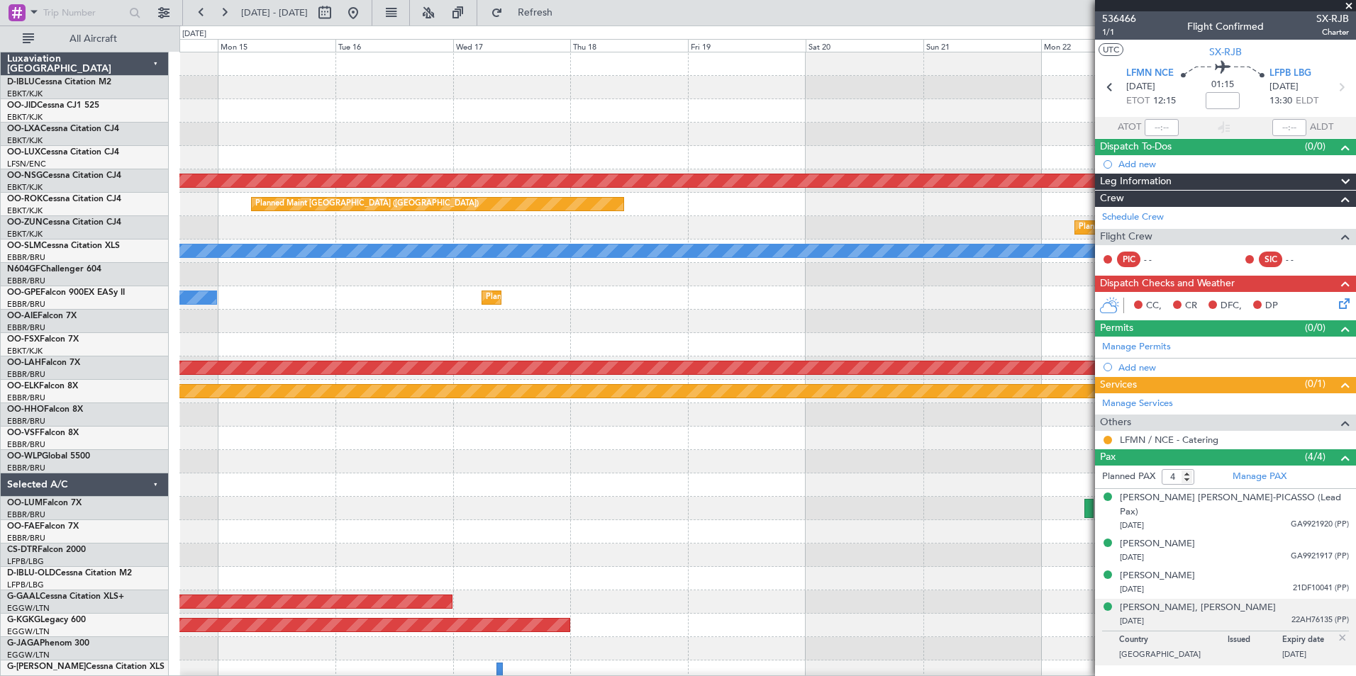
click at [935, 508] on div "Planned Maint Paris (Le Bourget) Planned Maint Paris (Le Bourget) Planned Maint…" at bounding box center [767, 520] width 1176 height 936
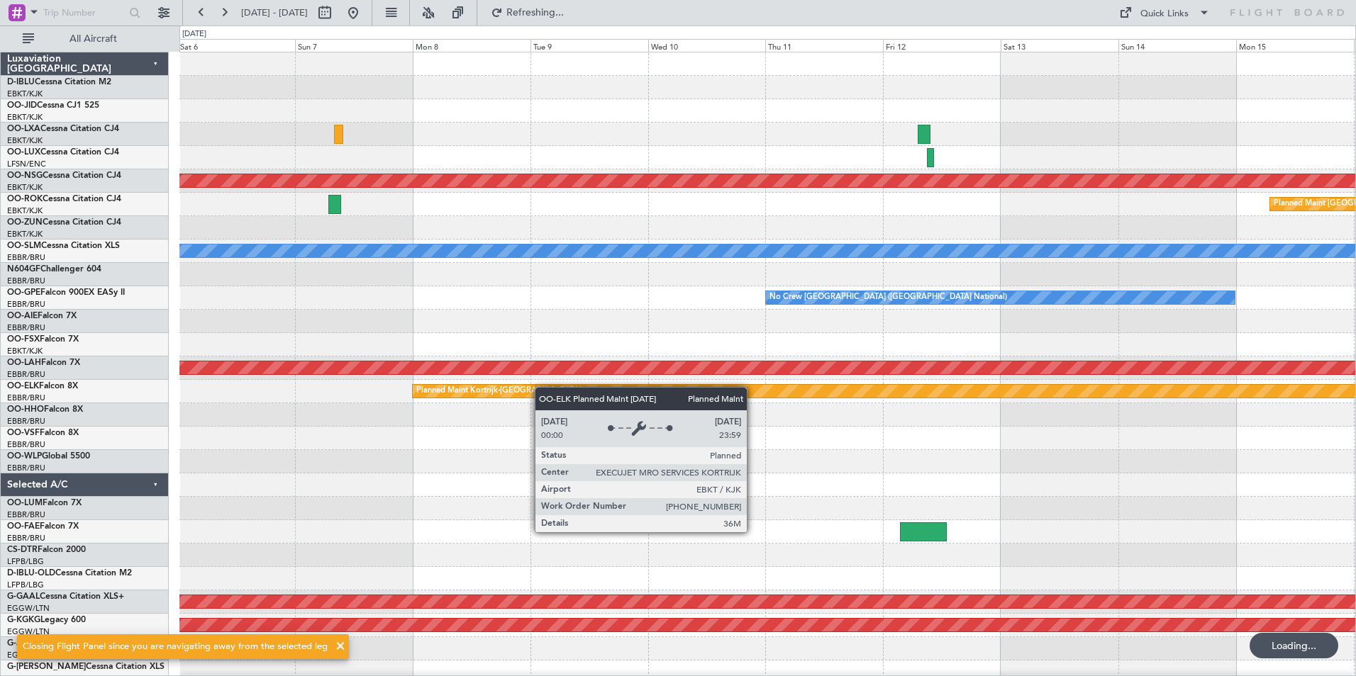
click at [928, 485] on div "Planned Maint Paris (Le Bourget) Planned Maint Paris (Le Bourget) A/C Unavailab…" at bounding box center [767, 496] width 1176 height 889
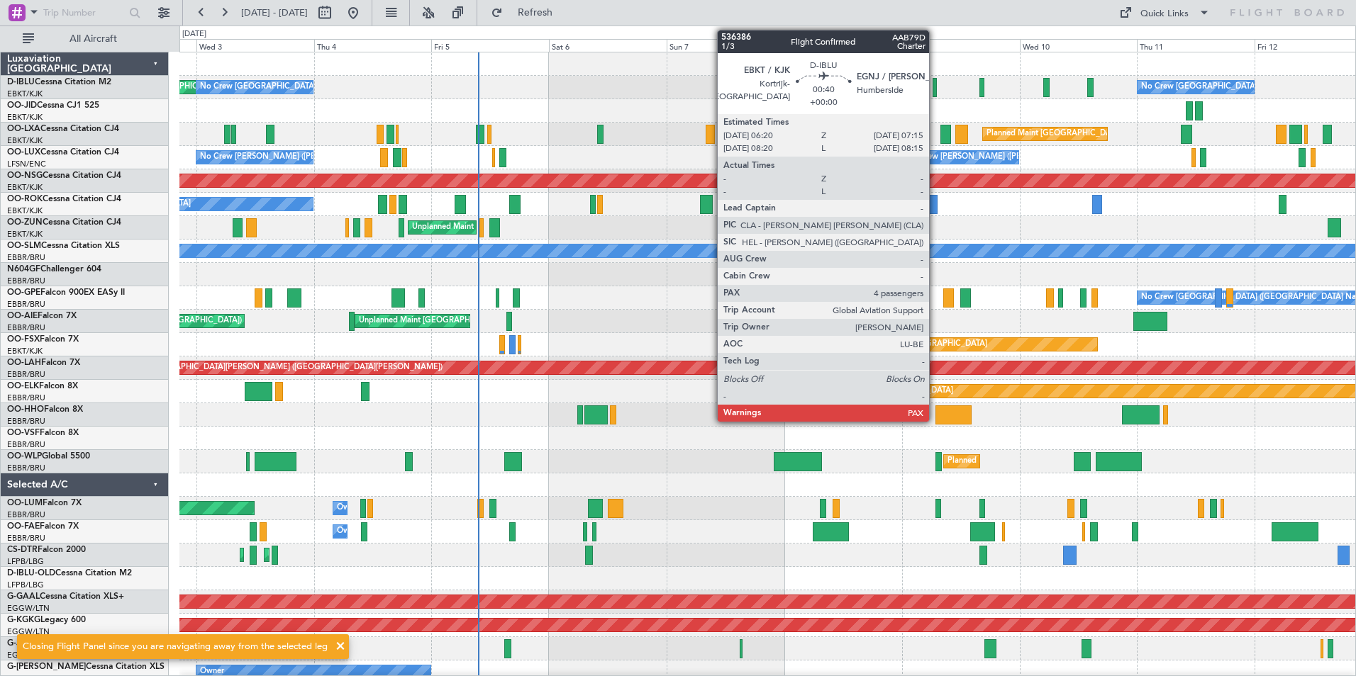
click at [935, 89] on div at bounding box center [934, 87] width 5 height 19
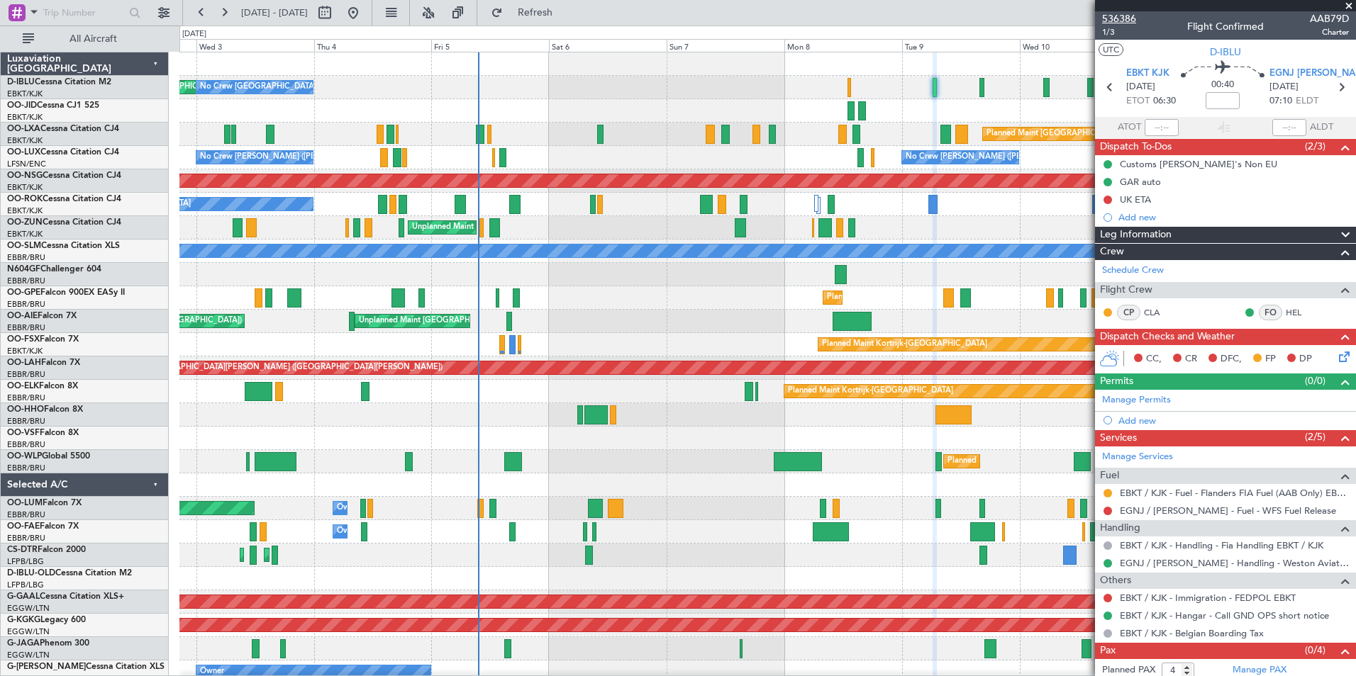
click at [1114, 23] on span "536386" at bounding box center [1119, 18] width 34 height 15
click at [513, 199] on div "AOG Maint Brussels (Brussels National) No Crew Brussels (Brussels National) No …" at bounding box center [767, 531] width 1176 height 959
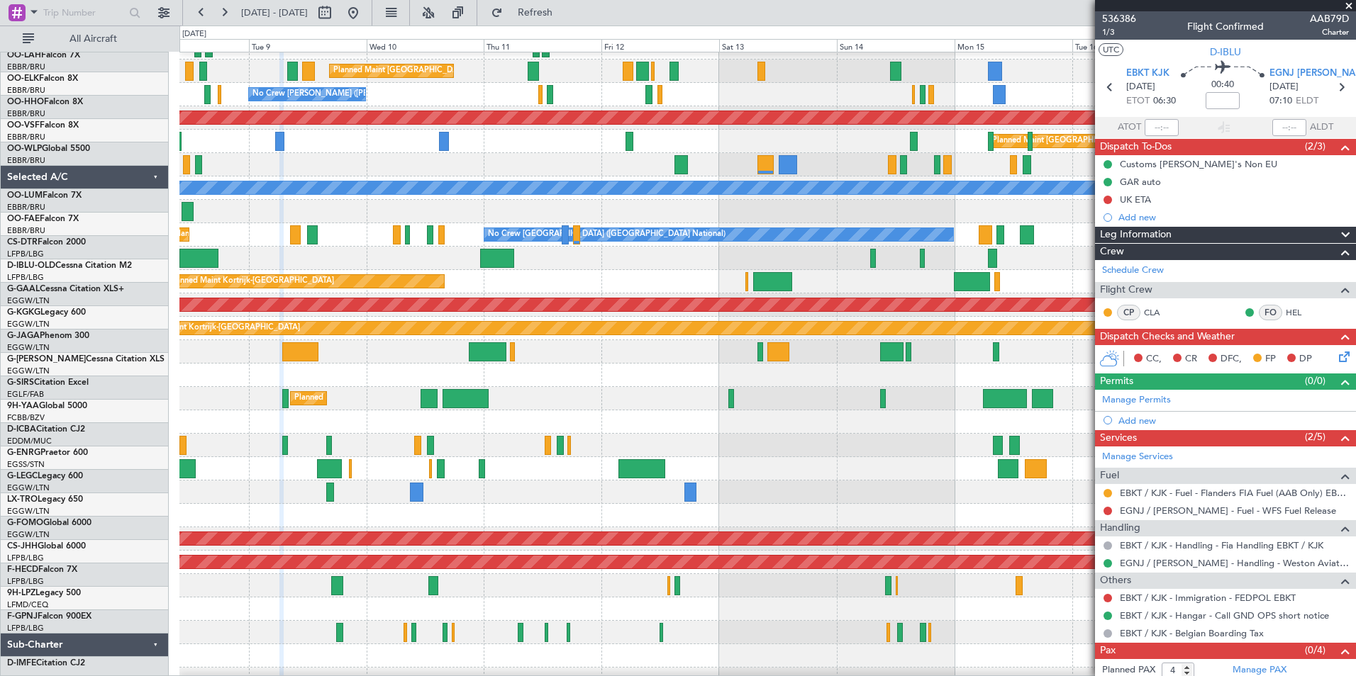
click at [267, 676] on html "02 Sep 2025 - 12 Sep 2025 Refresh Quick Links All Aircraft No Crew Brussels (Br…" at bounding box center [678, 338] width 1356 height 676
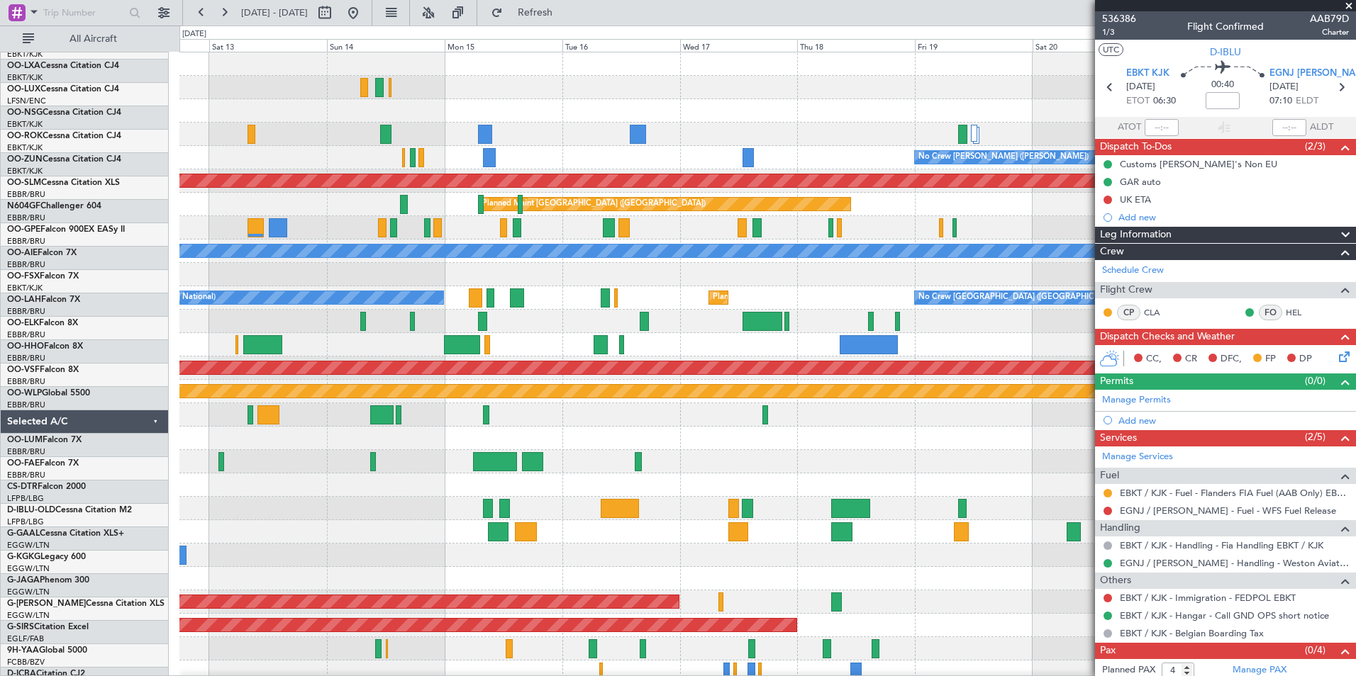
click at [366, 676] on html "02 Sep 2025 - 12 Sep 2025 Refresh Quick Links All Aircraft No Crew Brussels (Br…" at bounding box center [678, 338] width 1356 height 676
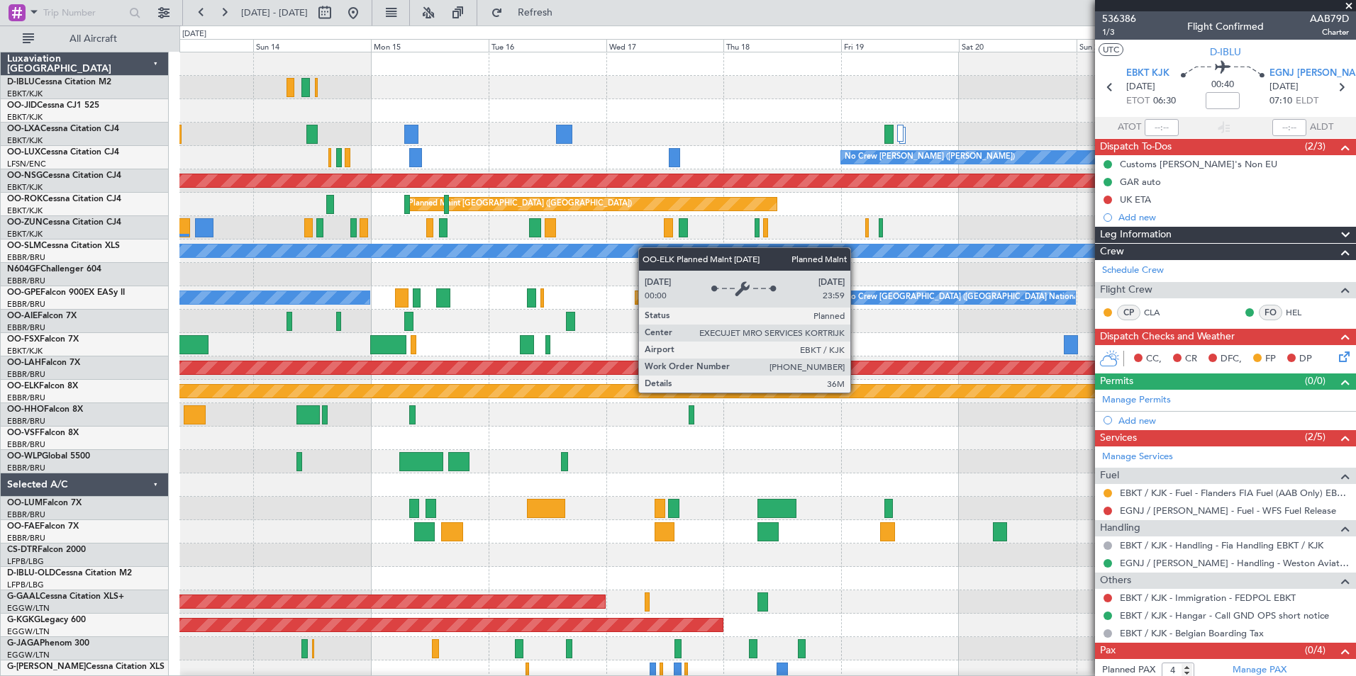
click at [316, 637] on div "No Crew Brussels (Brussels National) No Crew Nancy (Essey) Planned Maint Paris …" at bounding box center [767, 531] width 1176 height 959
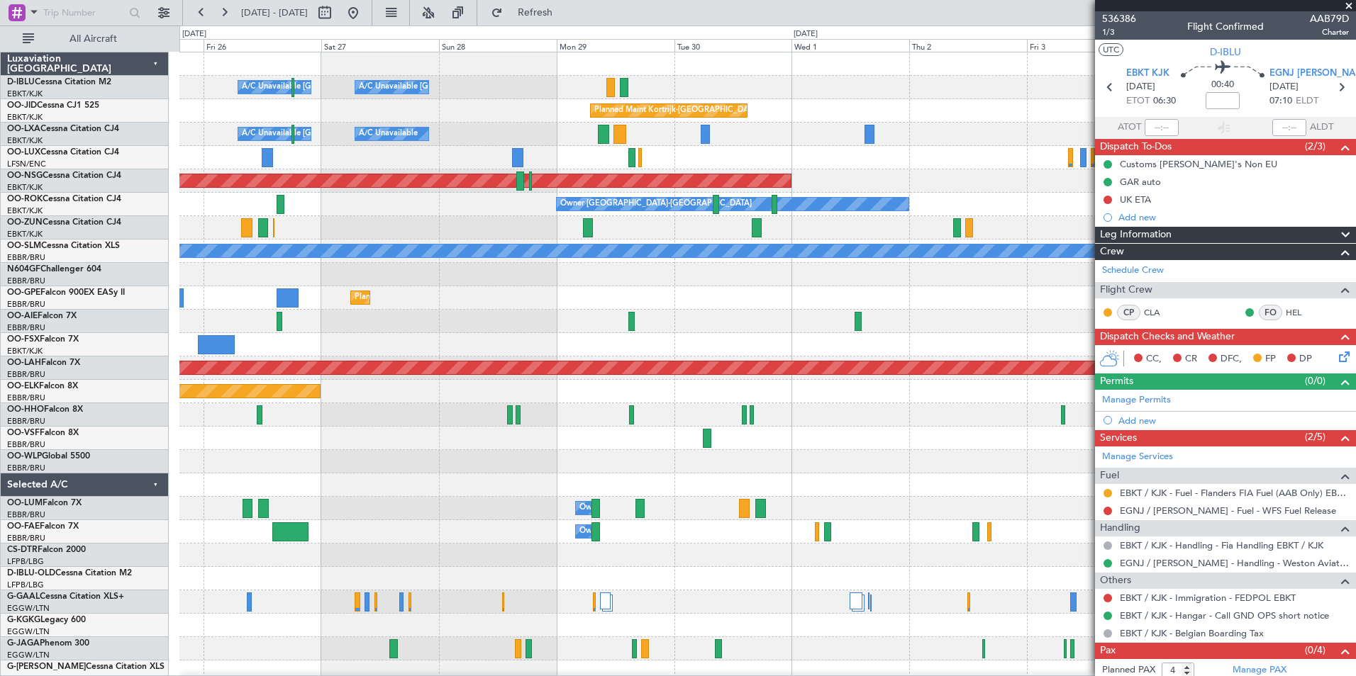
click at [0, 353] on html "17 Sep 2025 - 27 Sep 2025 Refresh Quick Links All Aircraft A/C Unavailable Kort…" at bounding box center [678, 338] width 1356 height 676
click at [0, 412] on html "17 Sep 2025 - 27 Sep 2025 Refresh Quick Links All Aircraft A/C Unavailable Kort…" at bounding box center [678, 338] width 1356 height 676
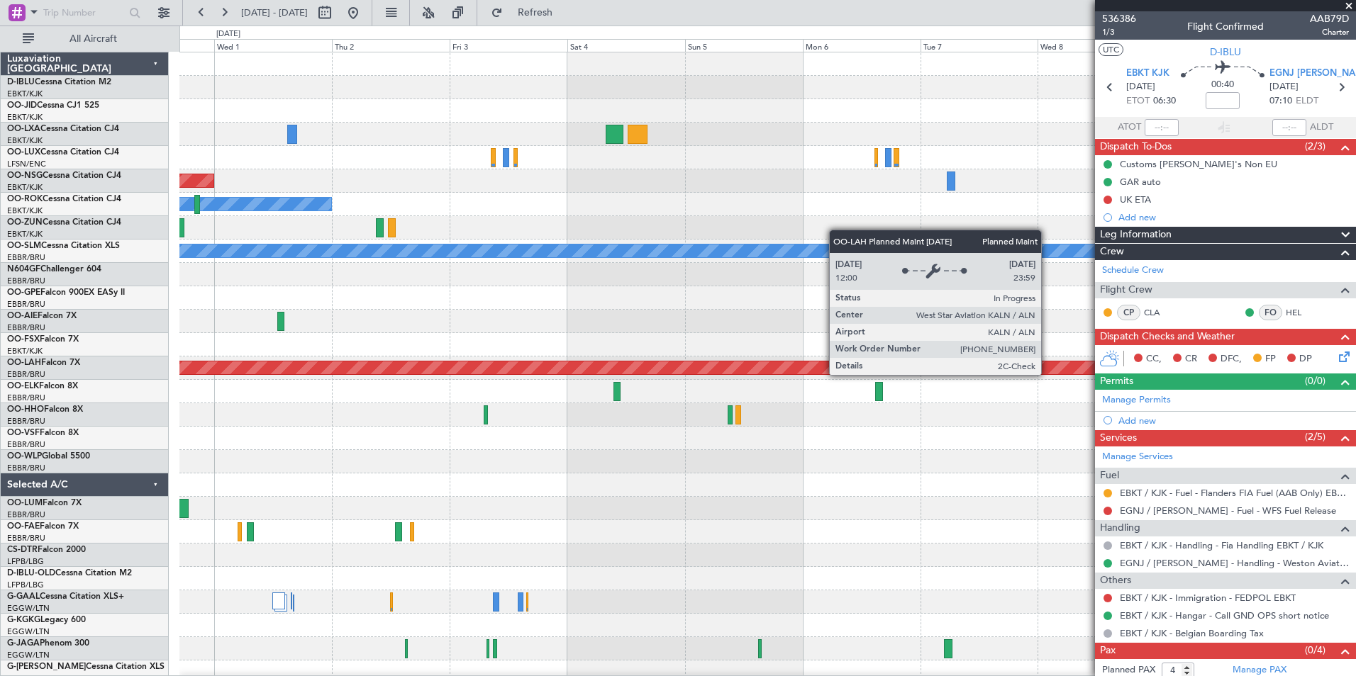
drag, startPoint x: 1047, startPoint y: 374, endPoint x: 247, endPoint y: 422, distance: 802.0
click at [328, 417] on fb-app "17 Sep 2025 - 27 Sep 2025 Refresh Quick Links All Aircraft Planned Maint Kortri…" at bounding box center [678, 344] width 1356 height 666
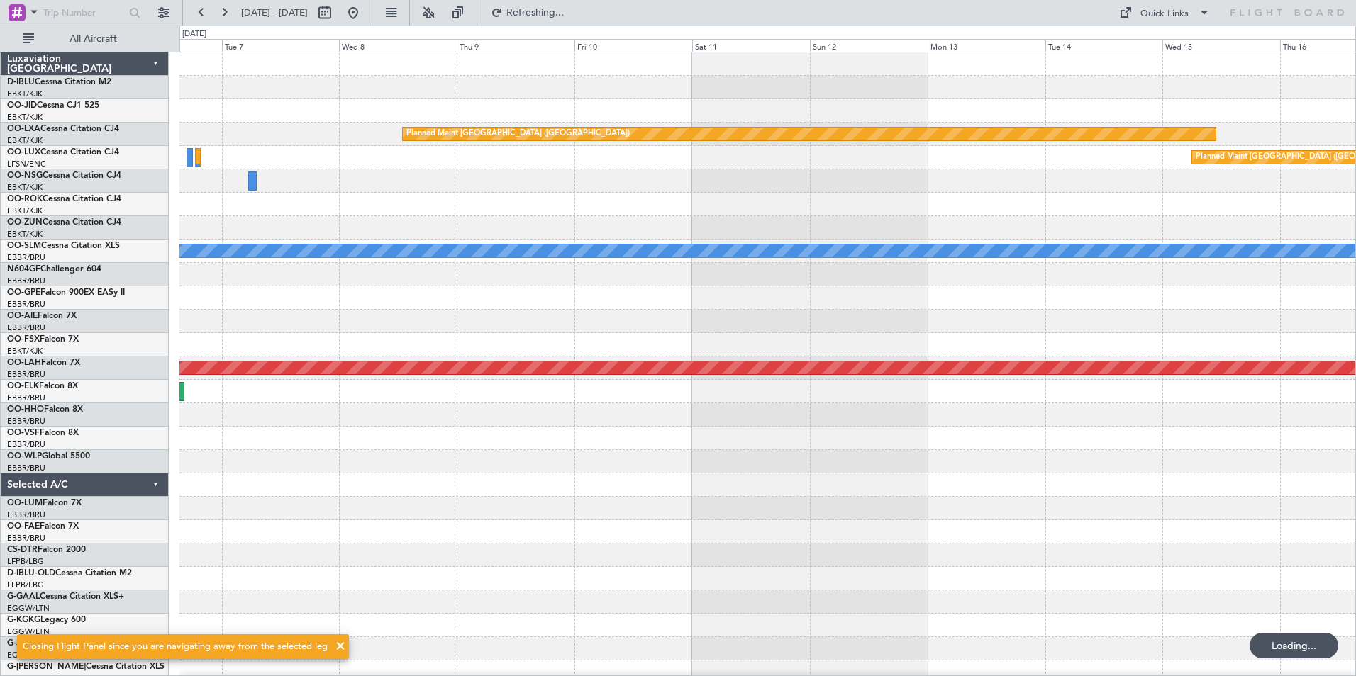
click at [308, 360] on div "Planned Maint Paris (Le Bourget) Planned Maint Brussels (Brussels National) A/C…" at bounding box center [767, 496] width 1176 height 889
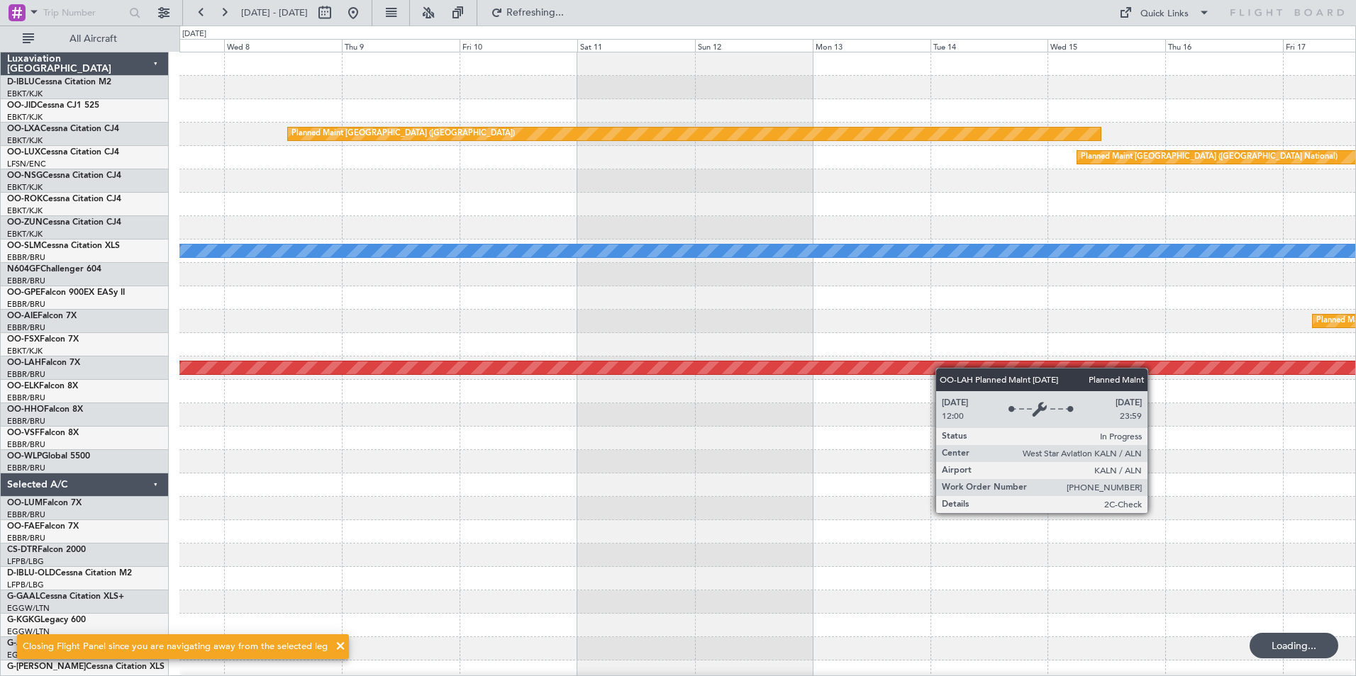
click at [184, 391] on div "Planned Maint Paris (Le Bourget) Planned Maint Brussels (Brussels National) A/C…" at bounding box center [767, 496] width 1176 height 889
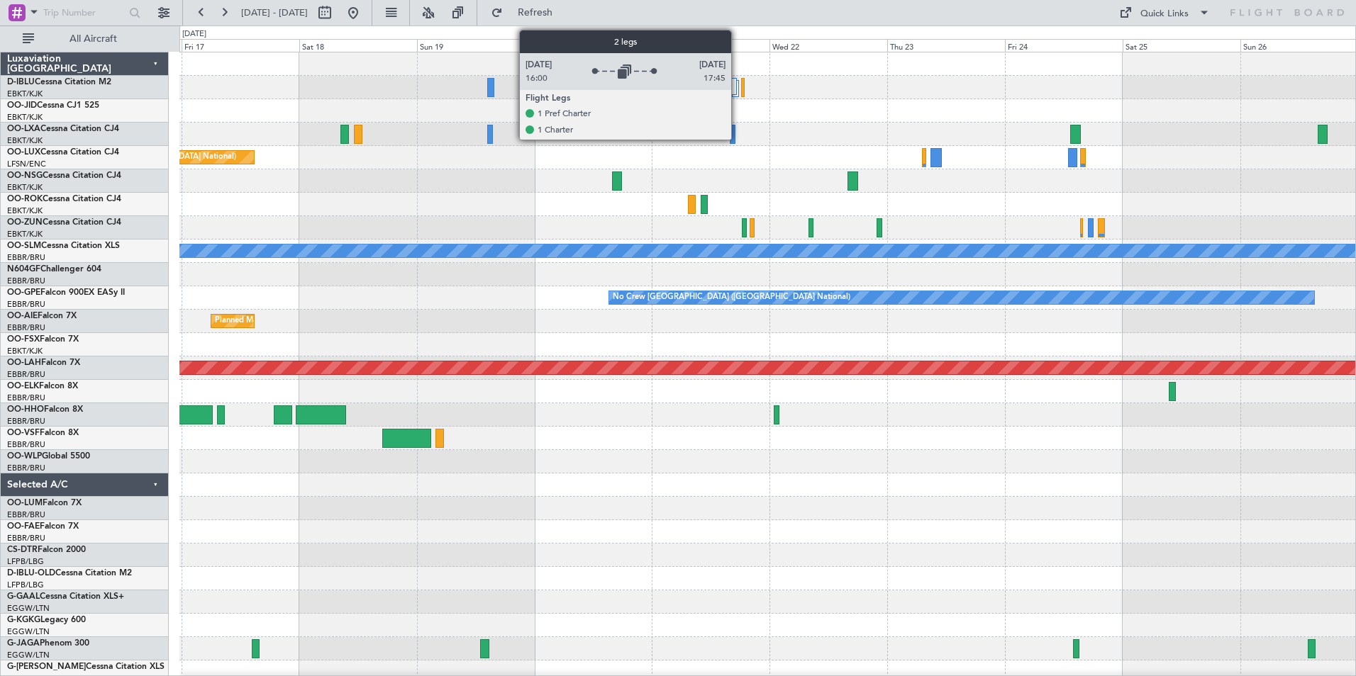
click at [737, 93] on div at bounding box center [735, 88] width 7 height 17
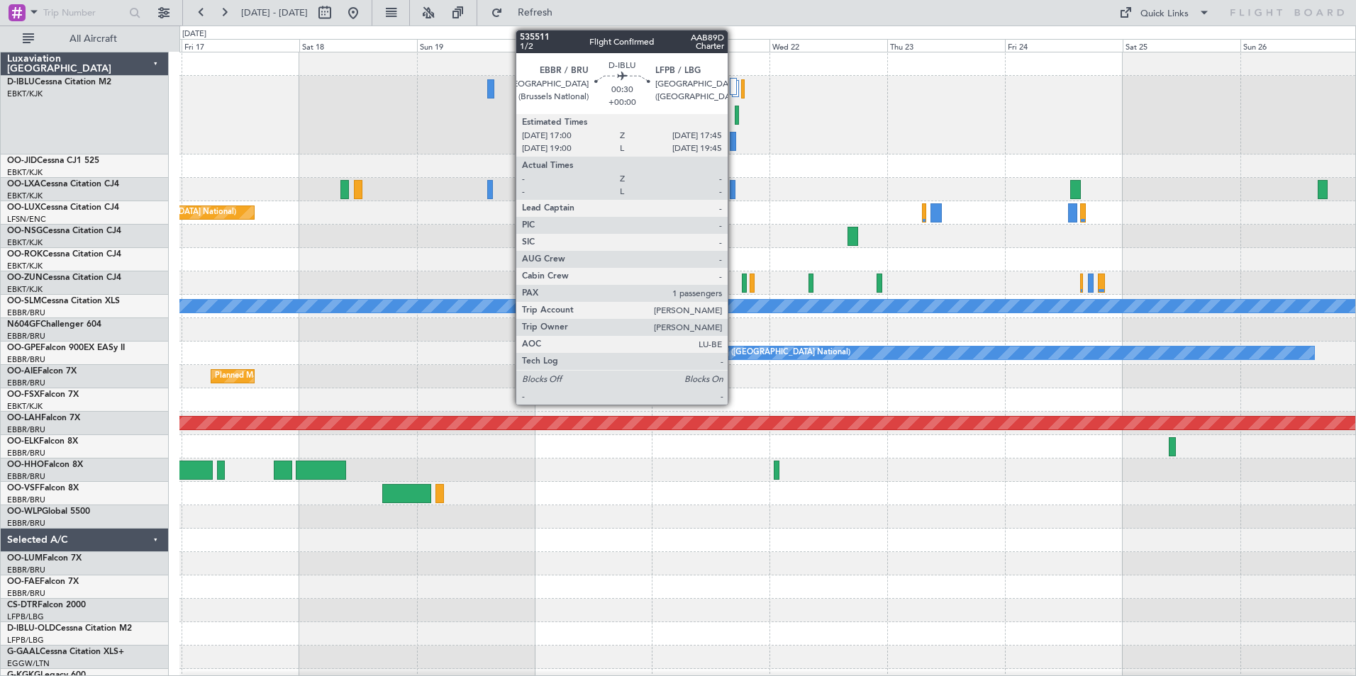
click at [735, 114] on div at bounding box center [737, 115] width 4 height 19
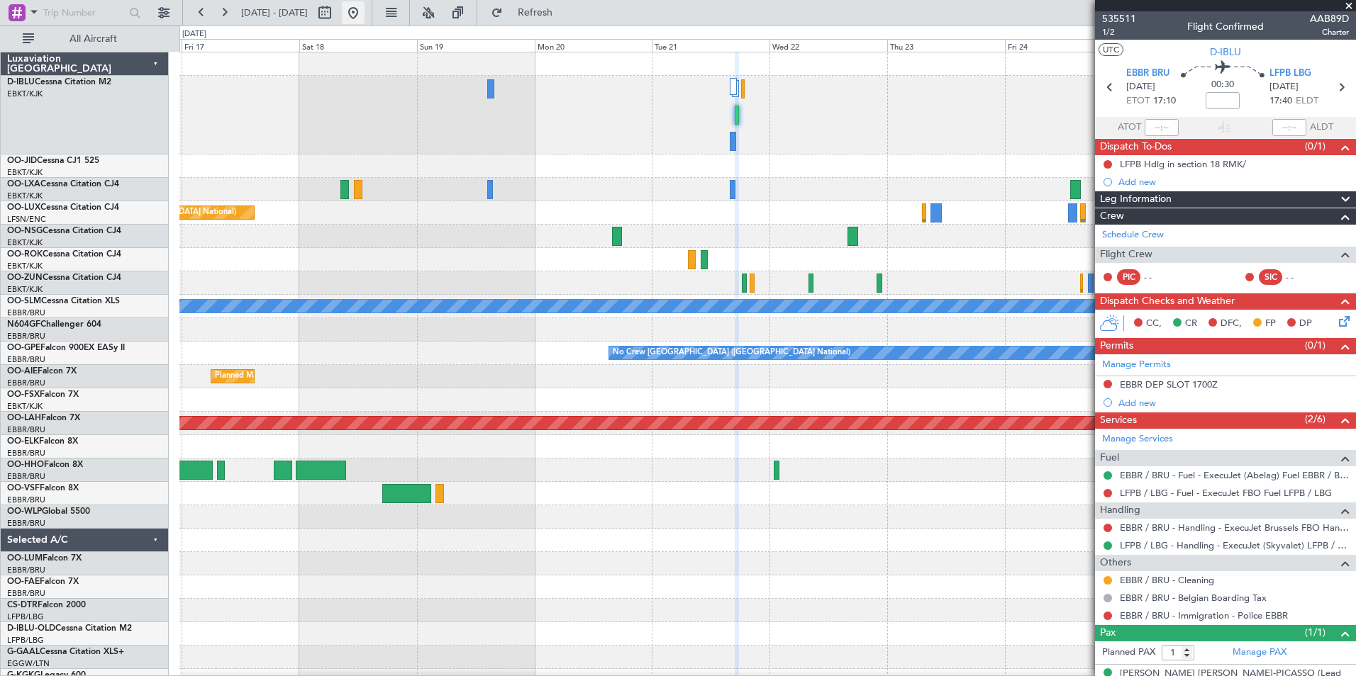
click at [364, 18] on button at bounding box center [353, 12] width 23 height 23
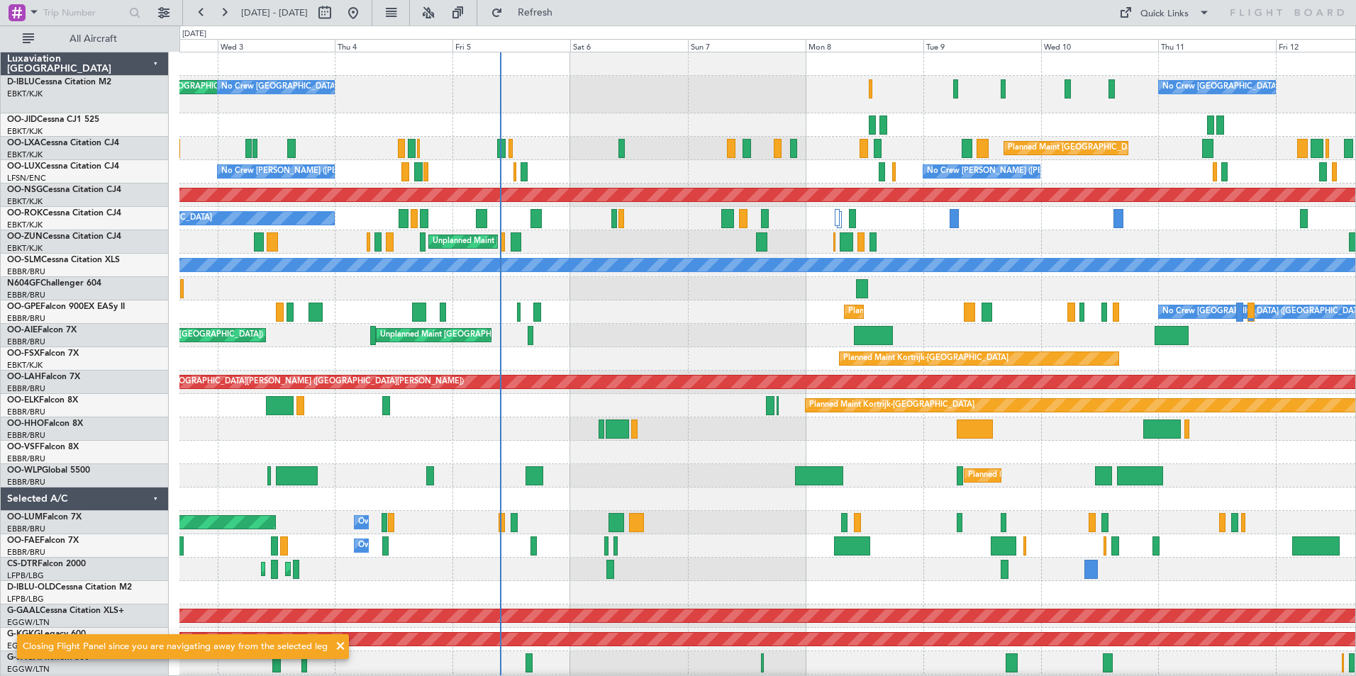
click at [761, 326] on div "AOG Maint Brussels (Brussels National) No Crew Brussels (Brussels National) No …" at bounding box center [767, 539] width 1176 height 974
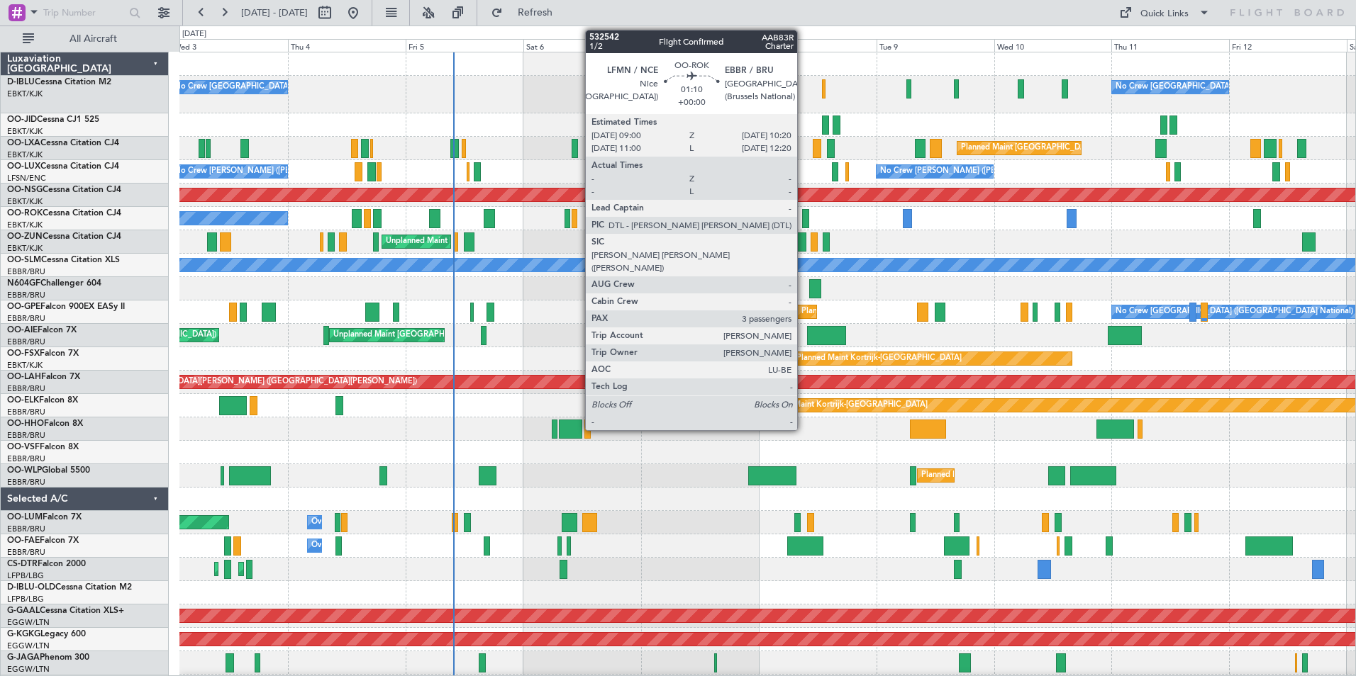
click at [803, 222] on div at bounding box center [805, 218] width 7 height 19
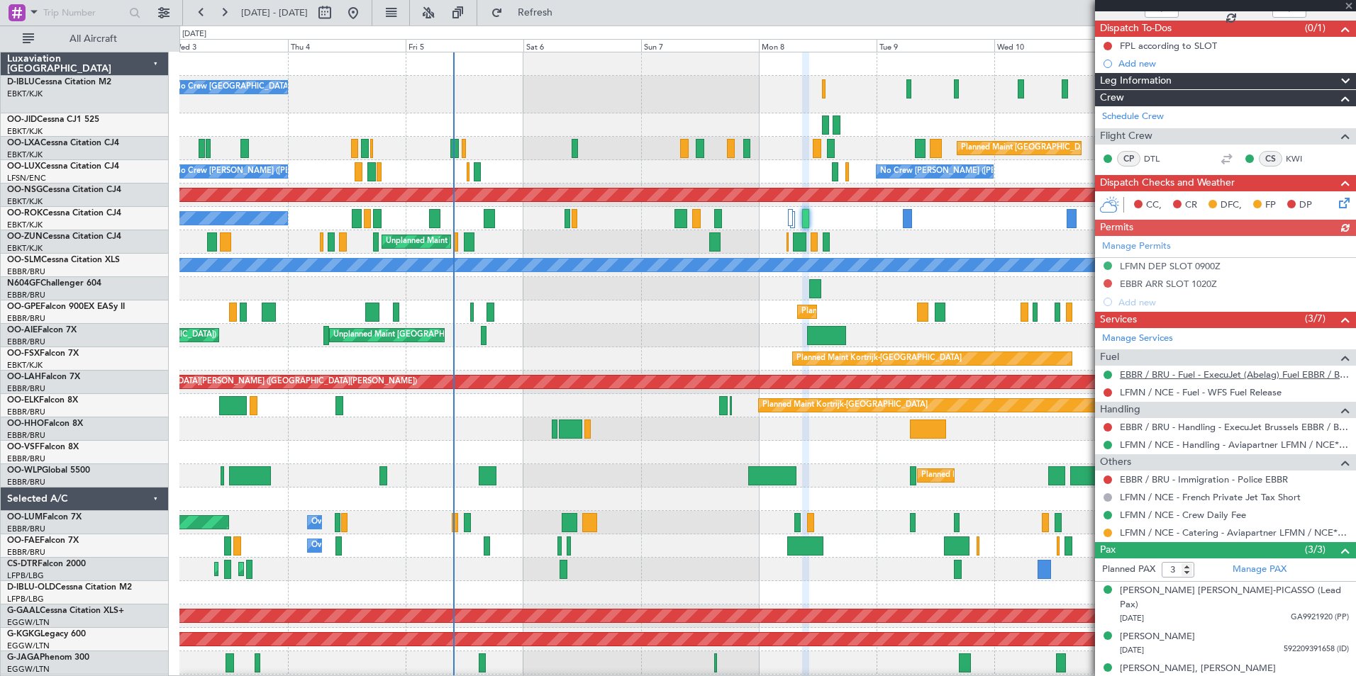
scroll to position [119, 0]
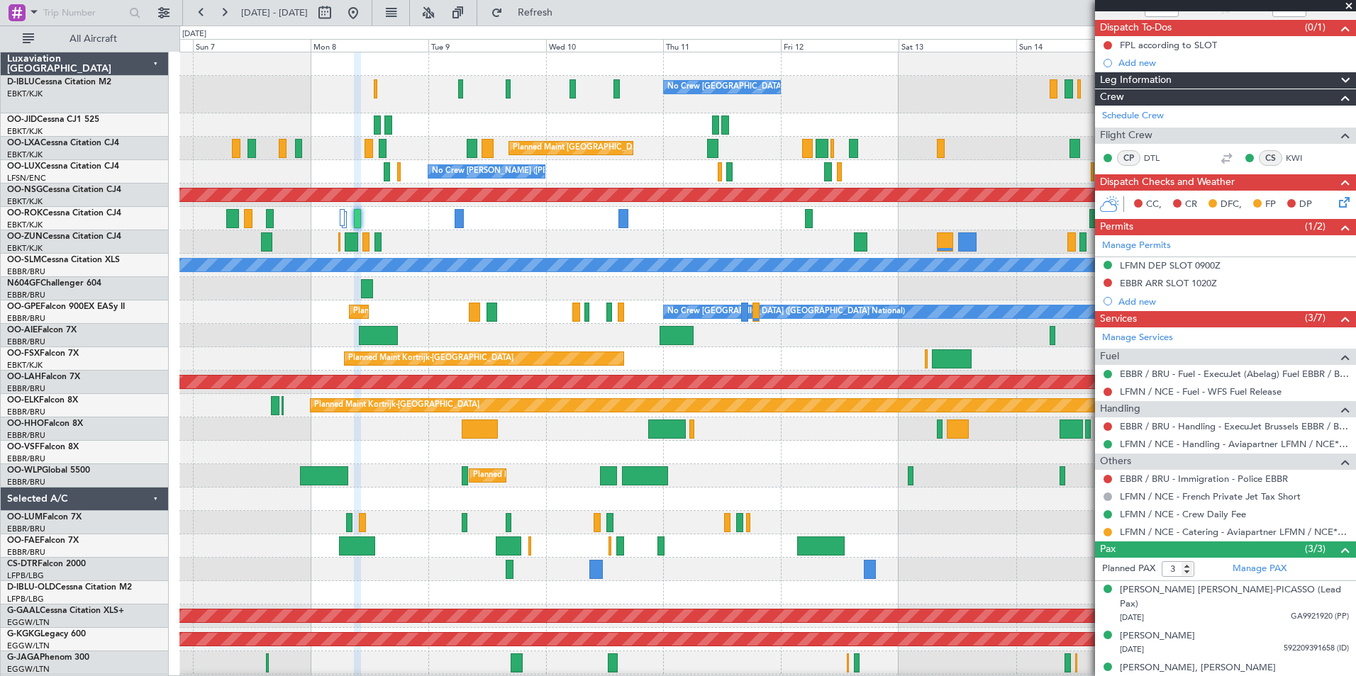
click at [385, 494] on div "No Crew Brussels (Brussels National) Planned Maint Brussels (Brussels National)…" at bounding box center [767, 539] width 1176 height 974
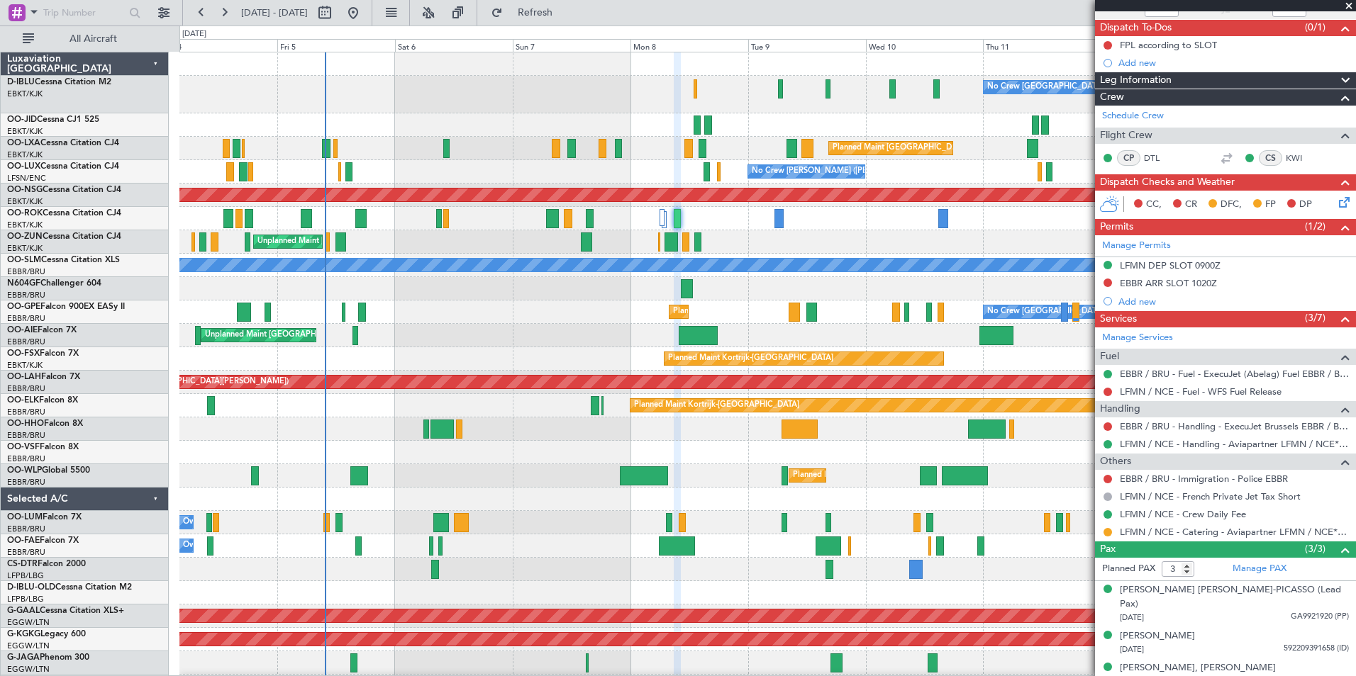
click at [1144, 467] on fb-app "06 Sep 2025 - 16 Sep 2025 Refresh Quick Links All Aircraft No Crew Brussels (Br…" at bounding box center [678, 344] width 1356 height 666
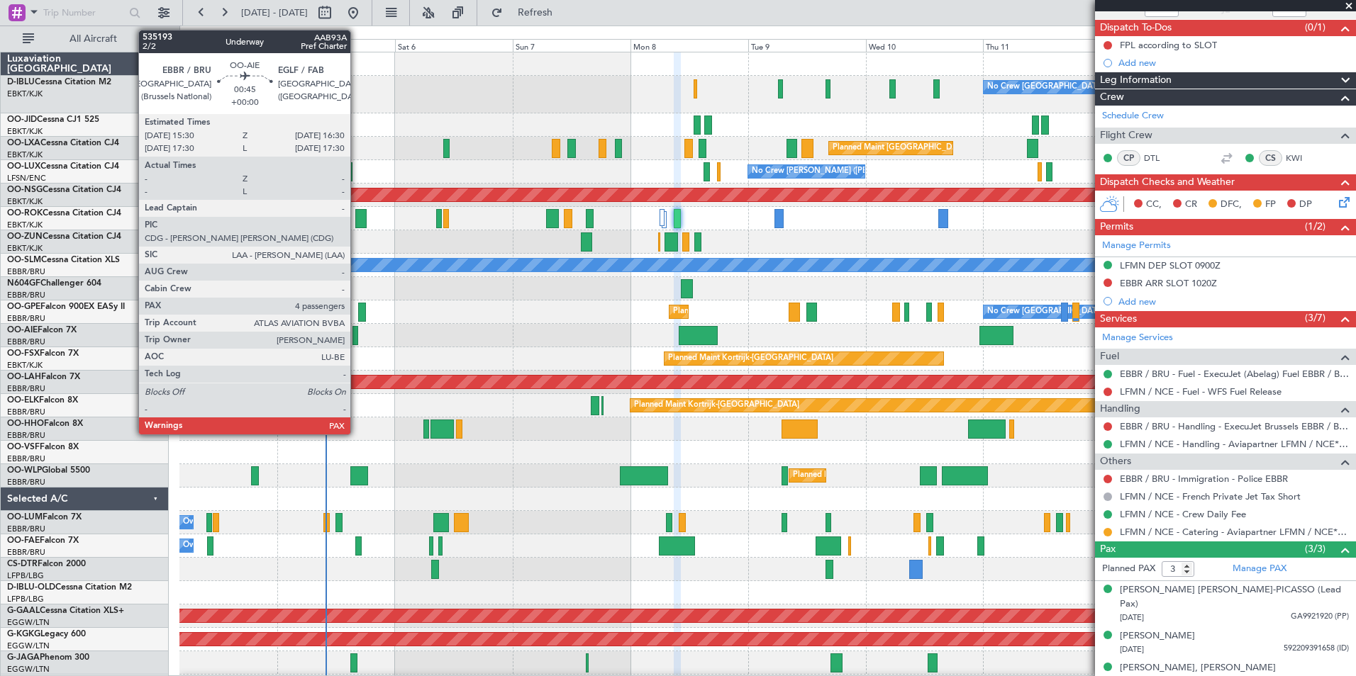
click at [357, 338] on div at bounding box center [354, 335] width 5 height 19
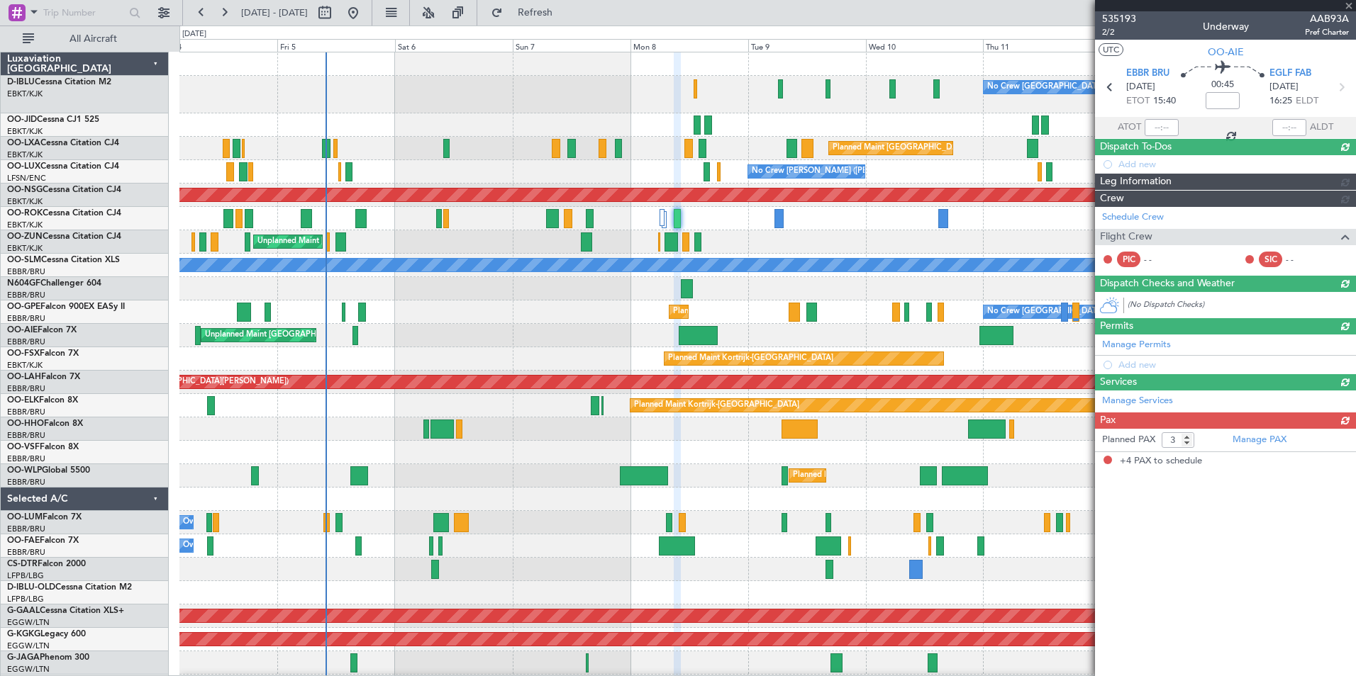
type input "4"
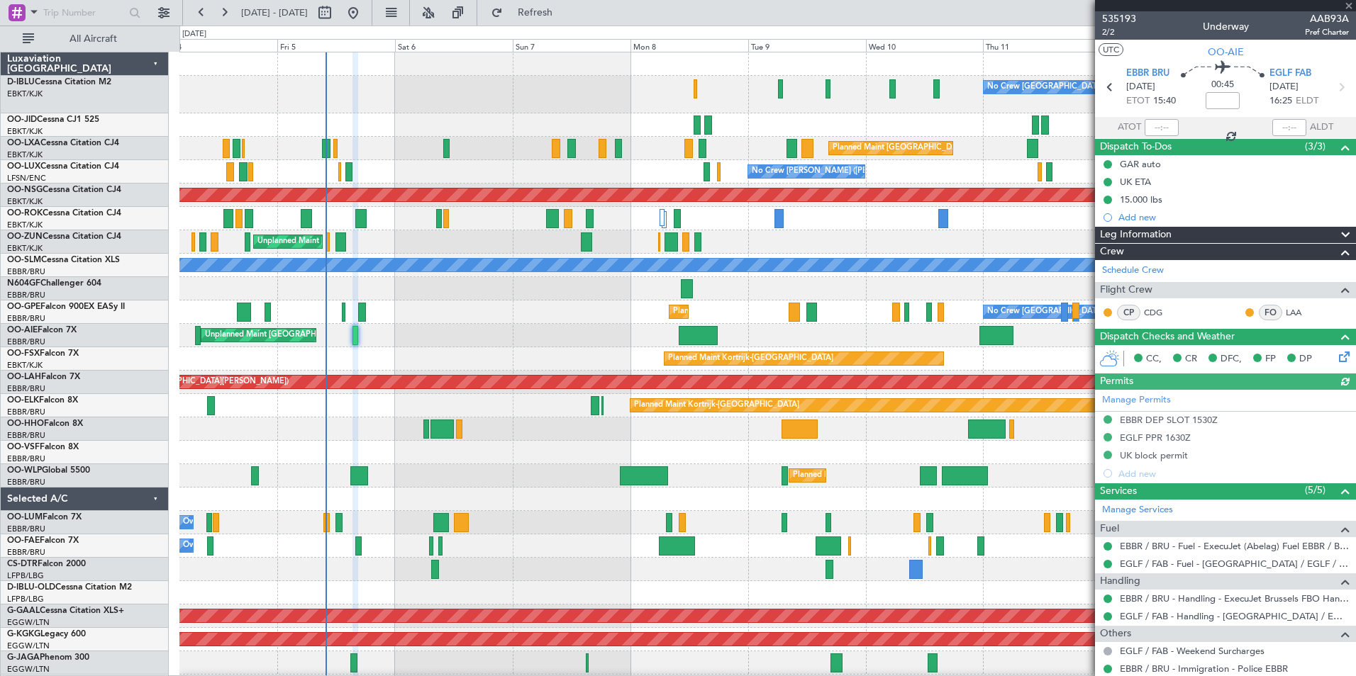
click at [1138, 438] on div "EGLF PPR 1630Z" at bounding box center [1155, 438] width 71 height 12
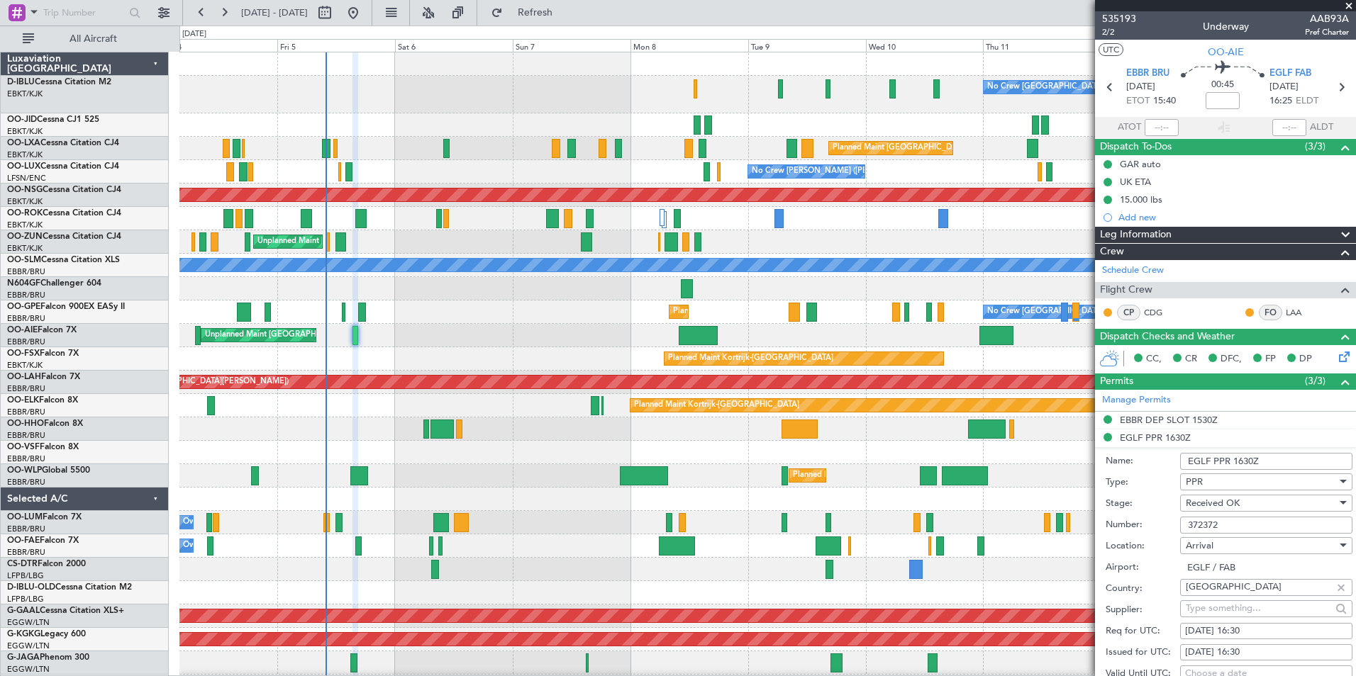
drag, startPoint x: 1237, startPoint y: 520, endPoint x: 1138, endPoint y: 522, distance: 99.3
click at [1138, 522] on div "Number: 372372" at bounding box center [1228, 525] width 247 height 21
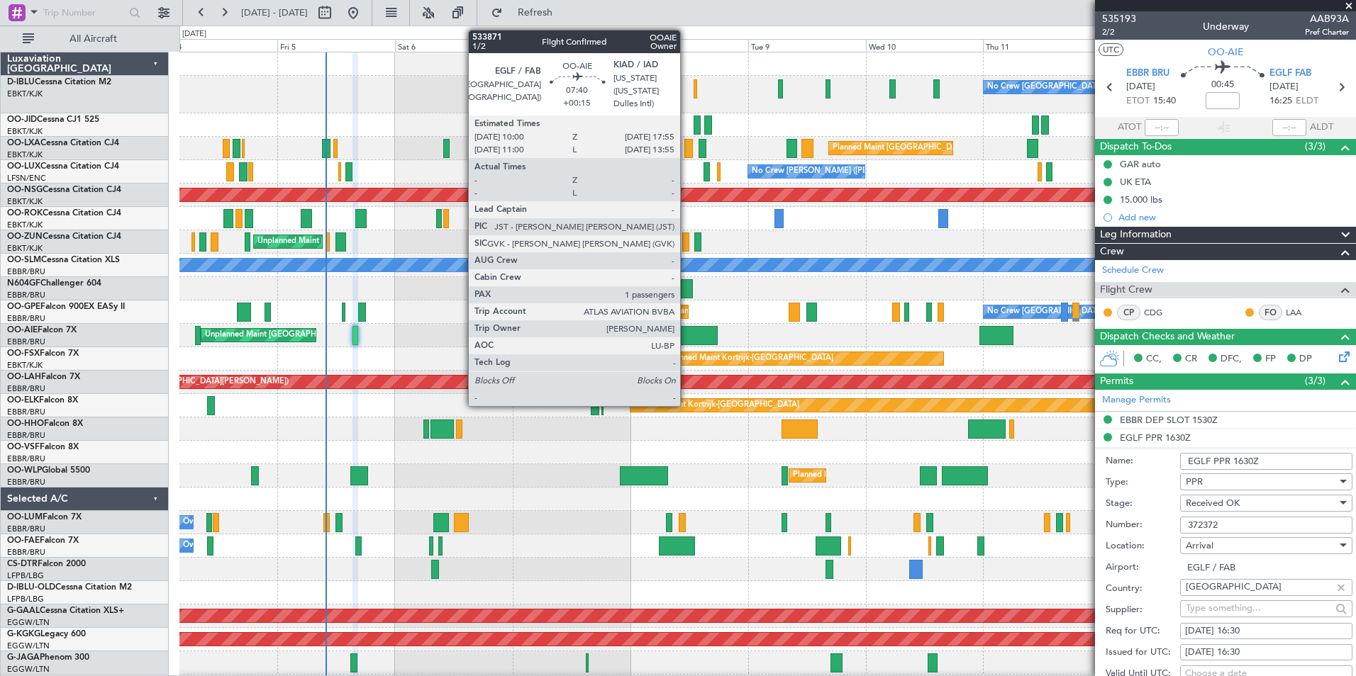
click at [686, 342] on div at bounding box center [698, 335] width 39 height 19
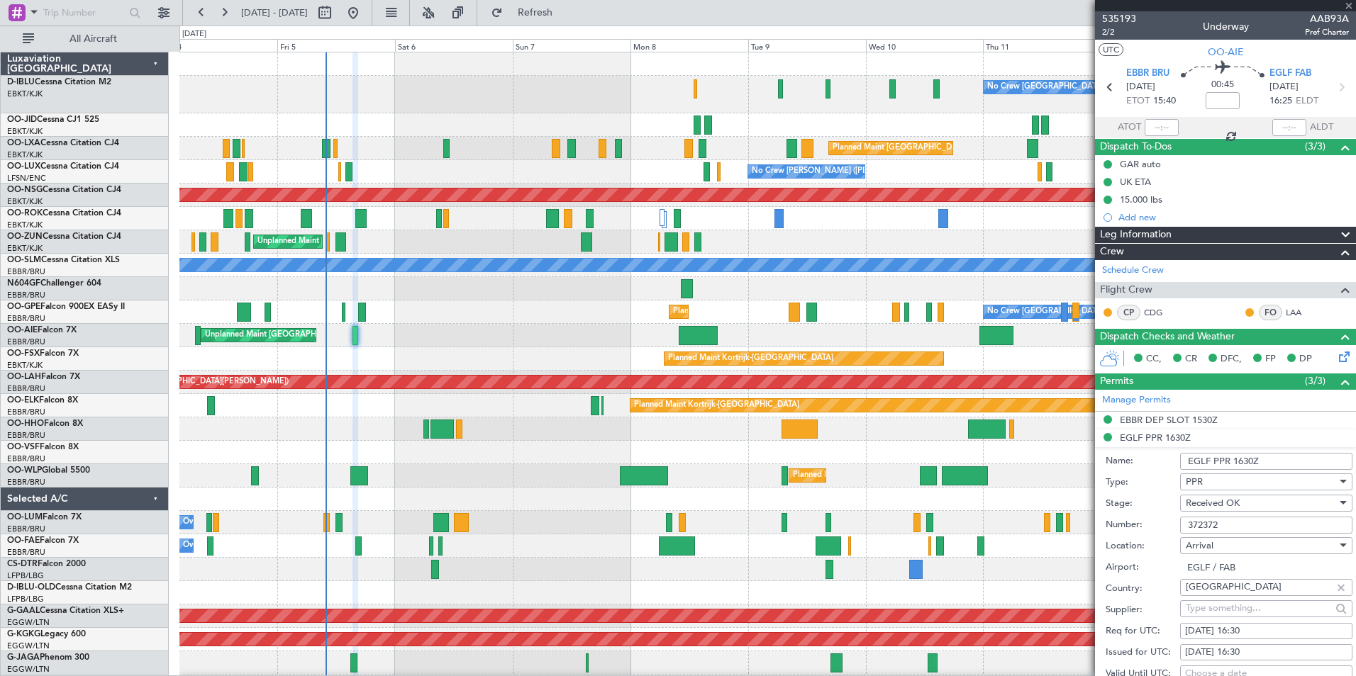
type input "+00:15"
type input "1"
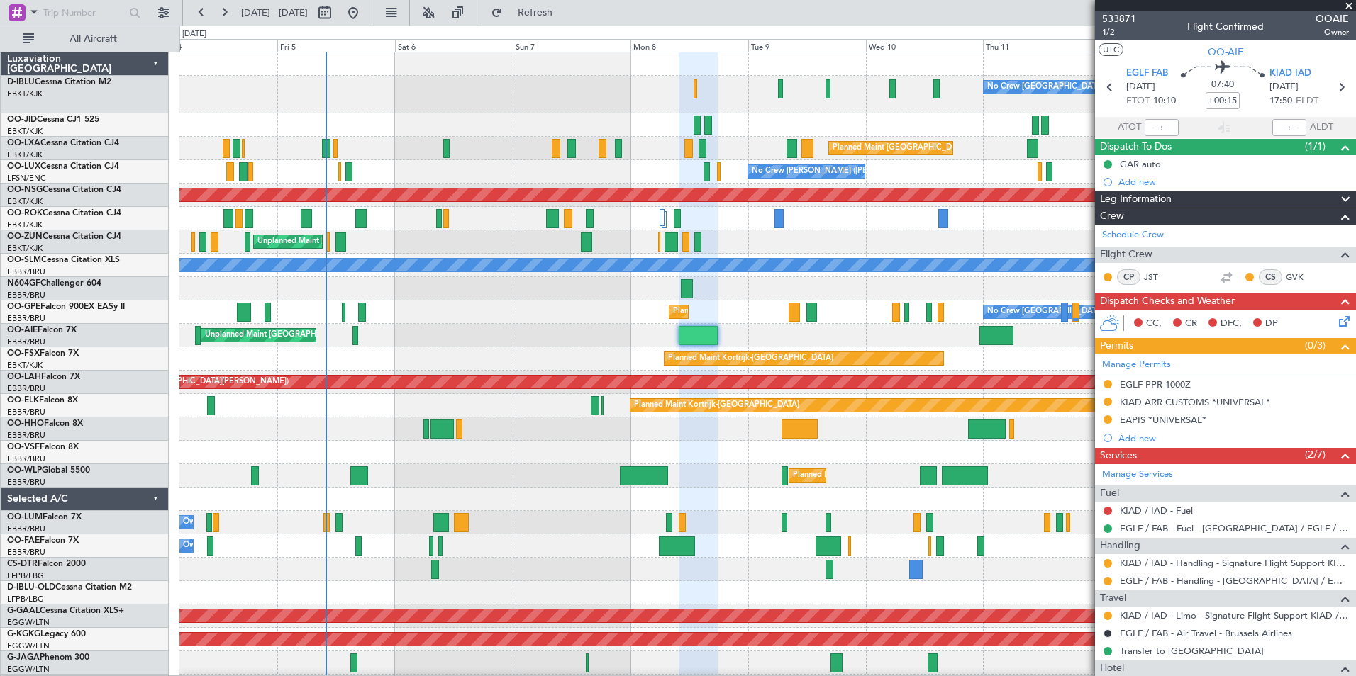
click at [503, 255] on div "No Crew [GEOGRAPHIC_DATA] ([GEOGRAPHIC_DATA] National) No Crew [GEOGRAPHIC_DATA…" at bounding box center [767, 527] width 1176 height 950
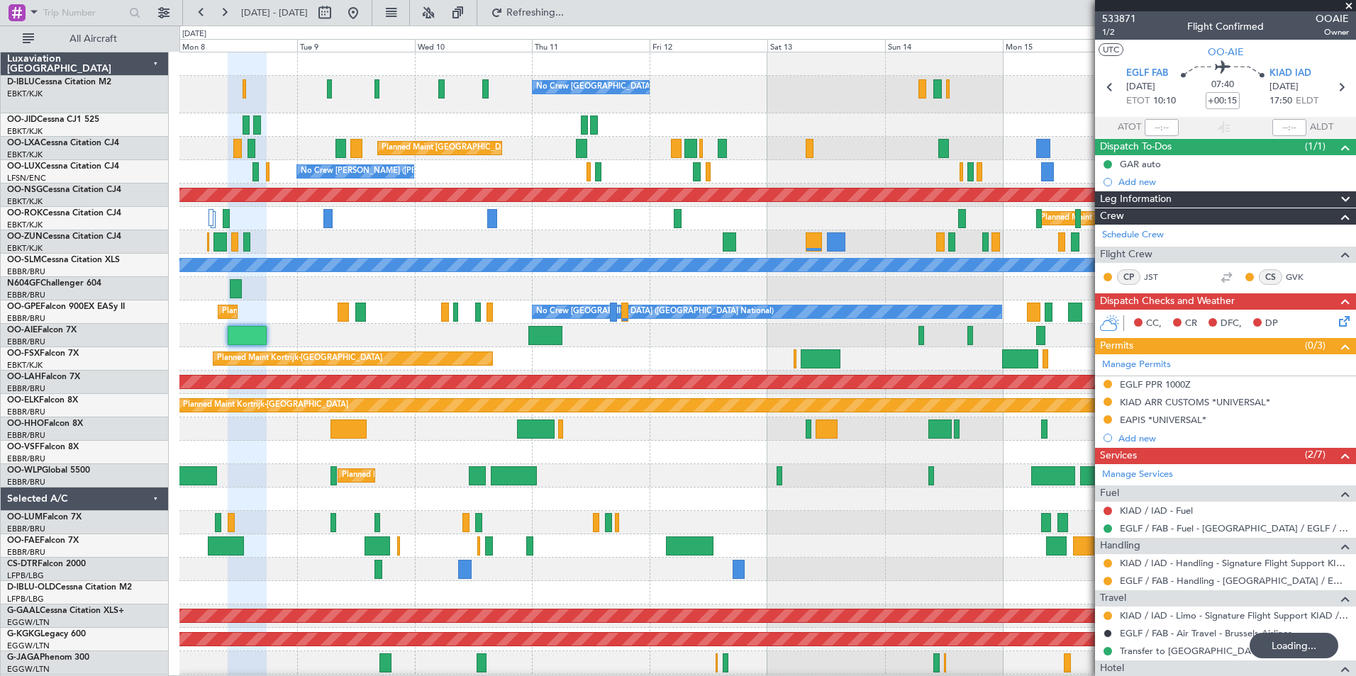
click at [720, 246] on div "No Crew Brussels (Brussels National) Planned Maint Brussels (Brussels National)…" at bounding box center [767, 527] width 1176 height 950
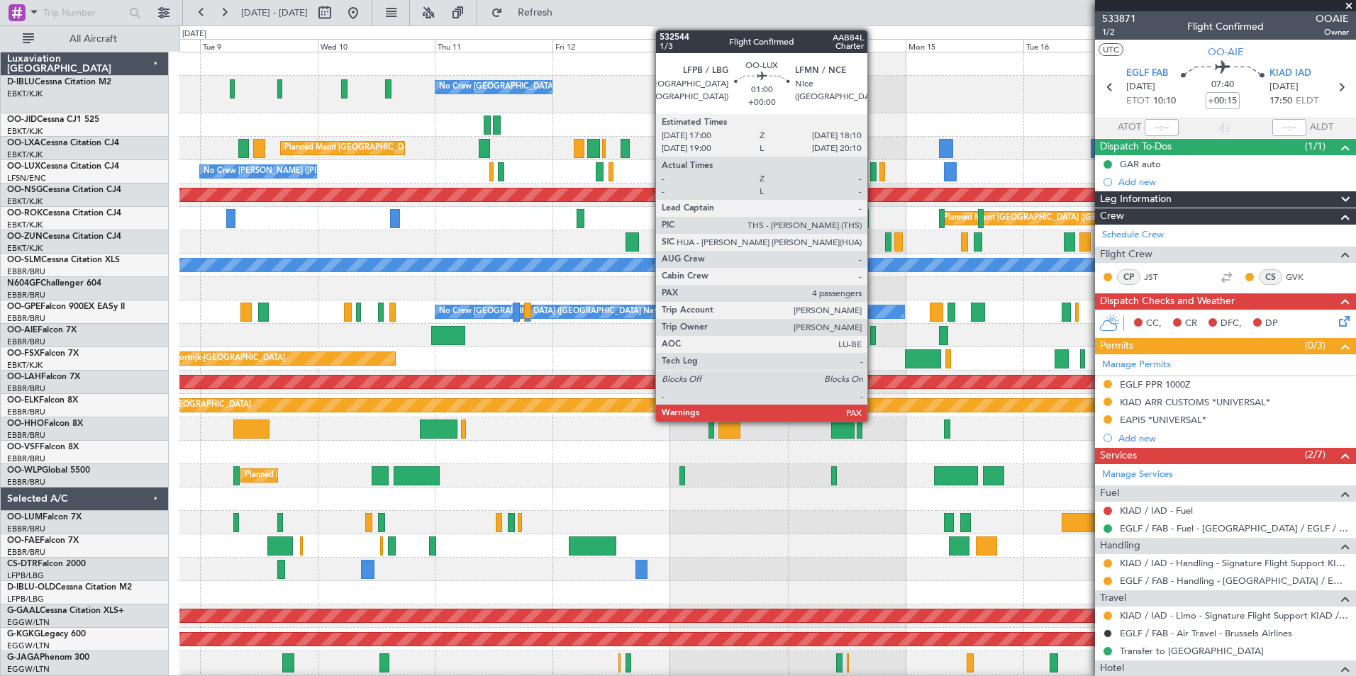
click at [874, 174] on div at bounding box center [873, 171] width 6 height 19
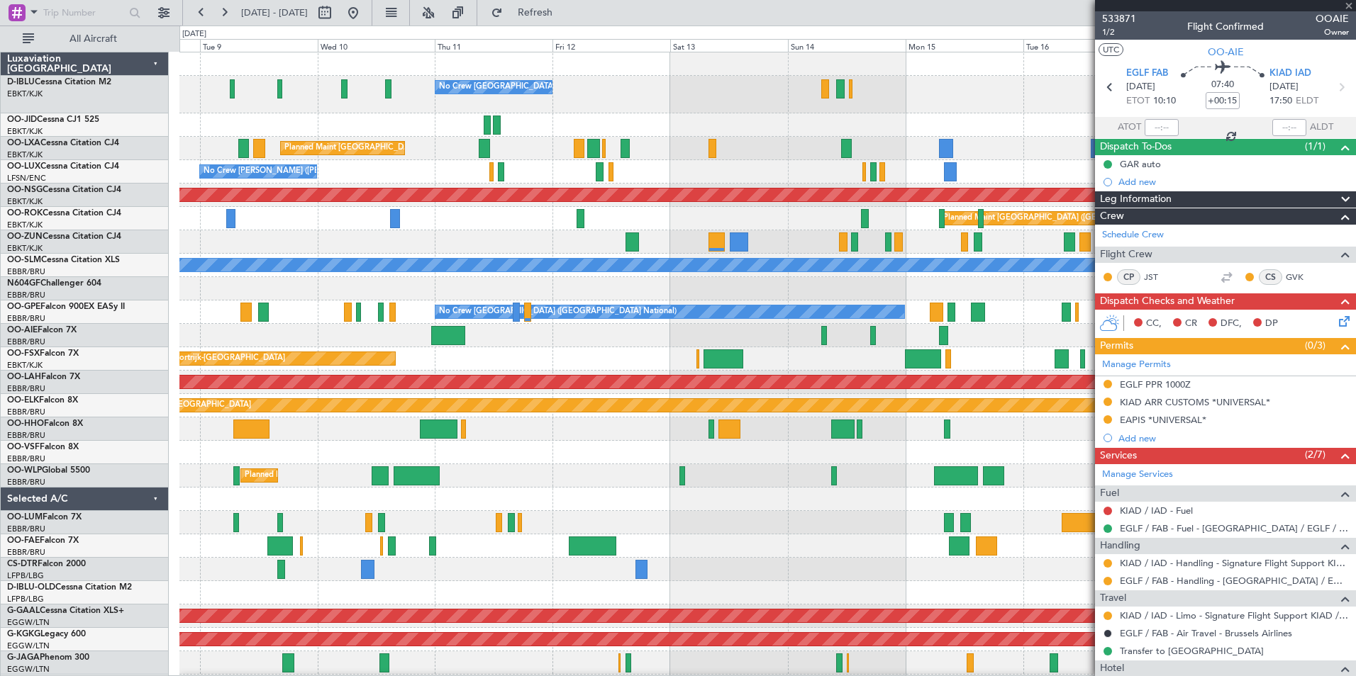
type input "4"
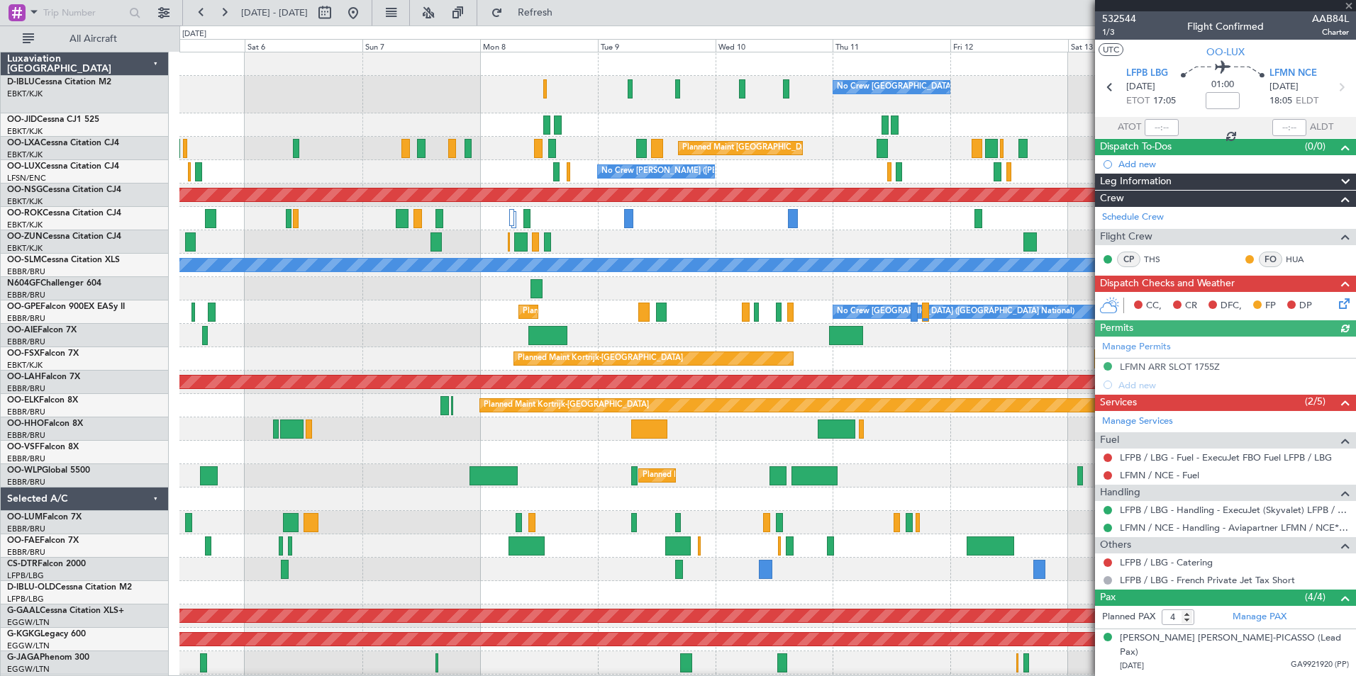
click at [1043, 465] on div "No Crew [GEOGRAPHIC_DATA] ([GEOGRAPHIC_DATA] National) No Crew [GEOGRAPHIC_DATA…" at bounding box center [767, 539] width 1176 height 974
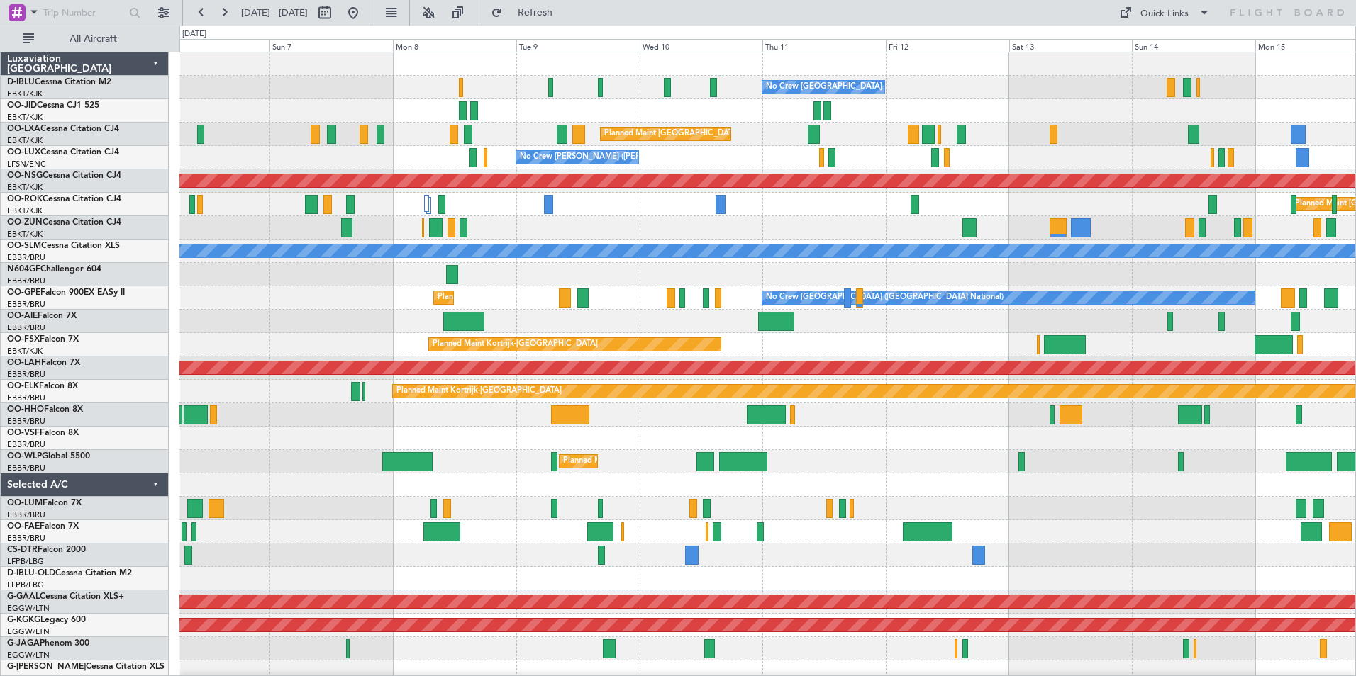
click at [652, 477] on div "No Crew [GEOGRAPHIC_DATA] ([GEOGRAPHIC_DATA] National) No Crew [GEOGRAPHIC_DATA…" at bounding box center [767, 531] width 1176 height 959
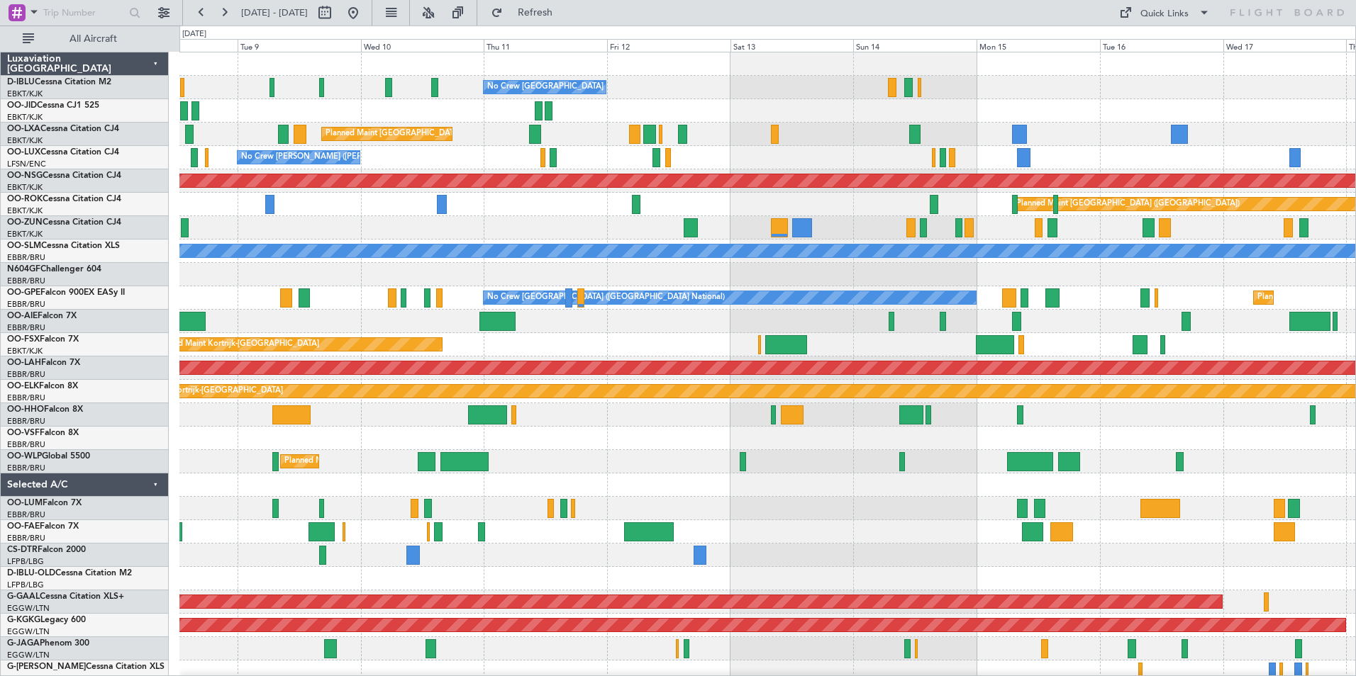
click at [669, 533] on div "No Crew [GEOGRAPHIC_DATA] ([GEOGRAPHIC_DATA] National) Planned Maint [GEOGRAPHI…" at bounding box center [767, 520] width 1176 height 936
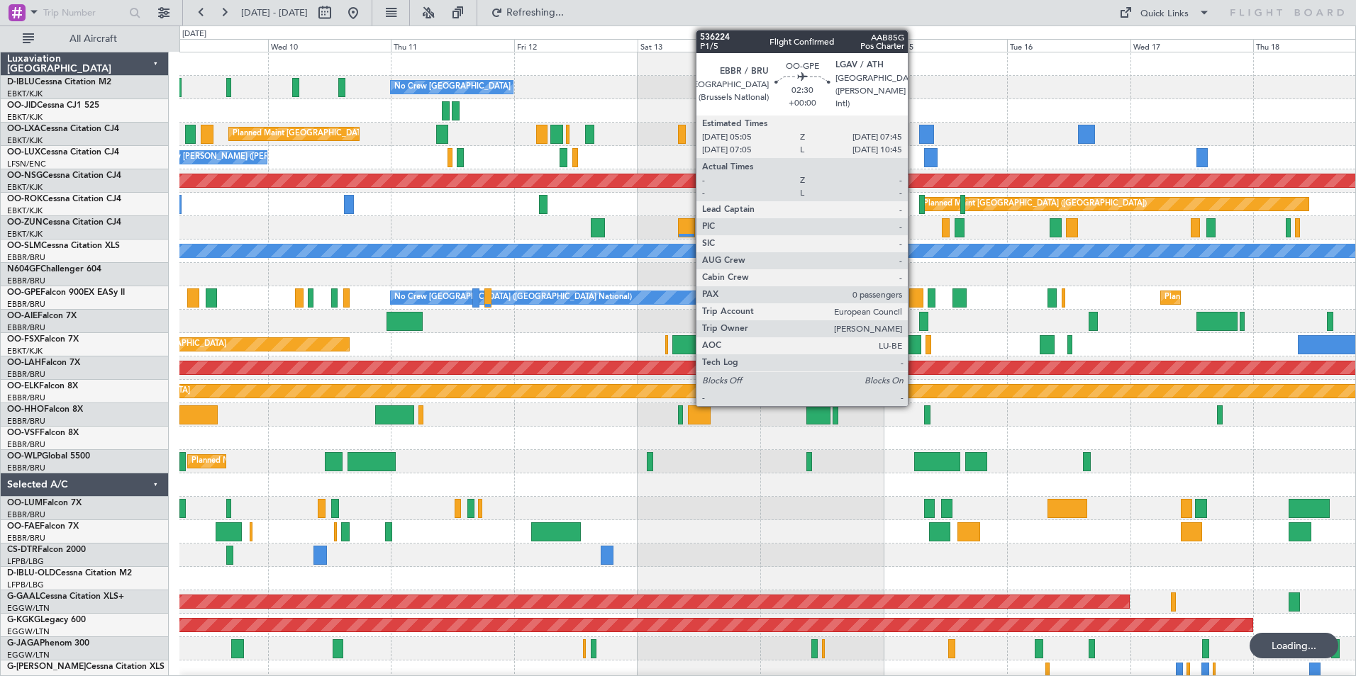
click at [914, 300] on div at bounding box center [916, 298] width 14 height 19
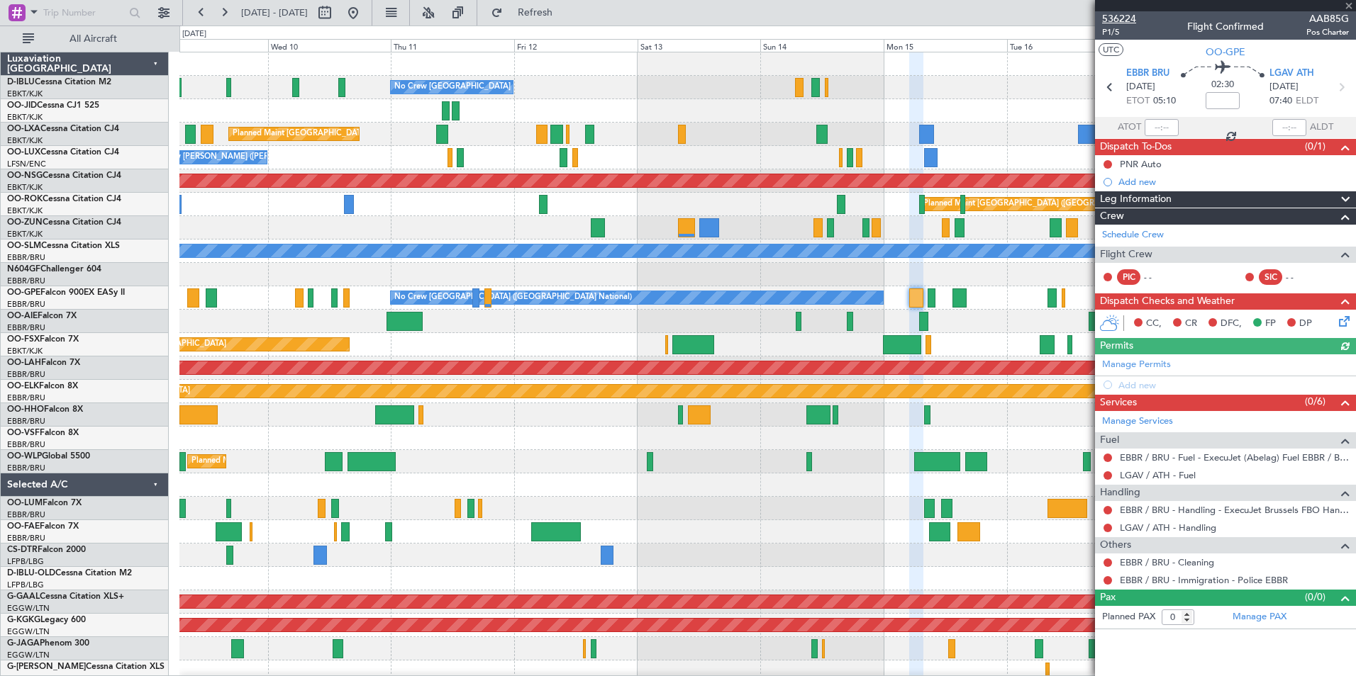
click at [1125, 21] on span "536224" at bounding box center [1119, 18] width 34 height 15
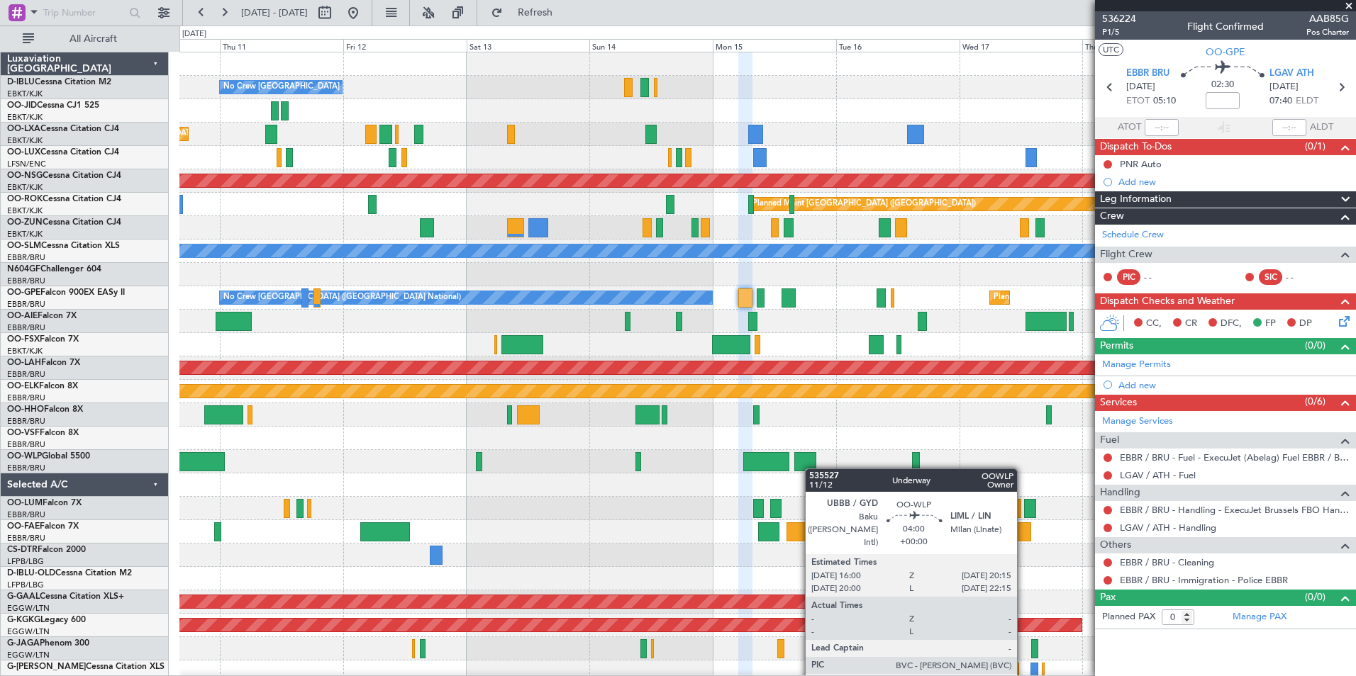
click at [801, 469] on div "No Crew [GEOGRAPHIC_DATA] ([GEOGRAPHIC_DATA] National) Planned Maint [GEOGRAPHI…" at bounding box center [767, 531] width 1176 height 959
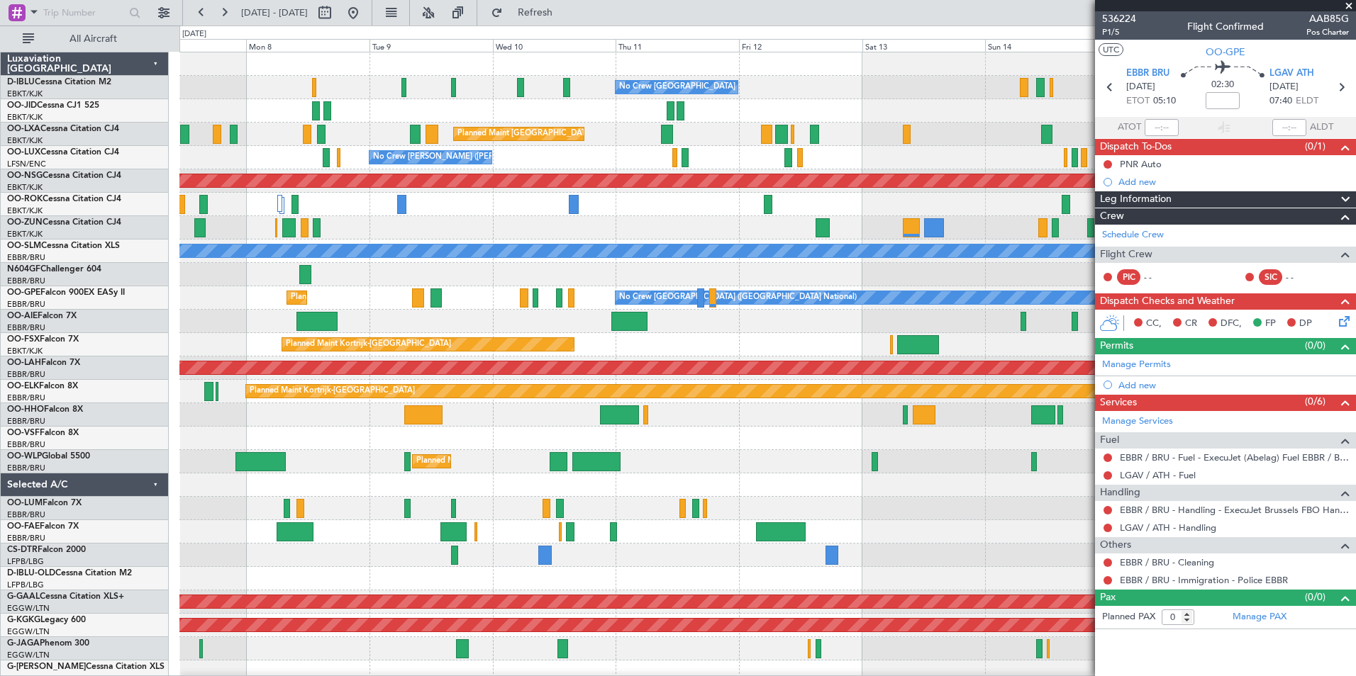
click at [784, 426] on div "No Crew [GEOGRAPHIC_DATA] ([GEOGRAPHIC_DATA] National) Planned Maint [GEOGRAPHI…" at bounding box center [767, 531] width 1176 height 959
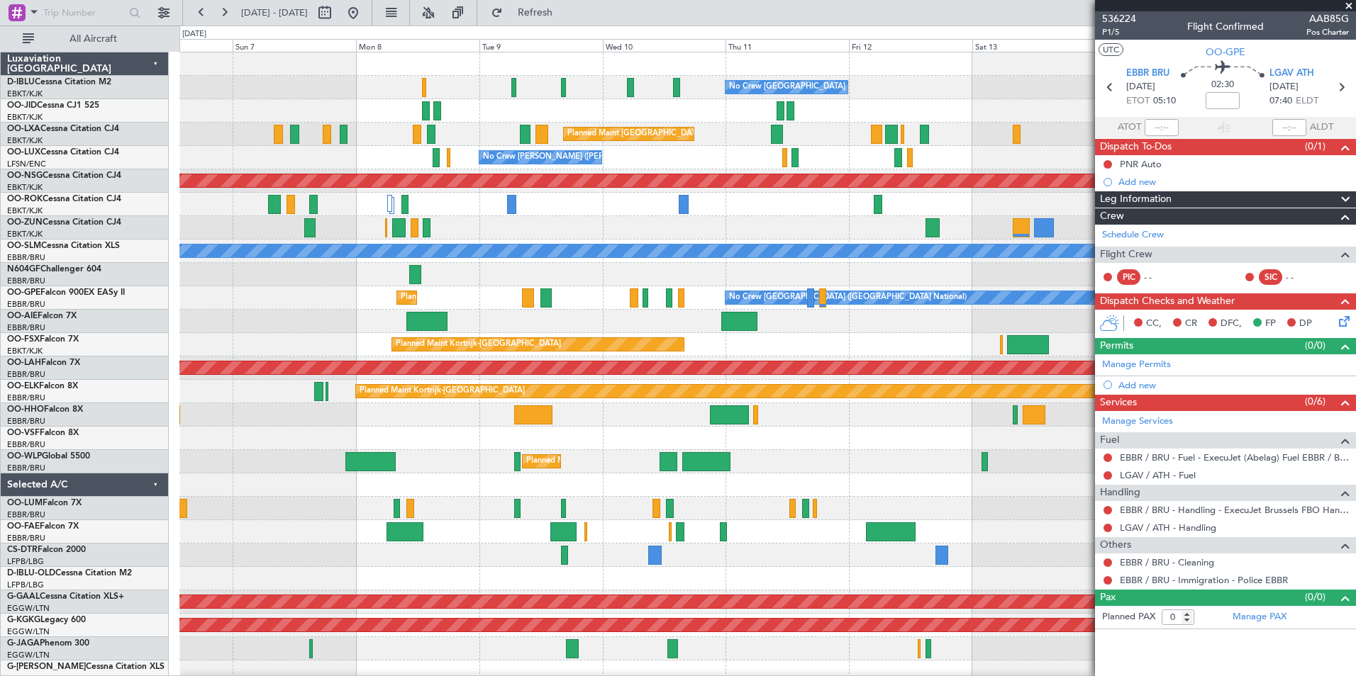
click at [906, 447] on div "No Crew [GEOGRAPHIC_DATA] ([GEOGRAPHIC_DATA] National) Planned Maint [GEOGRAPHI…" at bounding box center [767, 531] width 1176 height 959
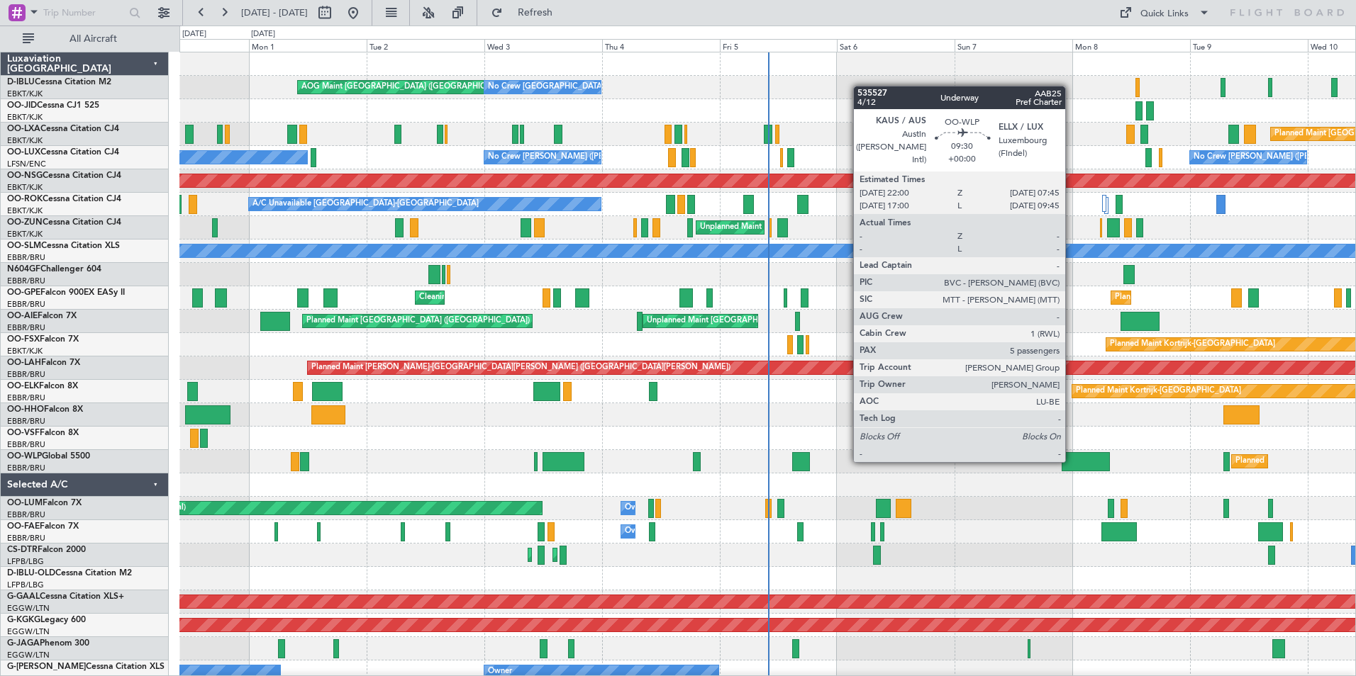
click at [533, 540] on div "AOG Maint [GEOGRAPHIC_DATA] ([GEOGRAPHIC_DATA] National) No Crew [GEOGRAPHIC_DA…" at bounding box center [767, 531] width 1176 height 959
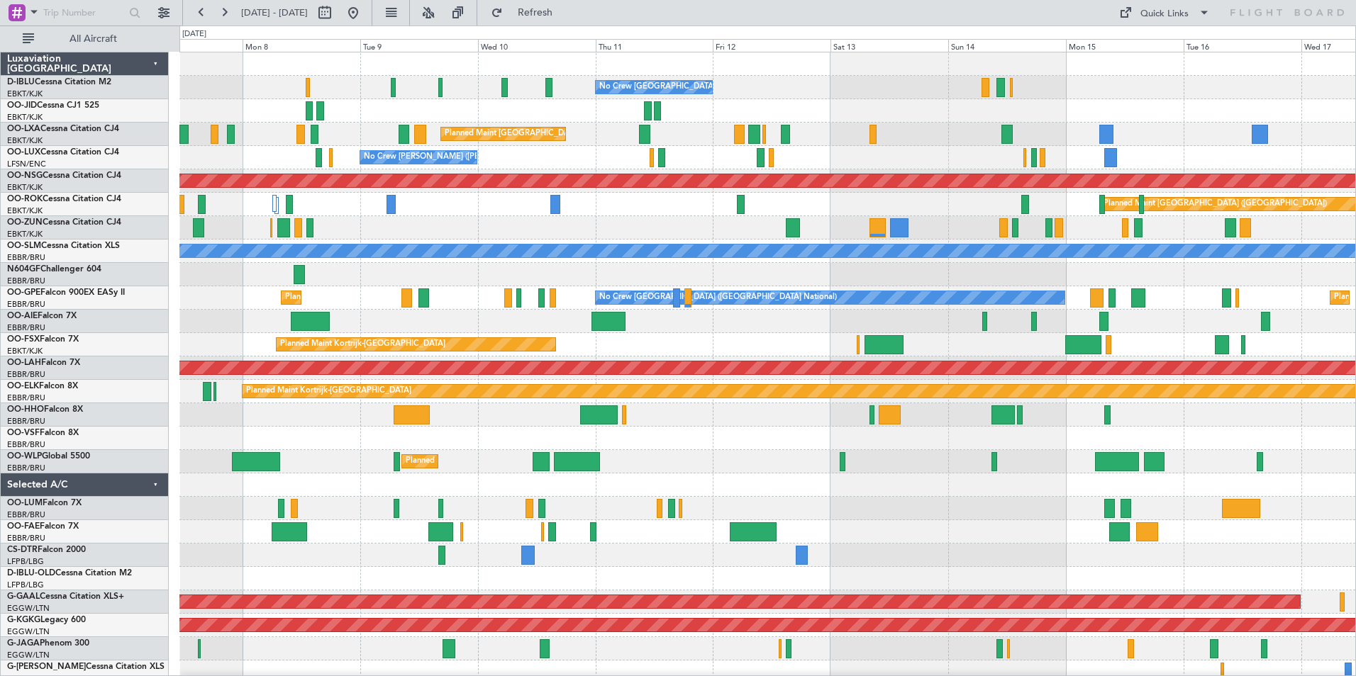
click at [607, 496] on div "No Crew [GEOGRAPHIC_DATA] ([GEOGRAPHIC_DATA] National) Planned Maint [GEOGRAPHI…" at bounding box center [767, 531] width 1176 height 959
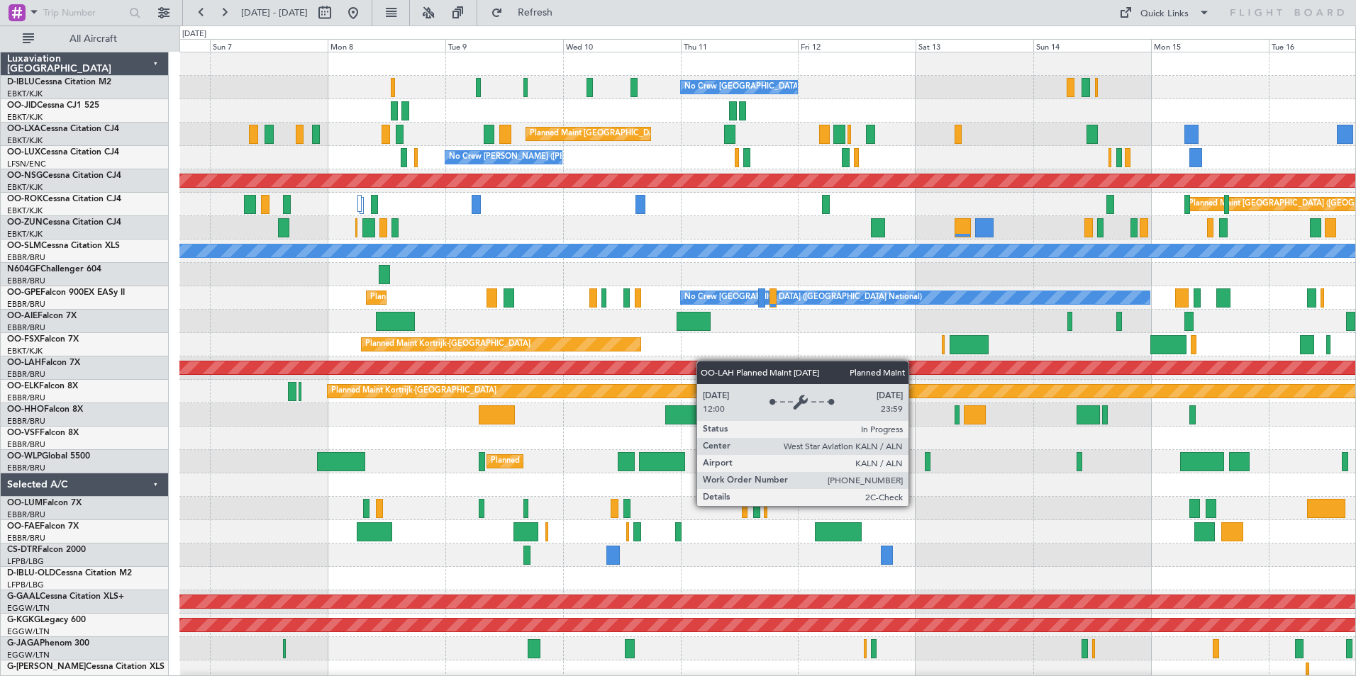
click at [825, 361] on div "No Crew [GEOGRAPHIC_DATA] ([GEOGRAPHIC_DATA] National) Planned Maint [GEOGRAPHI…" at bounding box center [767, 531] width 1176 height 959
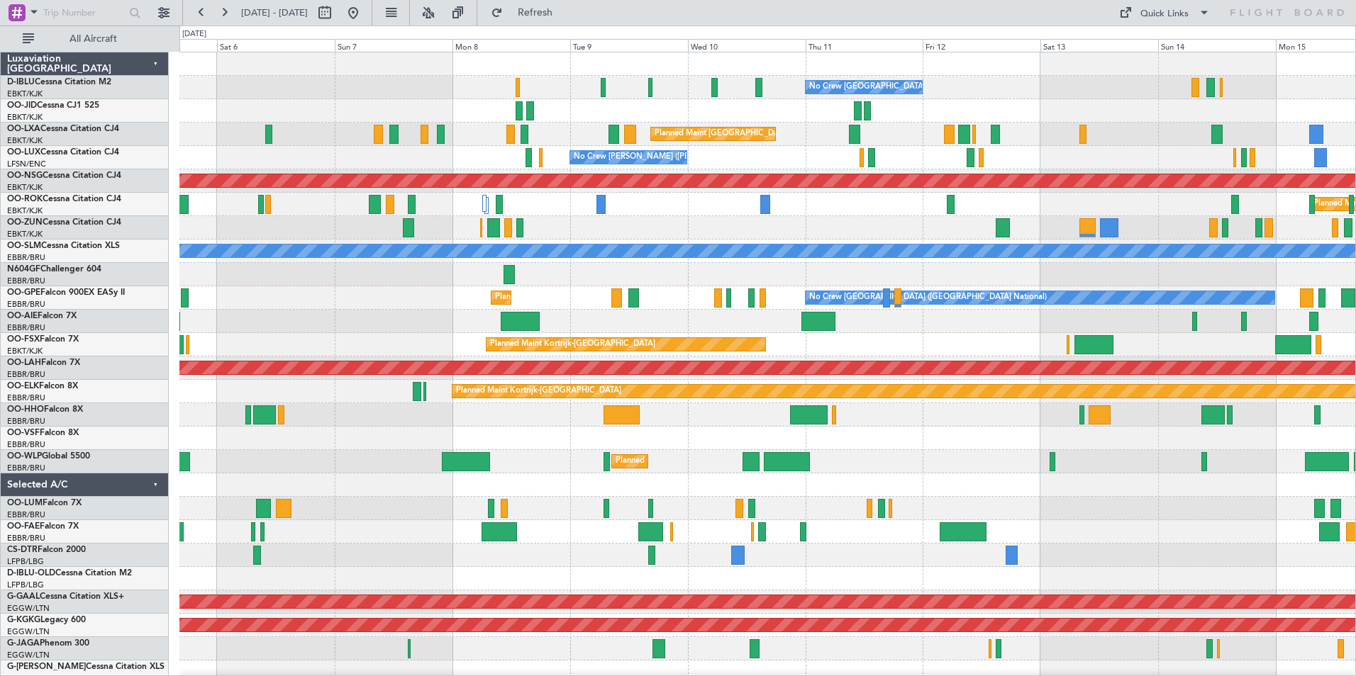
click at [707, 338] on div "No Crew [GEOGRAPHIC_DATA] ([GEOGRAPHIC_DATA] National) No Crew [GEOGRAPHIC_DATA…" at bounding box center [767, 520] width 1176 height 936
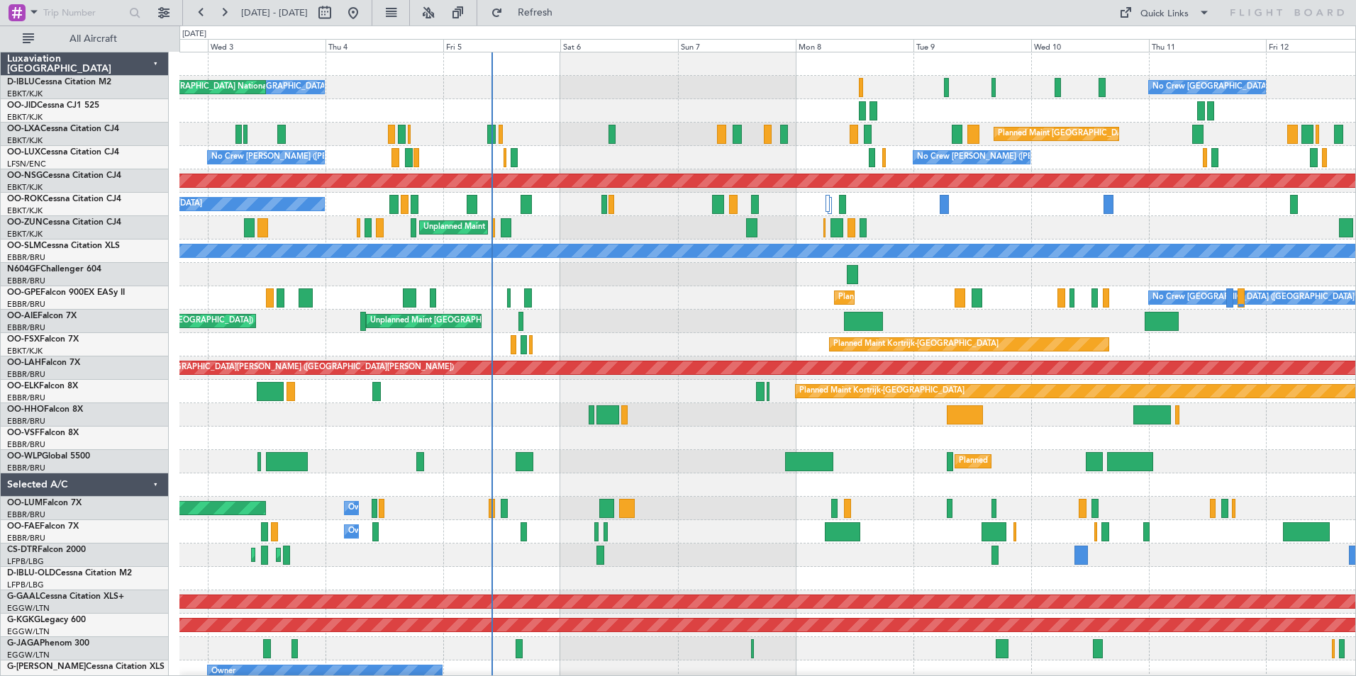
click at [725, 501] on div "No Crew [GEOGRAPHIC_DATA] ([GEOGRAPHIC_DATA] National) No Crew [GEOGRAPHIC_DATA…" at bounding box center [767, 520] width 1176 height 936
click at [138, 399] on div "No Crew [GEOGRAPHIC_DATA] ([GEOGRAPHIC_DATA] National) No Crew [GEOGRAPHIC_DATA…" at bounding box center [678, 351] width 1356 height 651
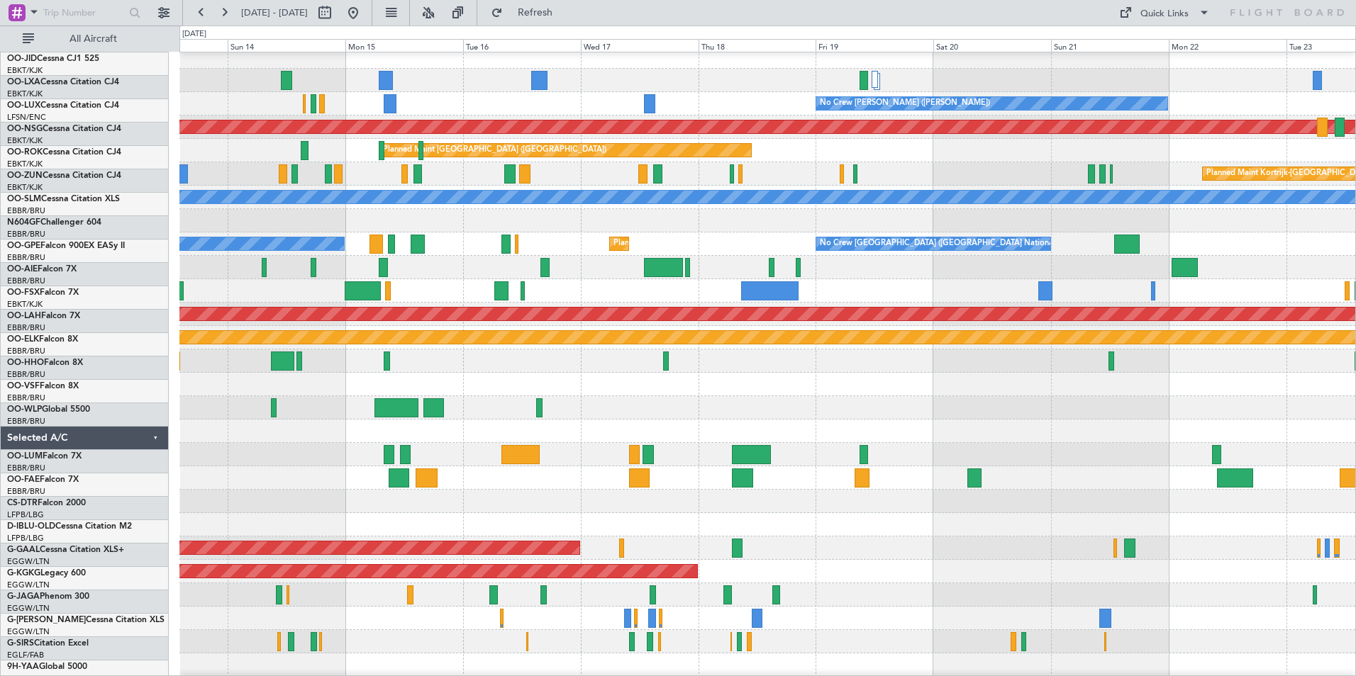
scroll to position [69, 0]
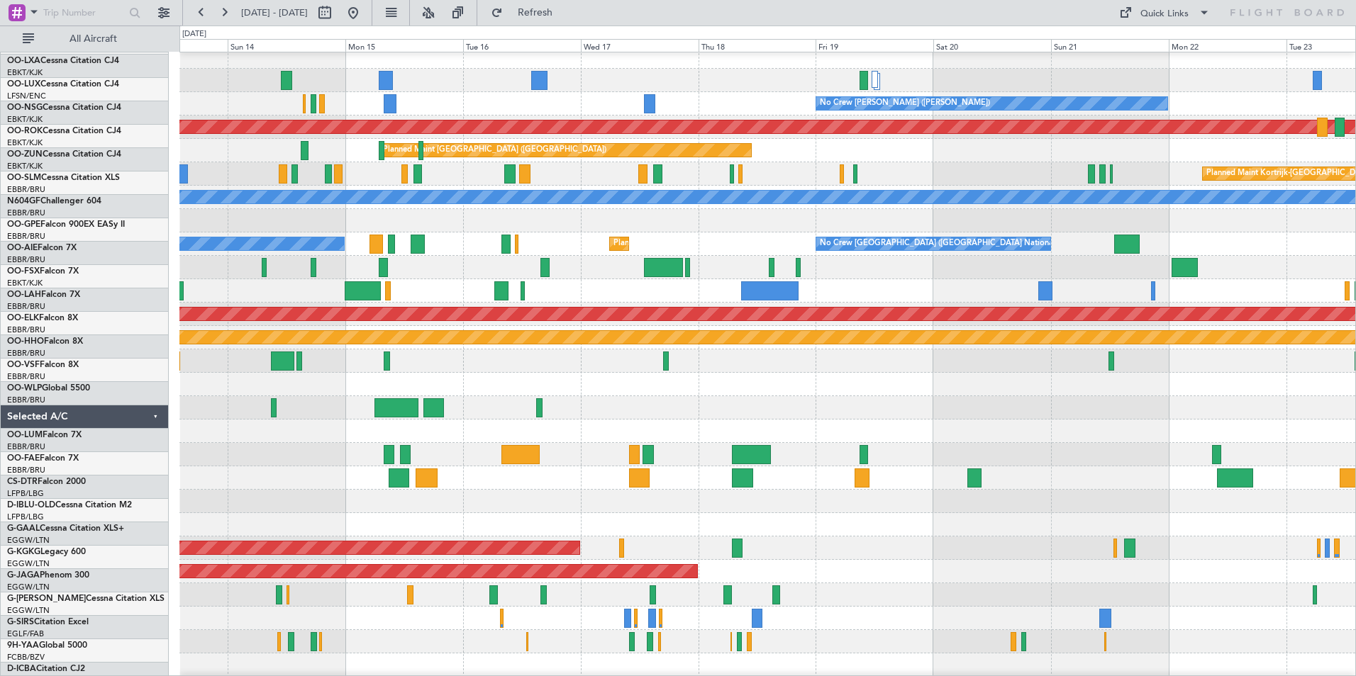
click at [296, 490] on div at bounding box center [767, 501] width 1176 height 23
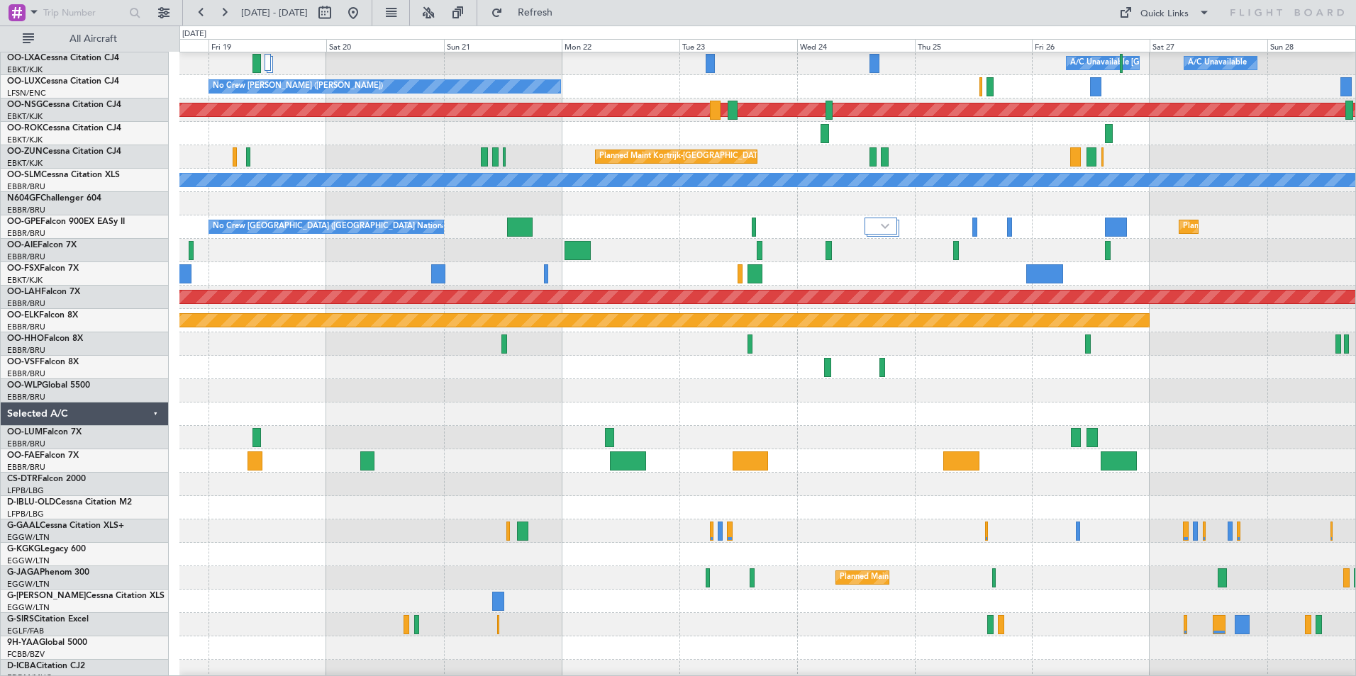
scroll to position [55, 0]
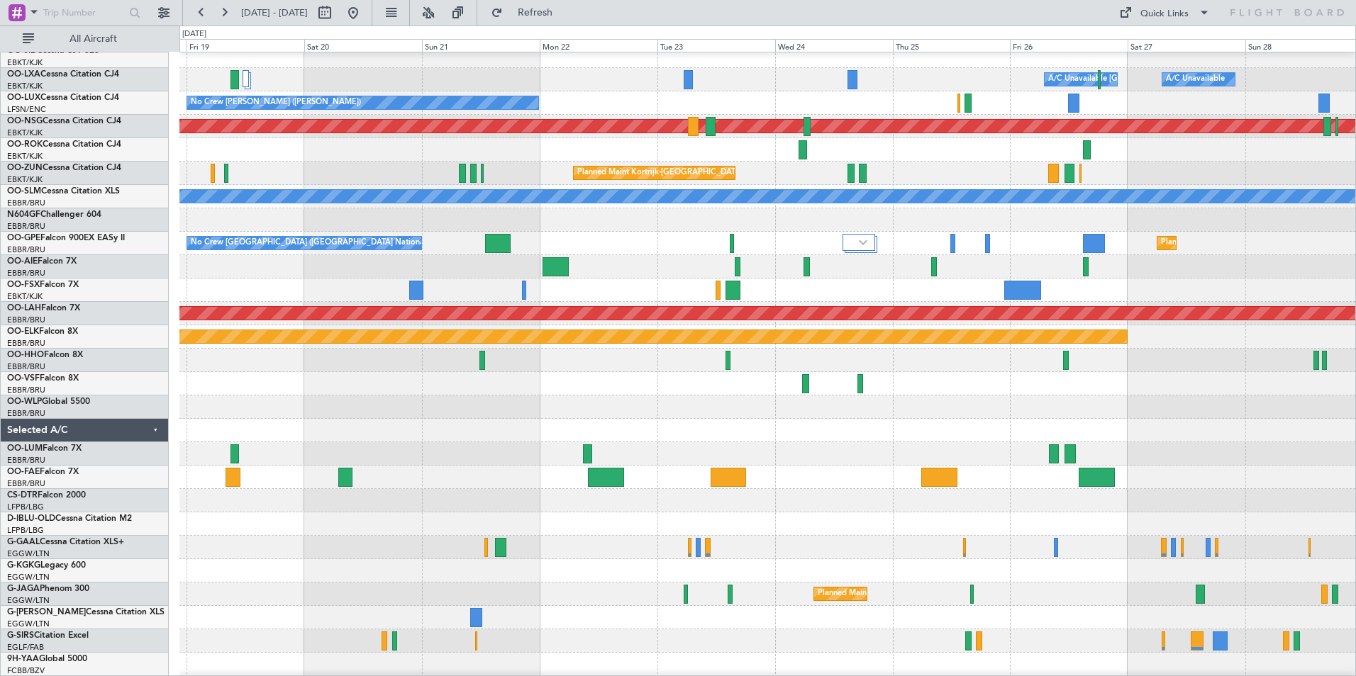
click at [816, 523] on div at bounding box center [767, 524] width 1176 height 23
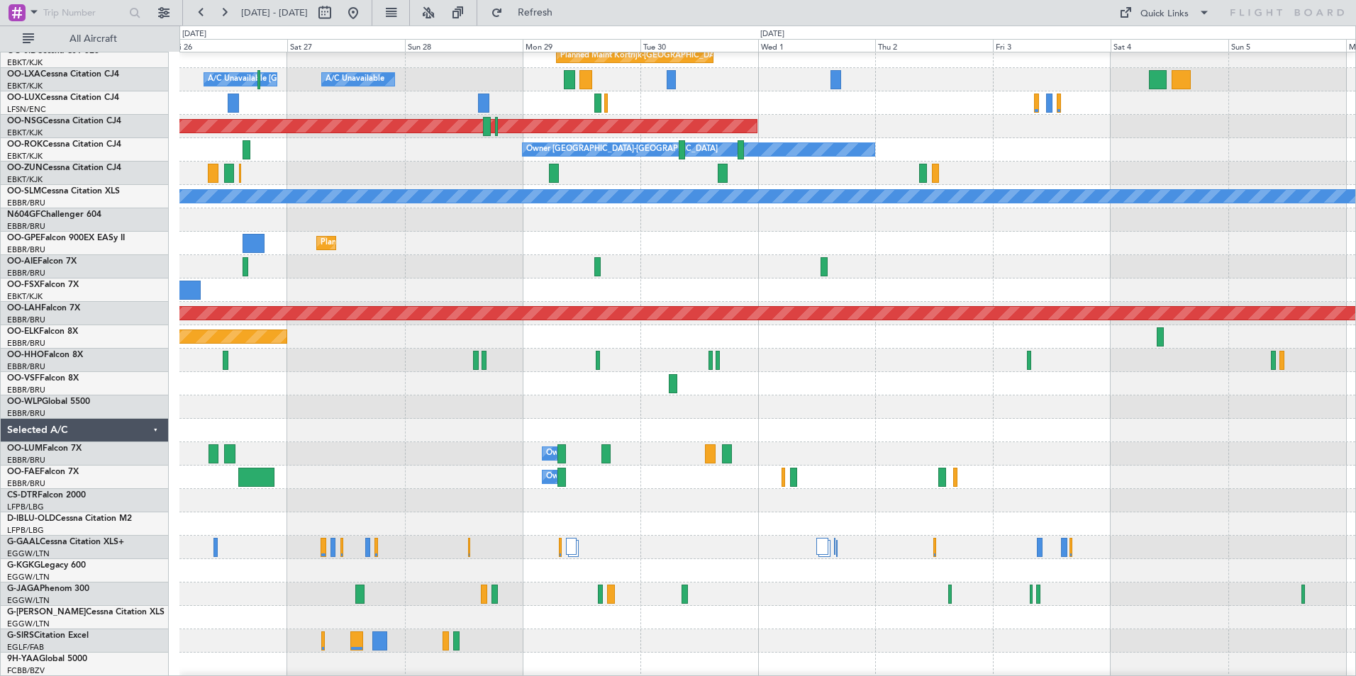
scroll to position [52, 0]
click at [217, 416] on div at bounding box center [767, 407] width 1176 height 23
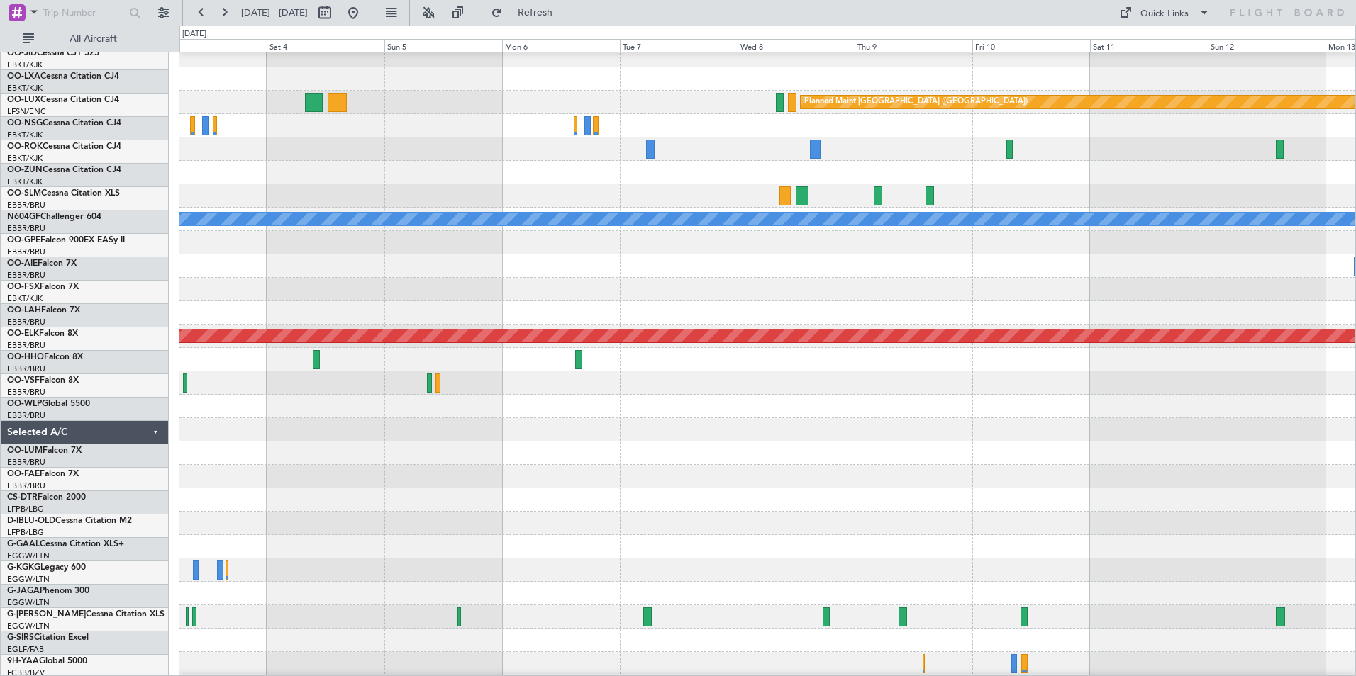
scroll to position [30, 0]
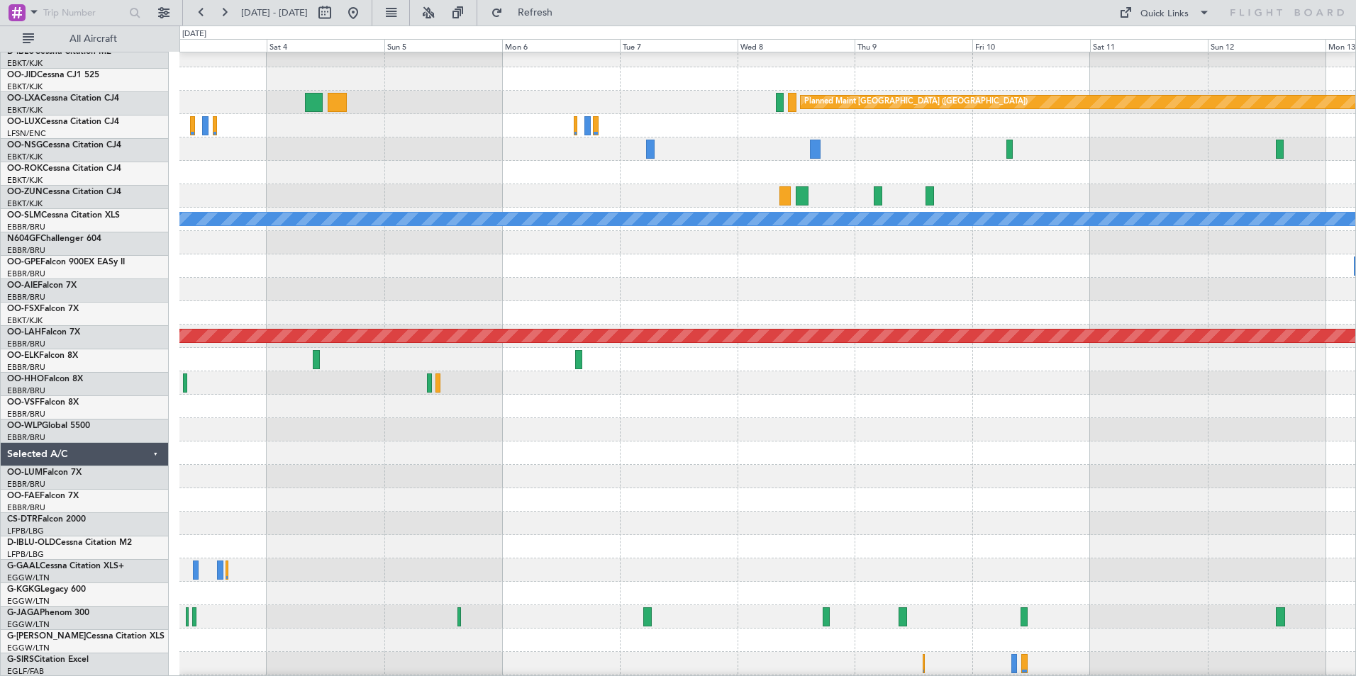
click at [472, 423] on div at bounding box center [767, 429] width 1176 height 23
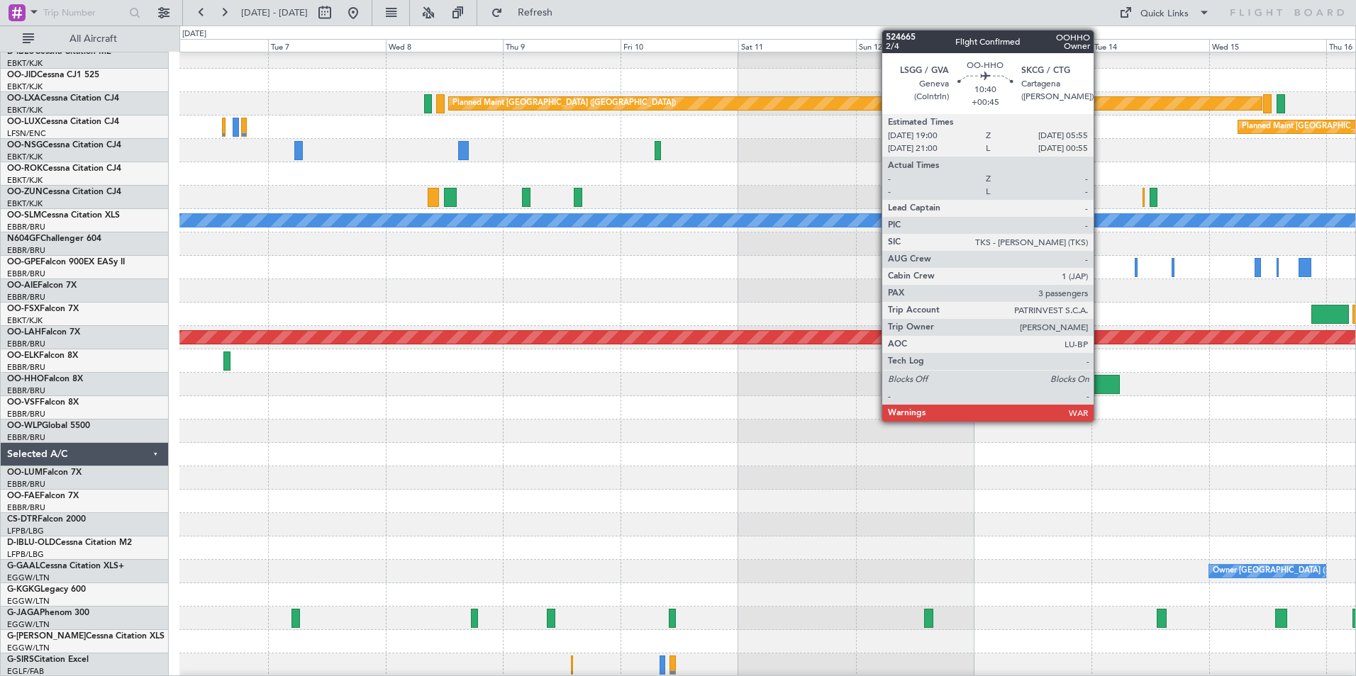
click at [1100, 381] on div at bounding box center [1093, 384] width 54 height 19
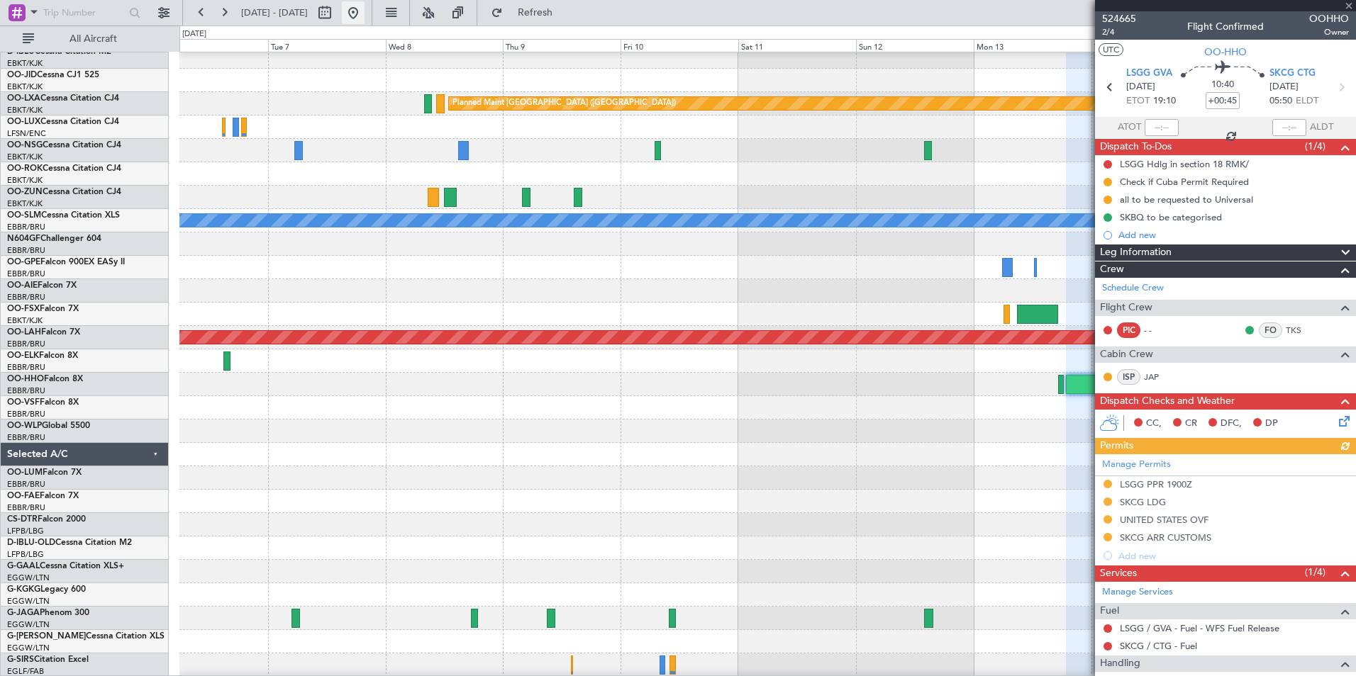
click at [364, 13] on button at bounding box center [353, 12] width 23 height 23
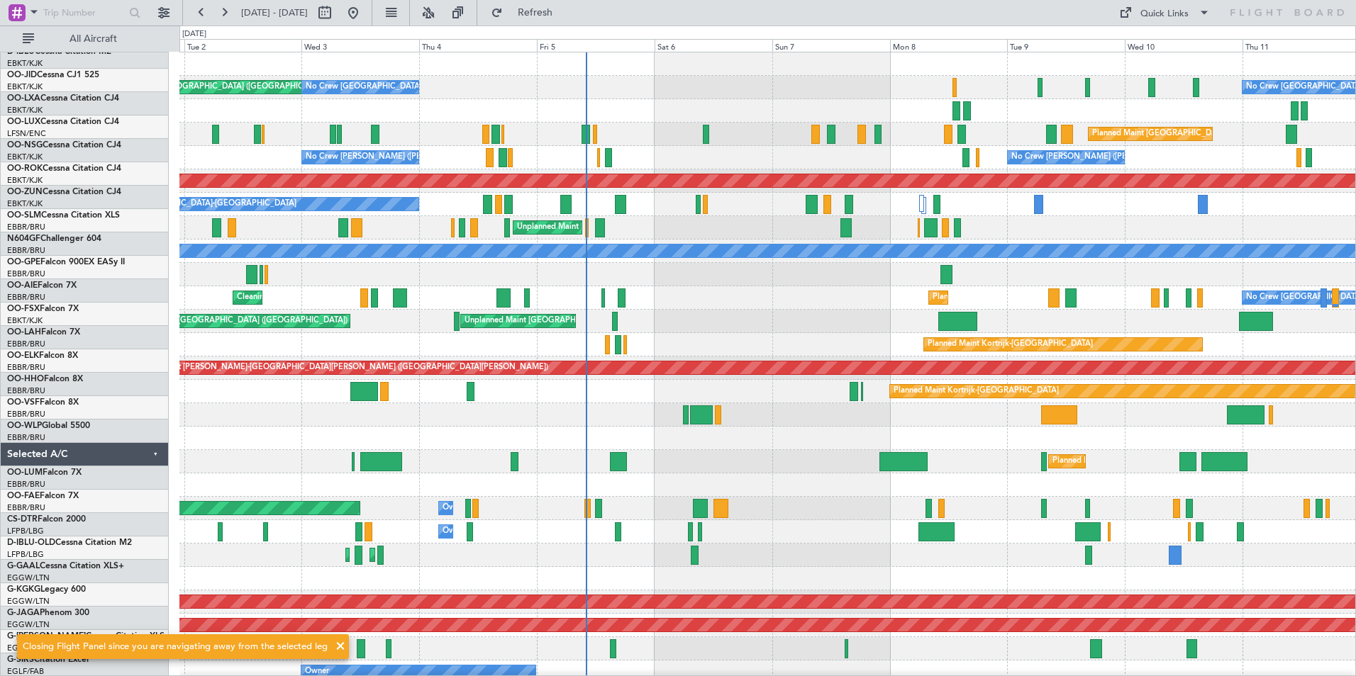
scroll to position [0, 0]
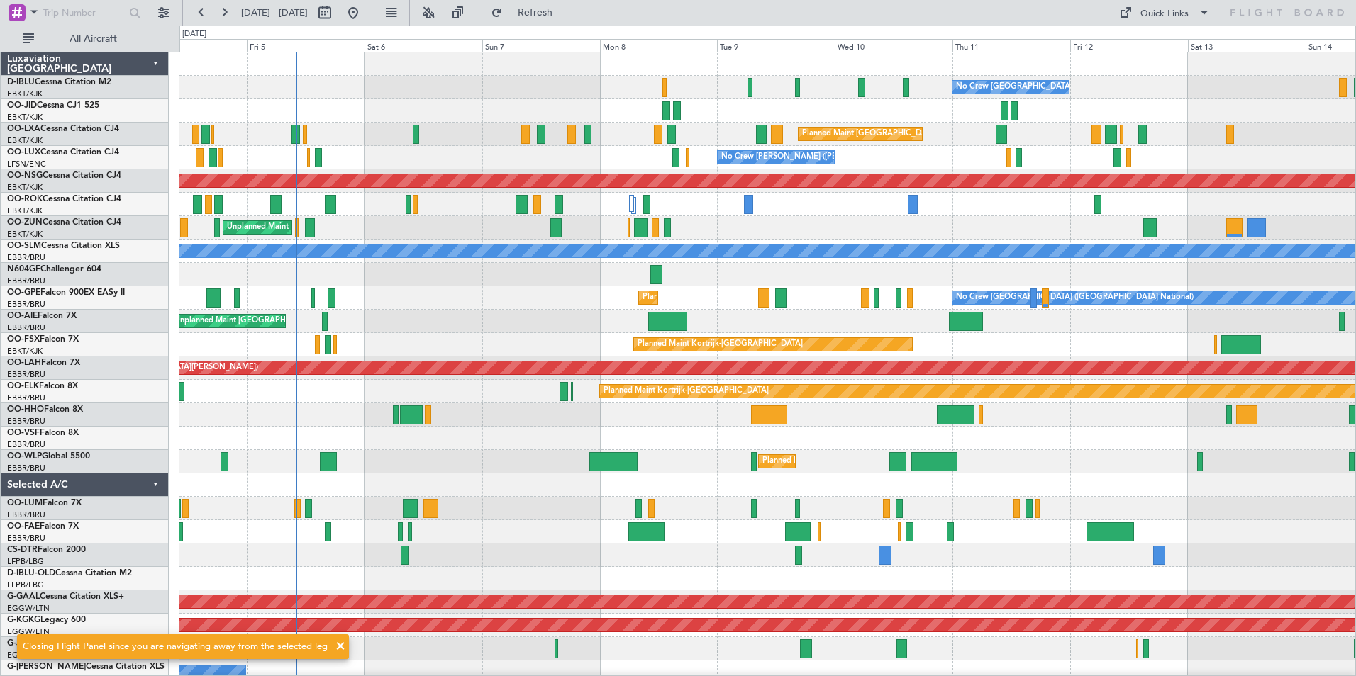
click at [689, 581] on div "No Crew [GEOGRAPHIC_DATA] ([GEOGRAPHIC_DATA] National) No Crew [GEOGRAPHIC_DATA…" at bounding box center [767, 531] width 1176 height 959
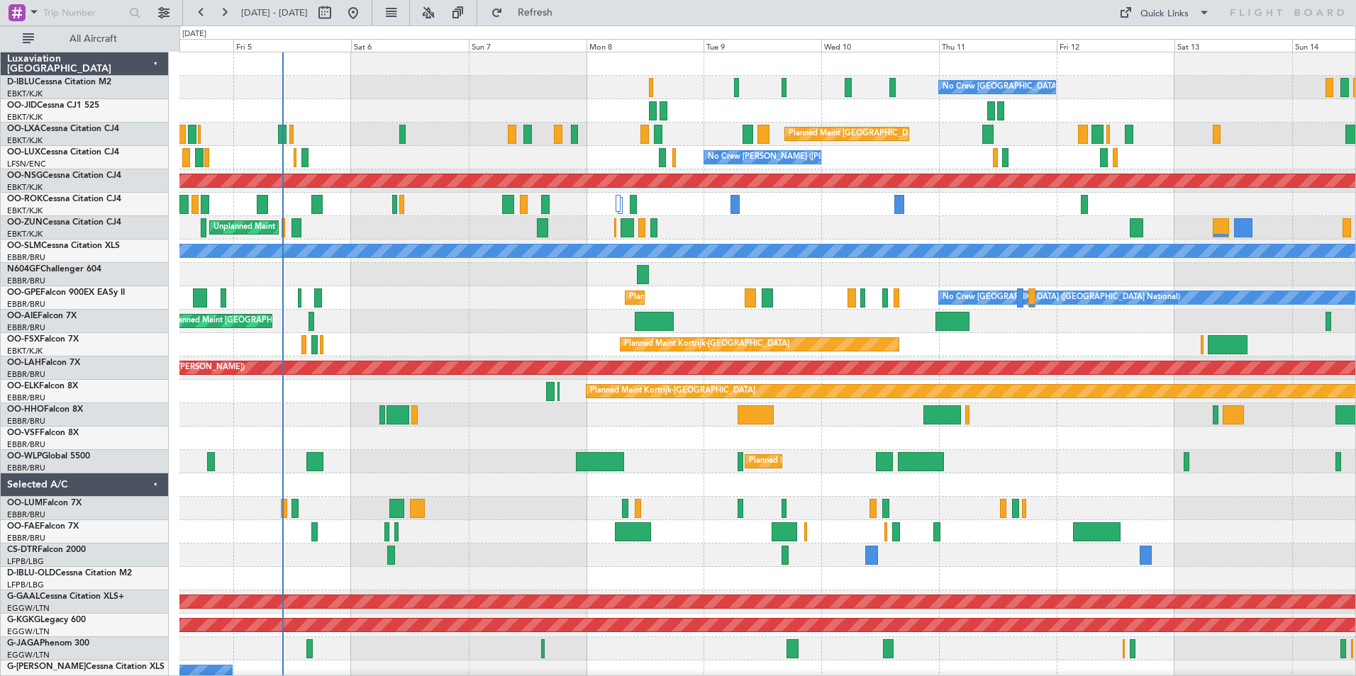
click at [787, 90] on div "No Crew [GEOGRAPHIC_DATA] ([GEOGRAPHIC_DATA] National) No Crew [GEOGRAPHIC_DATA…" at bounding box center [767, 87] width 1176 height 23
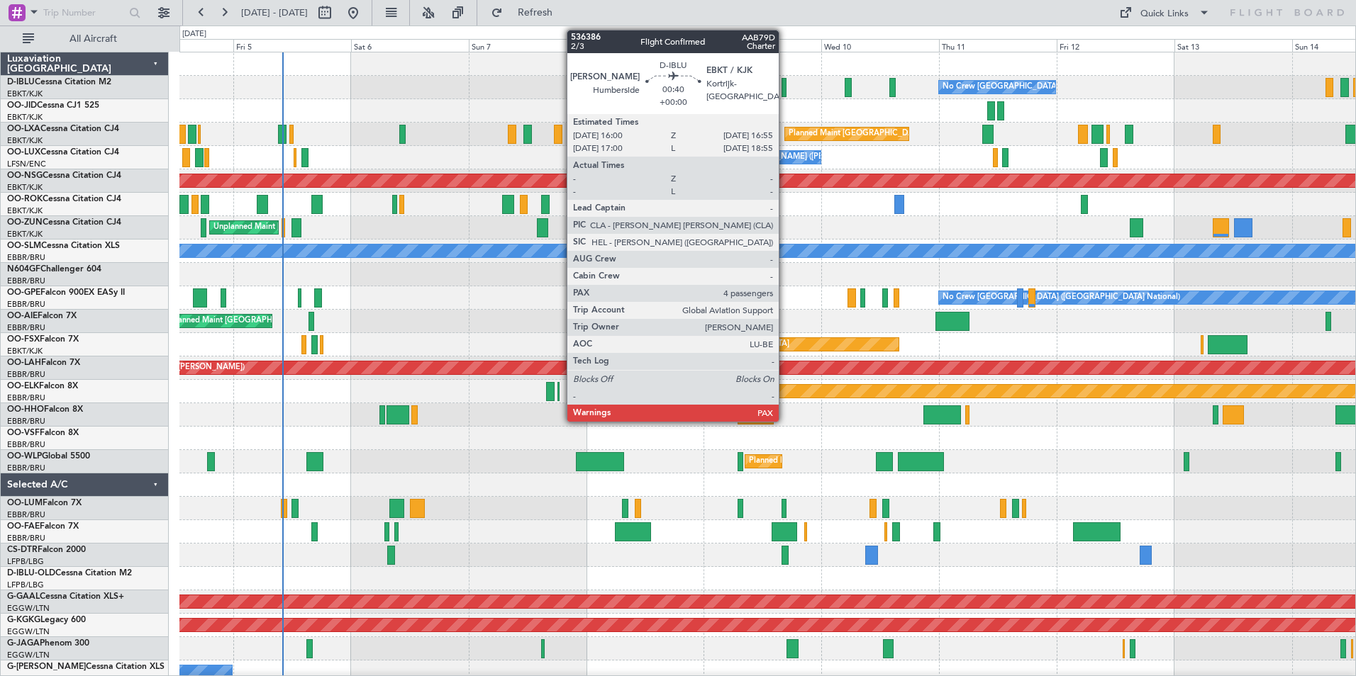
click at [785, 90] on div at bounding box center [783, 87] width 5 height 19
